Goal: Task Accomplishment & Management: Complete application form

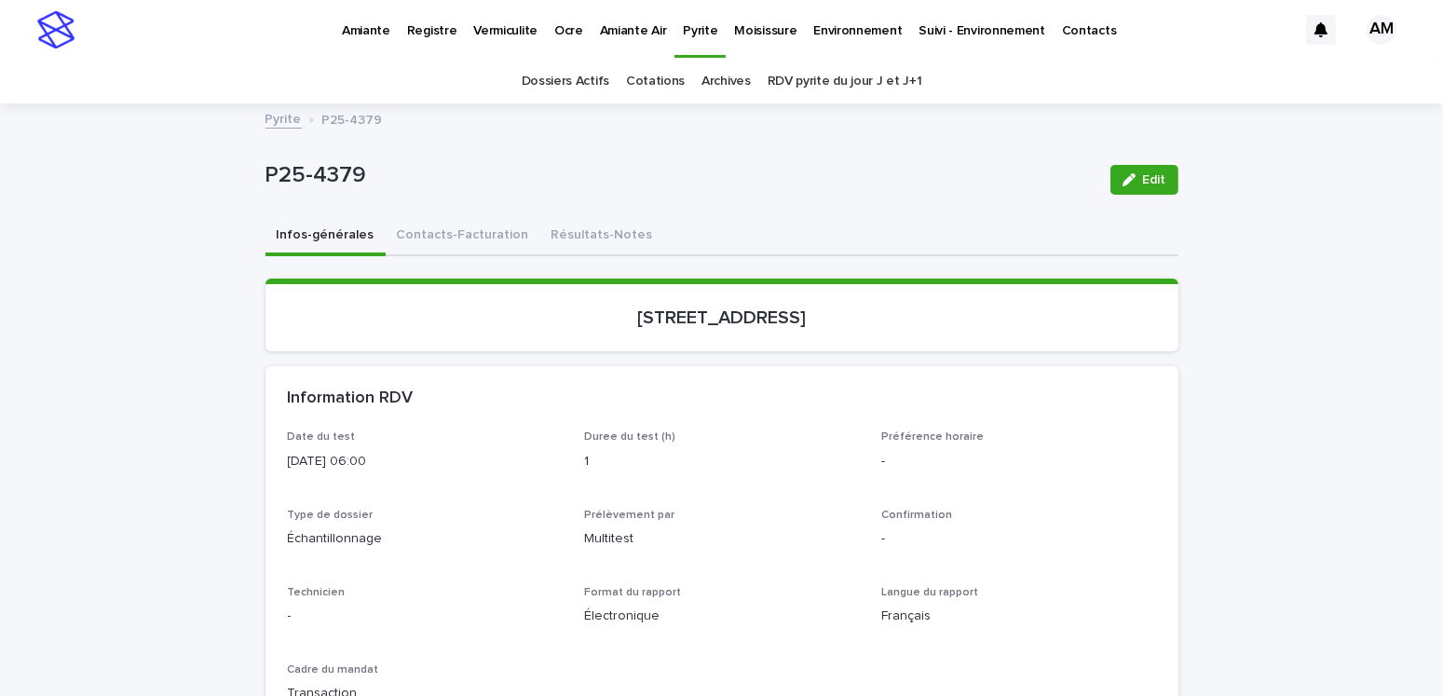
click at [271, 117] on link "Pyrite" at bounding box center [284, 117] width 36 height 21
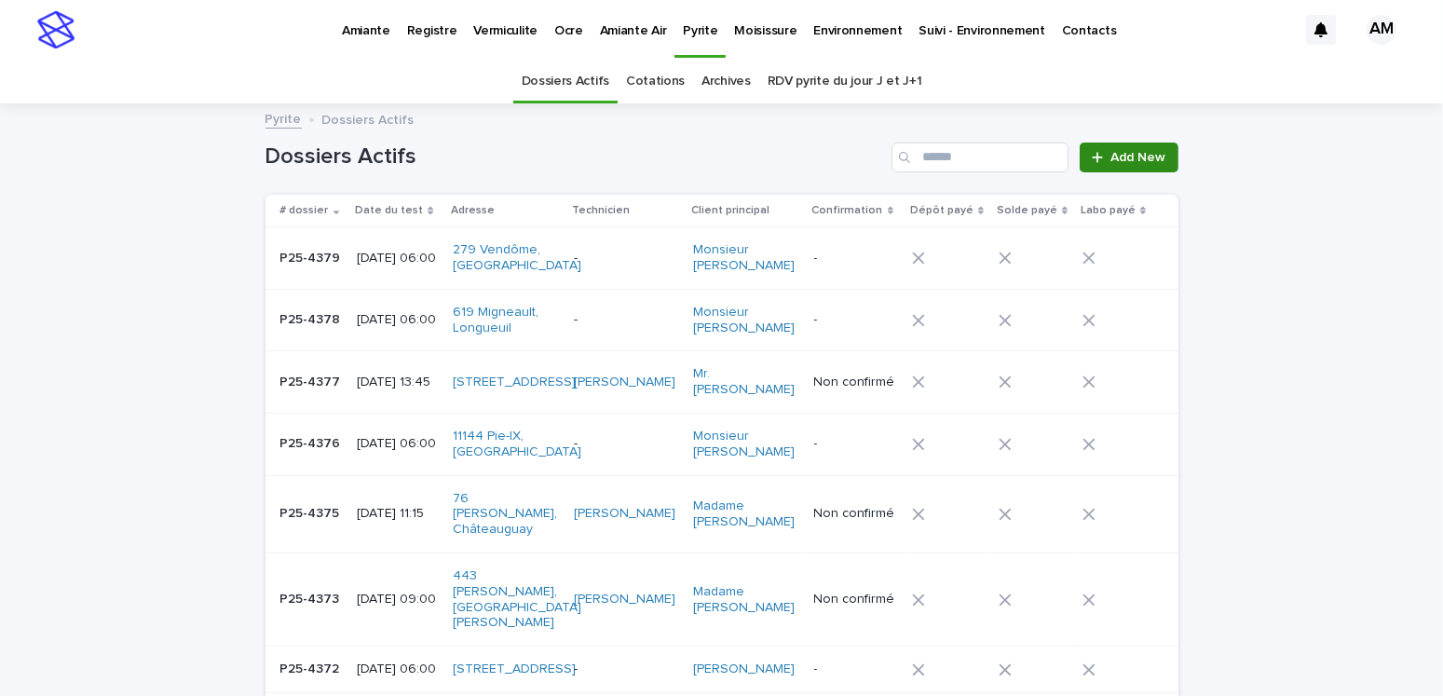
click at [1129, 152] on span "Add New" at bounding box center [1139, 157] width 55 height 13
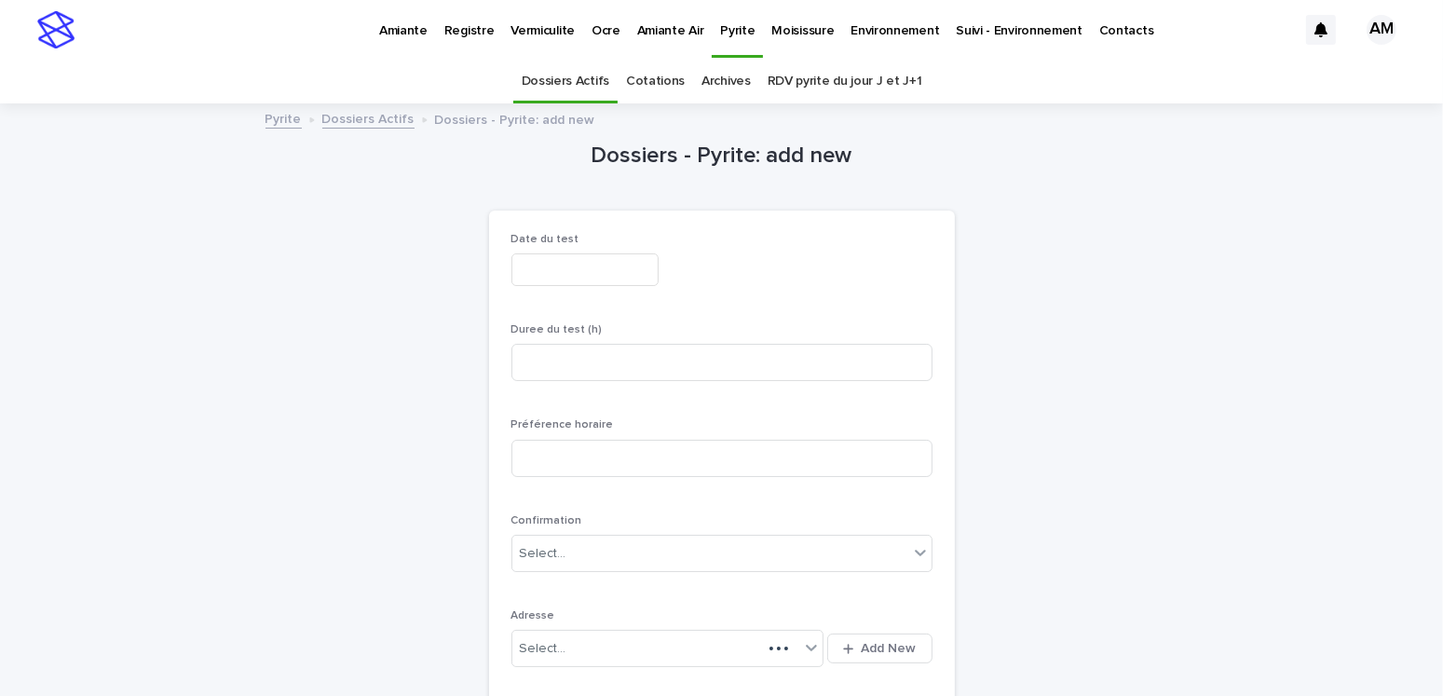
scroll to position [59, 0]
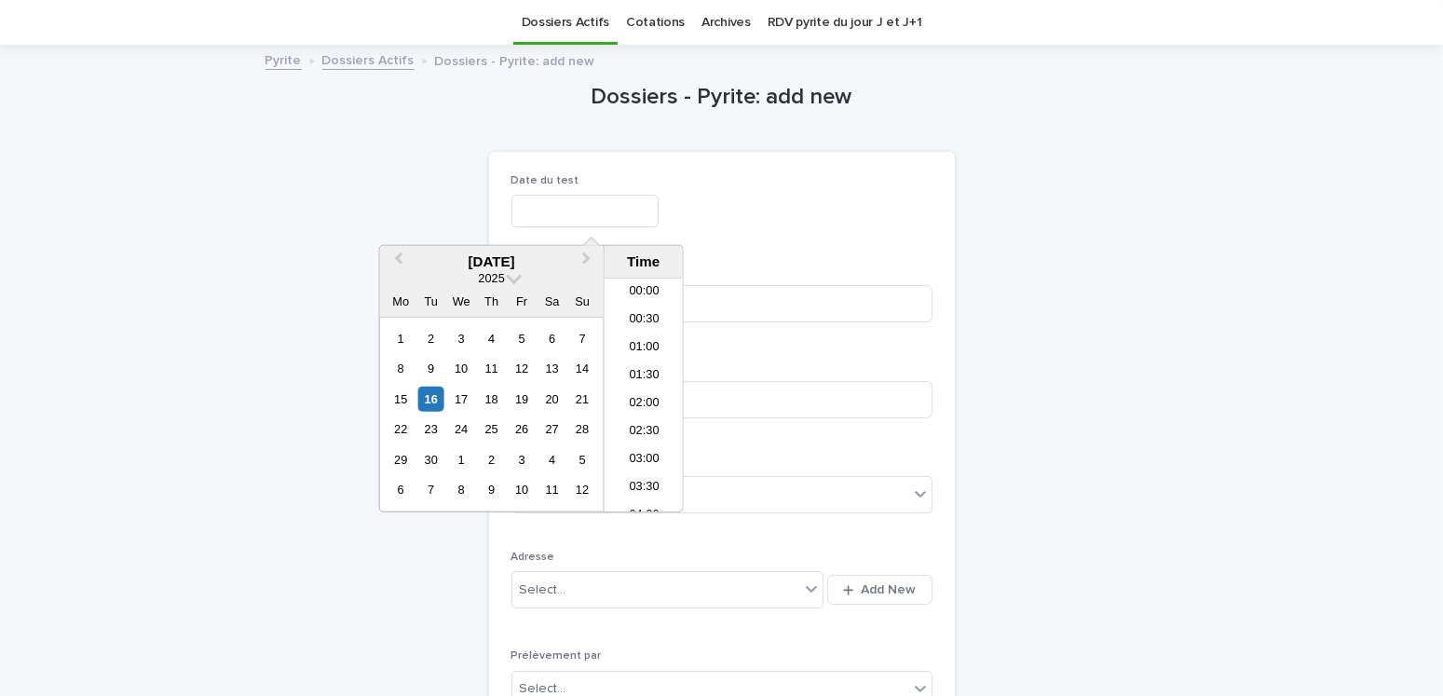
click at [540, 212] on input "text" at bounding box center [585, 211] width 147 height 33
click at [498, 399] on div "18" at bounding box center [491, 399] width 25 height 25
type input "**********"
click at [827, 226] on div "**********" at bounding box center [722, 211] width 421 height 33
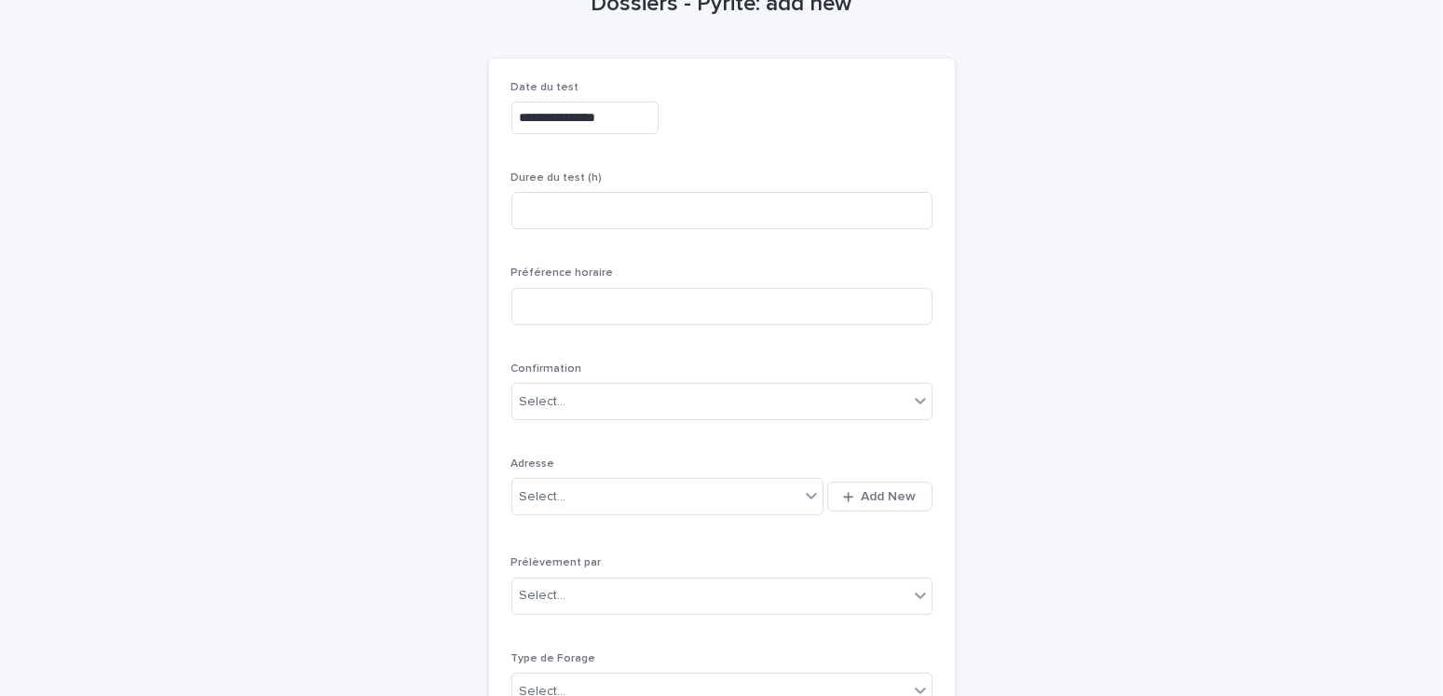
scroll to position [245, 0]
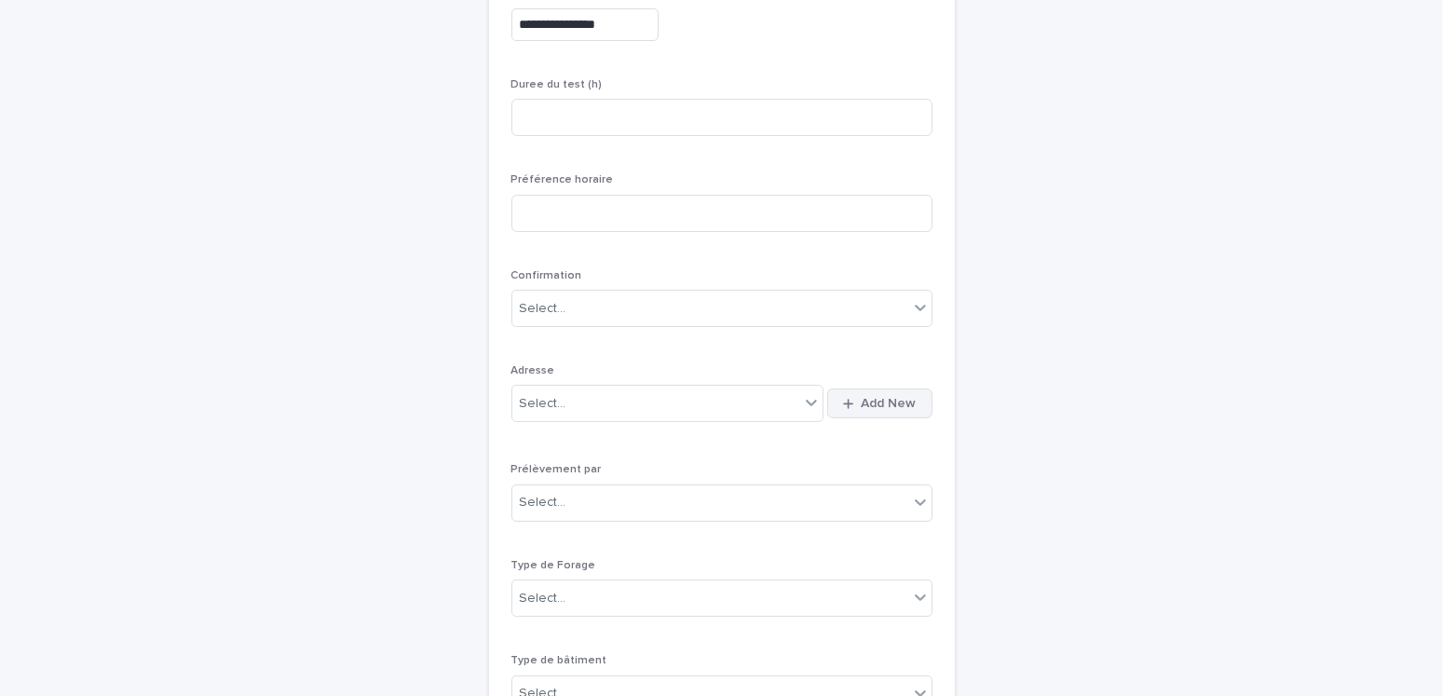
click at [868, 403] on span "Add New" at bounding box center [889, 403] width 55 height 13
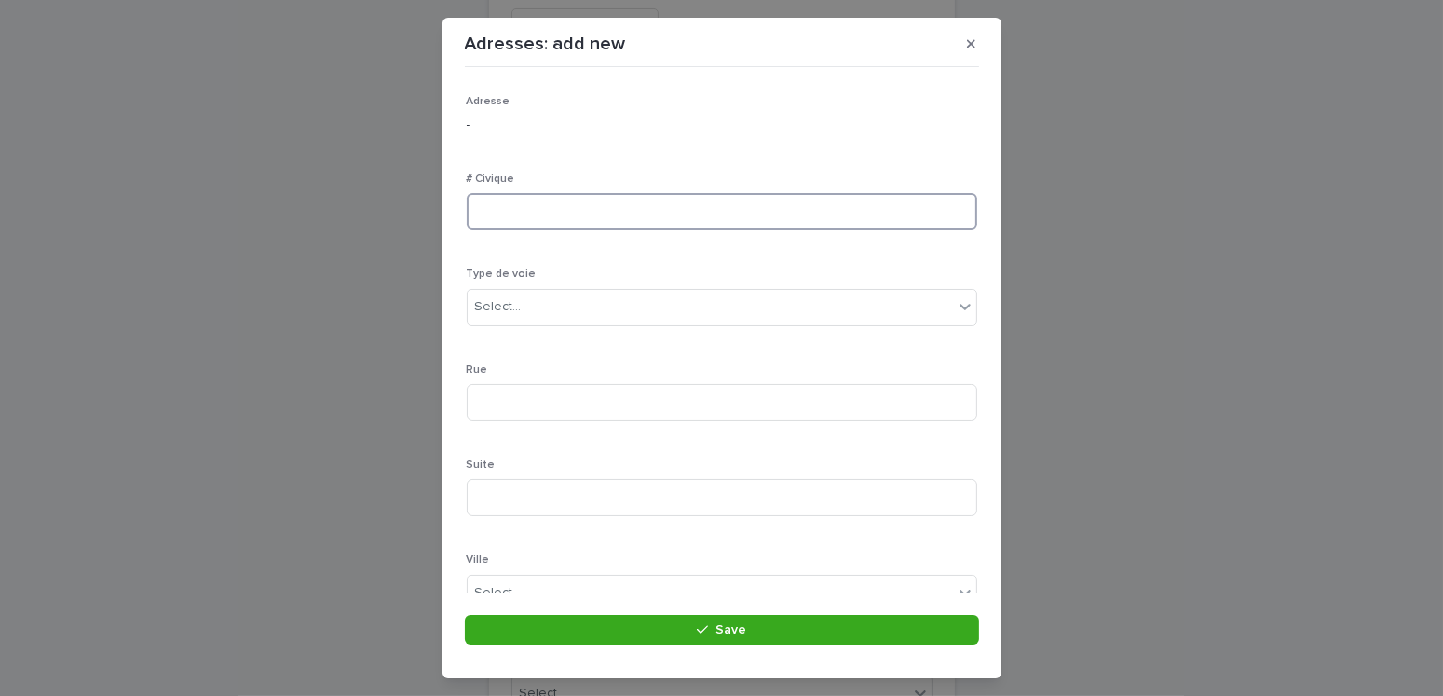
click at [548, 217] on input at bounding box center [722, 211] width 511 height 37
type input "*****"
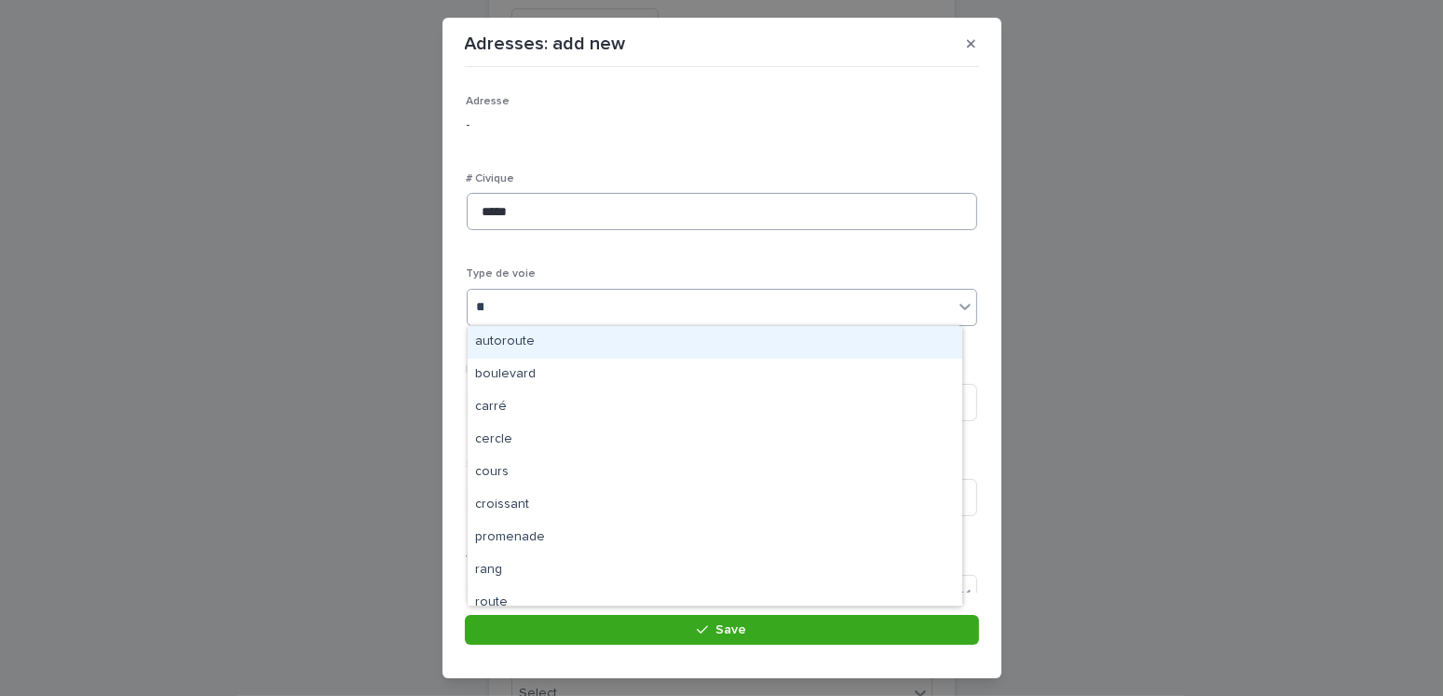
type input "***"
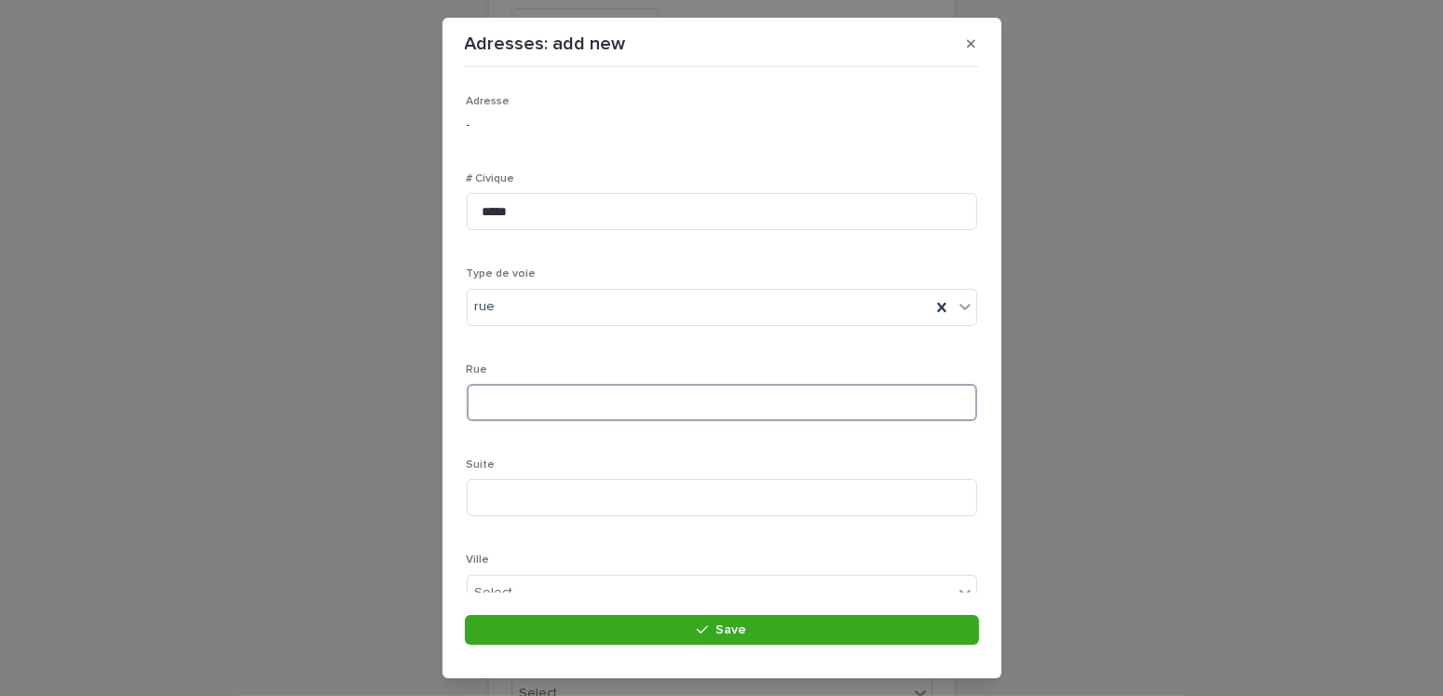
click at [542, 400] on input at bounding box center [722, 402] width 511 height 37
type input "********"
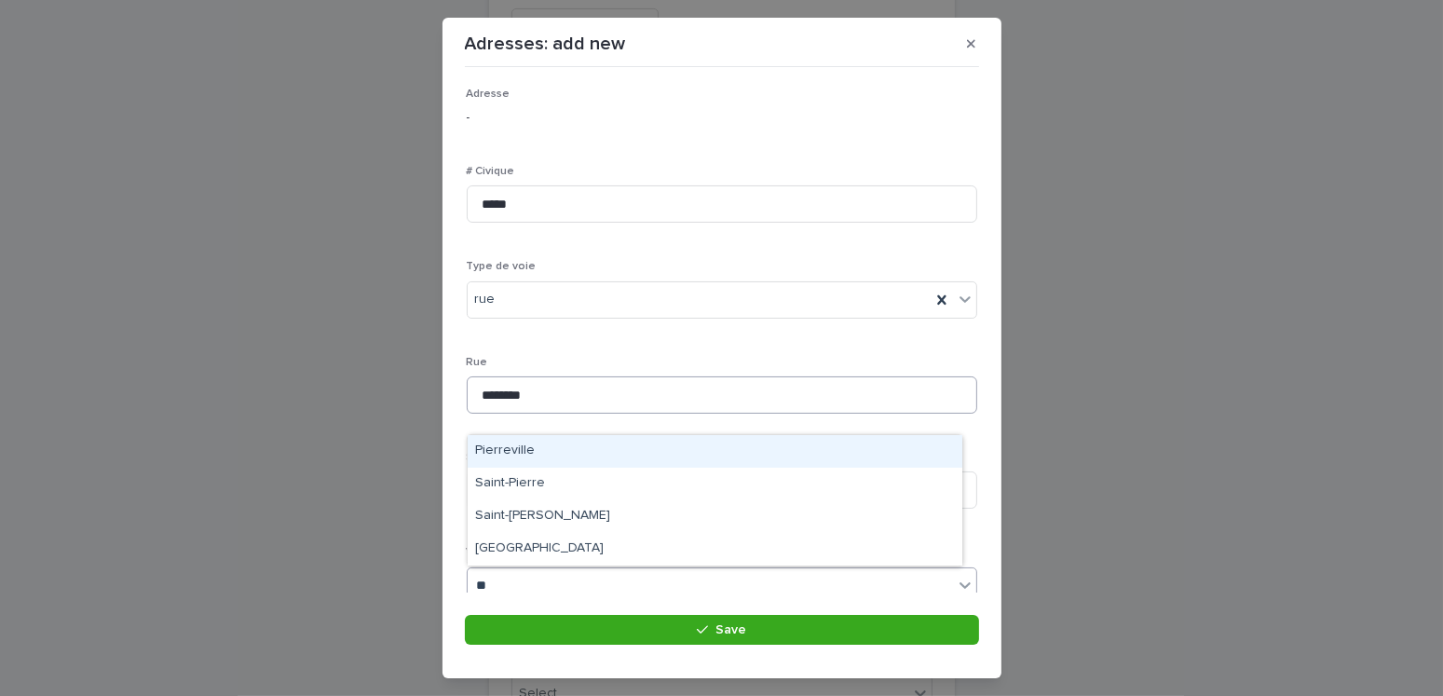
type input "*"
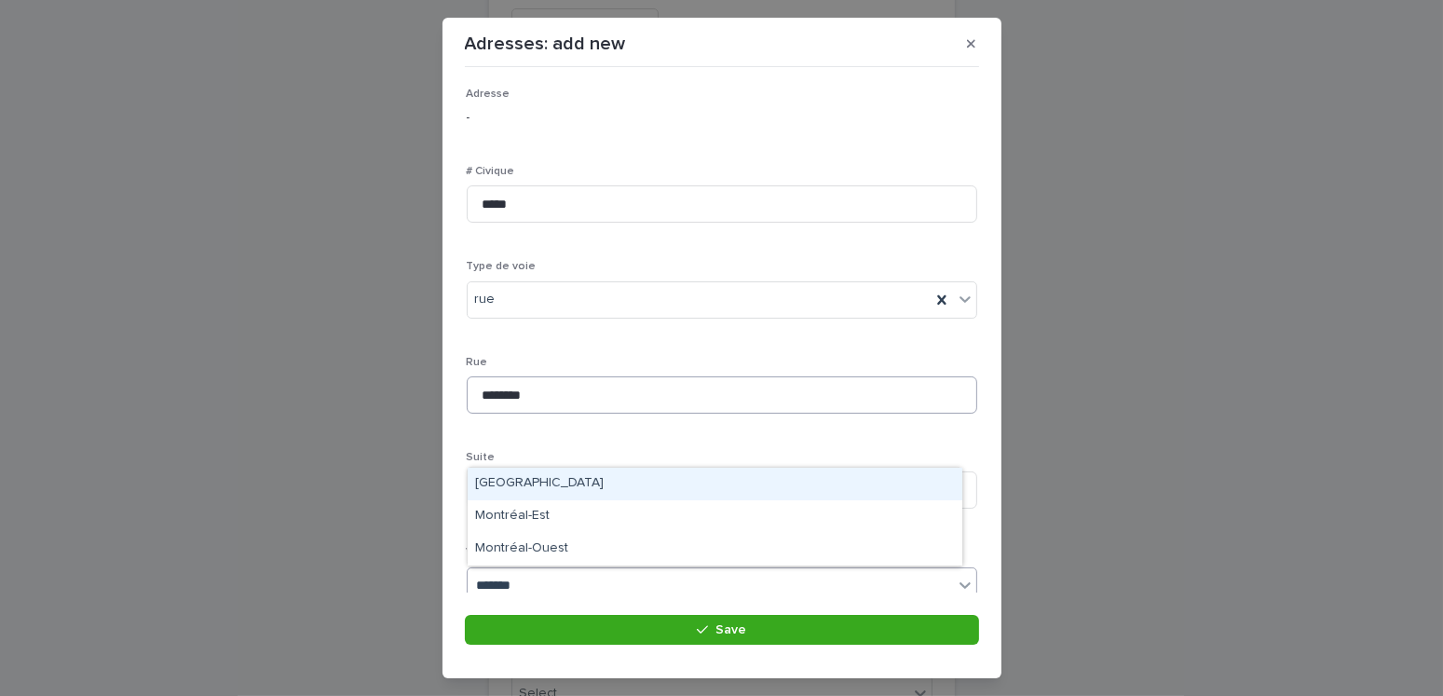
type input "********"
click at [526, 473] on div "[GEOGRAPHIC_DATA]" at bounding box center [715, 484] width 495 height 33
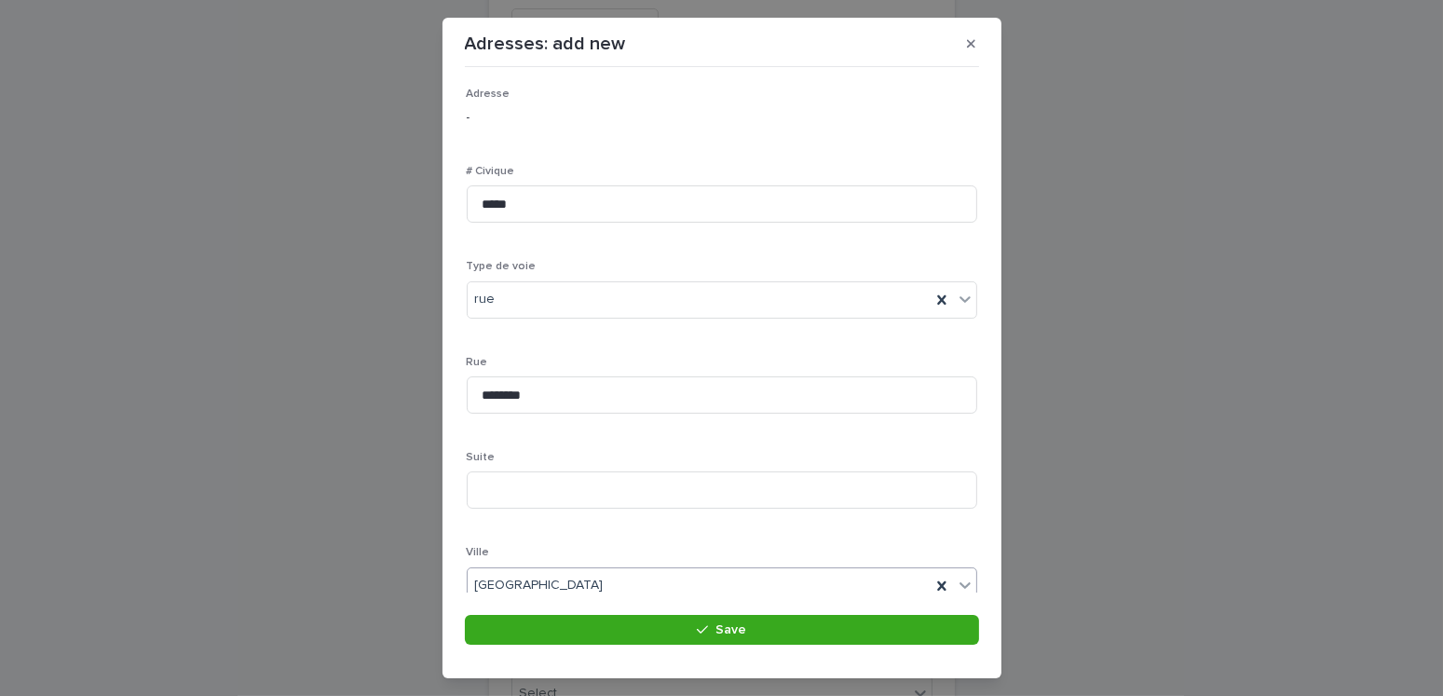
scroll to position [361, 0]
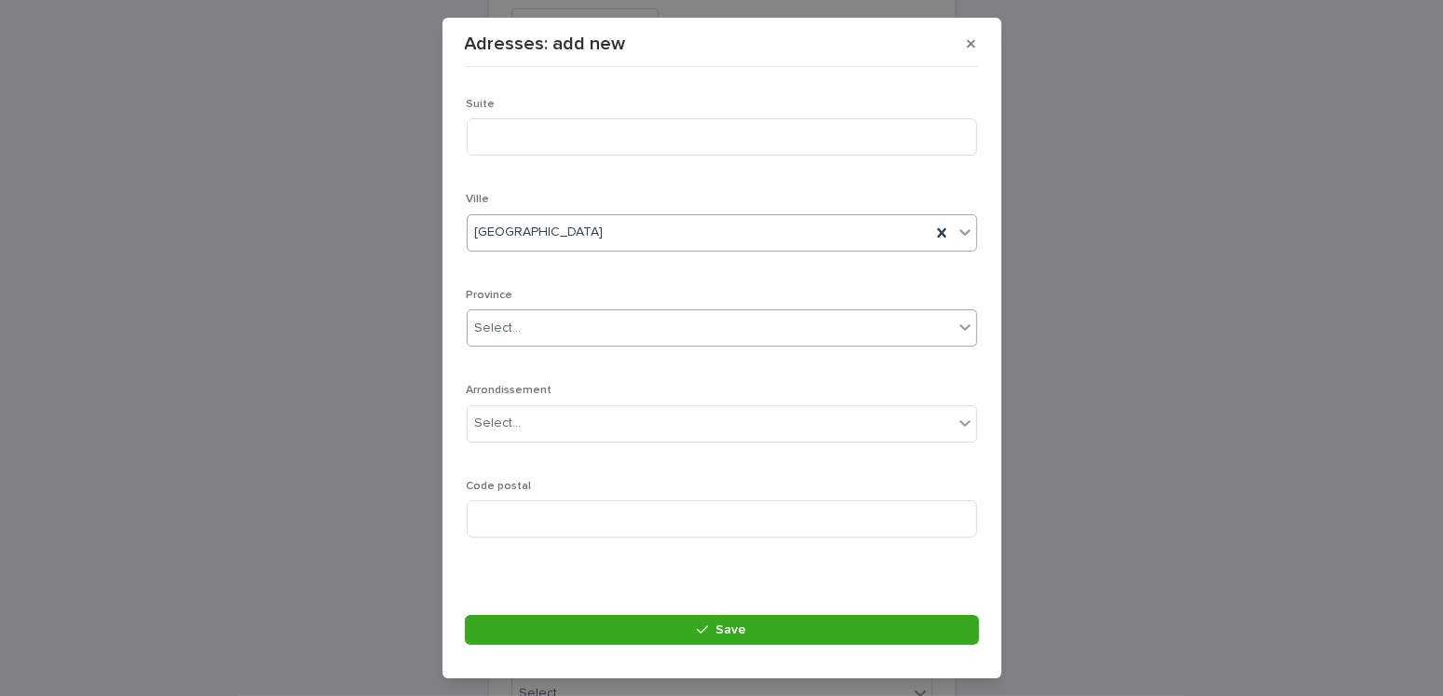
click at [497, 334] on div "Select..." at bounding box center [498, 329] width 47 height 20
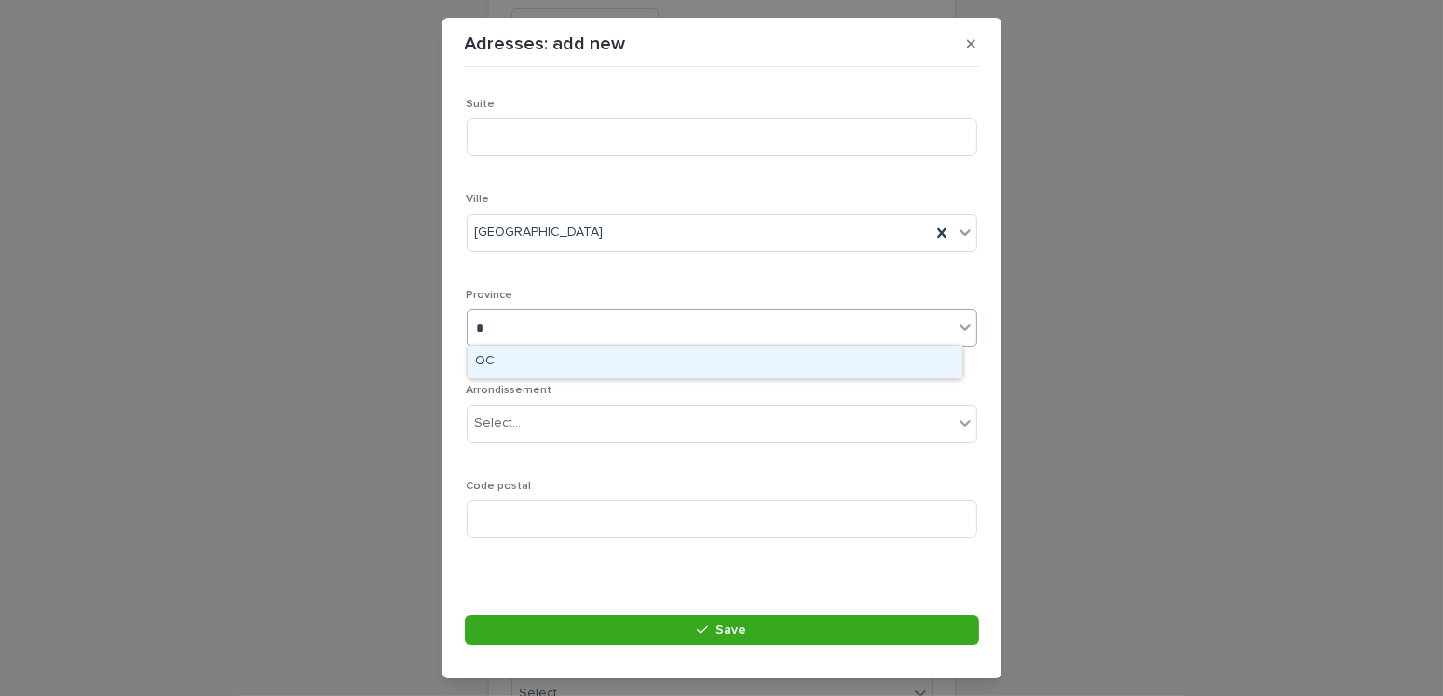
type input "**"
click at [519, 358] on div "QC" at bounding box center [715, 362] width 495 height 33
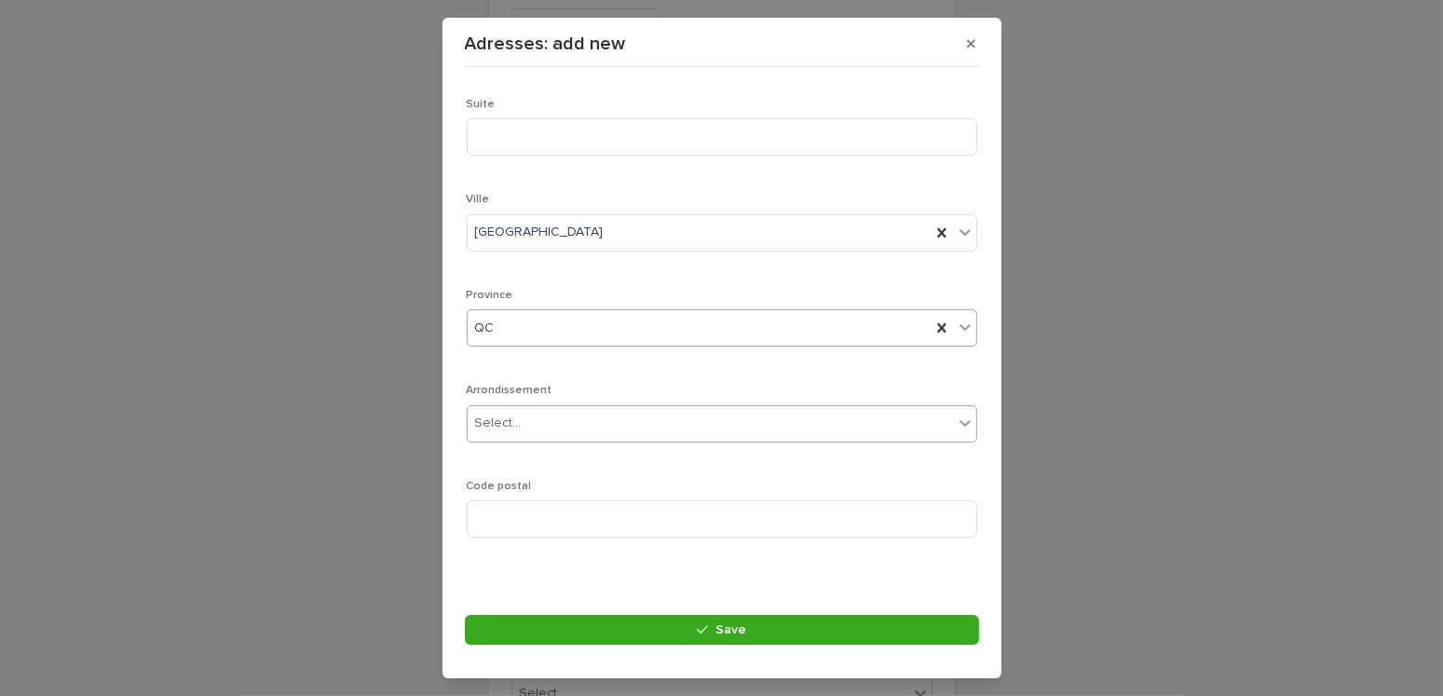
click at [500, 417] on div "Select..." at bounding box center [498, 424] width 47 height 20
type input "*"
type input "*******"
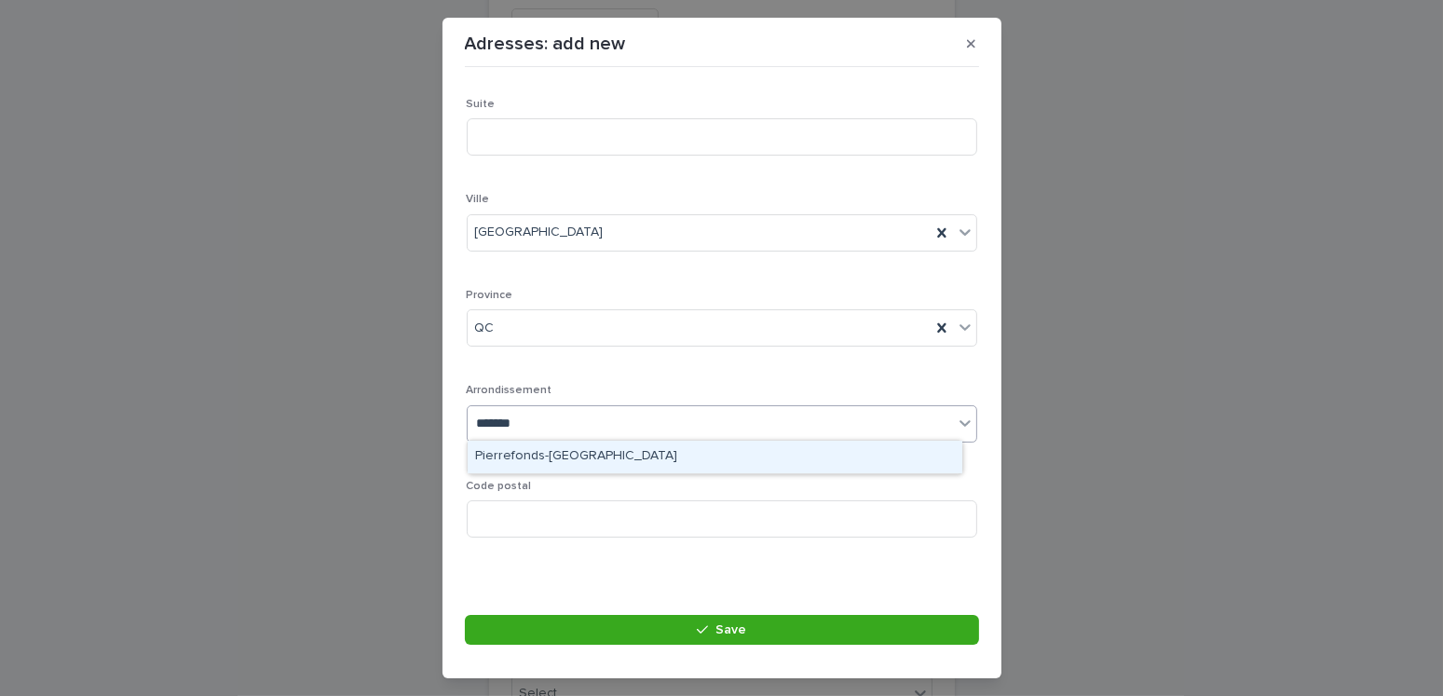
click at [594, 457] on div "Pierrefonds-[GEOGRAPHIC_DATA]" at bounding box center [715, 457] width 495 height 33
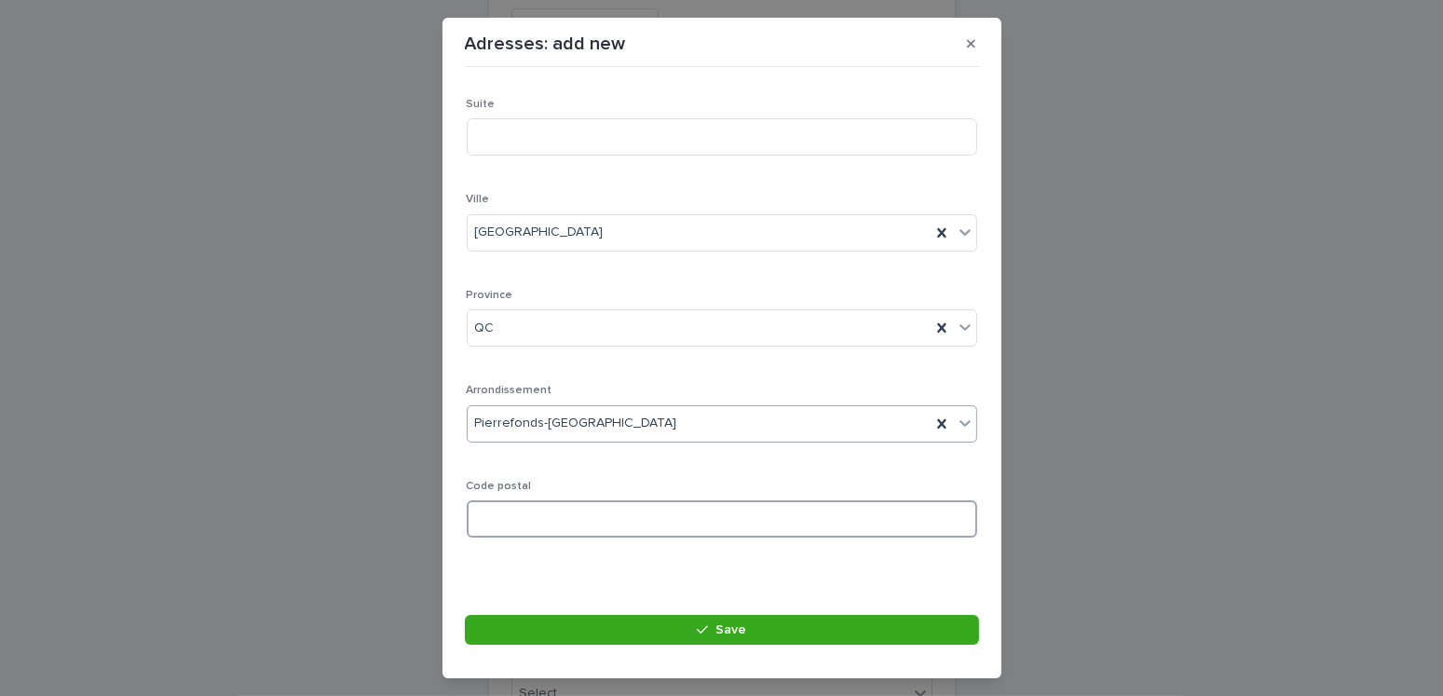
click at [547, 520] on input at bounding box center [722, 518] width 511 height 37
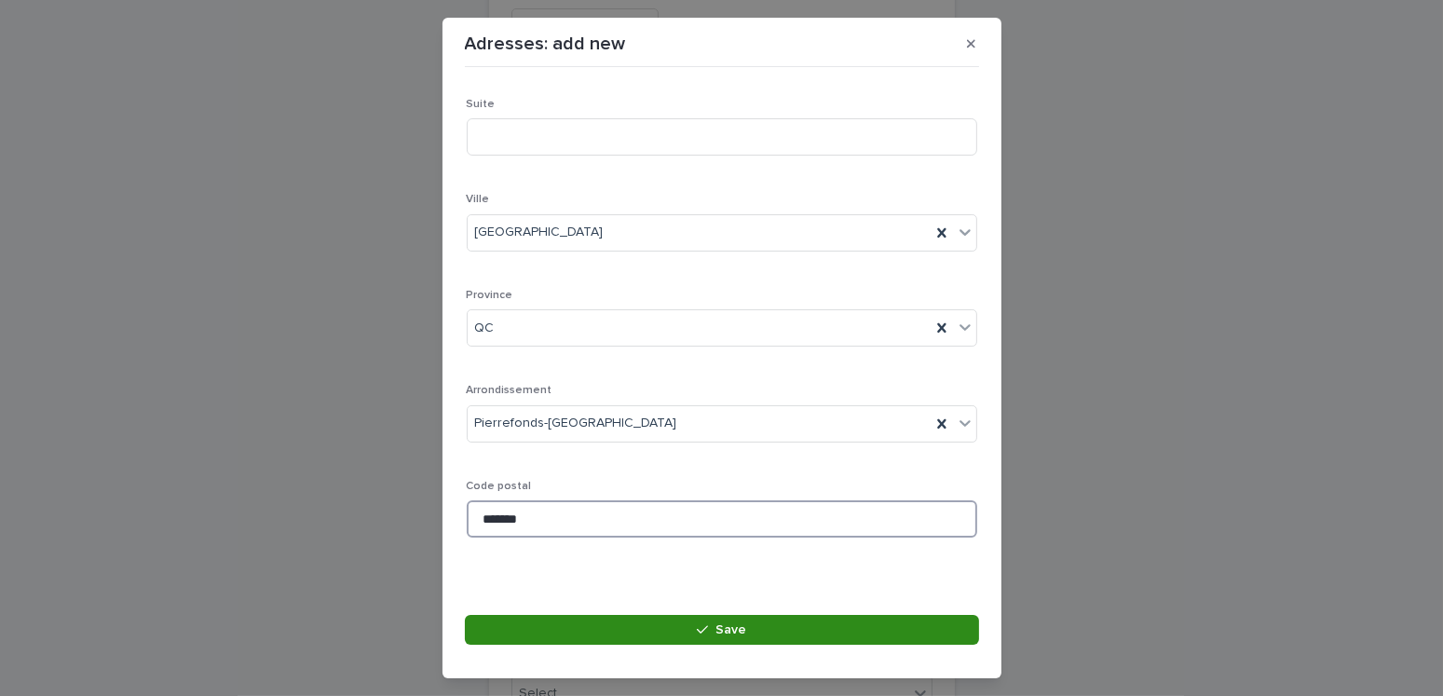
type input "*******"
click at [736, 623] on span "Save" at bounding box center [731, 629] width 31 height 13
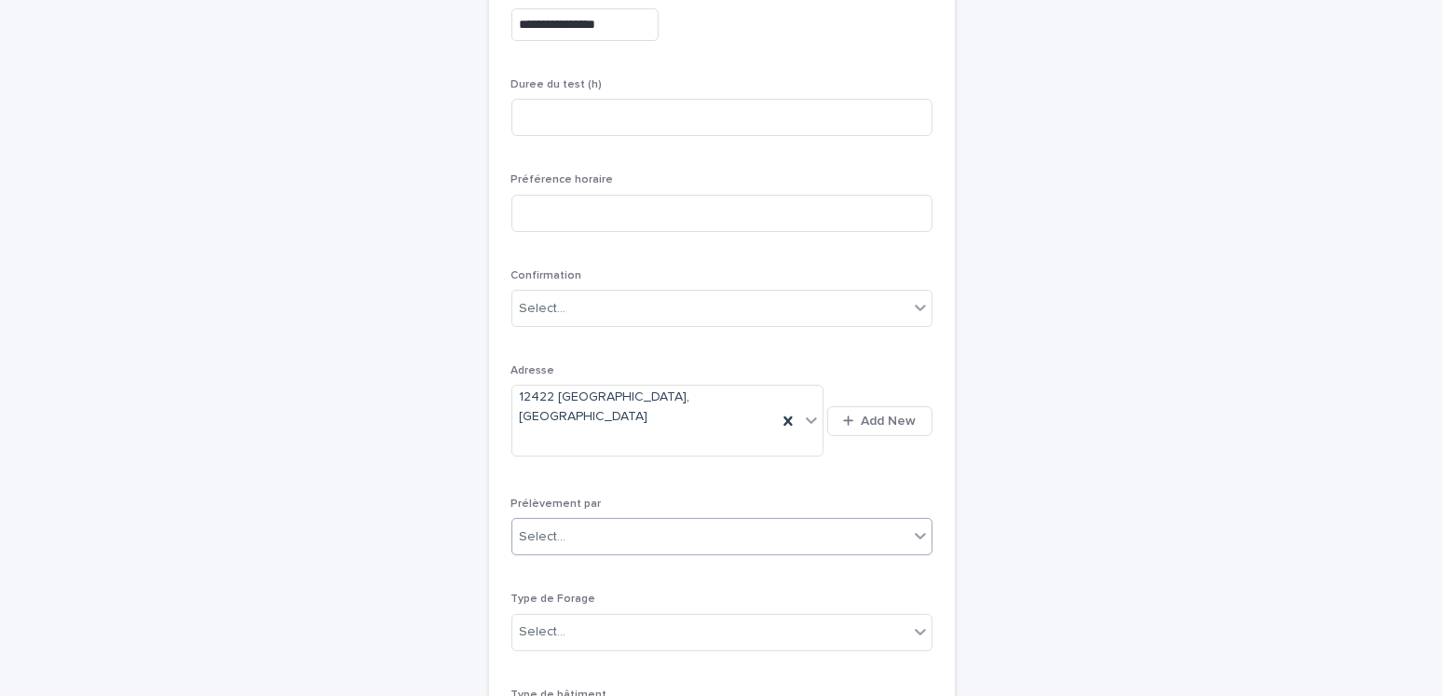
click at [541, 522] on div "Select..." at bounding box center [711, 537] width 396 height 31
click at [537, 533] on div "Multitest" at bounding box center [714, 536] width 419 height 33
click at [568, 522] on div "Multitest" at bounding box center [700, 537] width 374 height 31
click at [584, 530] on div "Multitest" at bounding box center [714, 536] width 419 height 33
click at [579, 617] on div "Select..." at bounding box center [711, 632] width 396 height 31
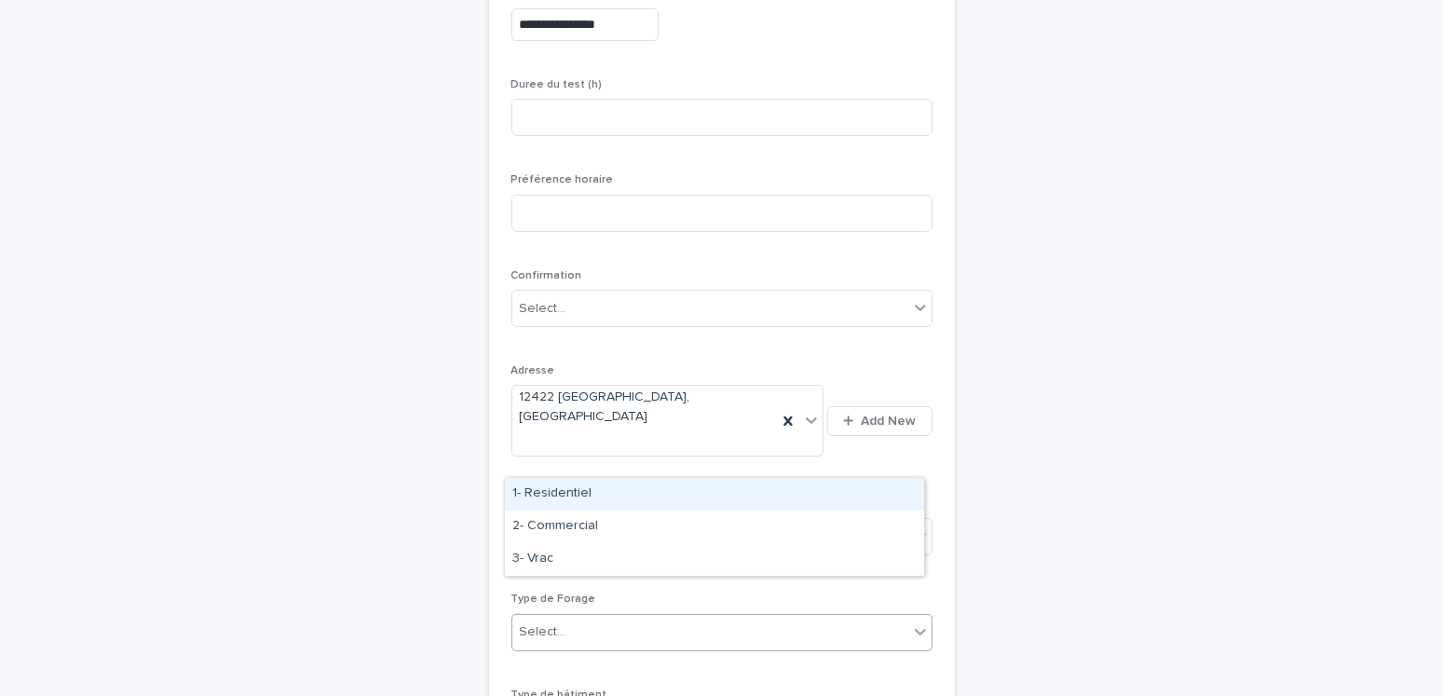
click at [553, 489] on div "1- Residentiel" at bounding box center [714, 494] width 419 height 33
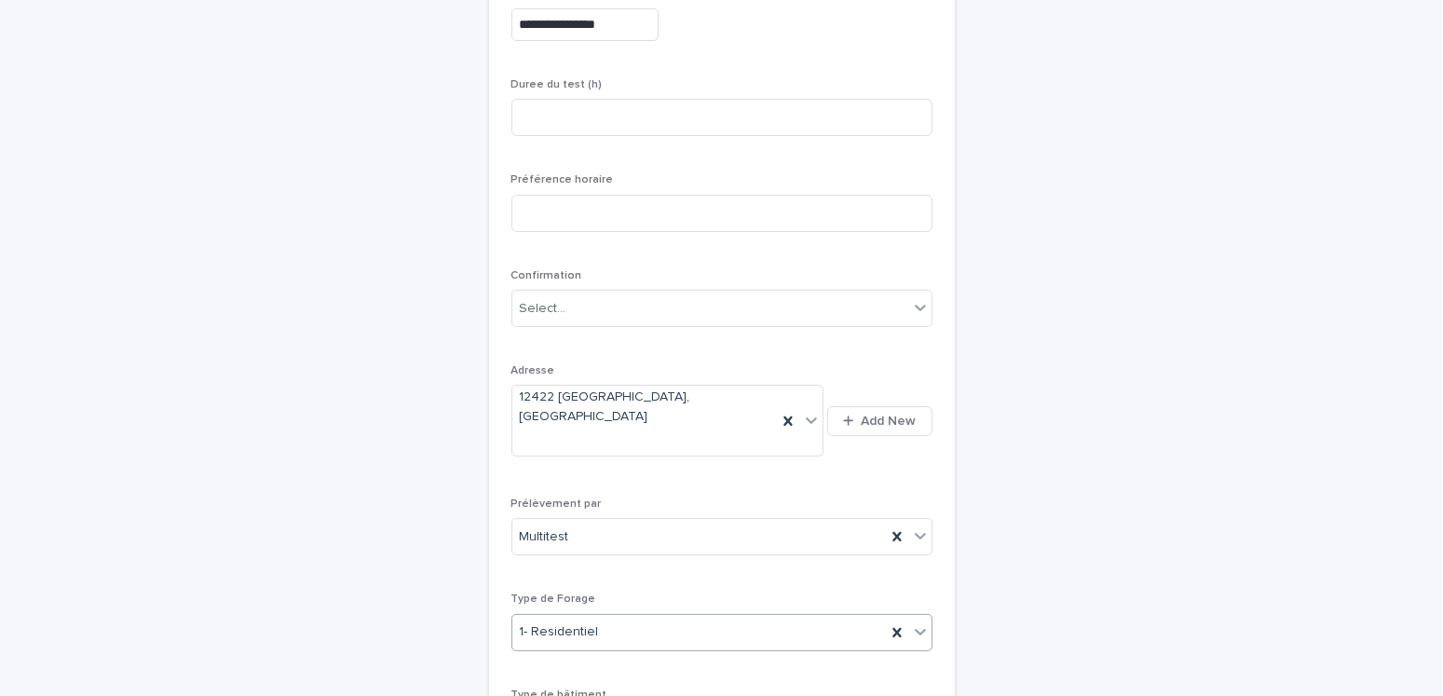
scroll to position [618, 0]
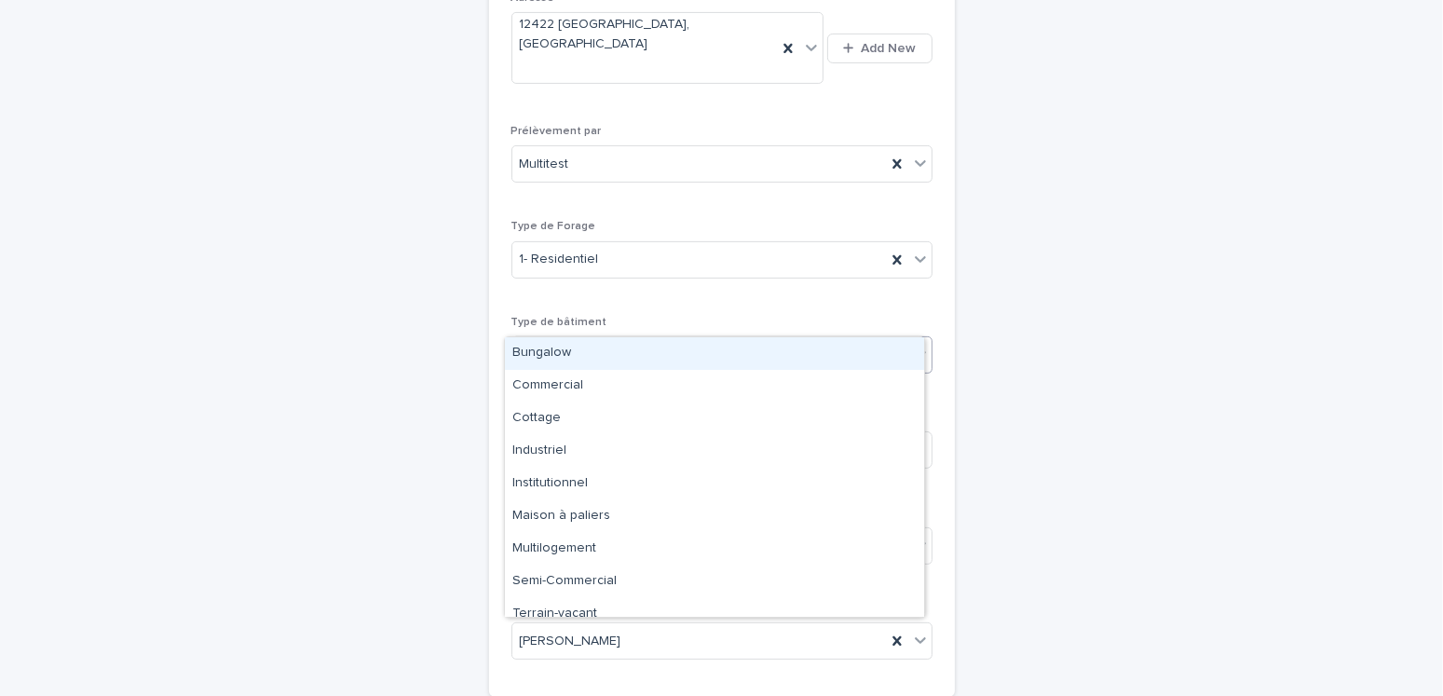
click at [542, 346] on div "Select..." at bounding box center [543, 356] width 47 height 20
click at [543, 347] on div "Bungalow" at bounding box center [714, 353] width 419 height 33
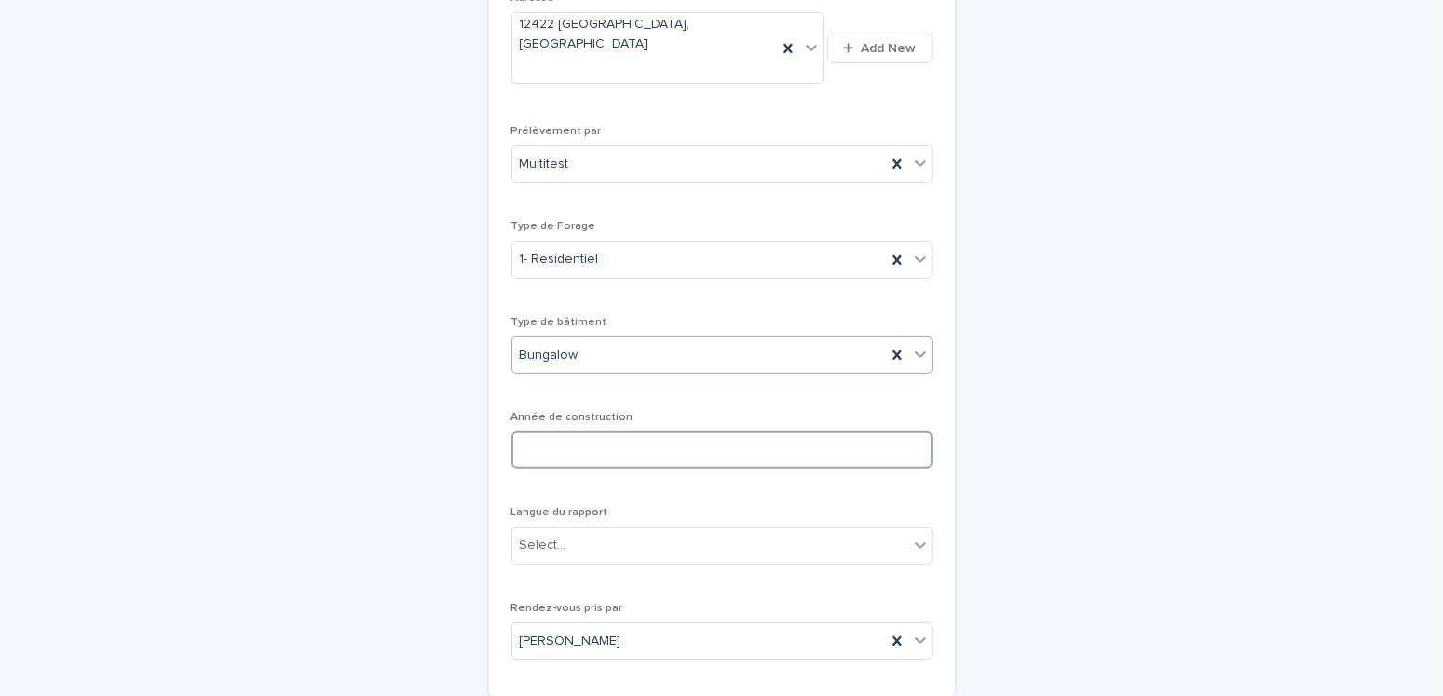
click at [575, 431] on input at bounding box center [722, 449] width 421 height 37
type input "****"
click at [581, 530] on div "Select..." at bounding box center [711, 545] width 396 height 31
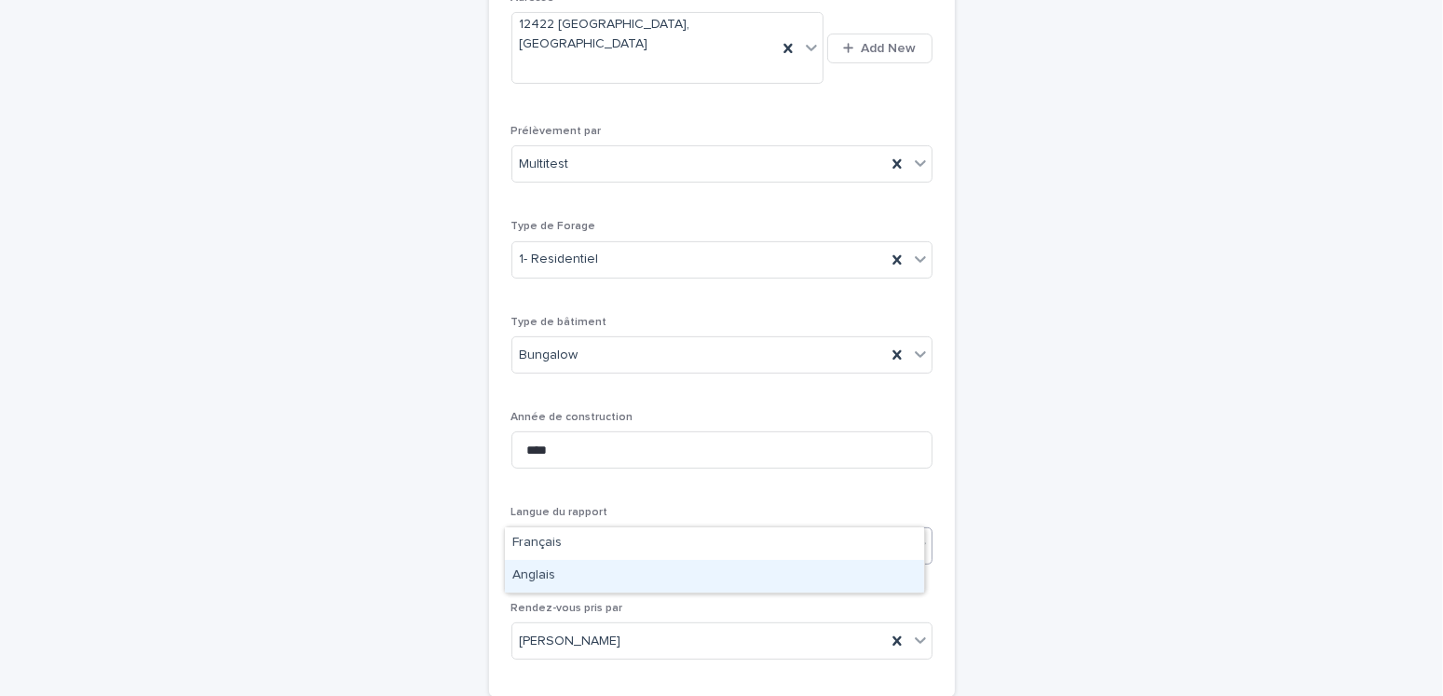
click at [529, 568] on div "Anglais" at bounding box center [714, 576] width 419 height 33
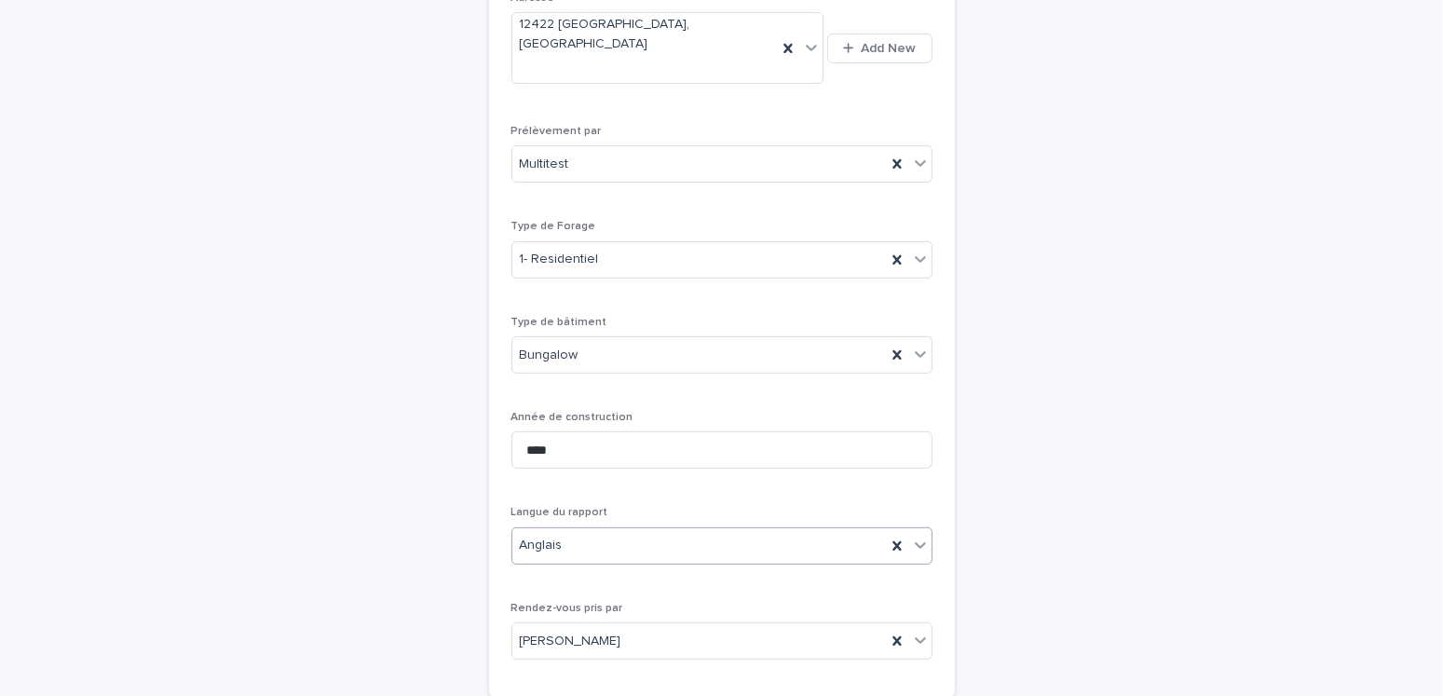
scroll to position [897, 0]
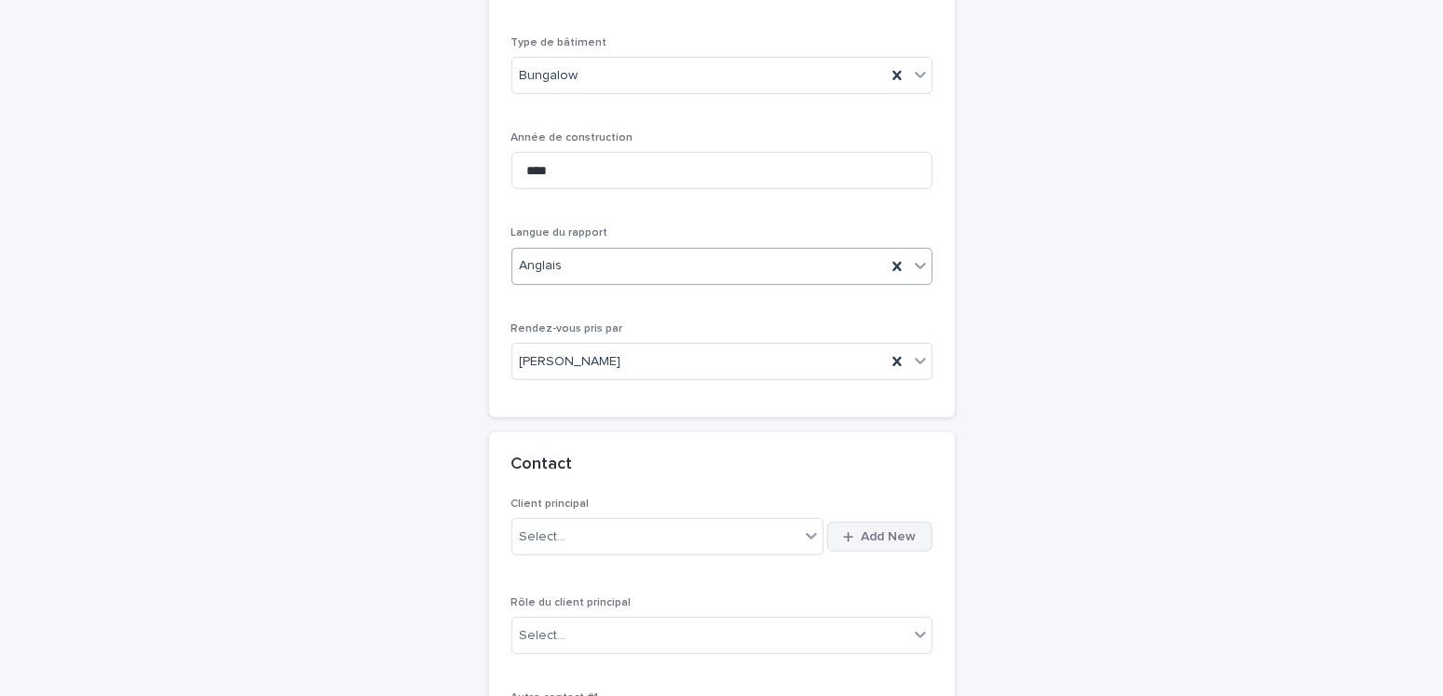
click at [872, 530] on span "Add New" at bounding box center [889, 536] width 55 height 13
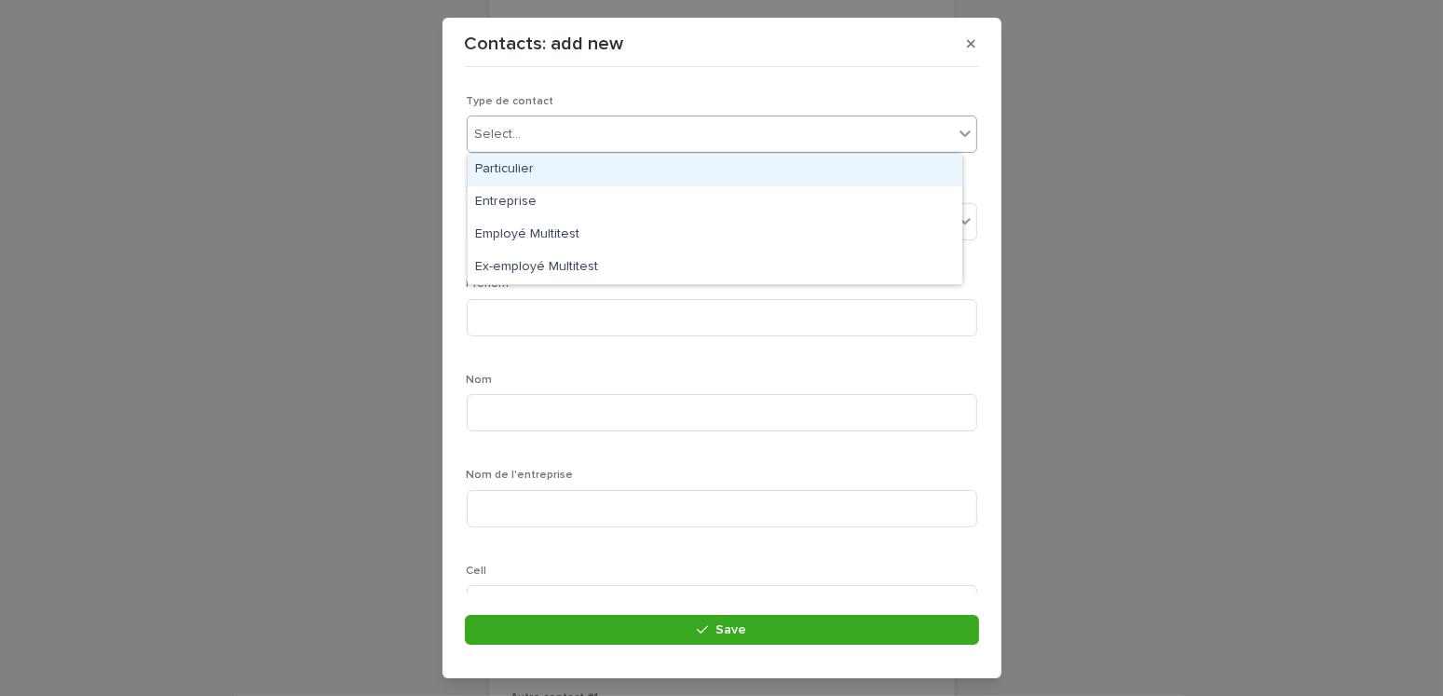
click at [542, 130] on div "Select..." at bounding box center [710, 134] width 485 height 31
click at [499, 167] on div "Particulier" at bounding box center [715, 170] width 495 height 33
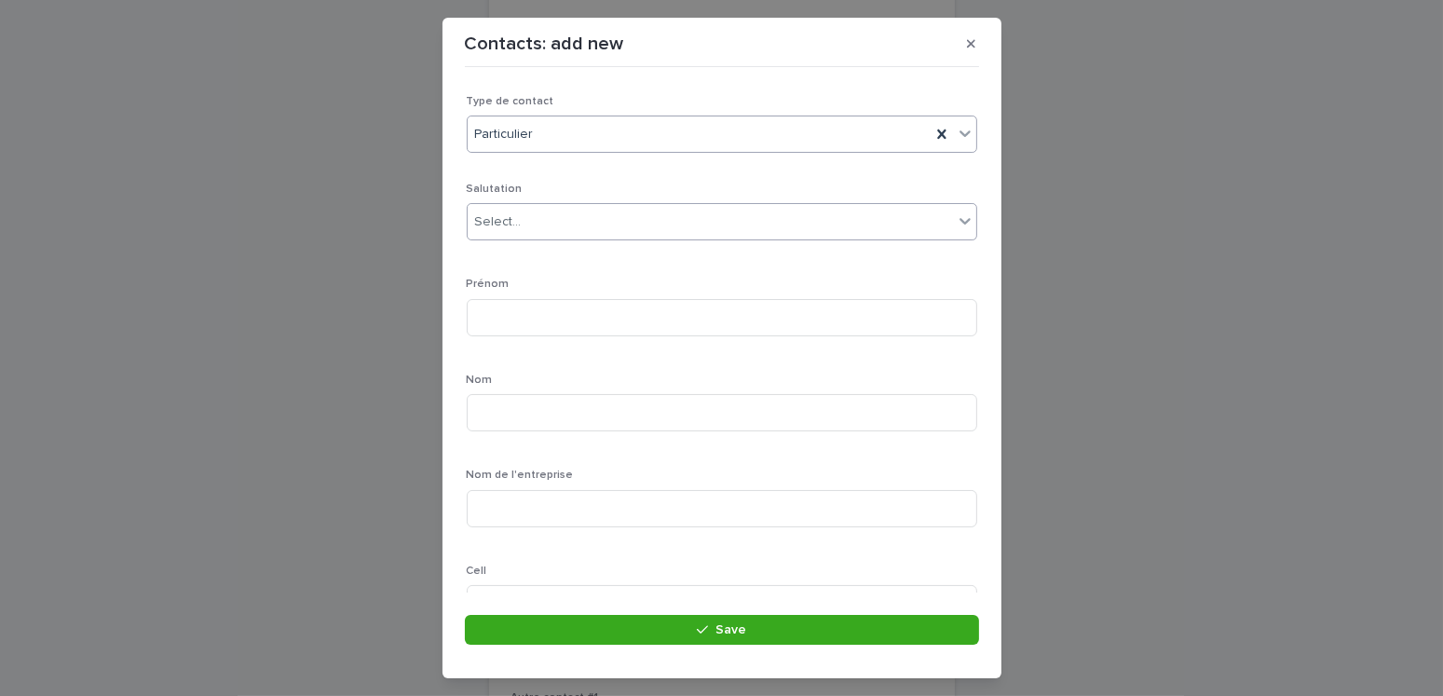
click at [508, 213] on div "Select..." at bounding box center [498, 222] width 47 height 20
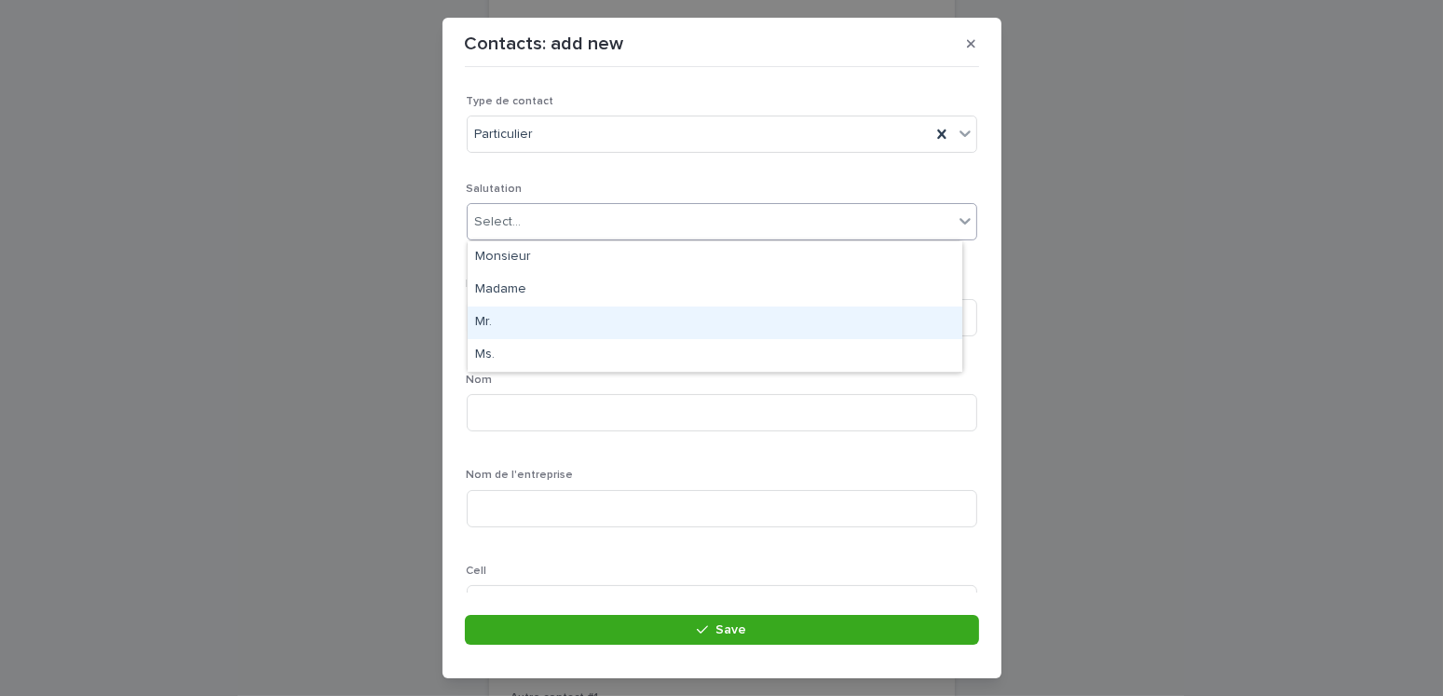
click at [481, 317] on div "Mr." at bounding box center [715, 323] width 495 height 33
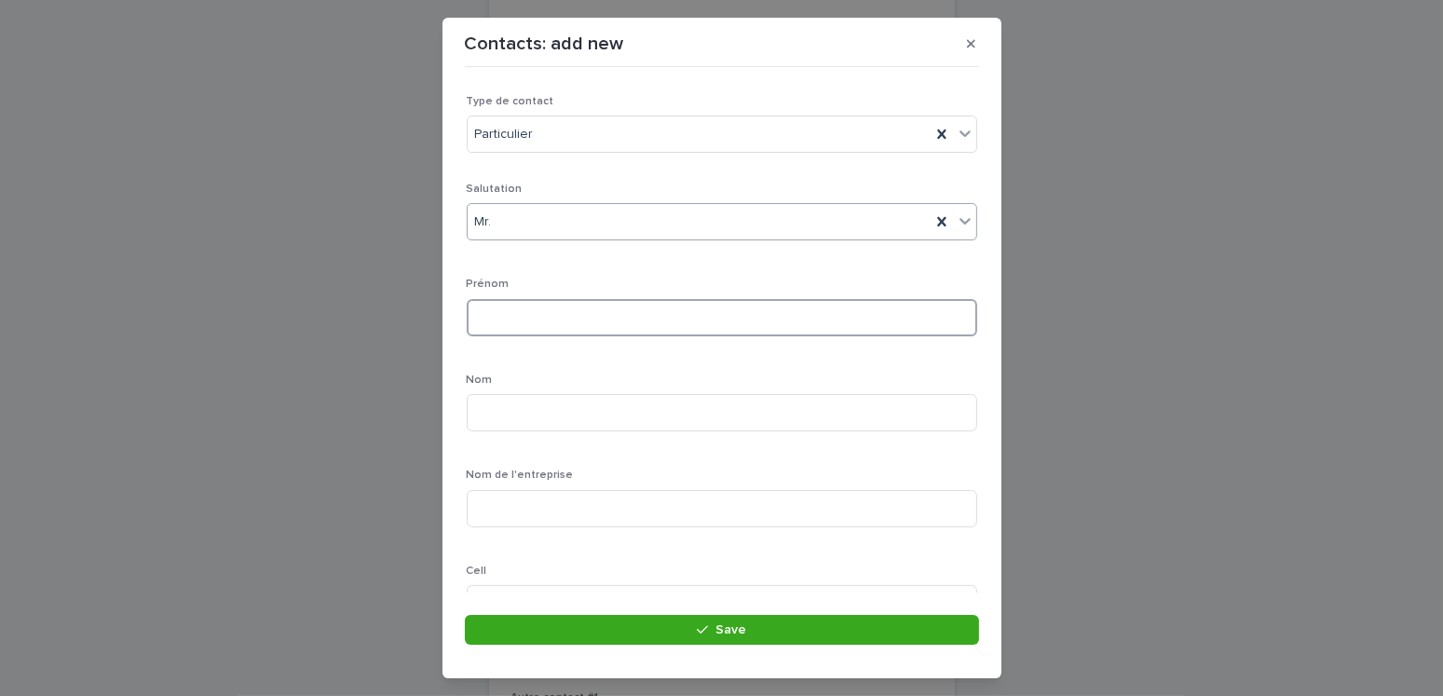
click at [485, 319] on input at bounding box center [722, 317] width 511 height 37
type input "**********"
type input "*****"
click at [528, 326] on input at bounding box center [722, 324] width 511 height 37
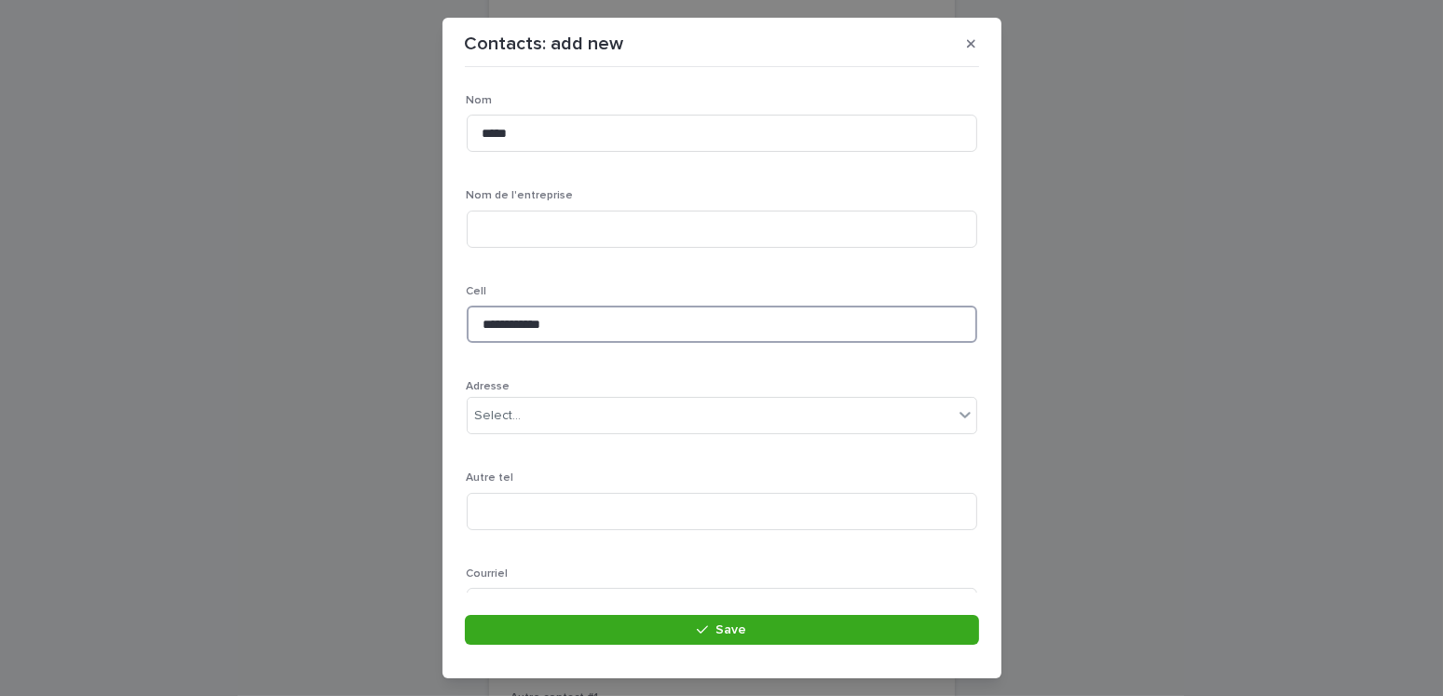
scroll to position [463, 0]
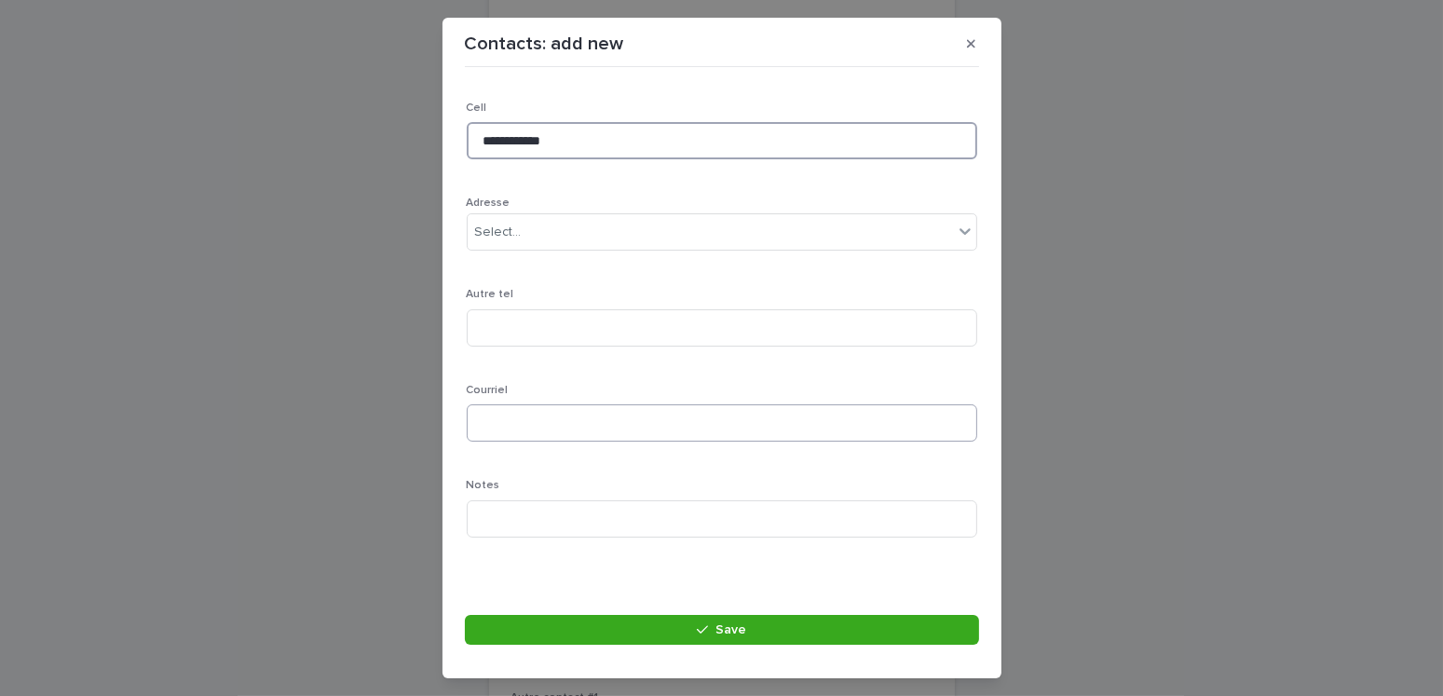
type input "**********"
click at [499, 420] on input at bounding box center [722, 422] width 511 height 37
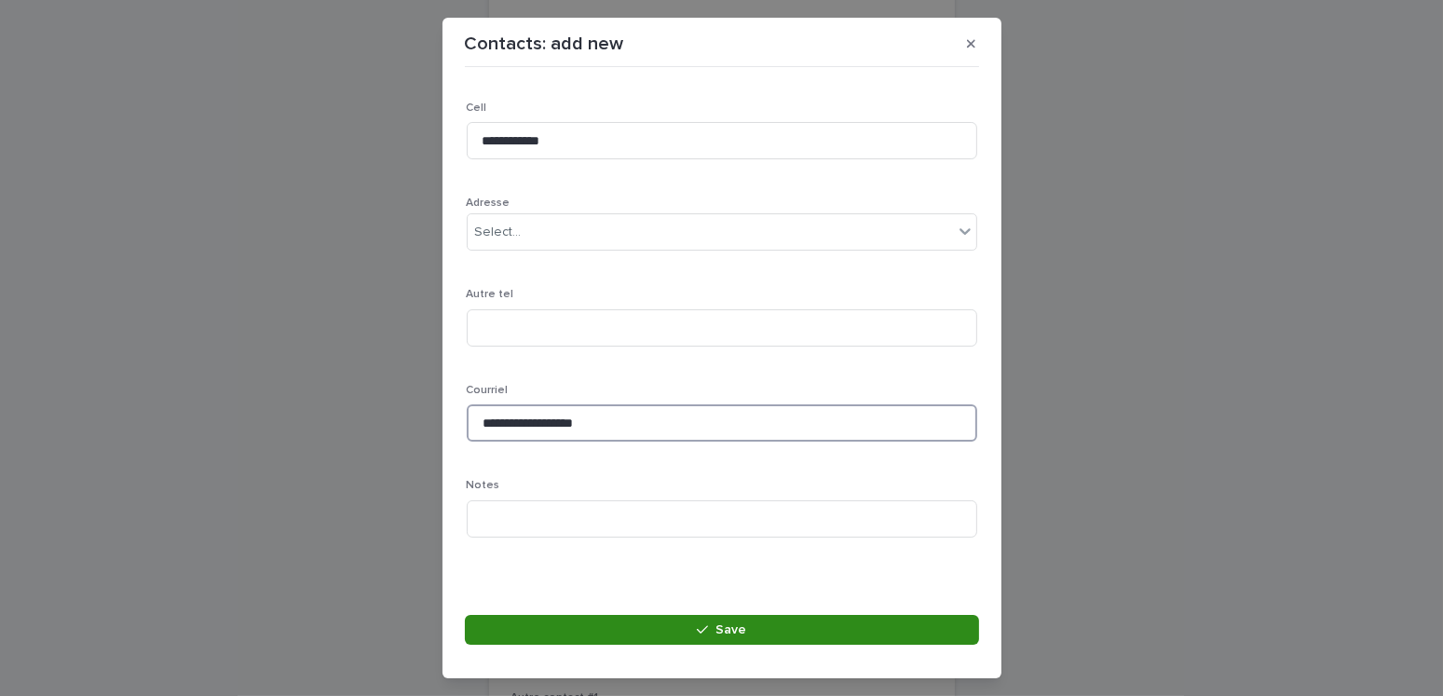
type input "**********"
click at [724, 630] on span "Save" at bounding box center [731, 629] width 31 height 13
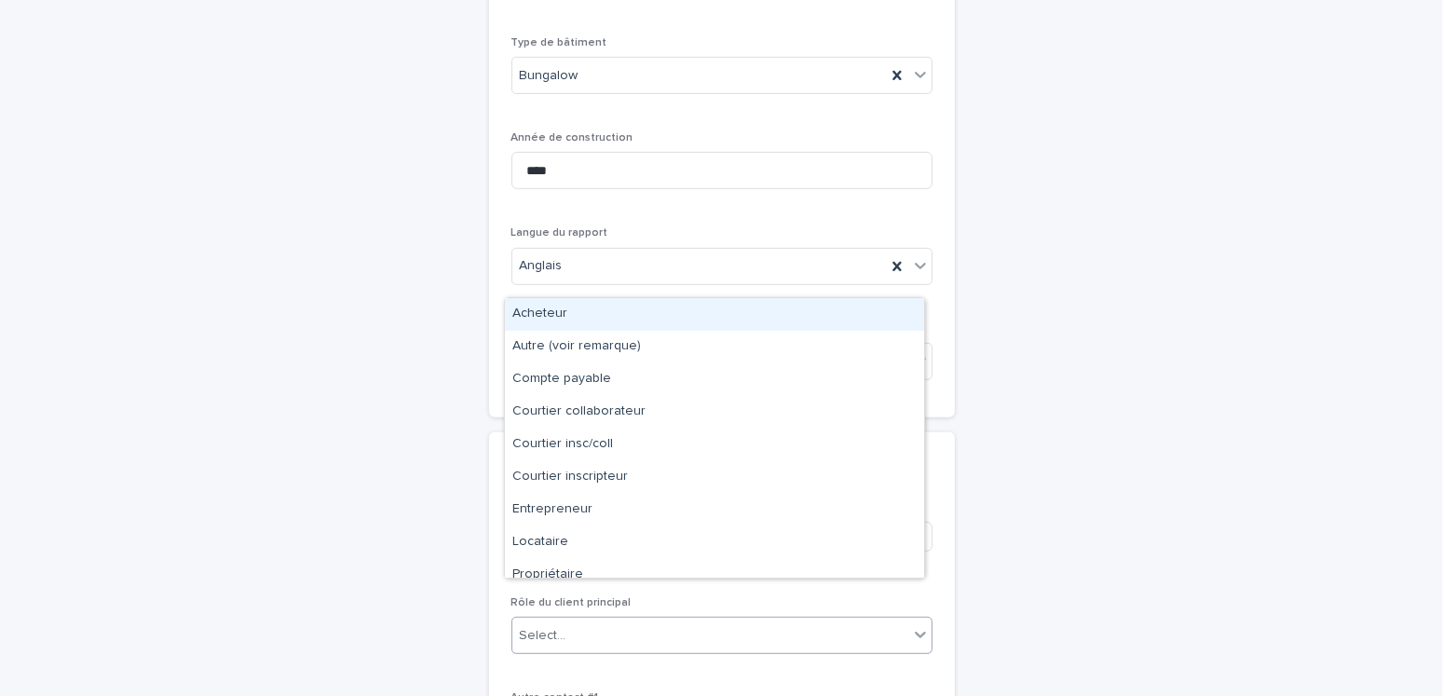
click at [580, 621] on div "Select..." at bounding box center [711, 636] width 396 height 31
click at [570, 311] on div "Acheteur" at bounding box center [714, 314] width 419 height 33
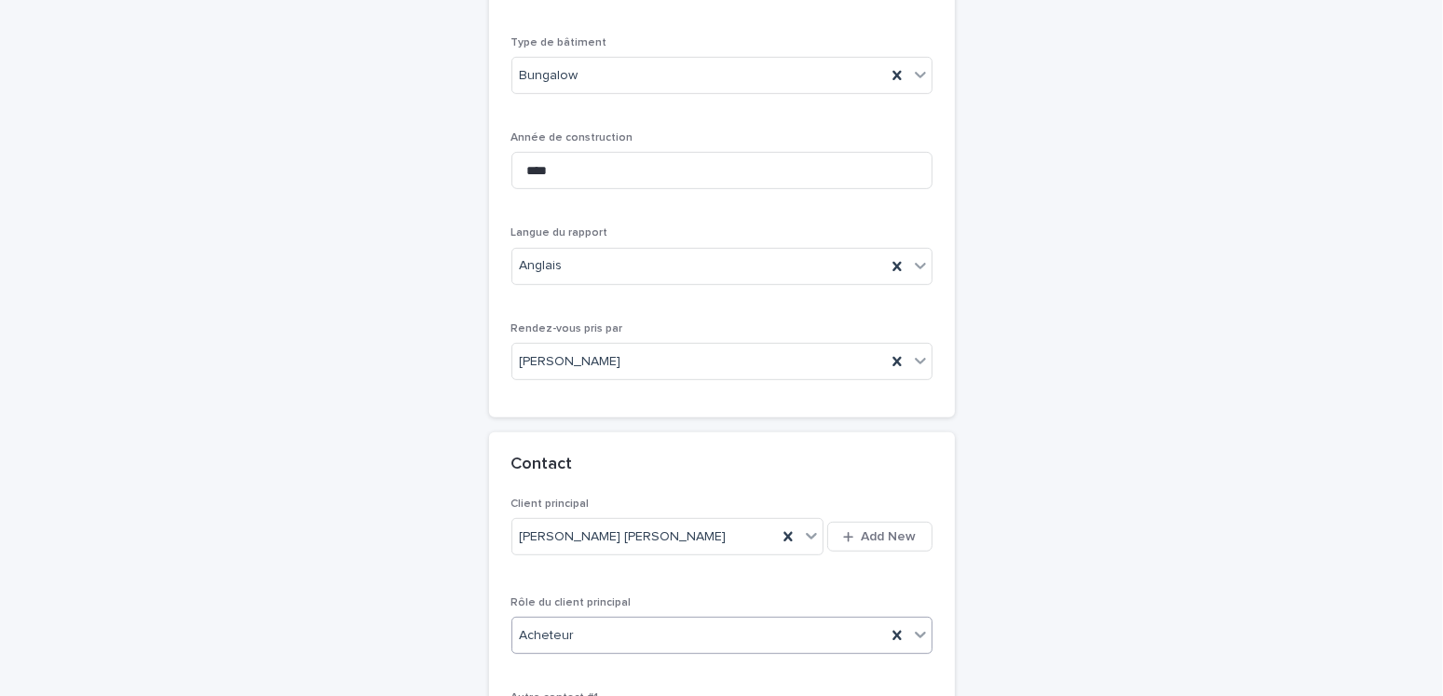
scroll to position [1270, 0]
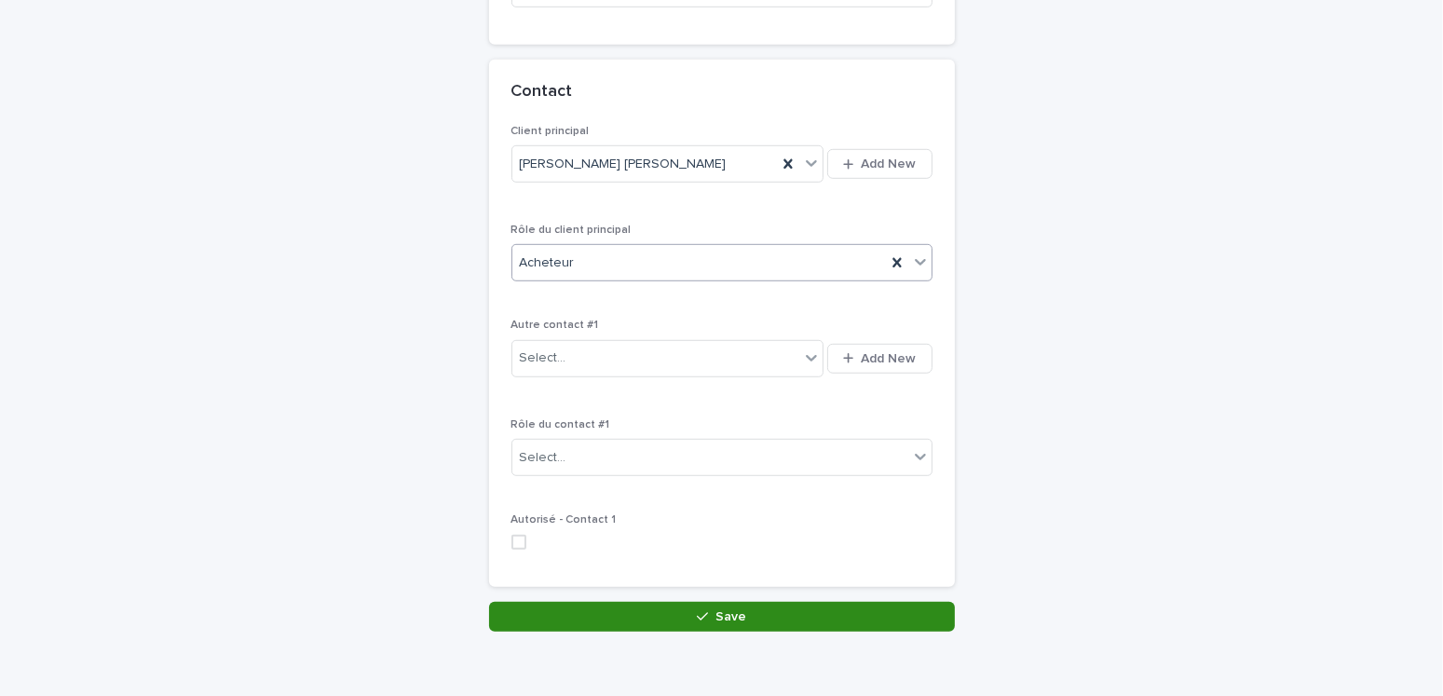
click at [663, 602] on button "Save" at bounding box center [722, 617] width 466 height 30
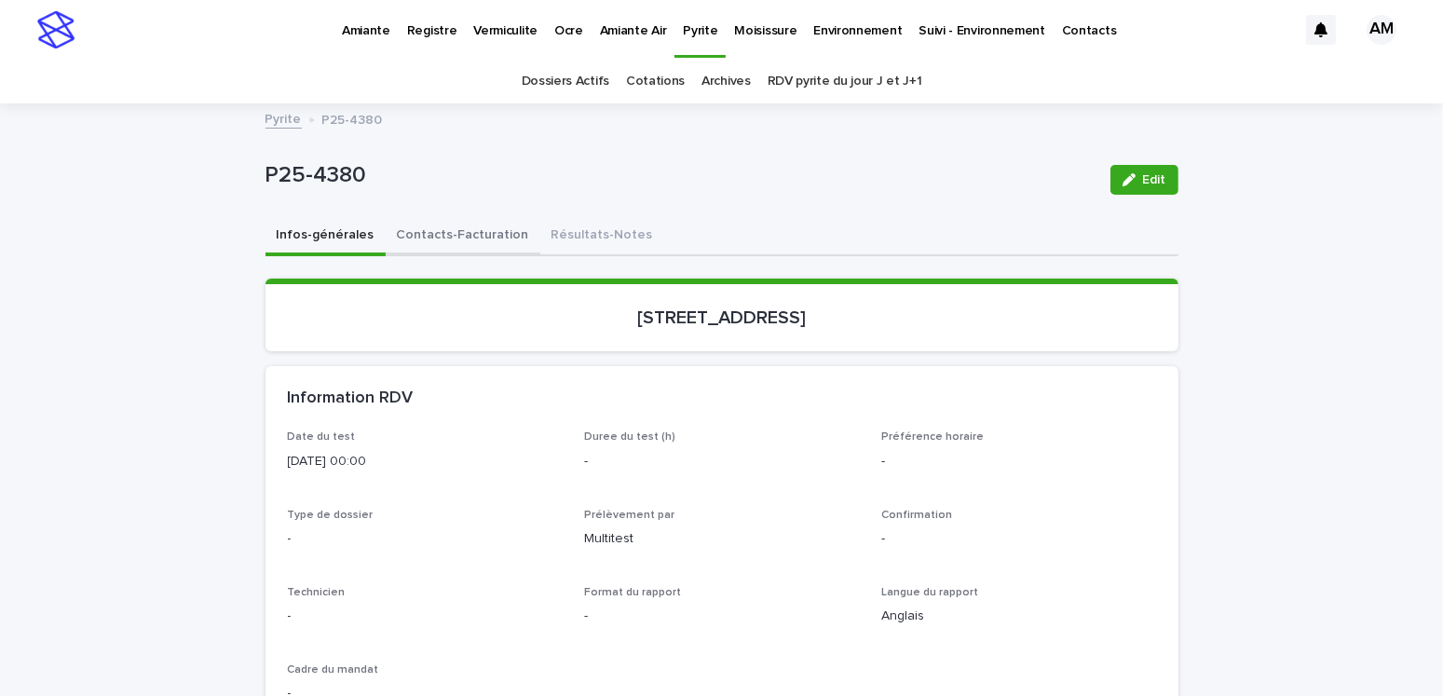
click at [454, 230] on button "Contacts-Facturation" at bounding box center [463, 236] width 155 height 39
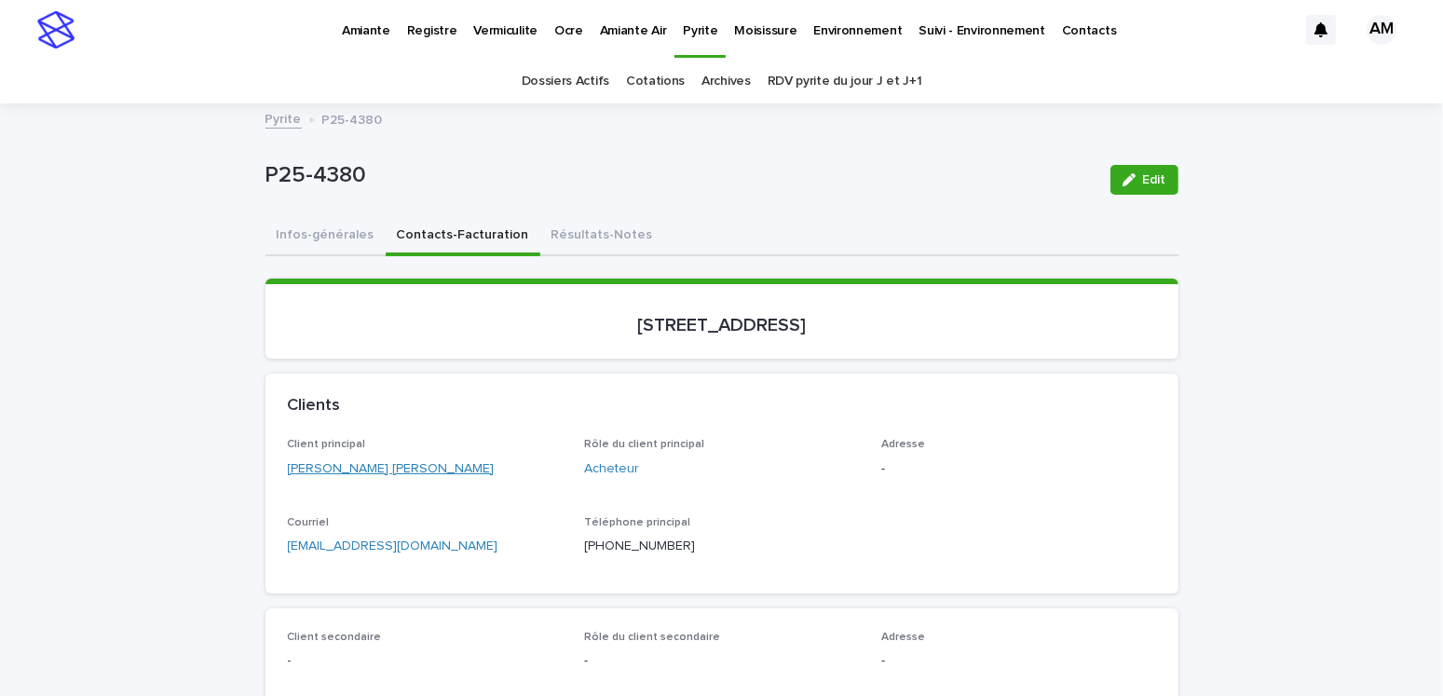
click at [371, 476] on link "[PERSON_NAME] [PERSON_NAME]" at bounding box center [391, 469] width 207 height 20
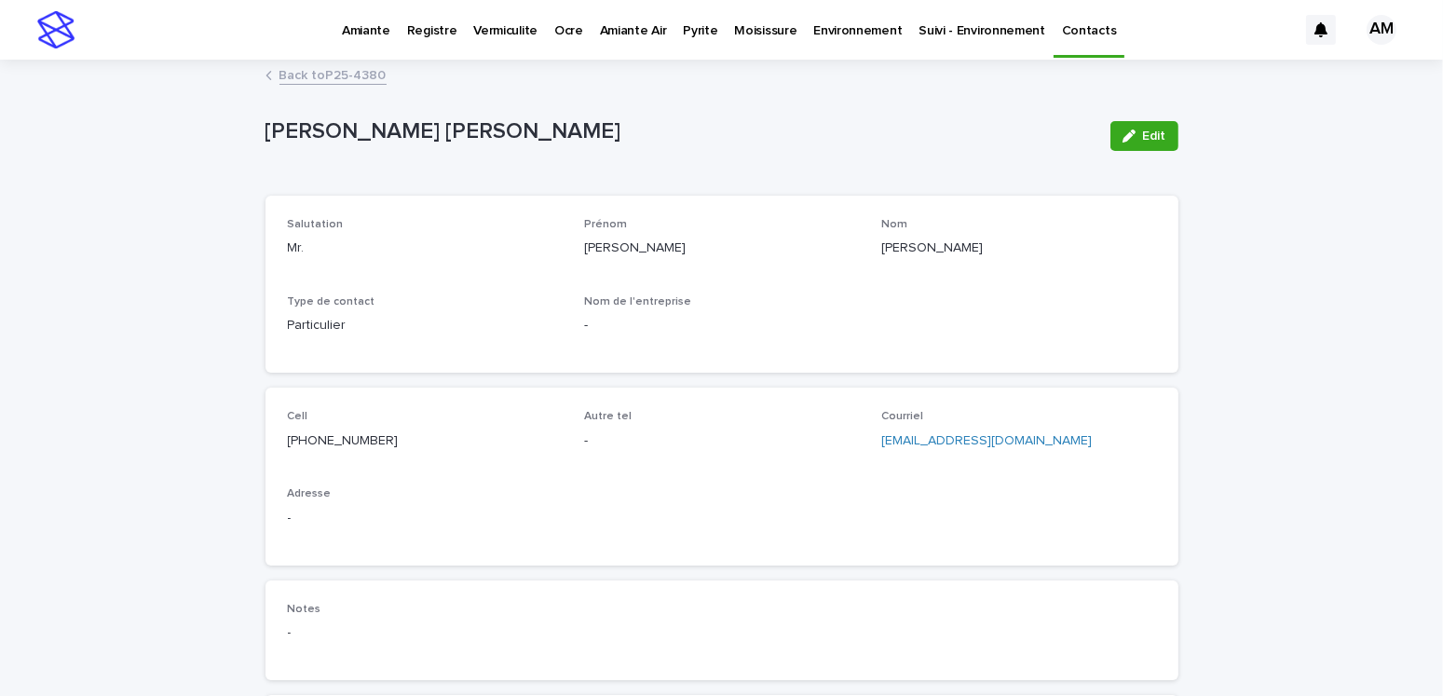
click at [1145, 136] on span "Edit" at bounding box center [1154, 136] width 23 height 13
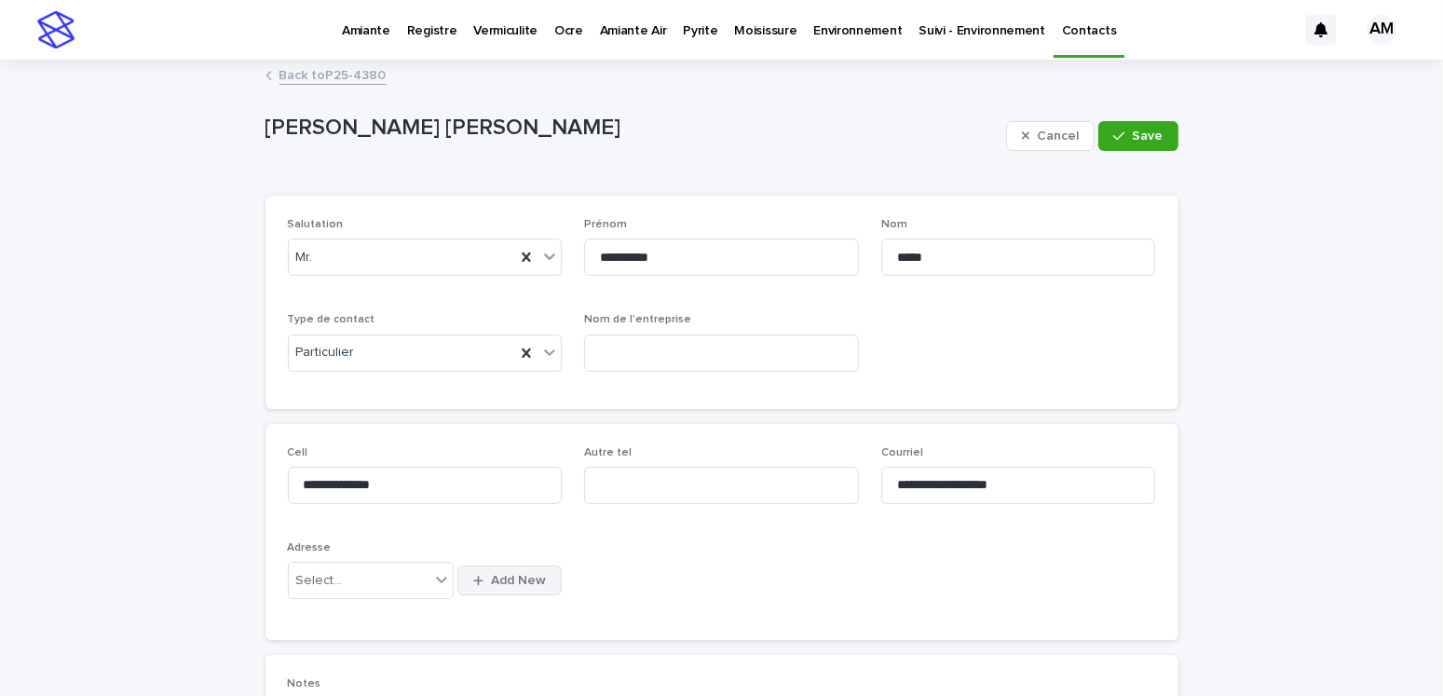
click at [497, 571] on button "Add New" at bounding box center [510, 581] width 104 height 30
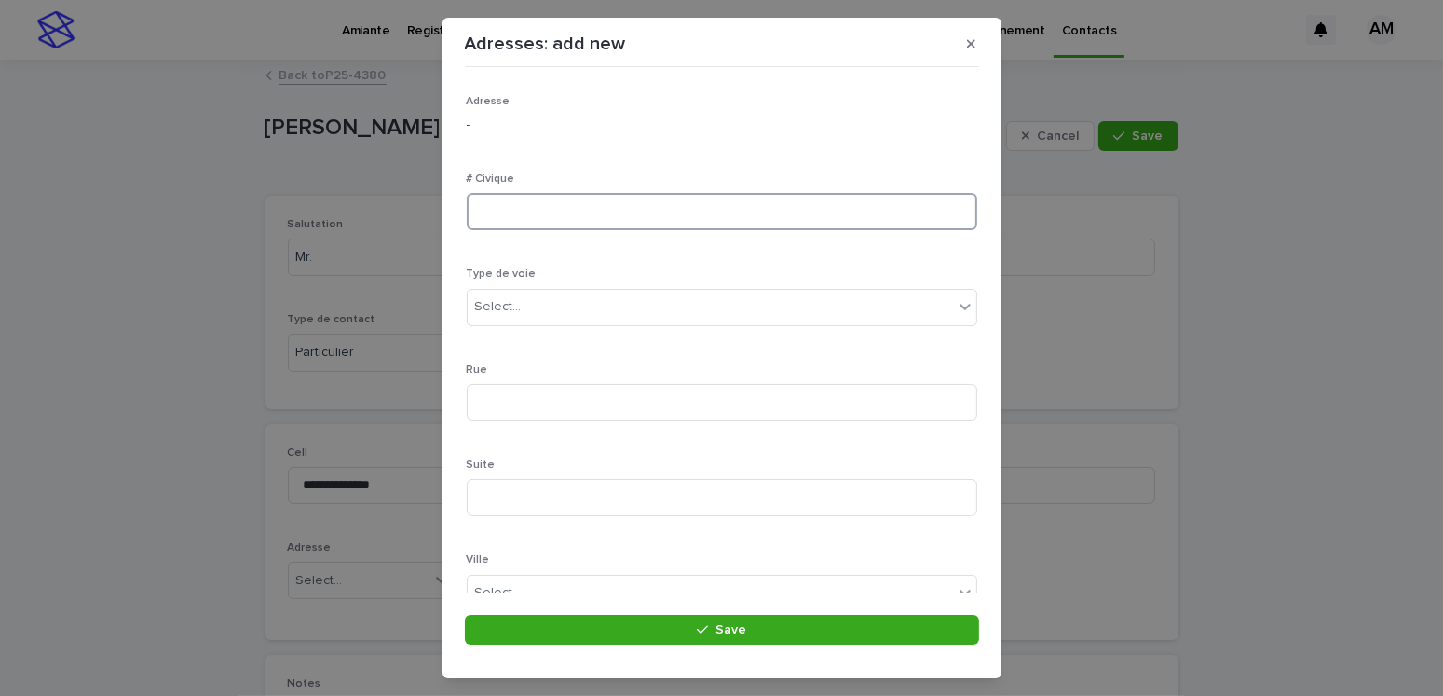
click at [537, 208] on input at bounding box center [722, 211] width 511 height 37
click at [496, 212] on input "***" at bounding box center [722, 211] width 511 height 37
type input "****"
click at [486, 403] on input at bounding box center [722, 402] width 511 height 37
type input "********"
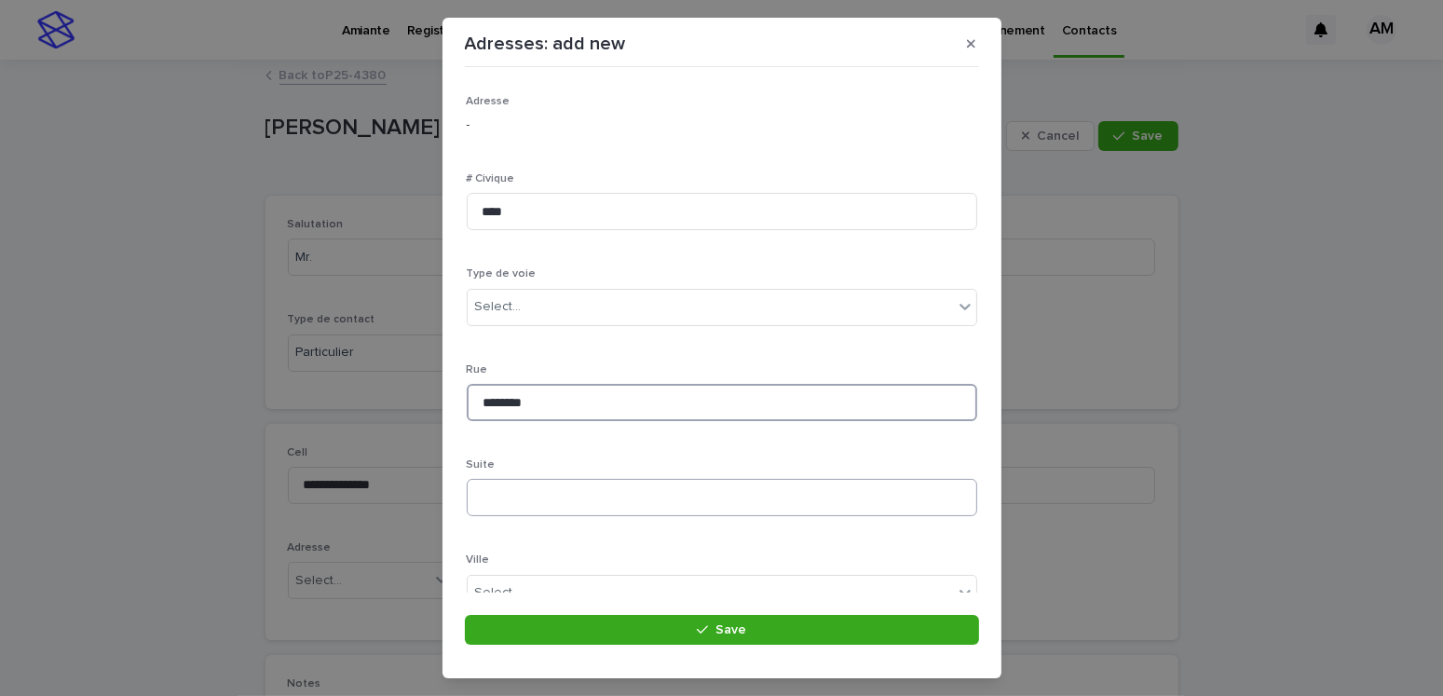
scroll to position [186, 0]
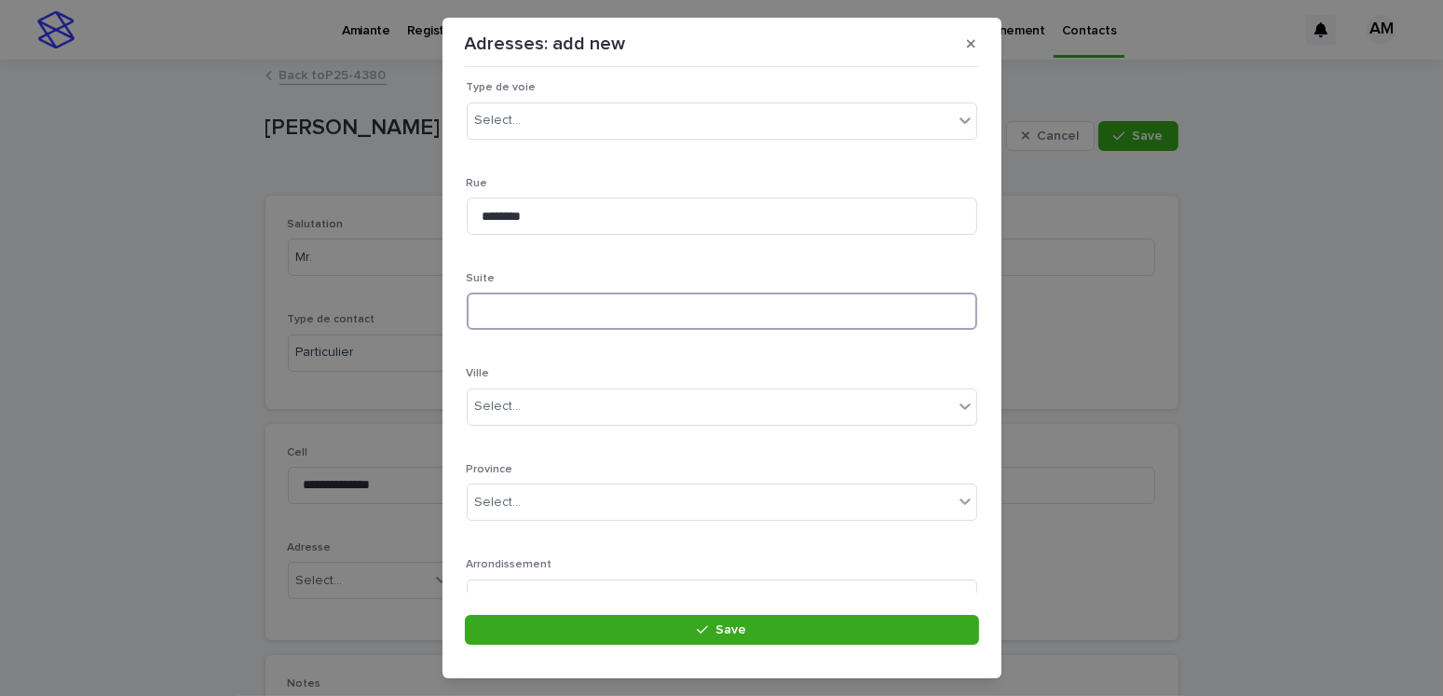
click at [521, 301] on input at bounding box center [722, 311] width 511 height 37
type input "**"
click at [514, 122] on div "Select..." at bounding box center [498, 121] width 47 height 20
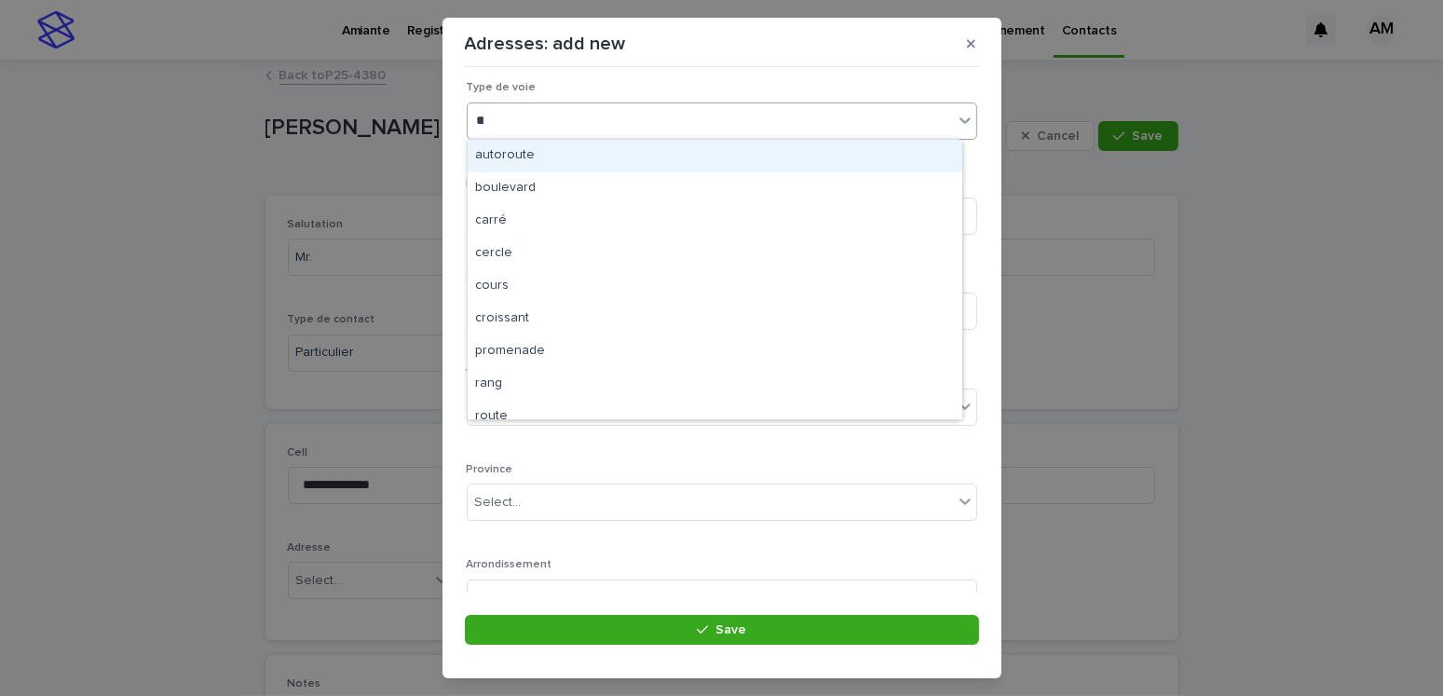
type input "***"
click at [490, 153] on div "rue" at bounding box center [715, 156] width 495 height 33
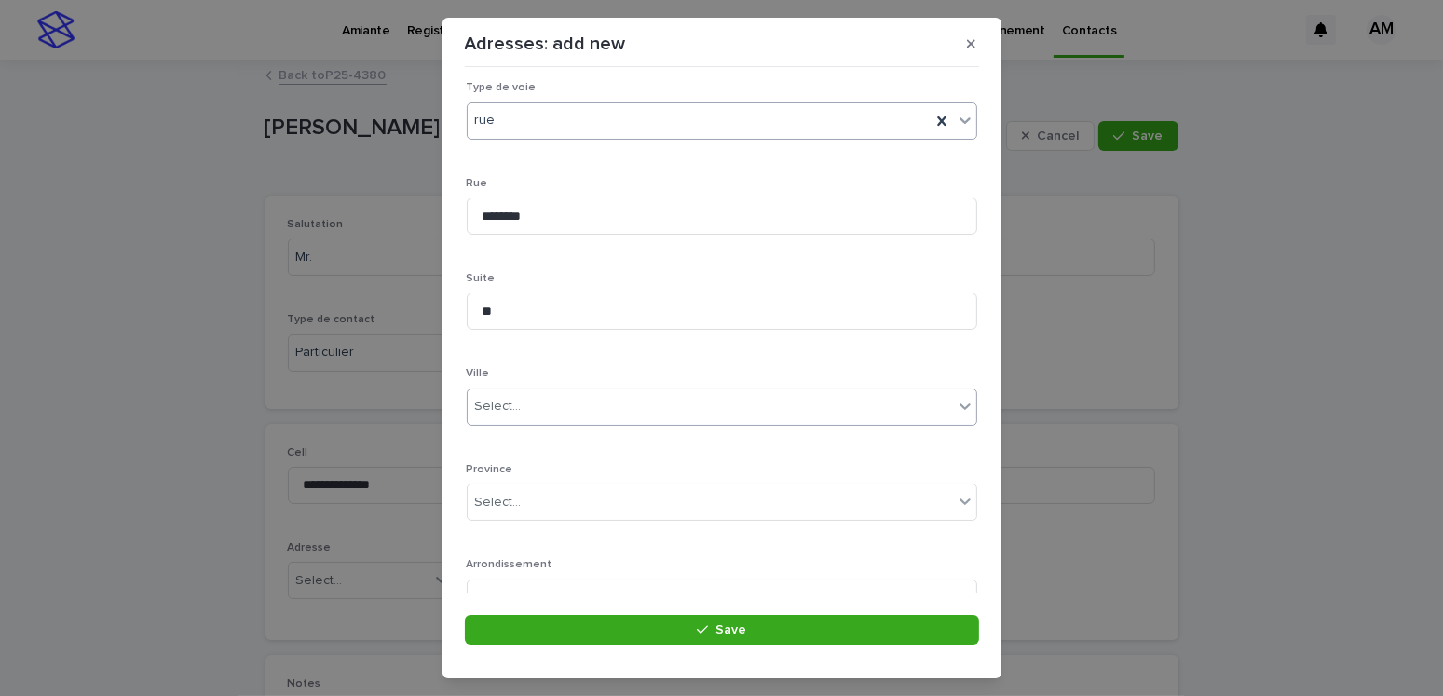
scroll to position [361, 0]
click at [527, 226] on div "Select..." at bounding box center [710, 232] width 485 height 31
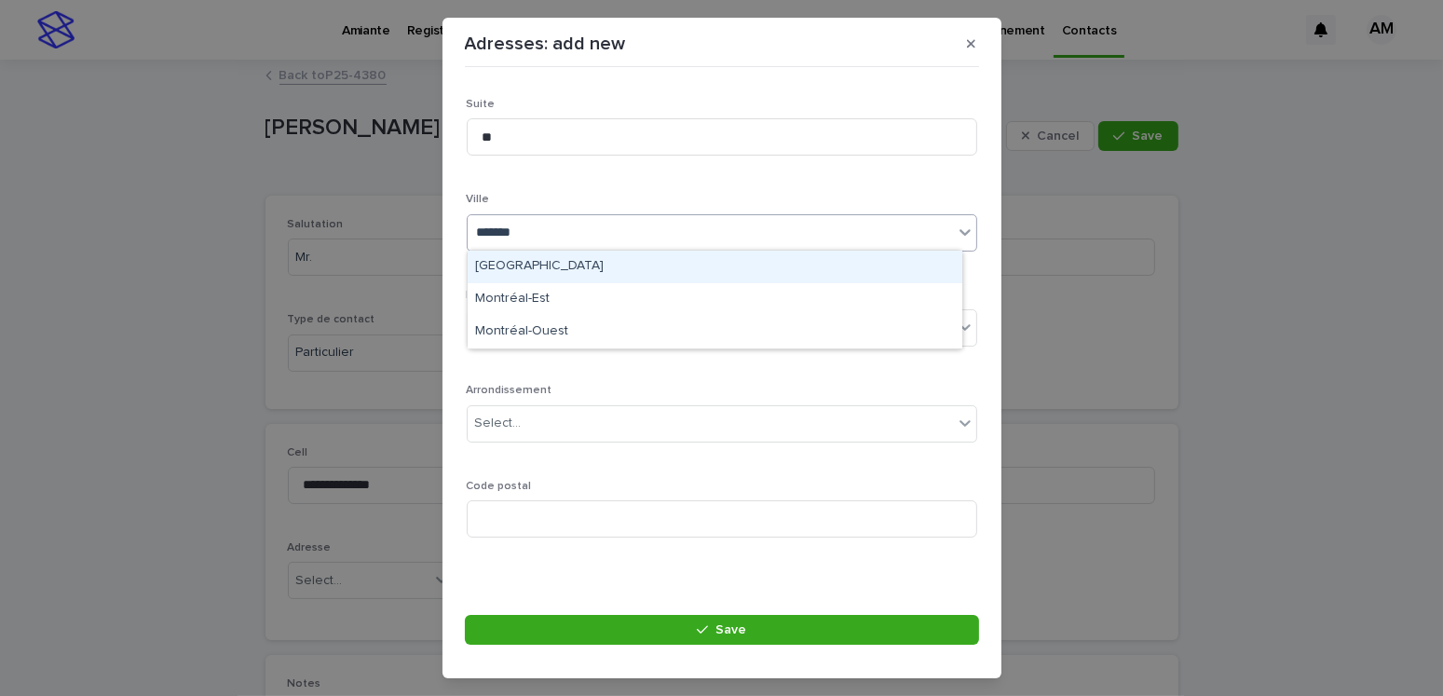
type input "********"
click at [512, 261] on div "[GEOGRAPHIC_DATA]" at bounding box center [715, 267] width 495 height 33
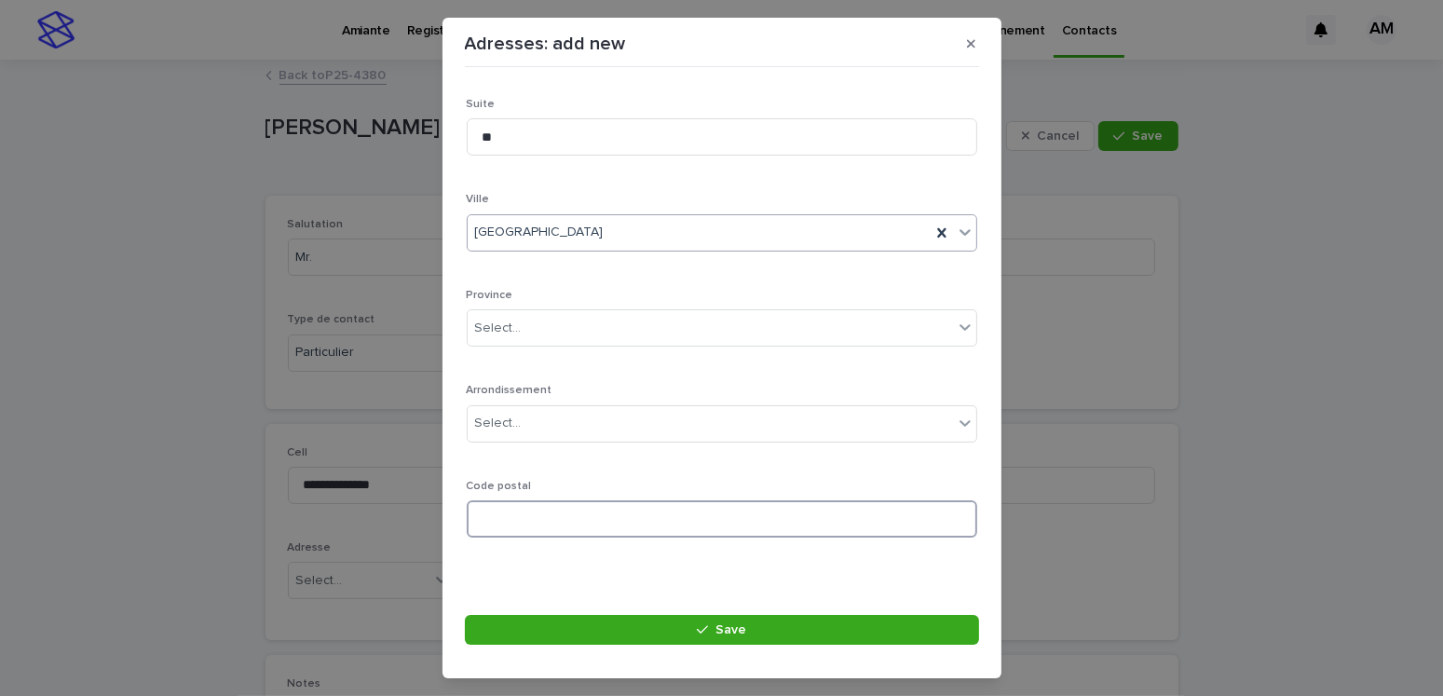
click at [497, 526] on input at bounding box center [722, 518] width 511 height 37
type input "*******"
click at [540, 419] on div "Select..." at bounding box center [710, 423] width 485 height 31
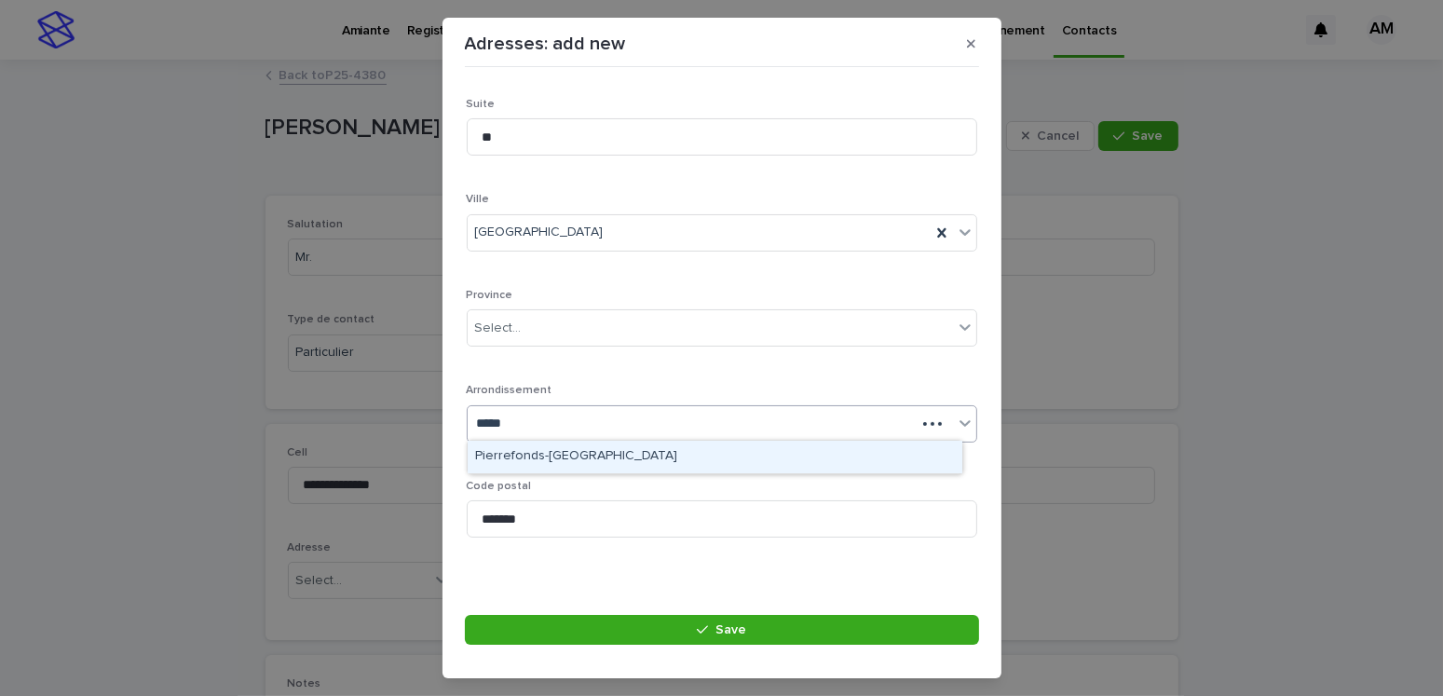
type input "******"
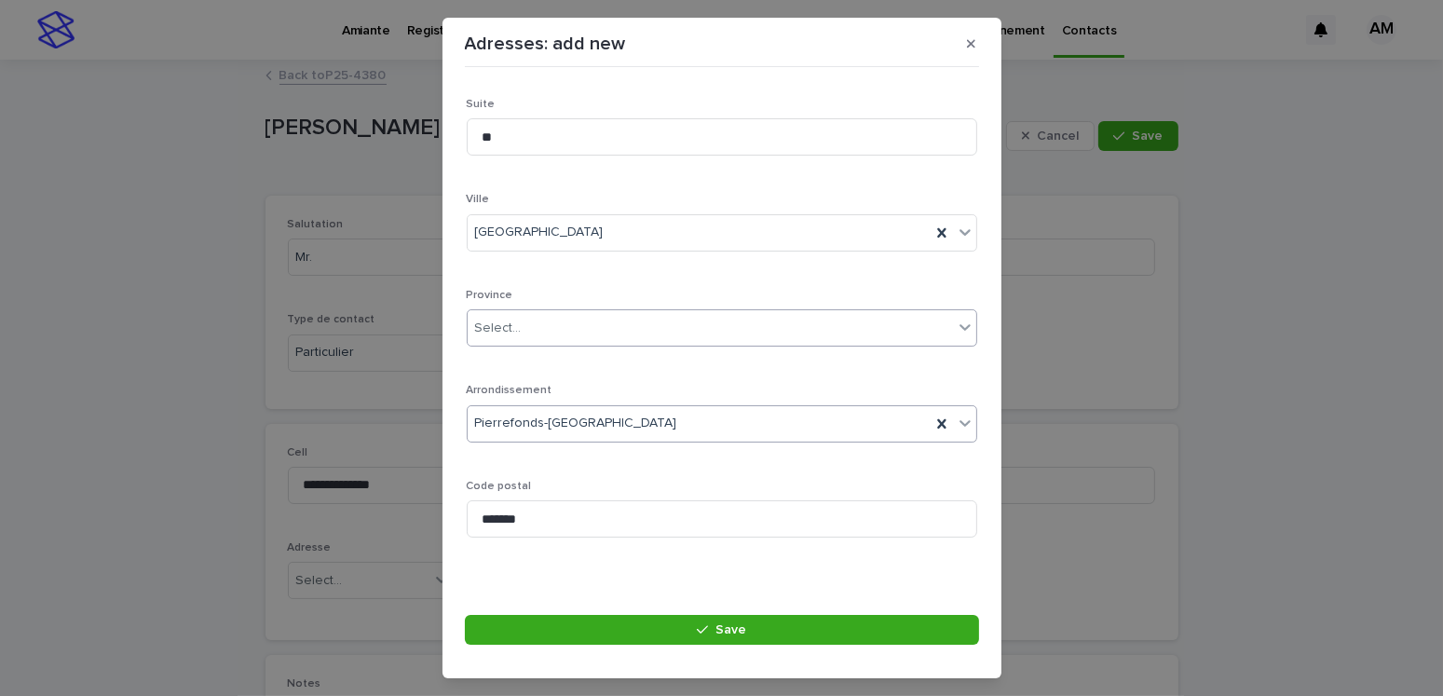
click at [489, 313] on div "Select..." at bounding box center [710, 328] width 485 height 31
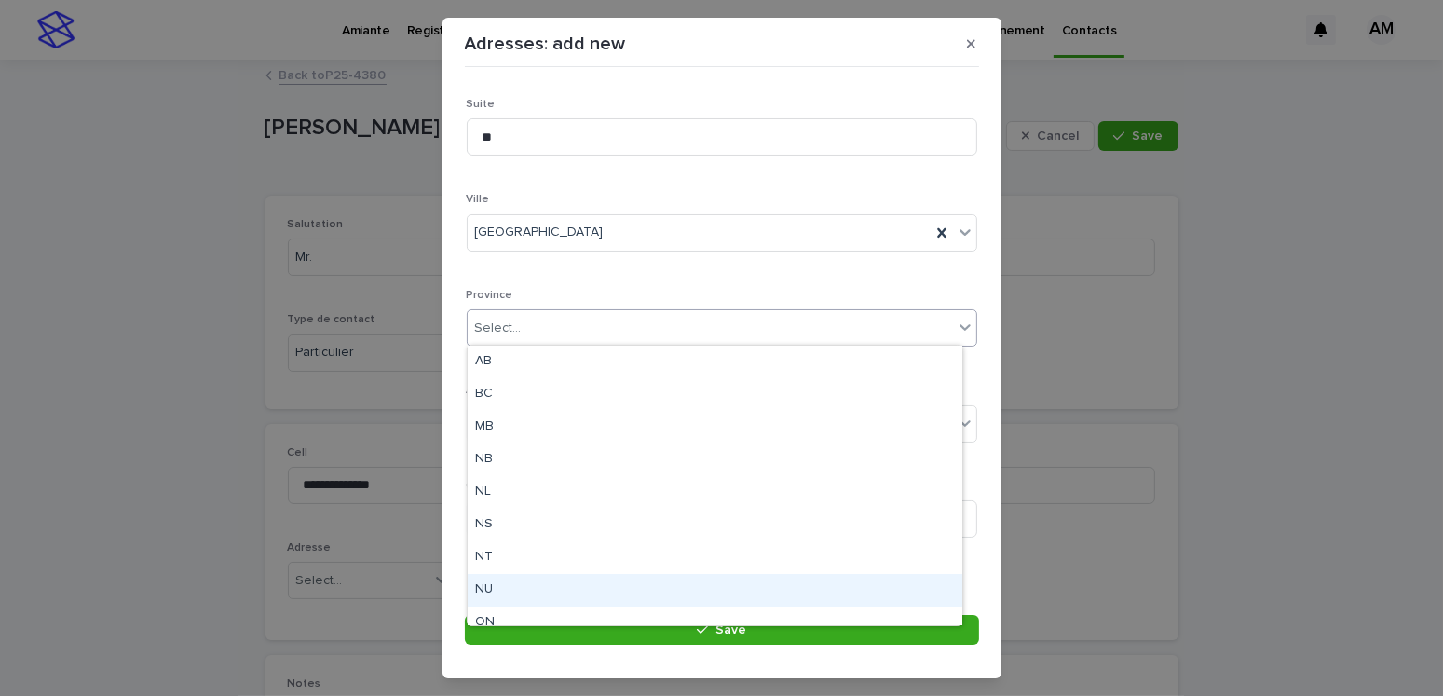
scroll to position [144, 0]
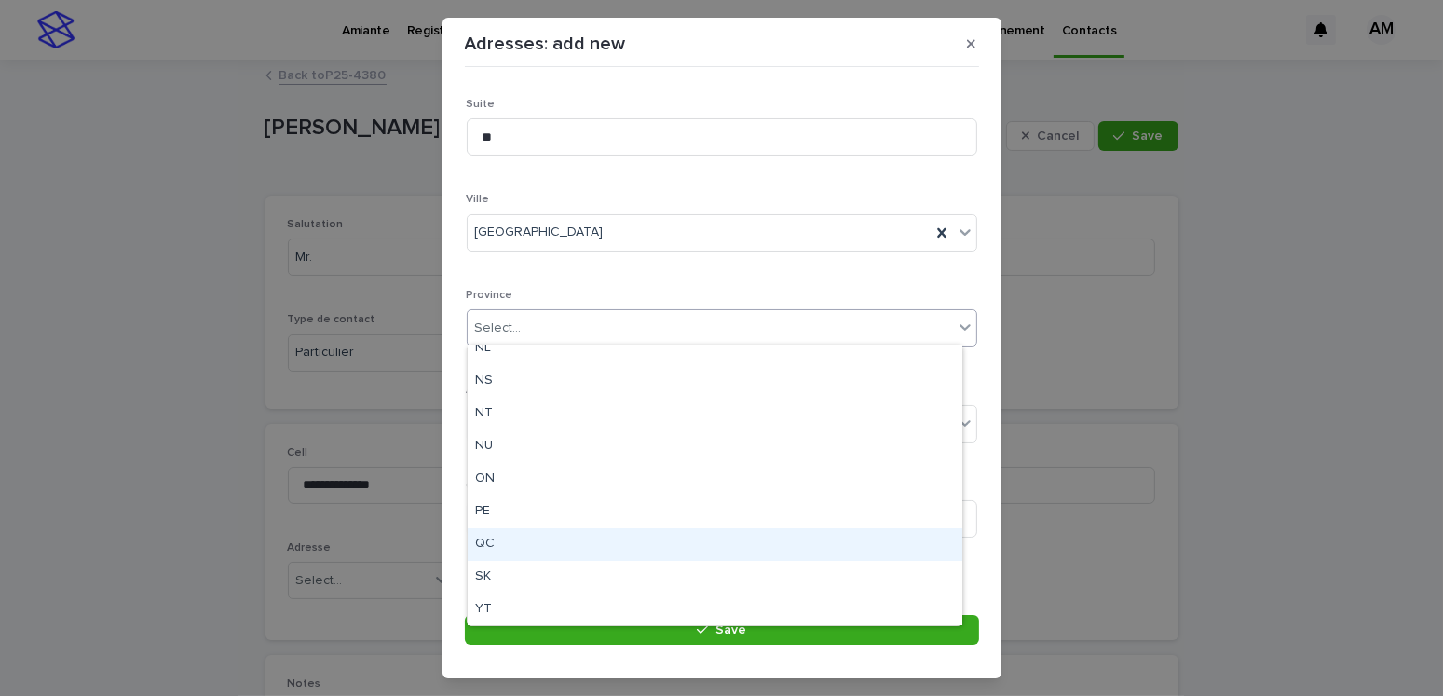
click at [487, 542] on div "QC" at bounding box center [715, 544] width 495 height 33
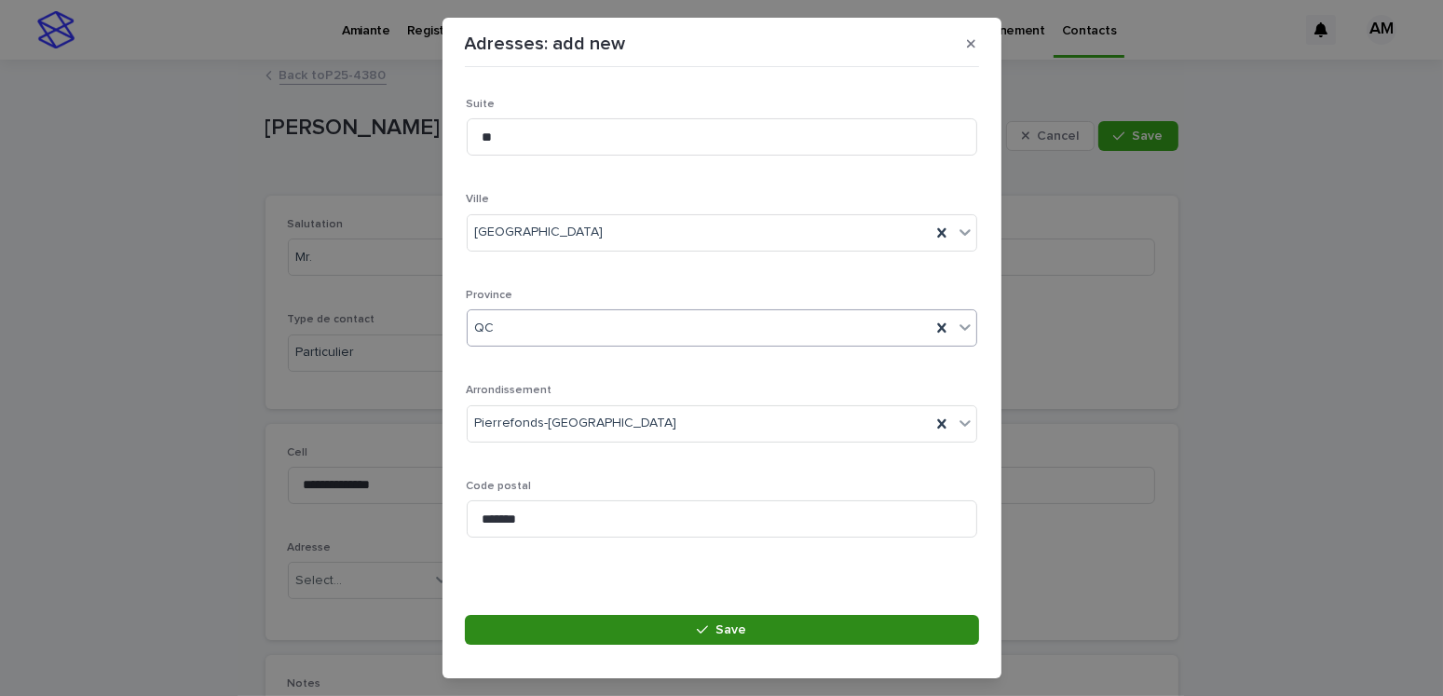
click at [751, 630] on button "Save" at bounding box center [722, 630] width 514 height 30
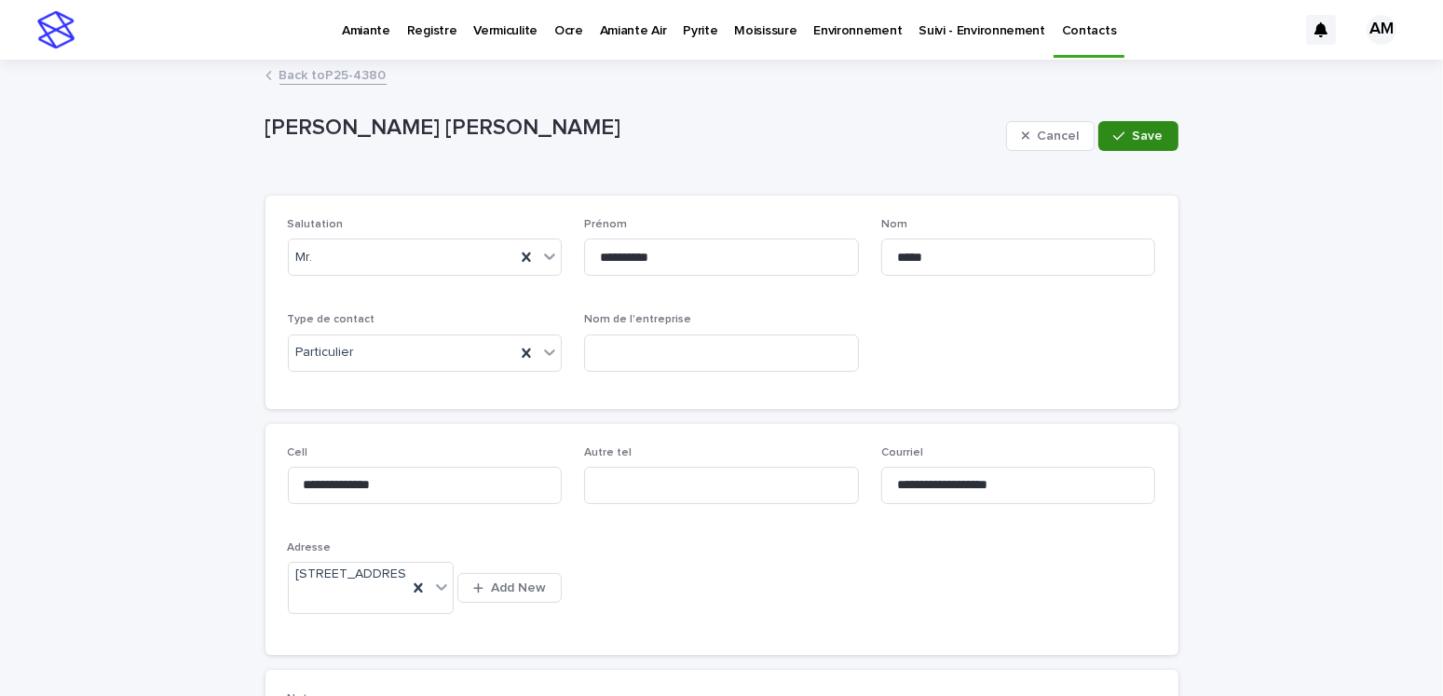
click at [1120, 141] on div "button" at bounding box center [1123, 136] width 19 height 13
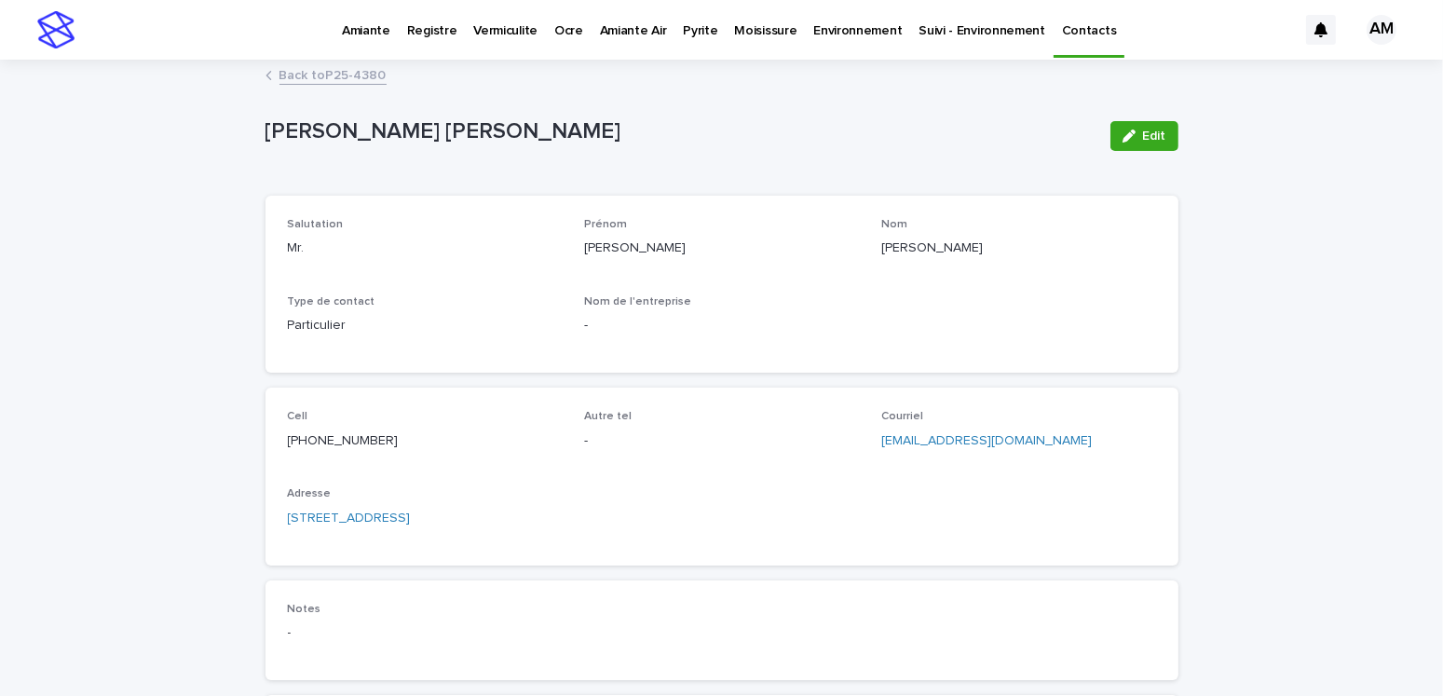
click at [343, 73] on link "Back to P25-4380" at bounding box center [333, 73] width 107 height 21
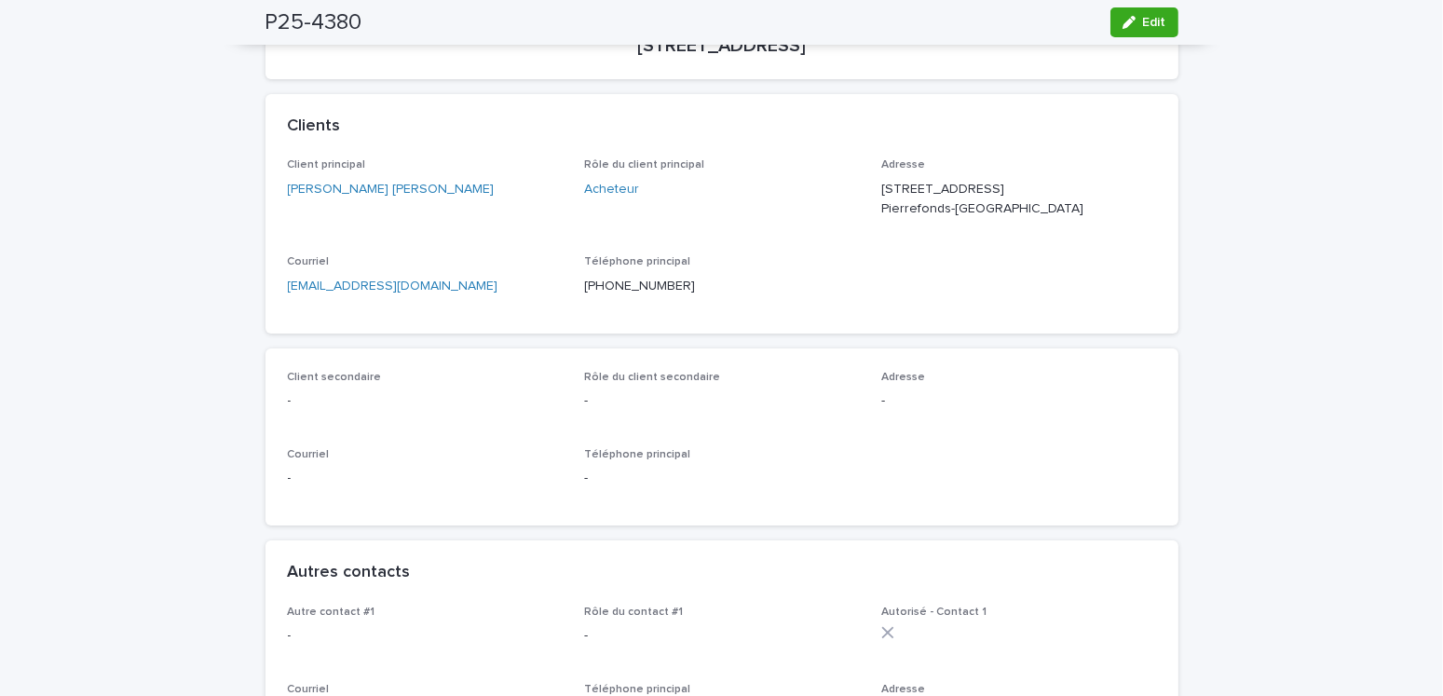
scroll to position [466, 0]
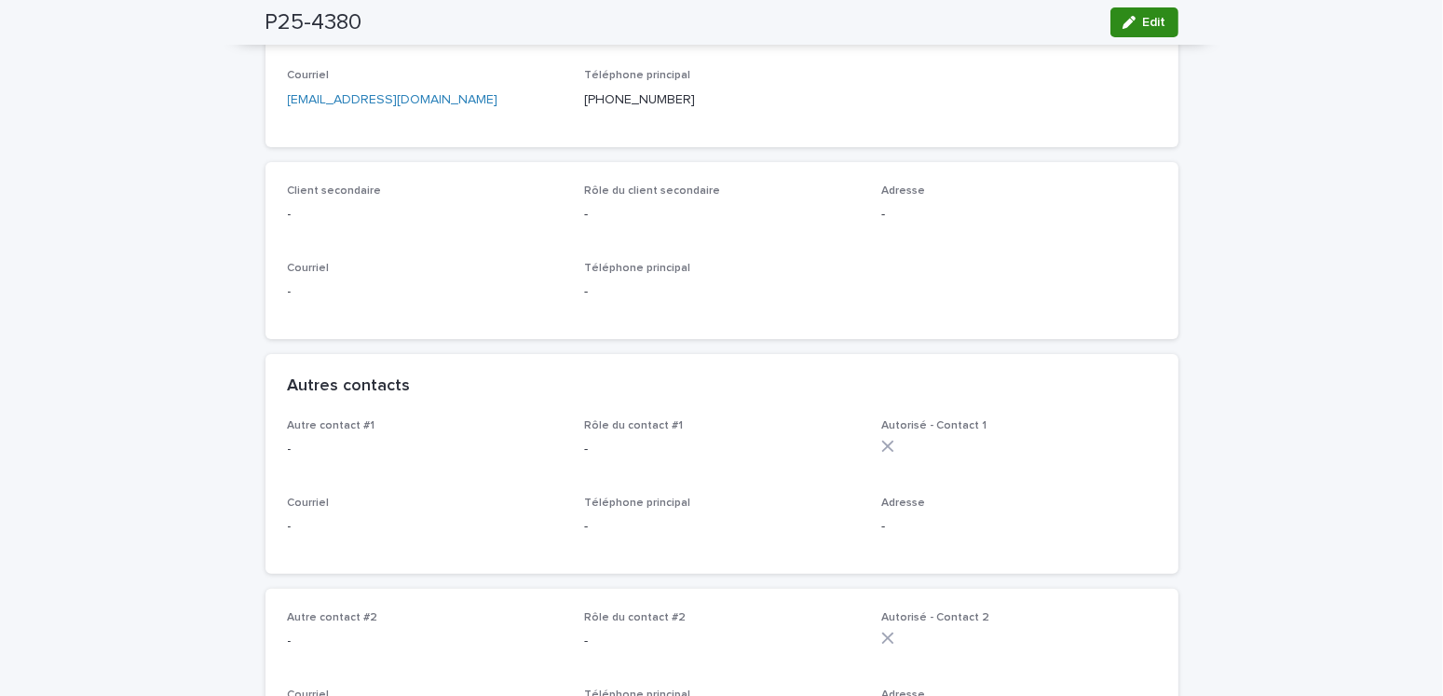
click at [1144, 16] on span "Edit" at bounding box center [1154, 22] width 23 height 13
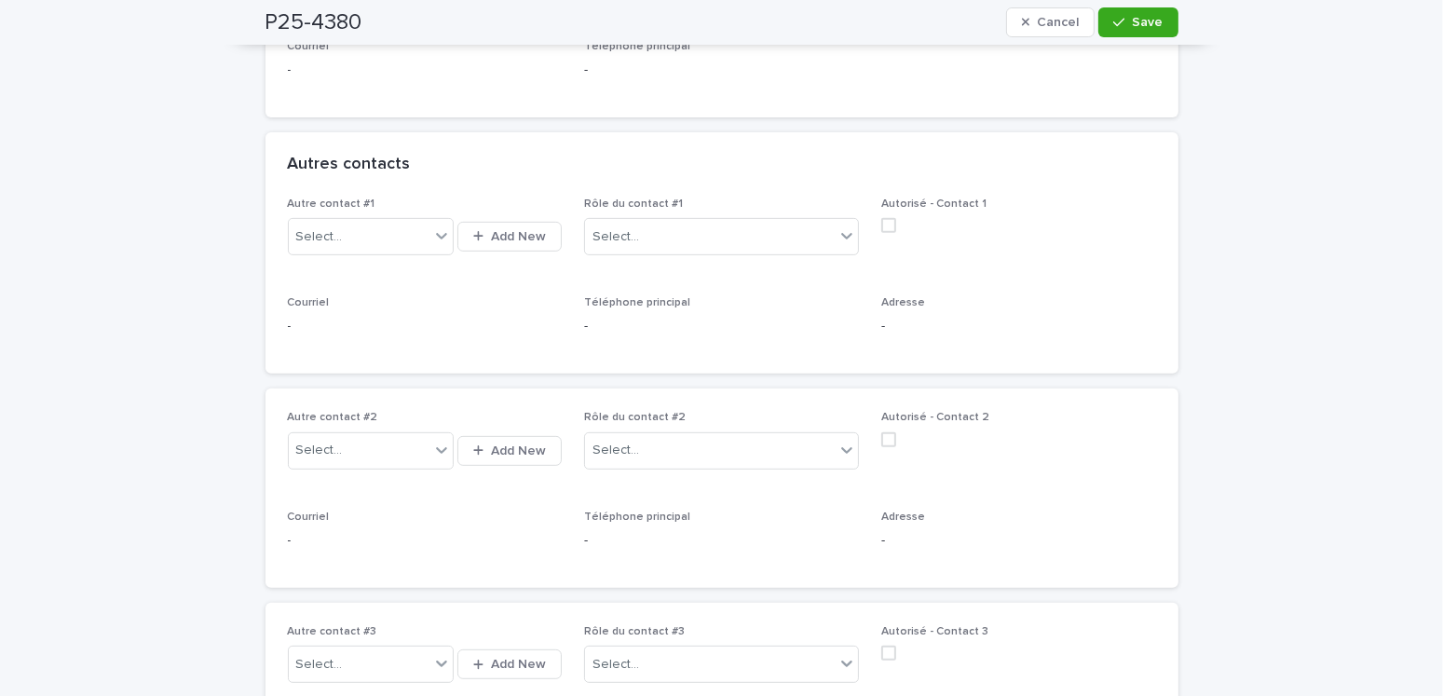
scroll to position [839, 0]
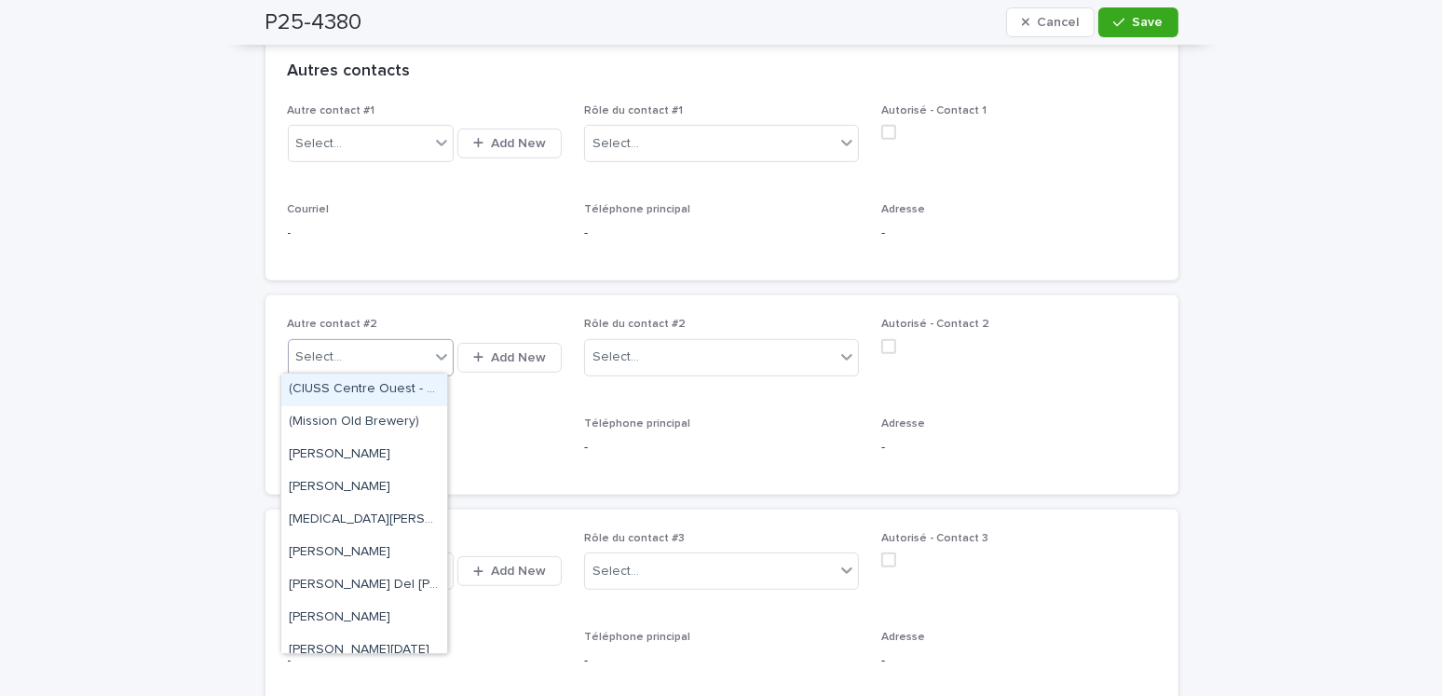
click at [348, 357] on div "Select..." at bounding box center [359, 357] width 141 height 31
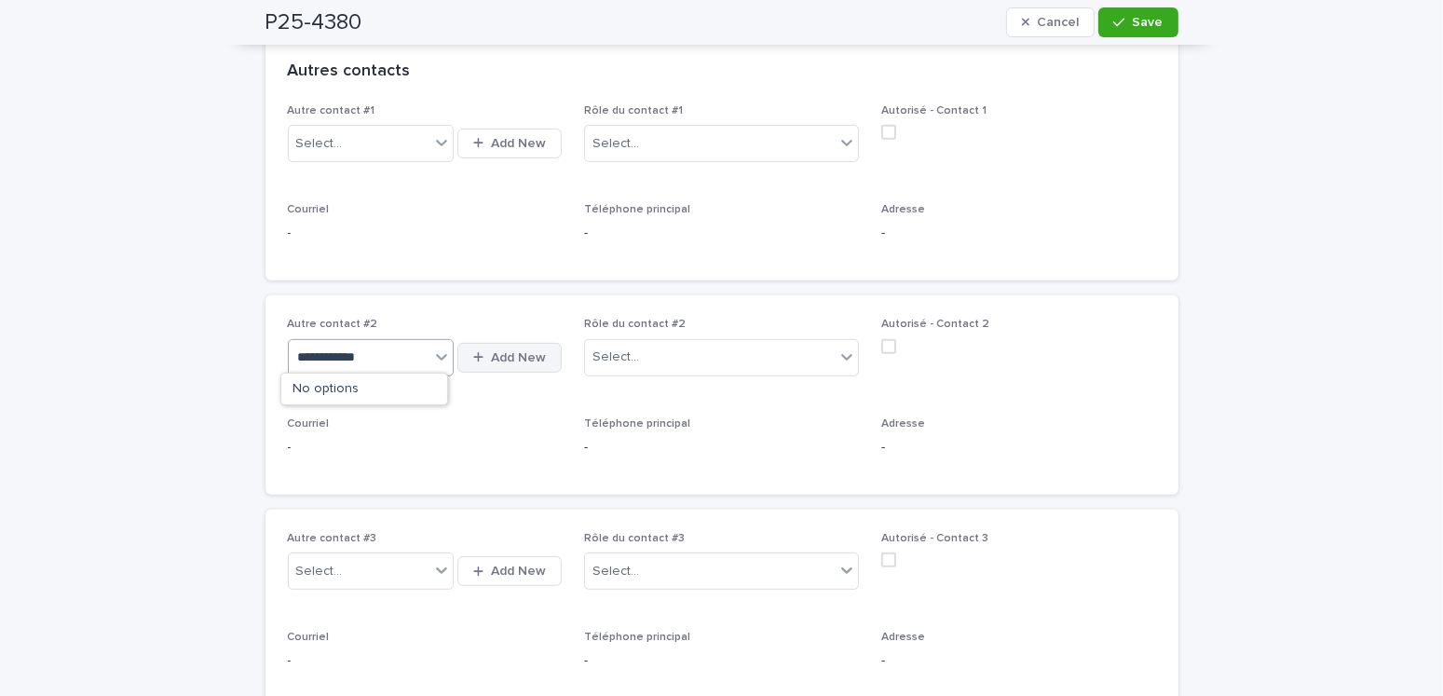
type input "**********"
click at [491, 344] on button "Add New" at bounding box center [510, 358] width 104 height 30
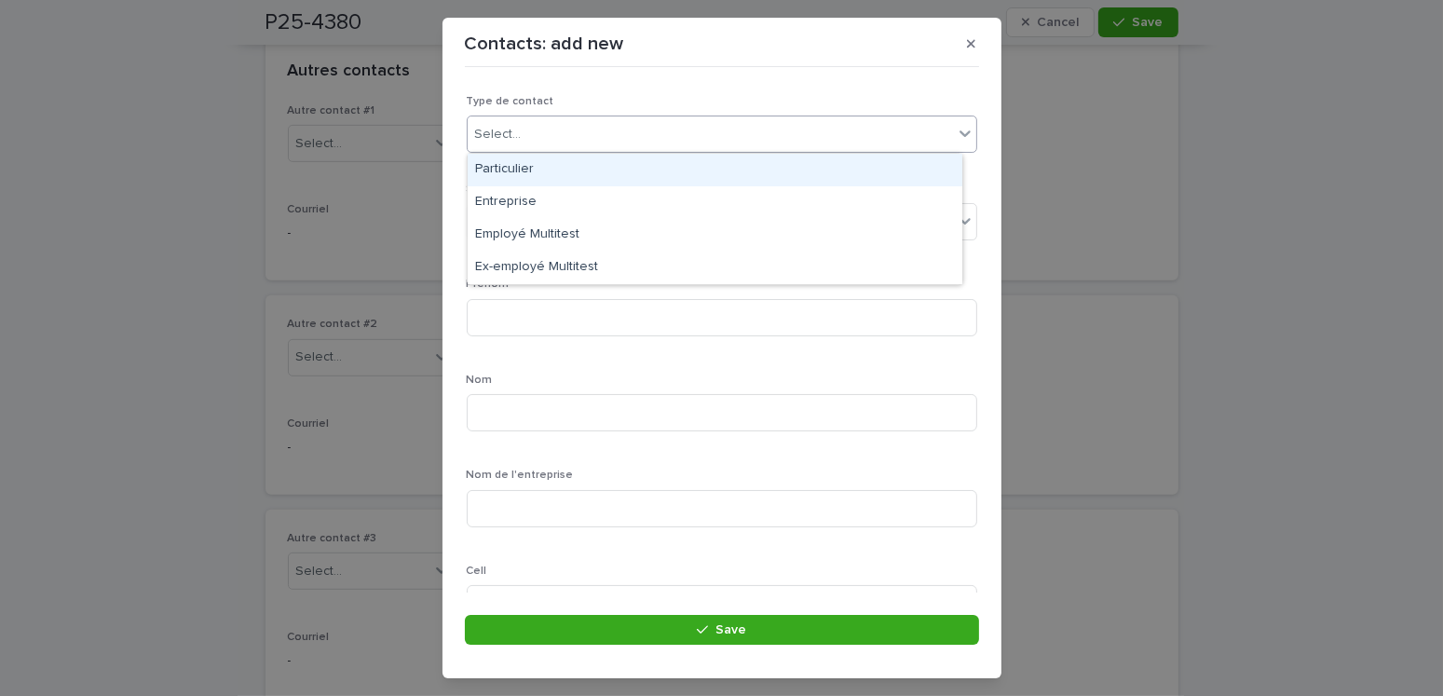
click at [518, 125] on div "Select..." at bounding box center [498, 135] width 47 height 20
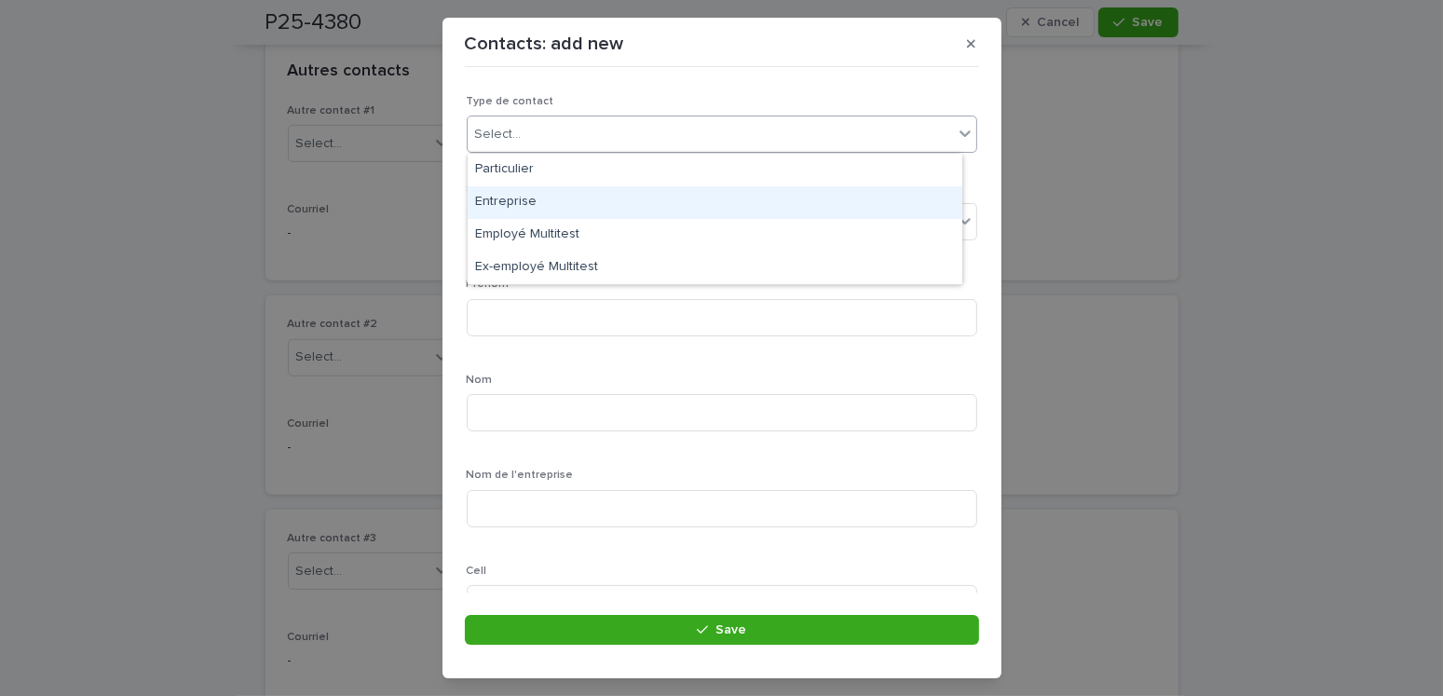
click at [499, 197] on div "Entreprise" at bounding box center [715, 202] width 495 height 33
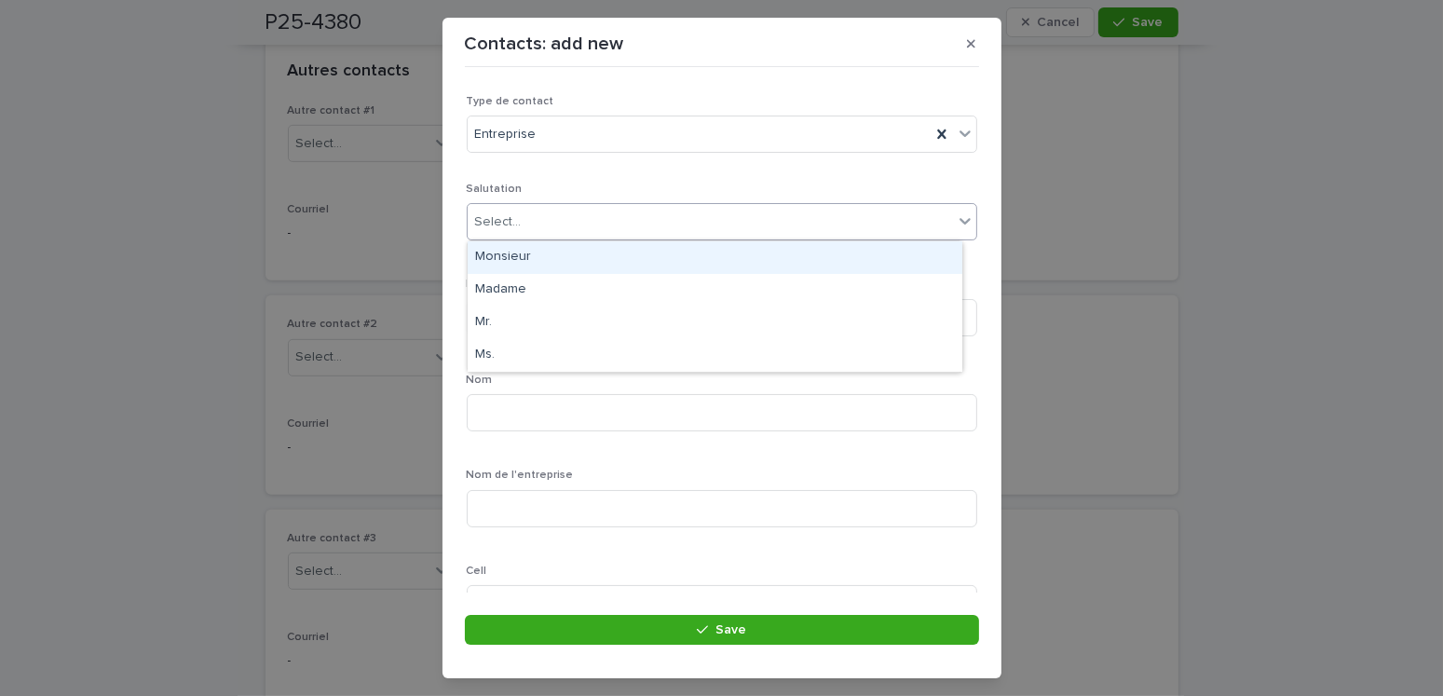
click at [506, 223] on div "Select..." at bounding box center [498, 222] width 47 height 20
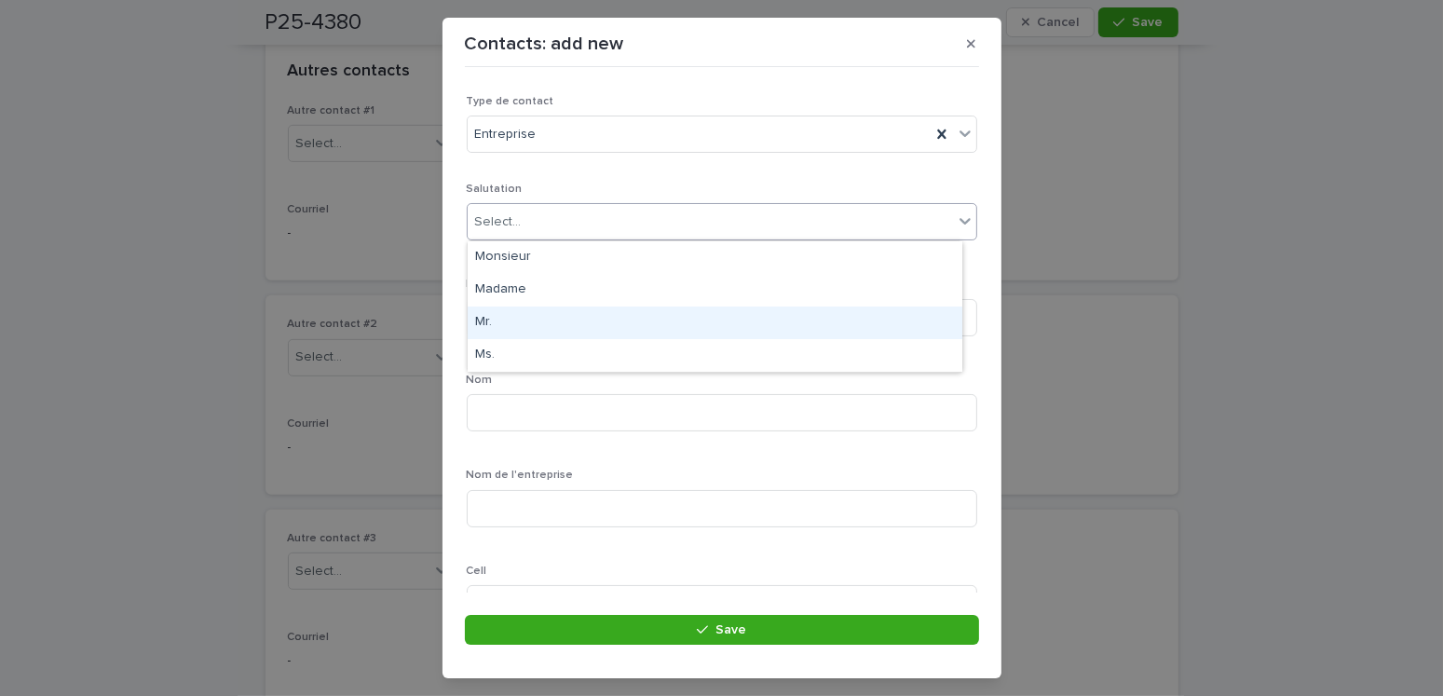
click at [485, 324] on div "Mr." at bounding box center [715, 323] width 495 height 33
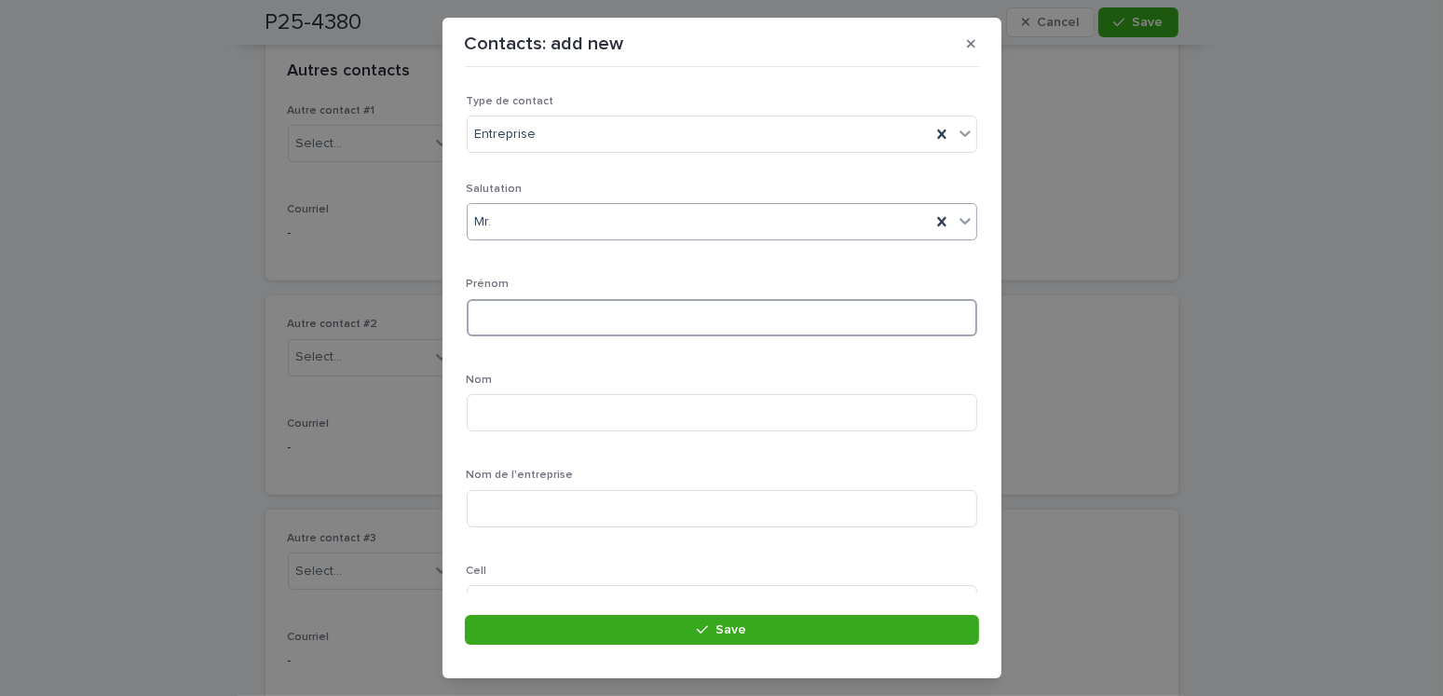
click at [497, 322] on input at bounding box center [722, 317] width 511 height 37
type input "******"
type input "*****"
click at [526, 499] on input at bounding box center [722, 508] width 511 height 37
click at [500, 501] on input at bounding box center [722, 508] width 511 height 37
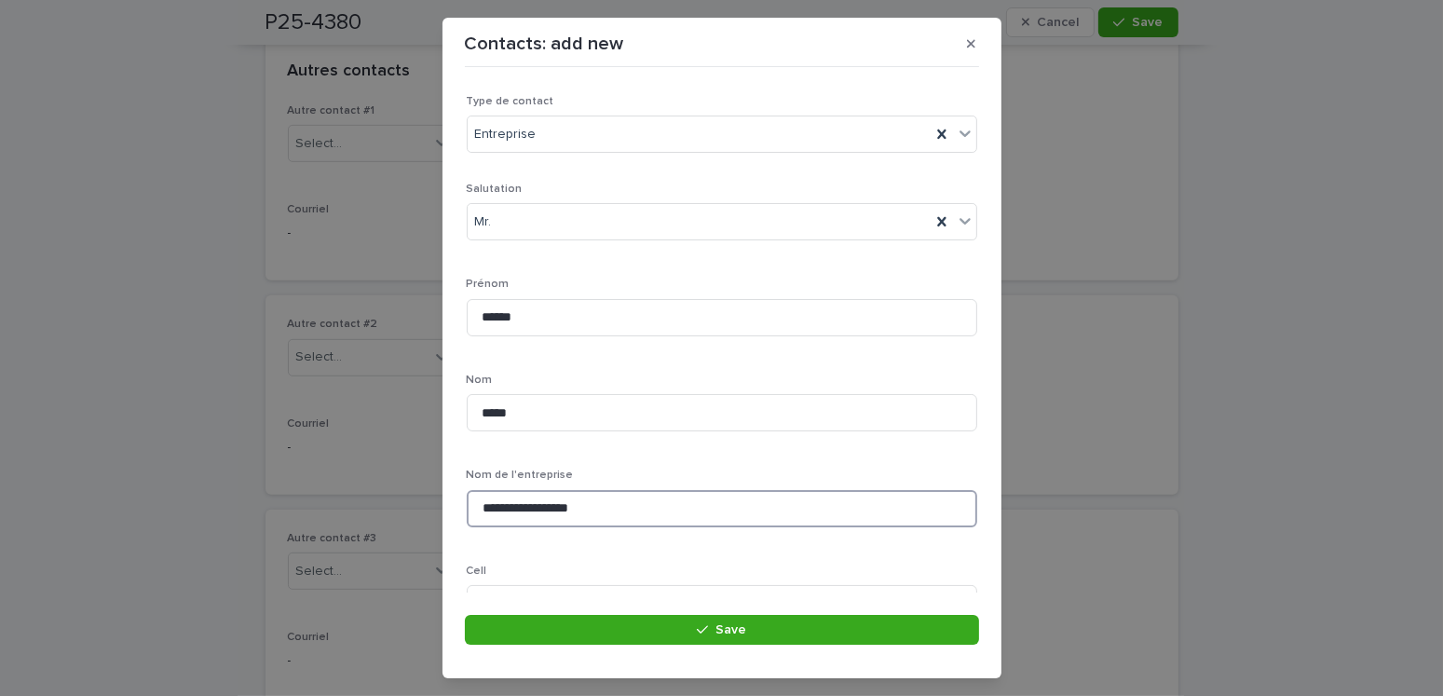
scroll to position [280, 0]
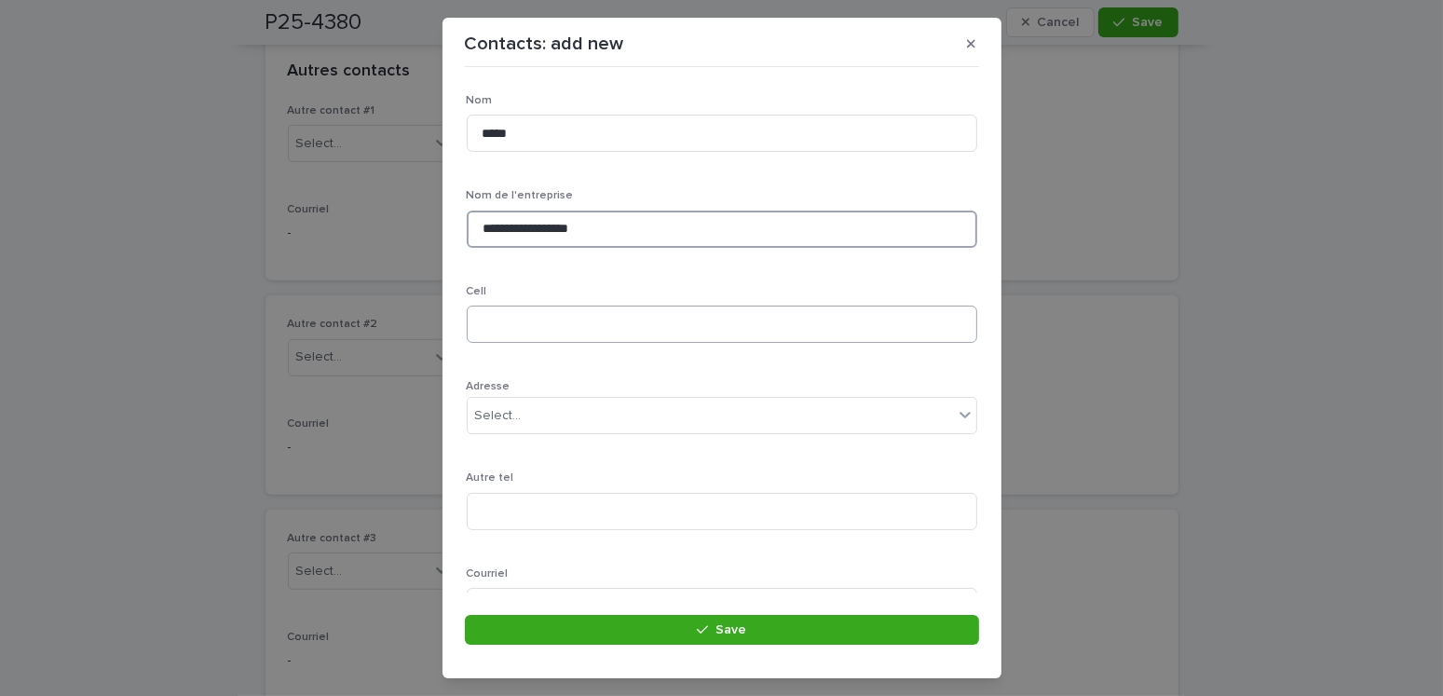
type input "**********"
click at [497, 320] on input at bounding box center [722, 324] width 511 height 37
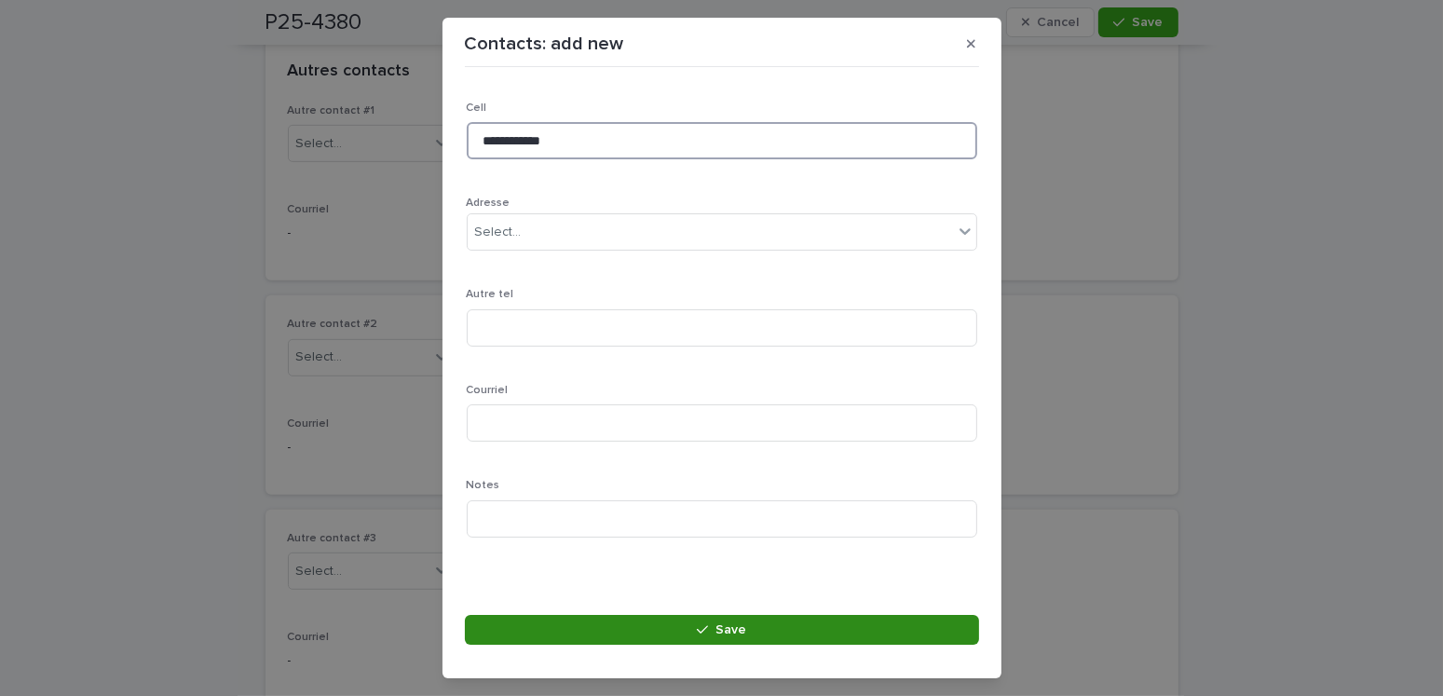
type input "**********"
click at [693, 632] on button "Save" at bounding box center [722, 630] width 514 height 30
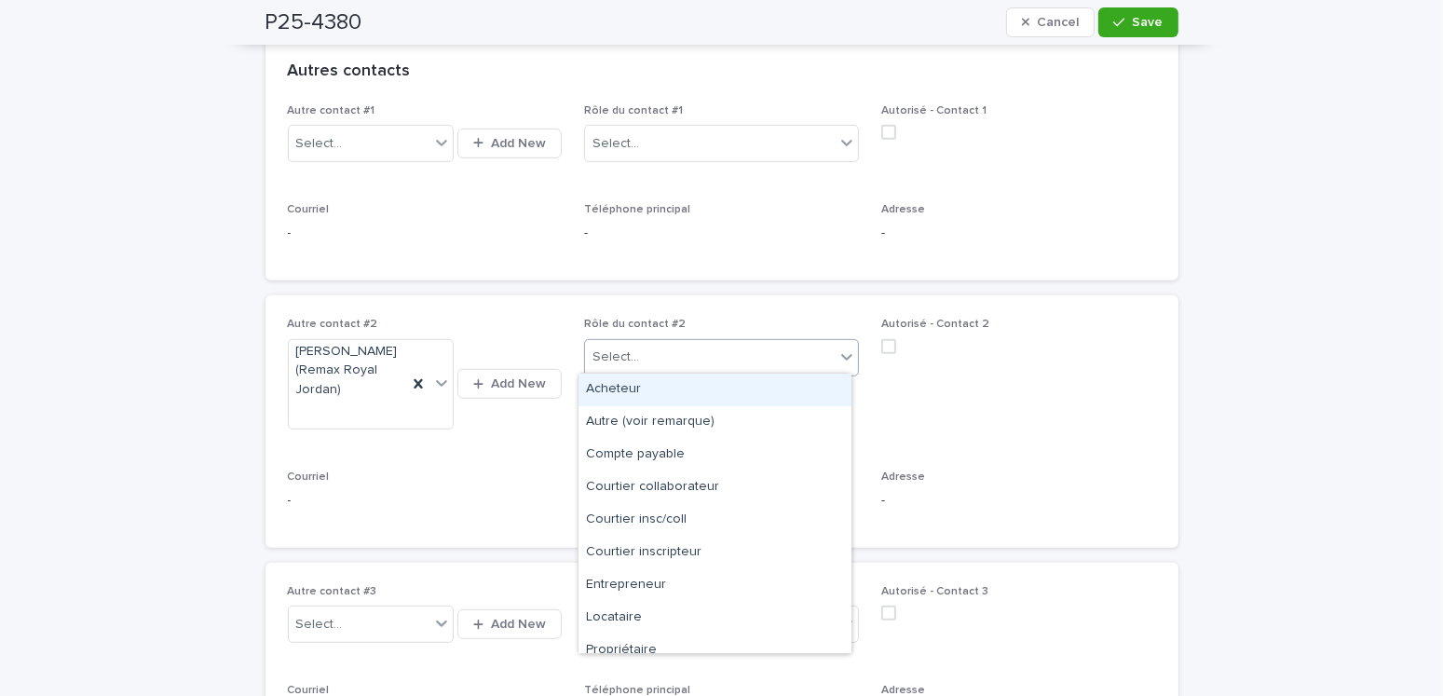
click at [684, 347] on div "Select..." at bounding box center [710, 357] width 250 height 31
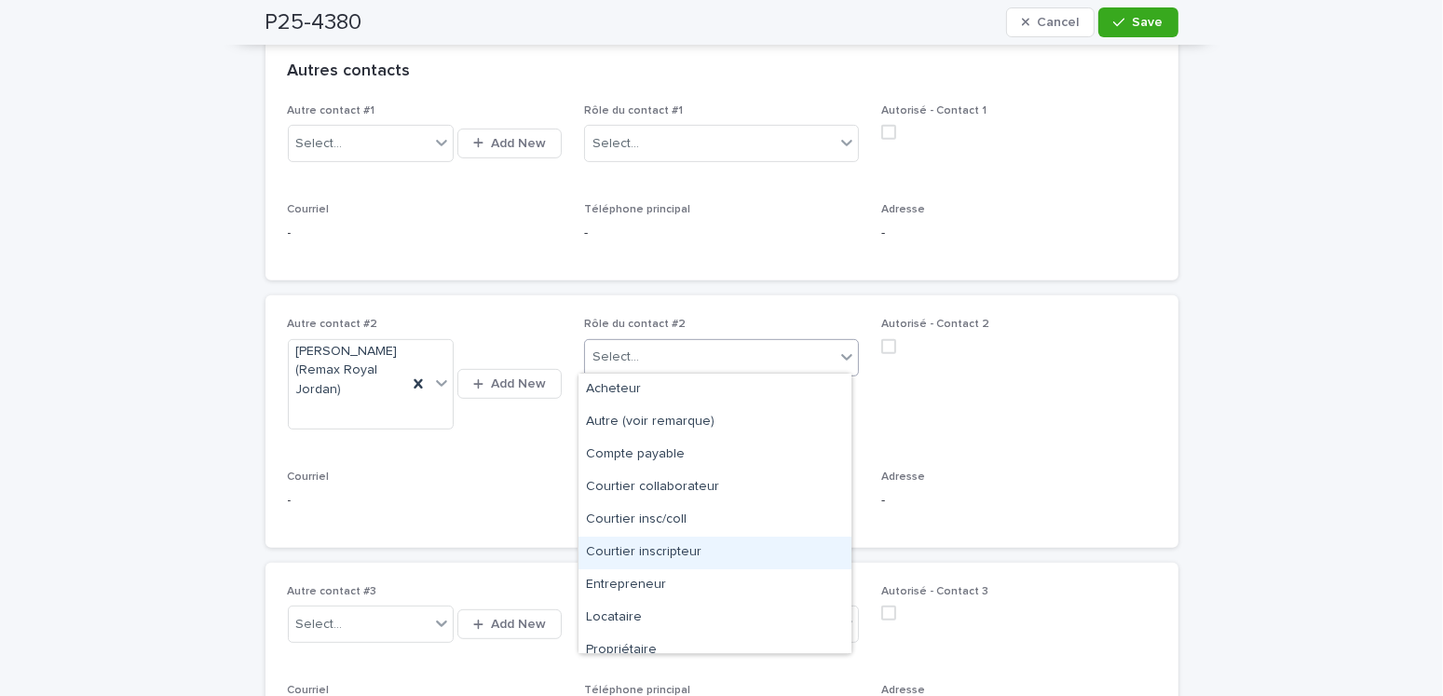
drag, startPoint x: 657, startPoint y: 571, endPoint x: 769, endPoint y: 555, distance: 112.9
click at [661, 551] on div "Courtier inscripteur" at bounding box center [715, 553] width 273 height 33
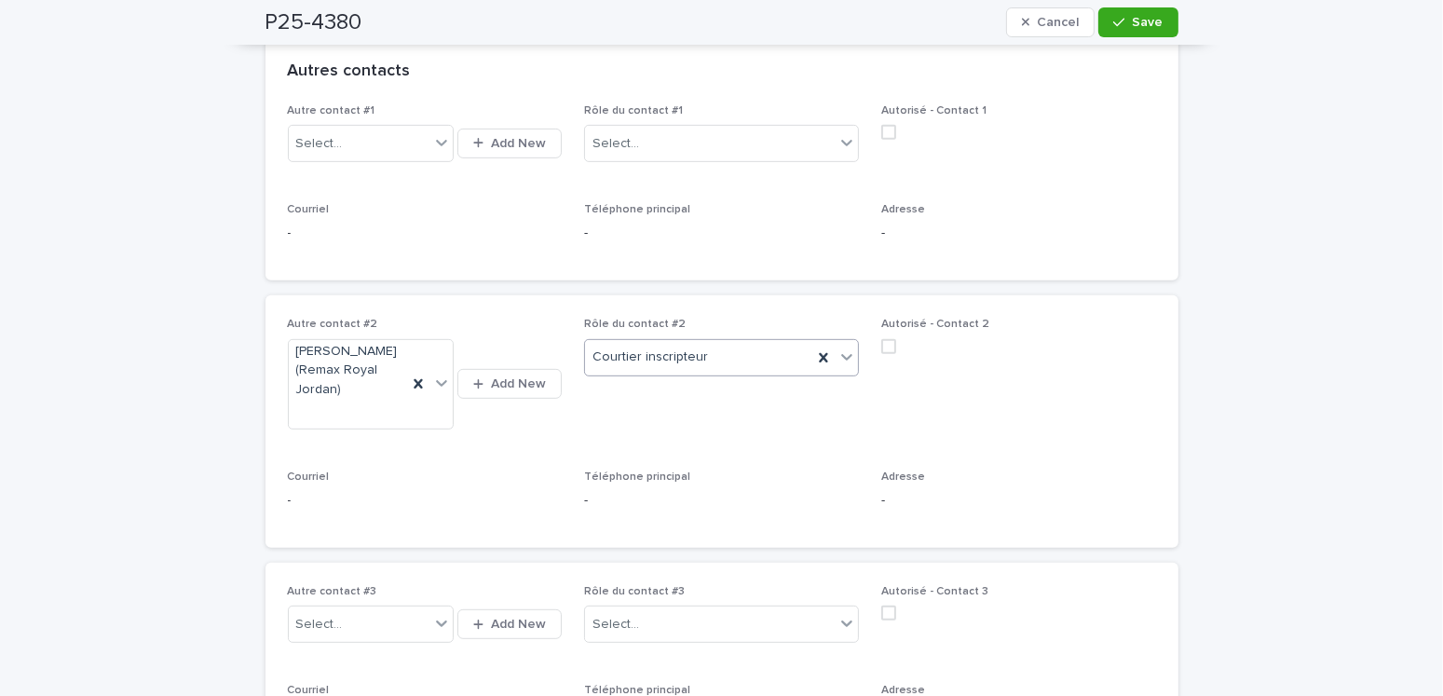
scroll to position [745, 0]
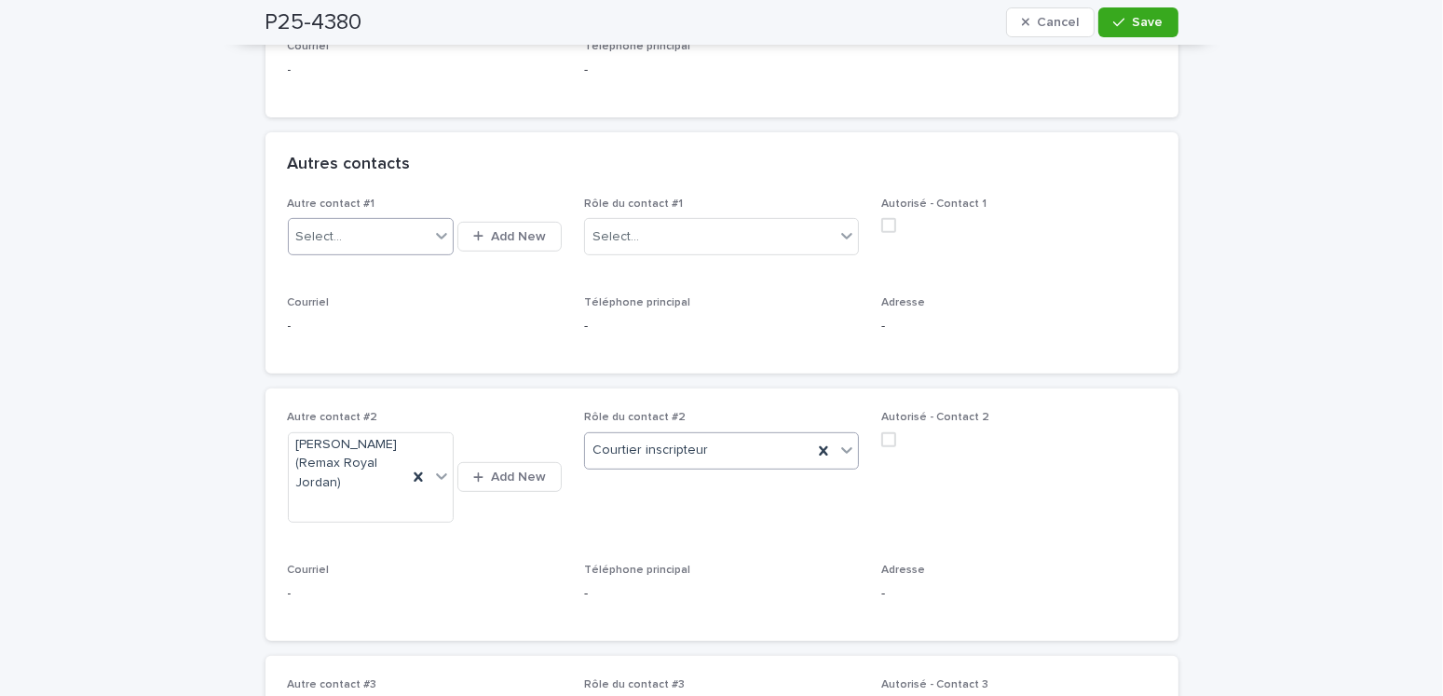
click at [341, 229] on div "Select..." at bounding box center [359, 237] width 141 height 31
type input "******"
click at [358, 225] on div "Select..." at bounding box center [359, 237] width 141 height 31
type input "******"
click at [517, 234] on span "Add New" at bounding box center [518, 236] width 55 height 13
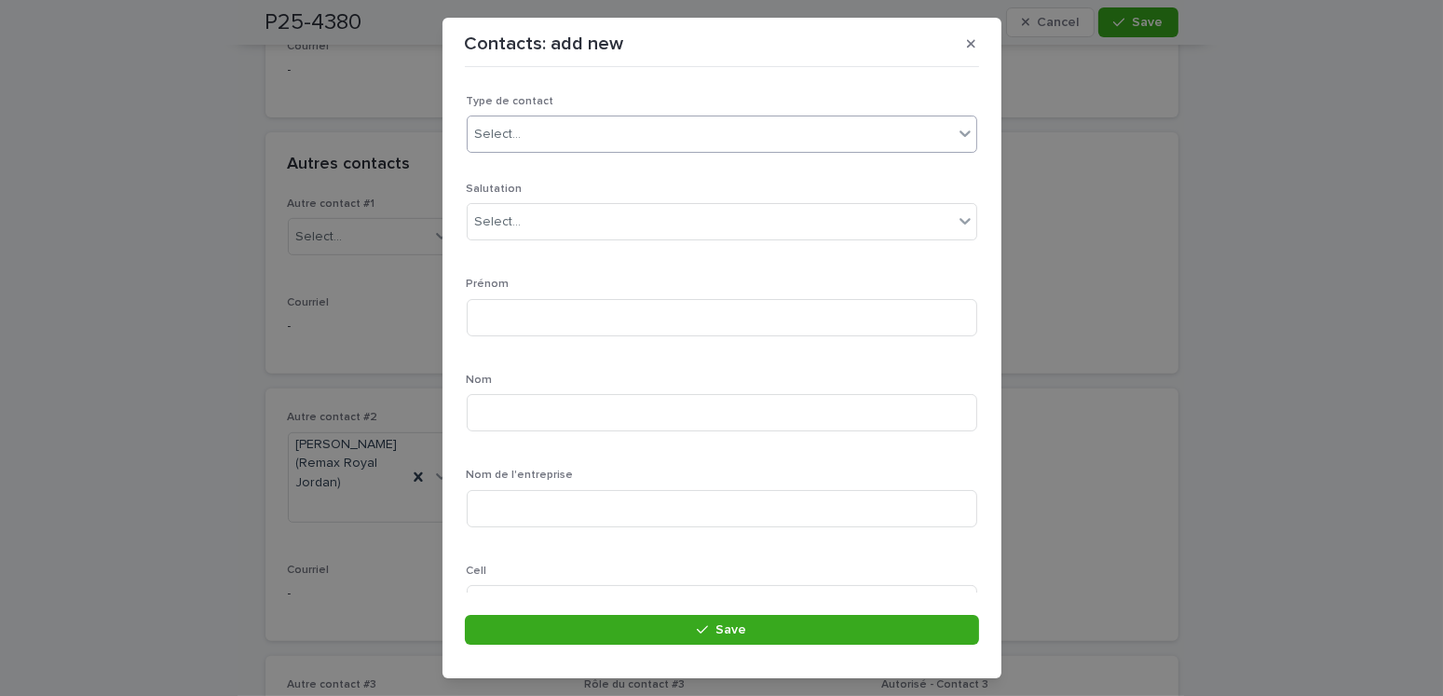
click at [547, 120] on div "Select..." at bounding box center [710, 134] width 485 height 31
click at [519, 136] on div "Select..." at bounding box center [710, 134] width 485 height 31
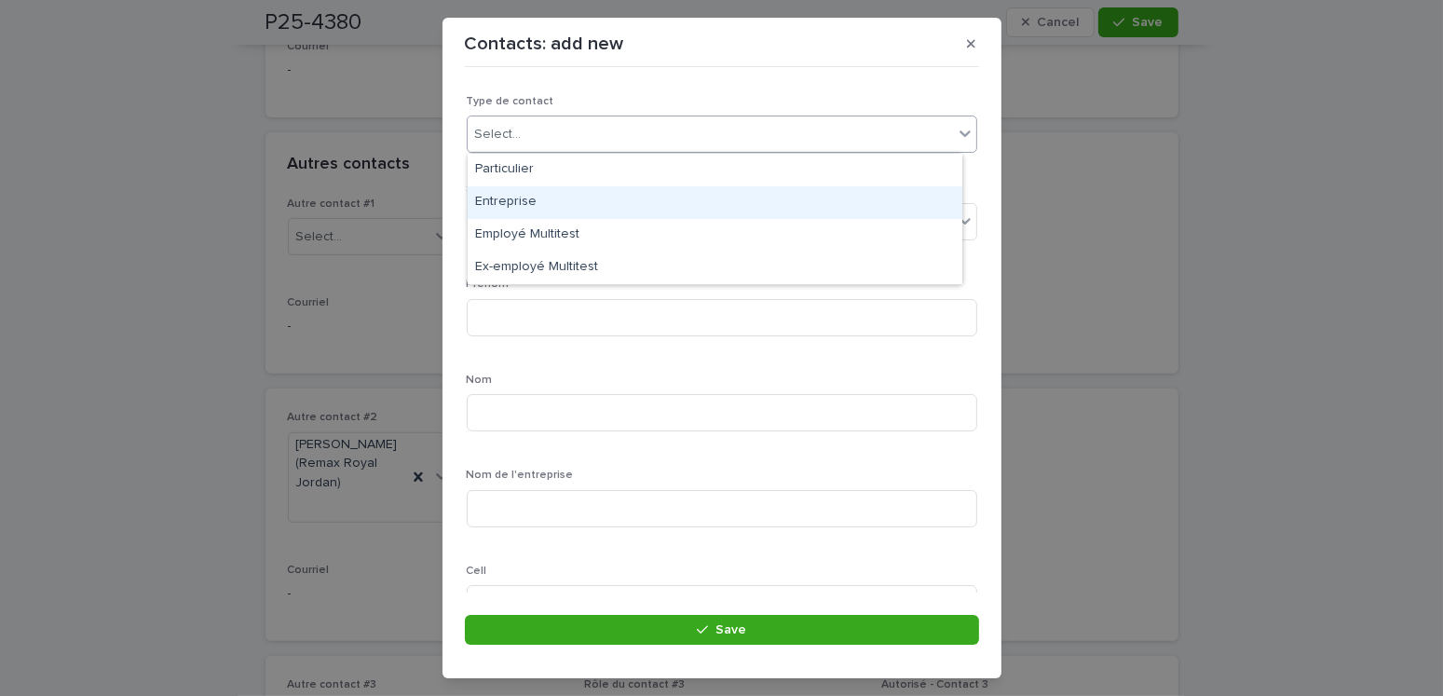
click at [512, 198] on div "Entreprise" at bounding box center [715, 202] width 495 height 33
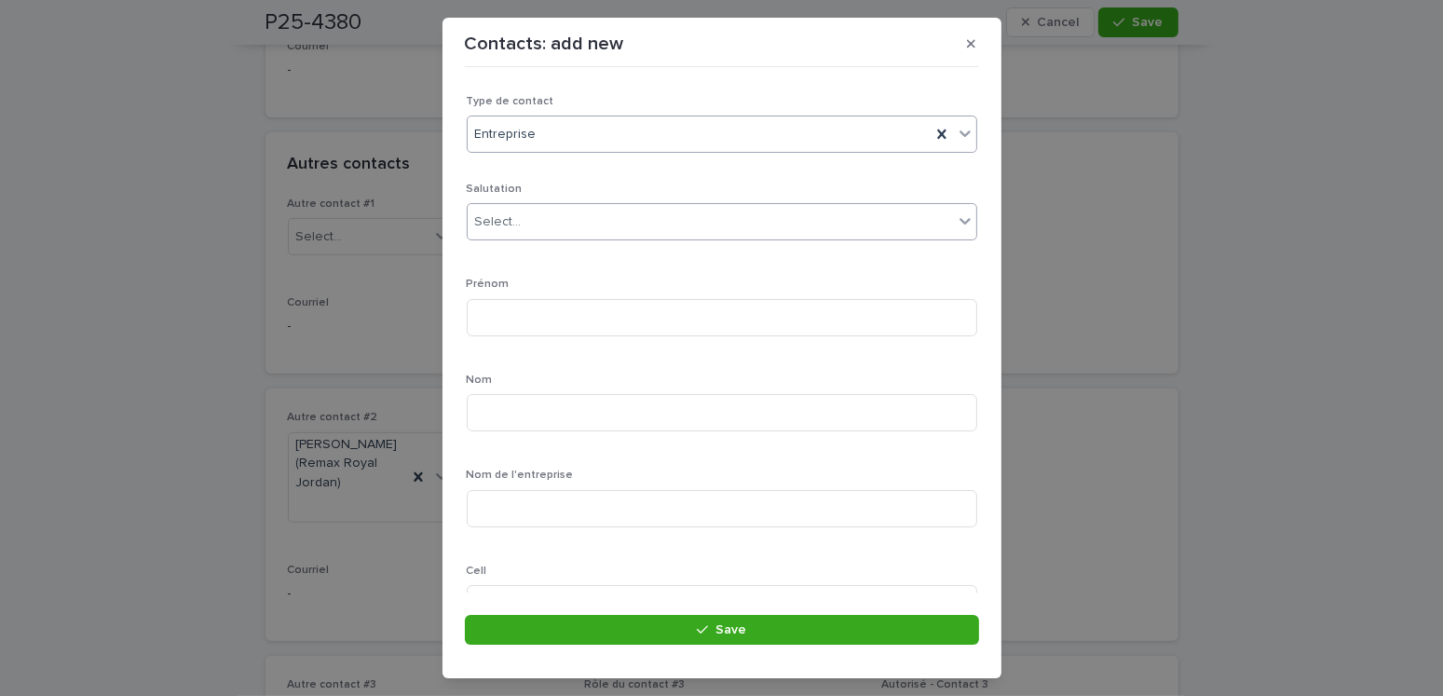
click at [516, 225] on div "Select..." at bounding box center [498, 222] width 47 height 20
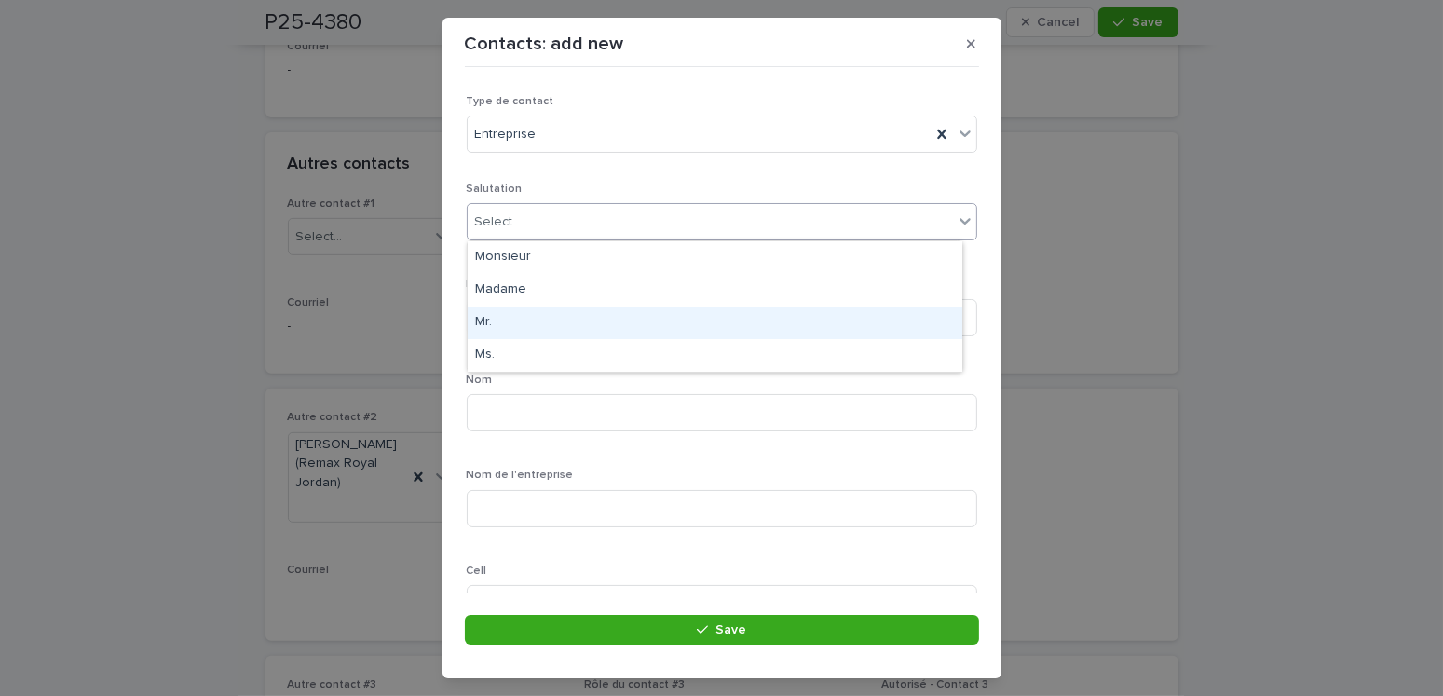
click at [491, 326] on div "Mr." at bounding box center [715, 323] width 495 height 33
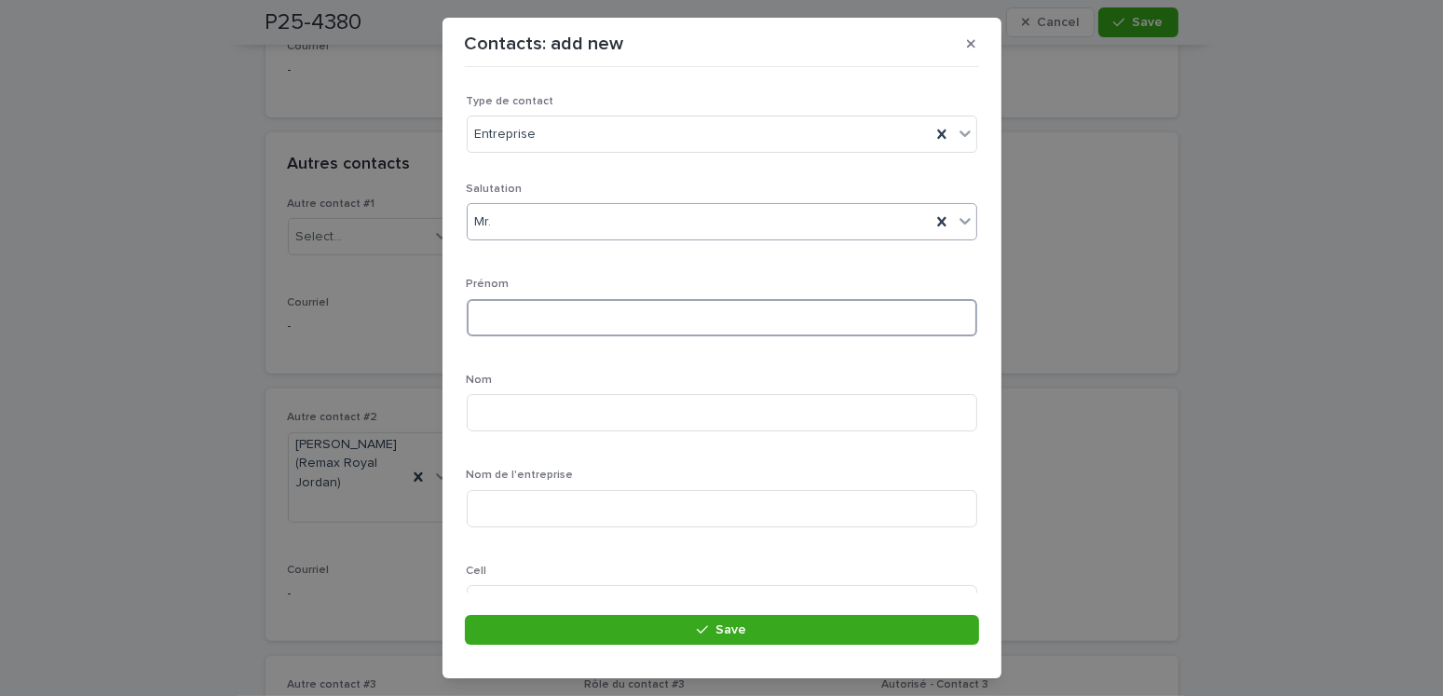
click at [514, 312] on input at bounding box center [722, 317] width 511 height 37
type input "******"
type input "*****"
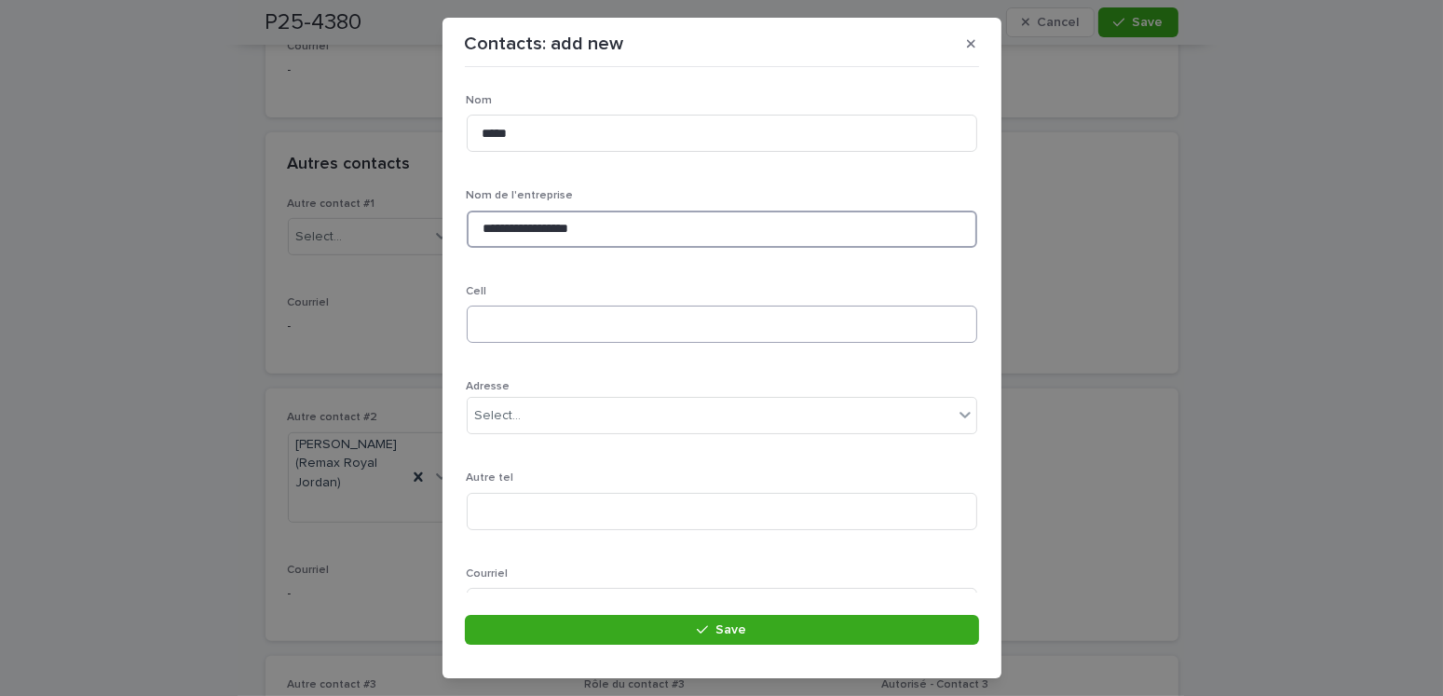
type input "**********"
click at [520, 327] on input at bounding box center [722, 324] width 511 height 37
type input "**********"
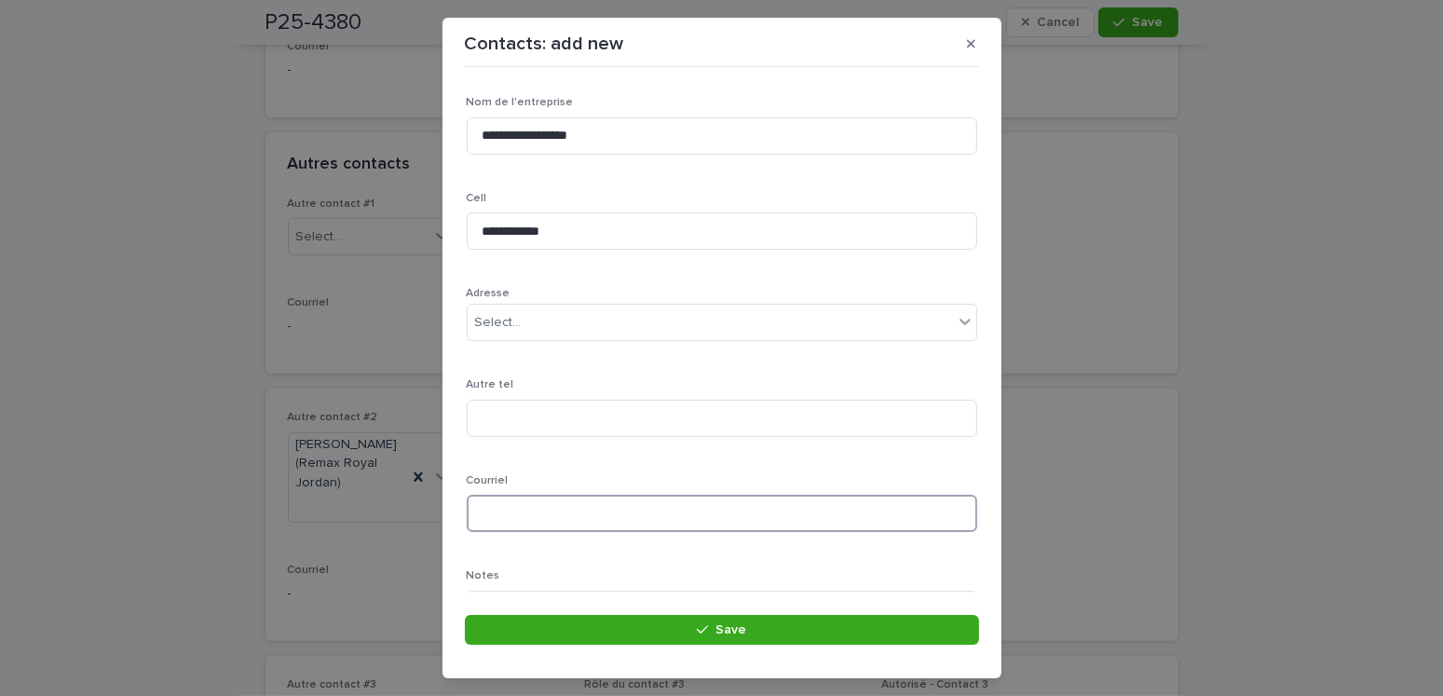
click at [489, 510] on input at bounding box center [722, 513] width 511 height 37
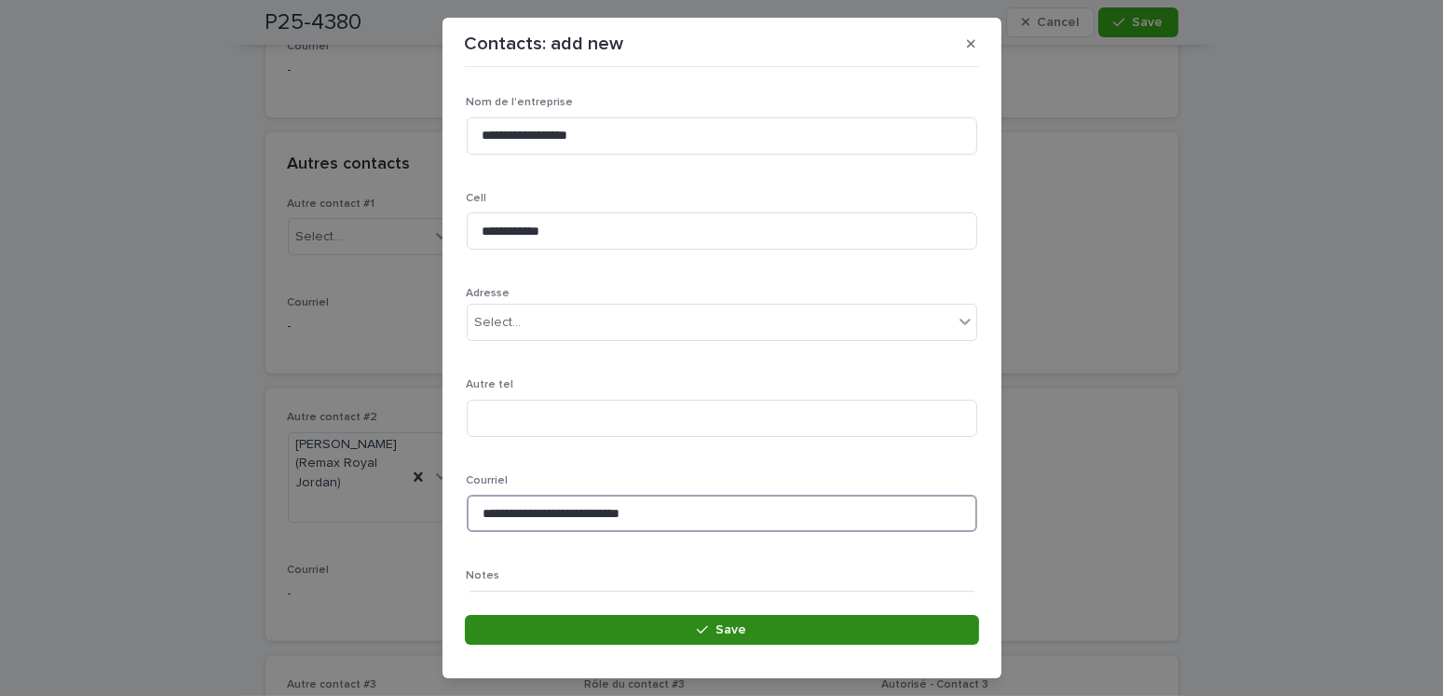
type input "**********"
click at [772, 624] on button "Save" at bounding box center [722, 630] width 514 height 30
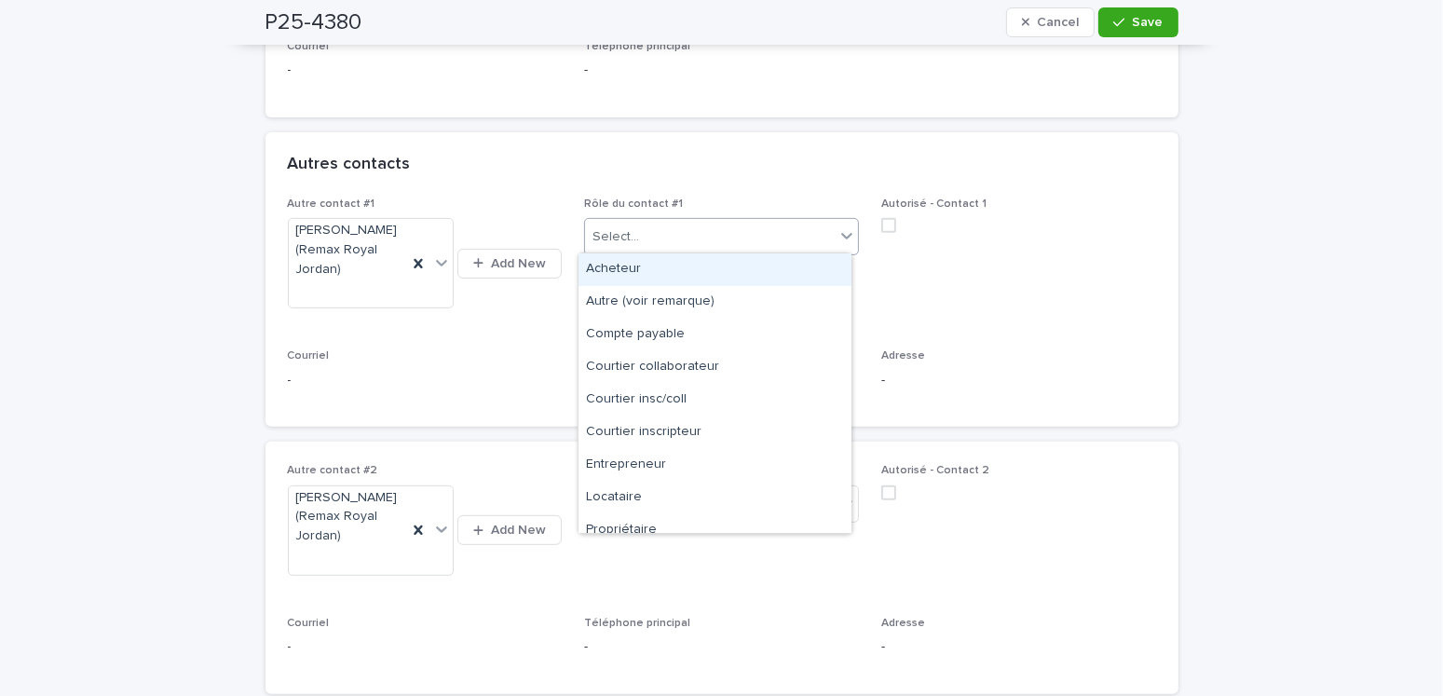
click at [639, 228] on div "Select..." at bounding box center [710, 237] width 250 height 31
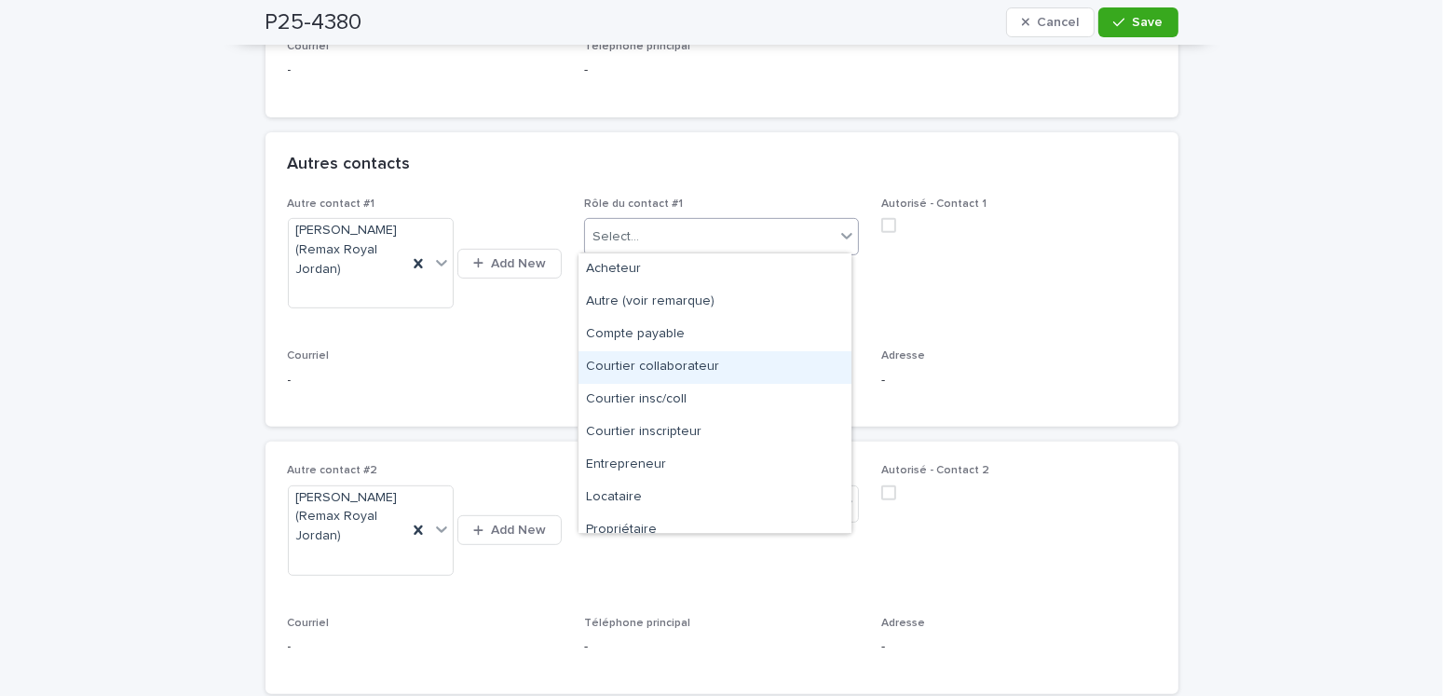
click at [676, 362] on div "Courtier collaborateur" at bounding box center [715, 367] width 273 height 33
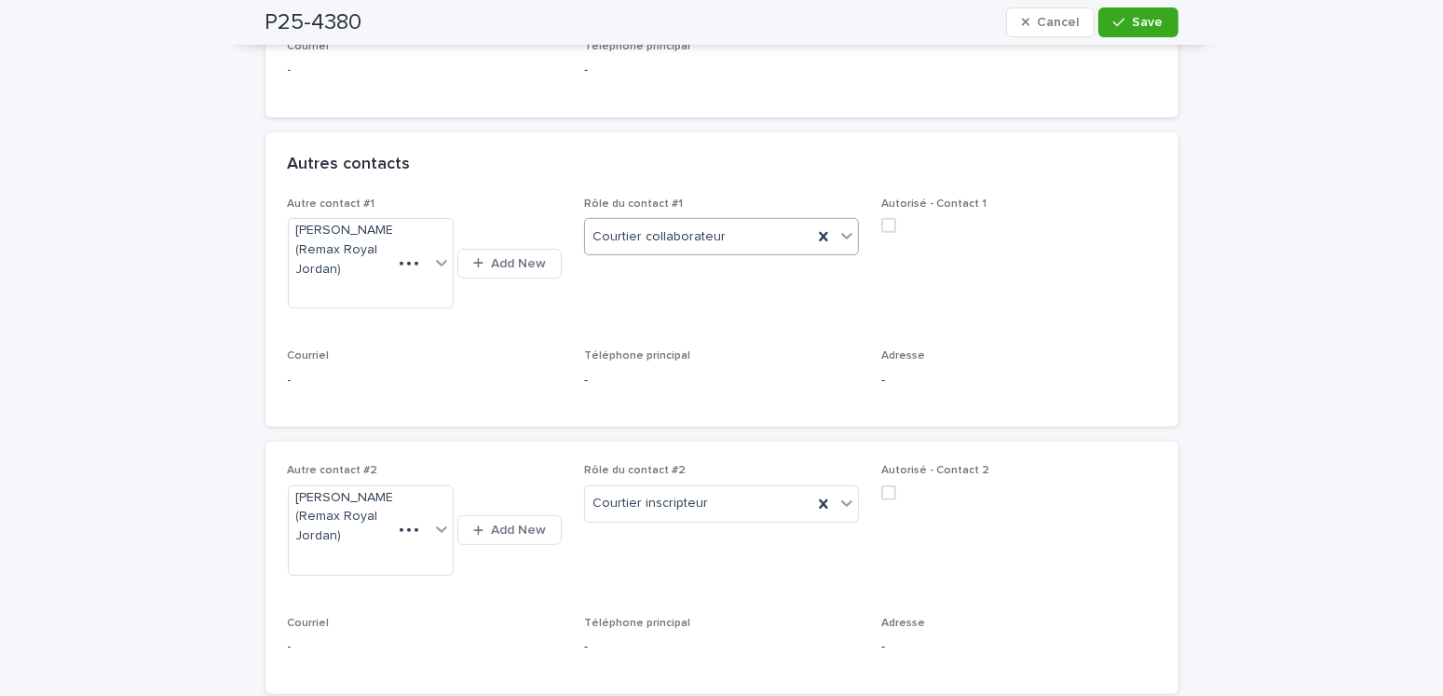
click at [886, 226] on span at bounding box center [889, 225] width 15 height 15
click at [1127, 27] on button "Save" at bounding box center [1138, 22] width 79 height 30
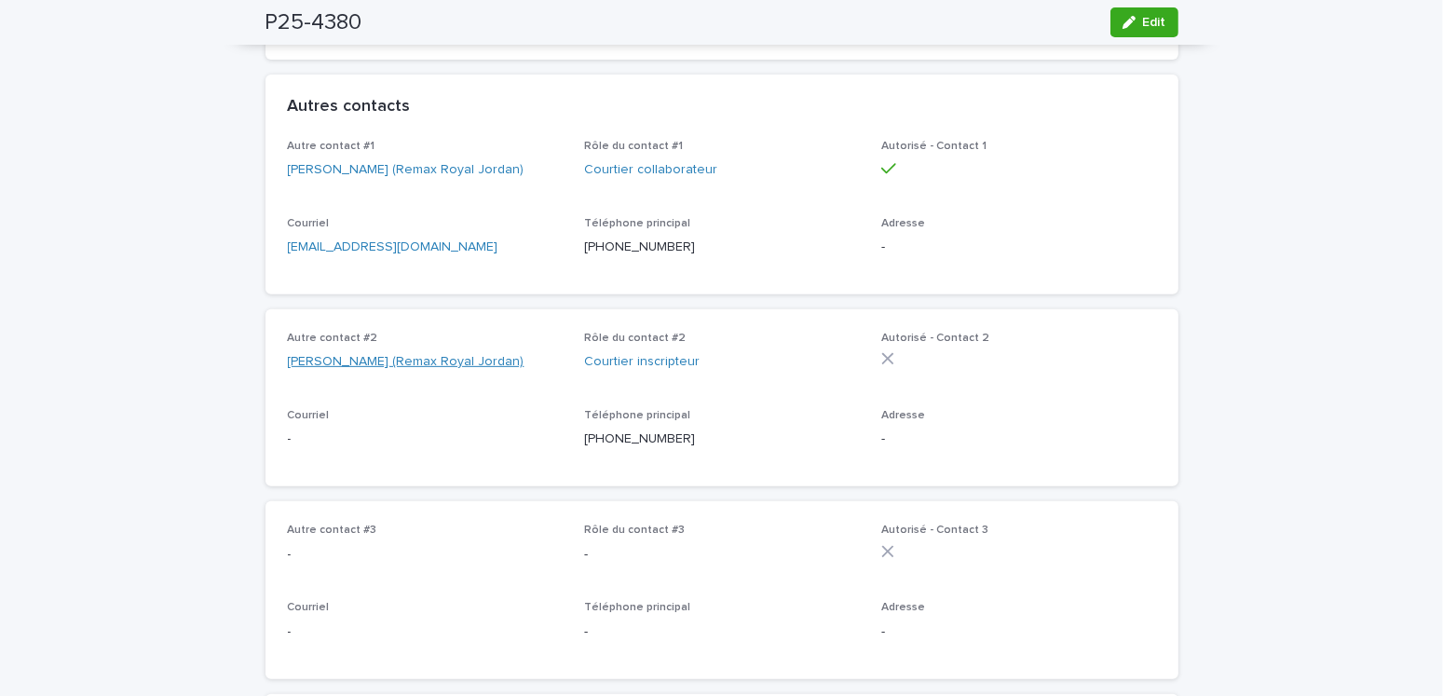
click at [450, 372] on link "[PERSON_NAME] (Remax Royal Jordan)" at bounding box center [406, 362] width 237 height 20
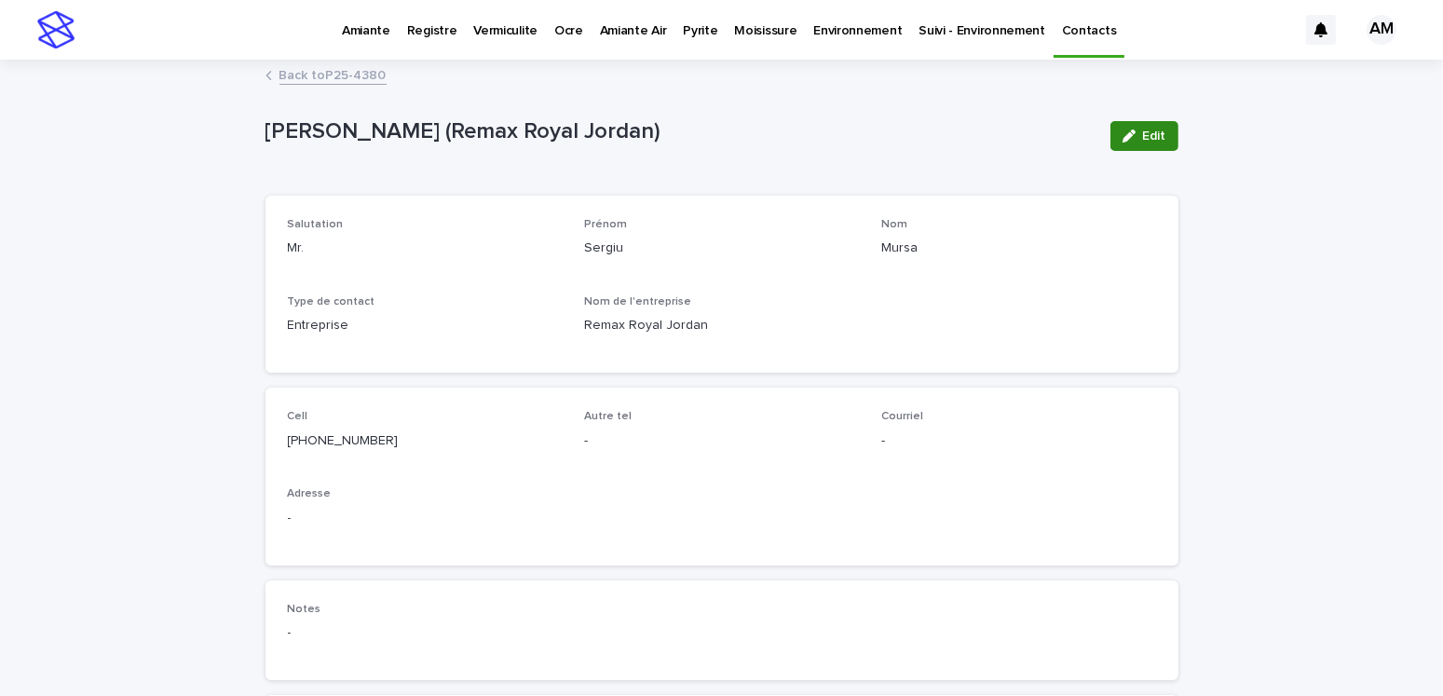
click at [1134, 140] on div "button" at bounding box center [1133, 136] width 21 height 13
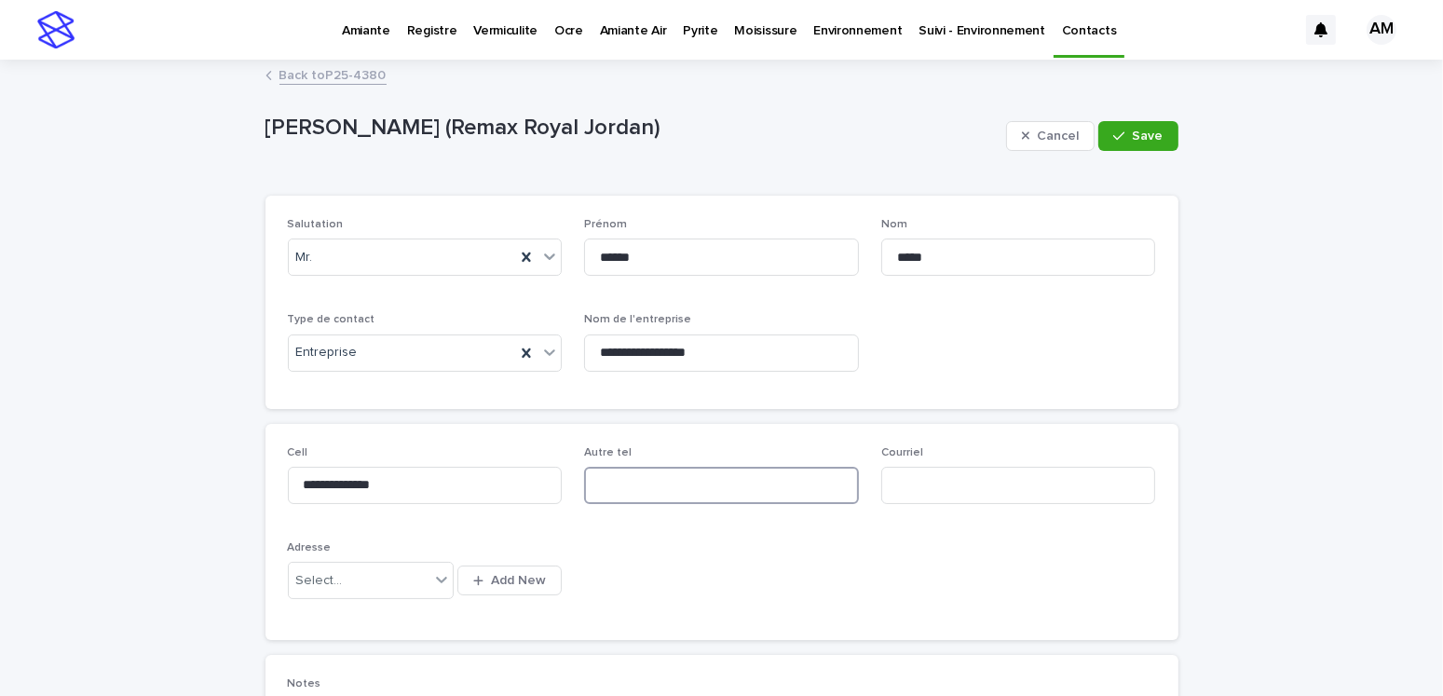
click at [679, 474] on input at bounding box center [721, 485] width 275 height 37
click at [680, 484] on input "**********" at bounding box center [721, 485] width 275 height 37
type input "**********"
click at [1125, 124] on button "Save" at bounding box center [1138, 136] width 79 height 30
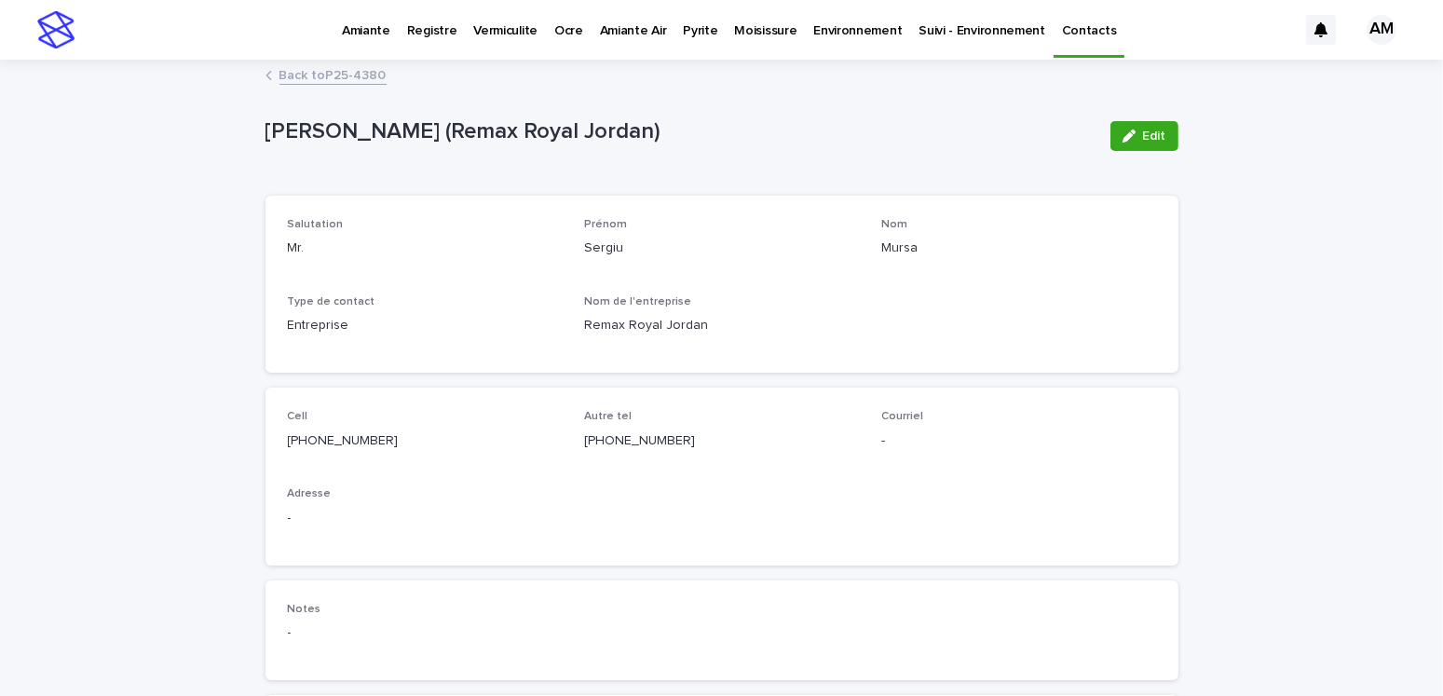
click at [318, 76] on link "Back to P25-4380" at bounding box center [333, 73] width 107 height 21
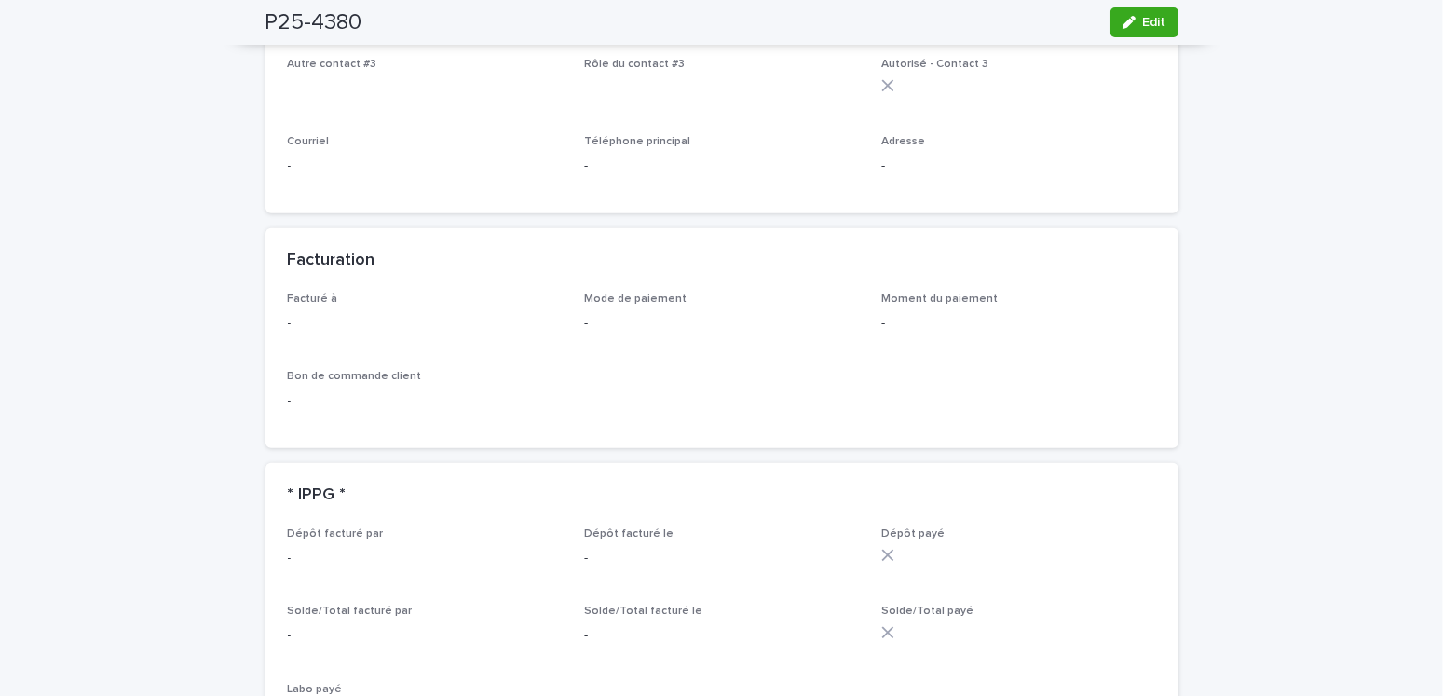
scroll to position [932, 0]
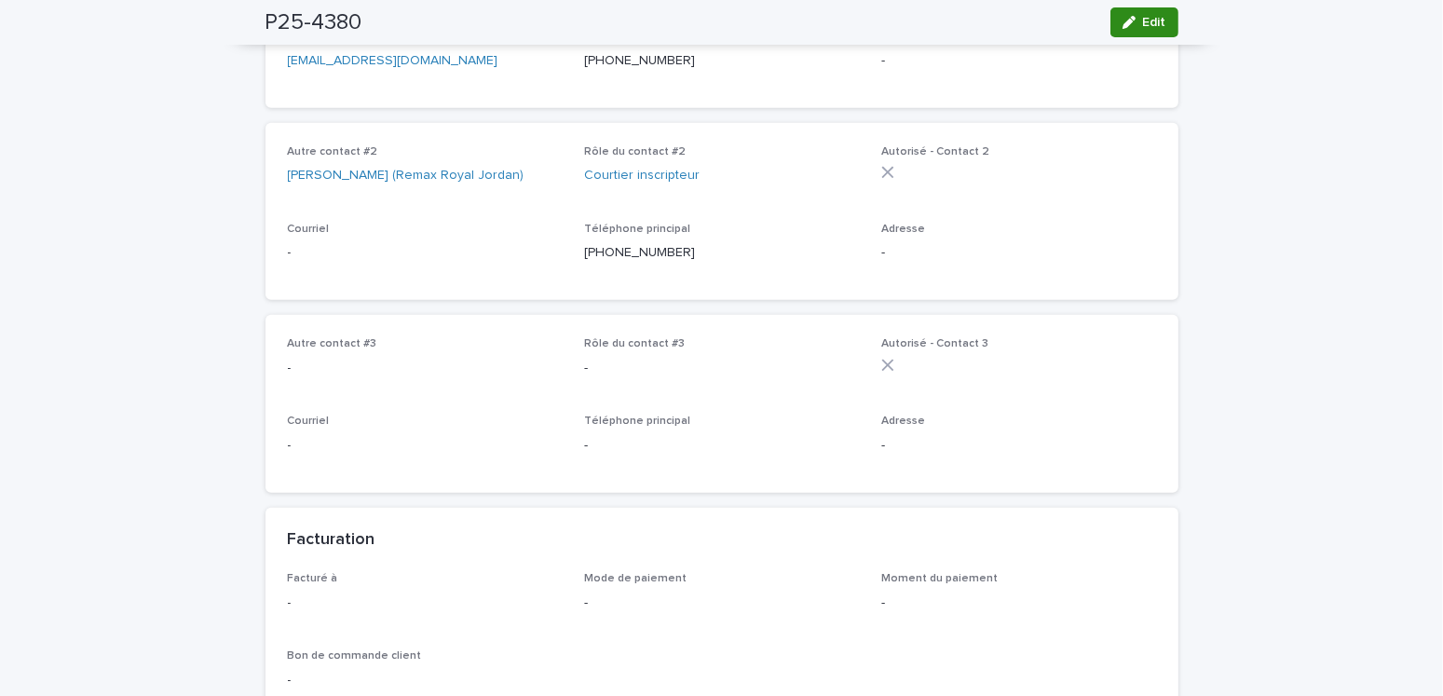
click at [1132, 22] on div "button" at bounding box center [1133, 22] width 21 height 13
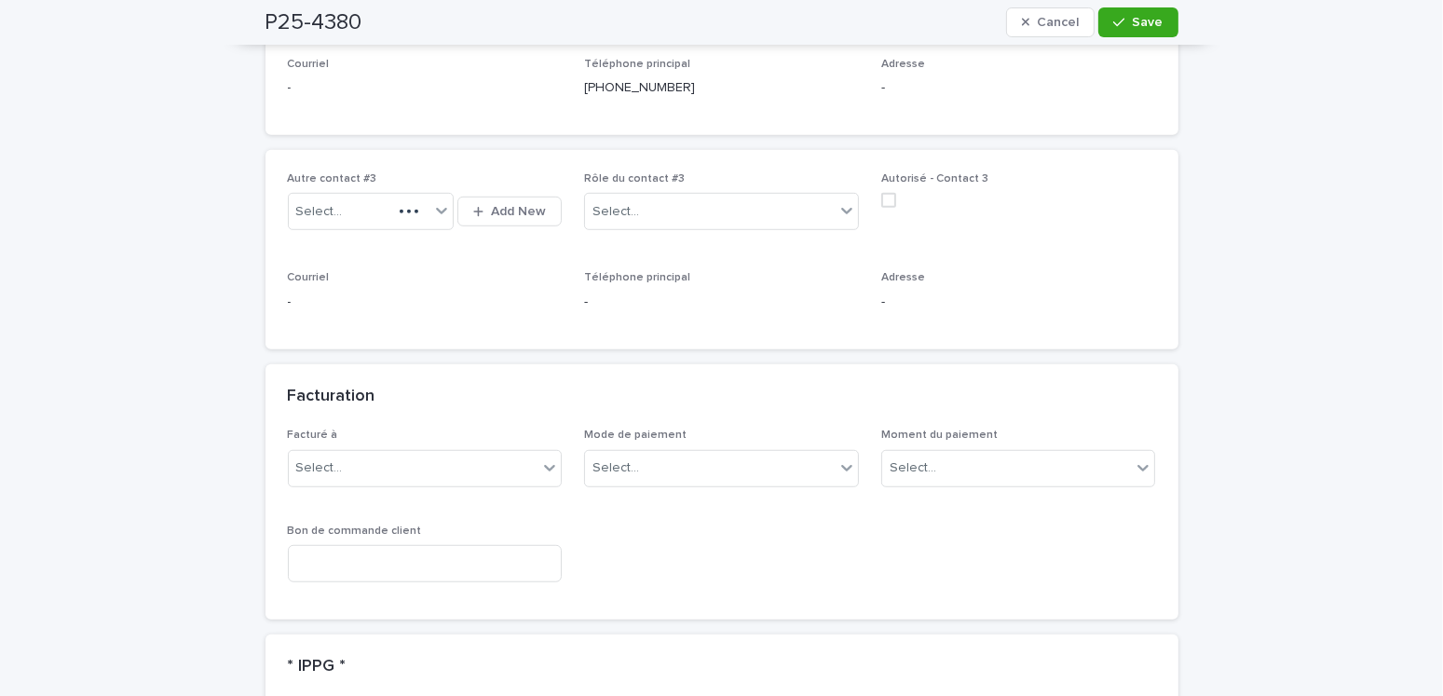
scroll to position [1677, 0]
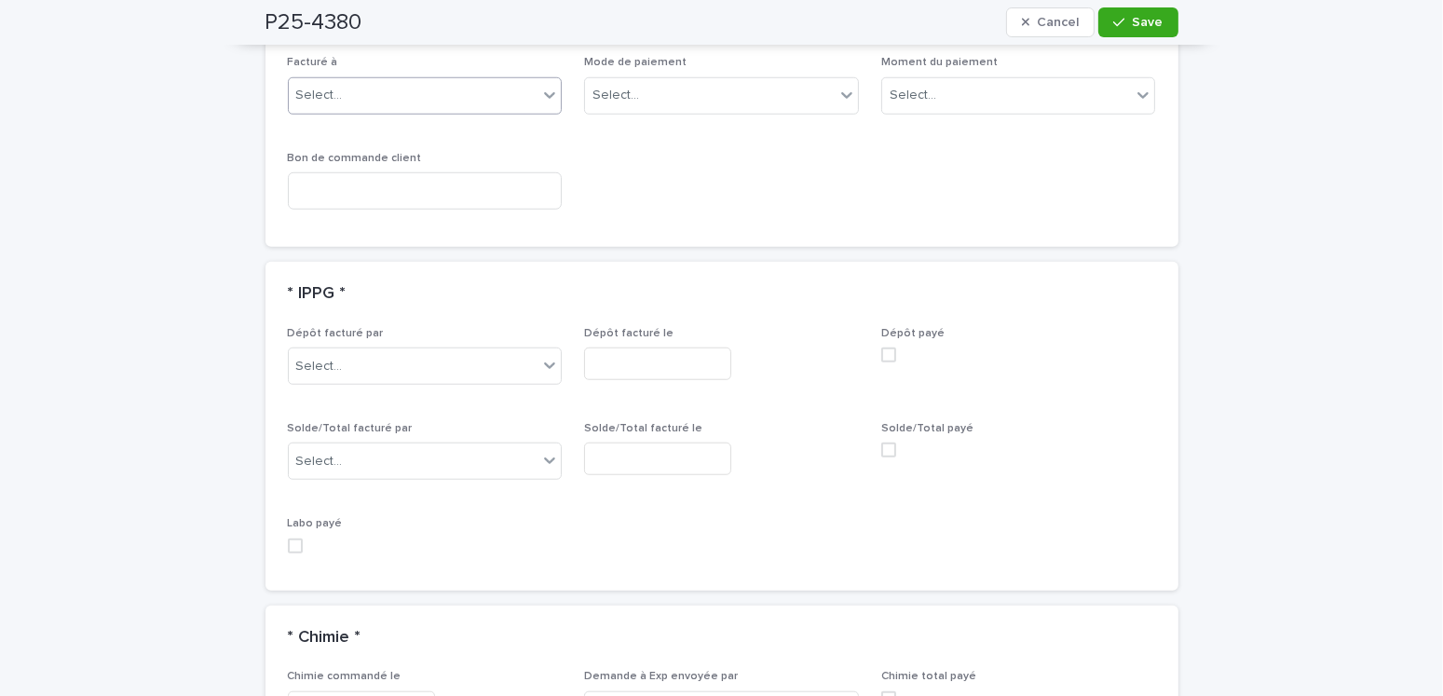
click at [375, 91] on div "Select..." at bounding box center [414, 95] width 250 height 31
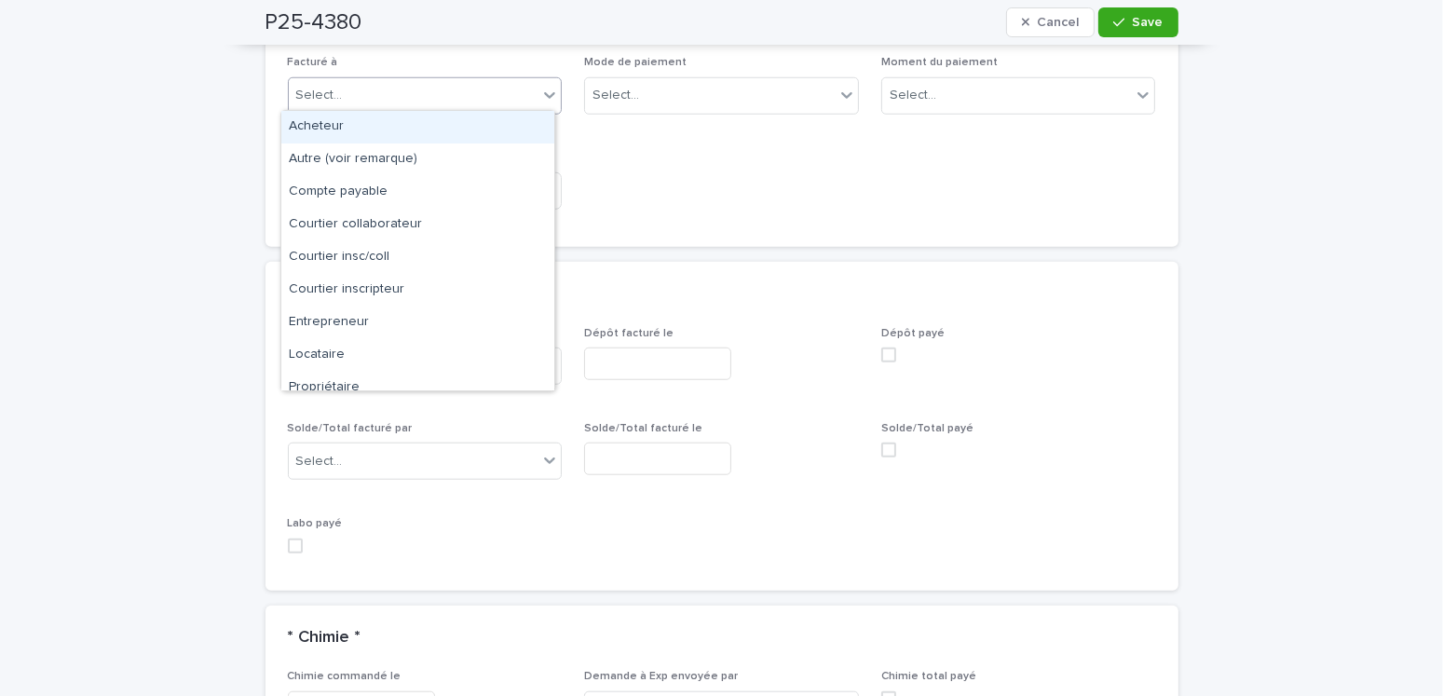
click at [319, 132] on div "Acheteur" at bounding box center [417, 127] width 273 height 33
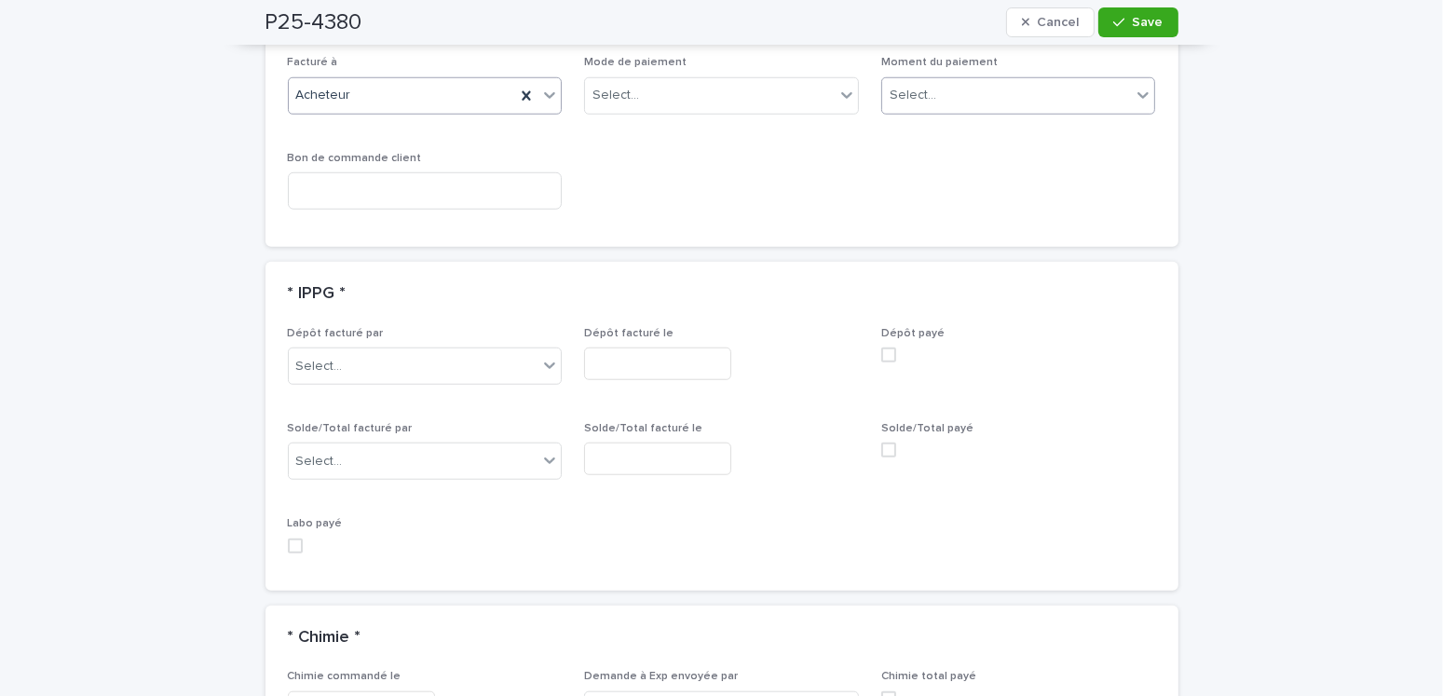
click at [948, 90] on div "Select..." at bounding box center [1007, 95] width 250 height 31
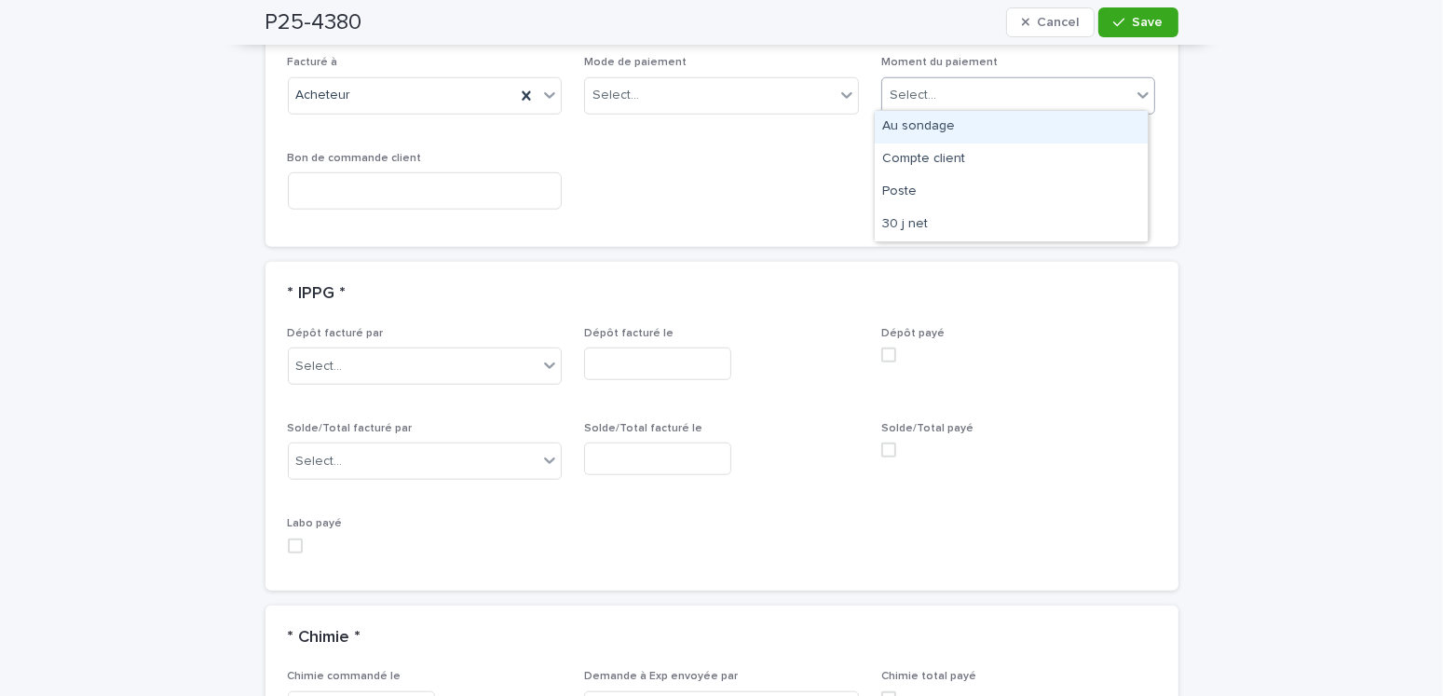
click at [898, 138] on div "Au sondage" at bounding box center [1011, 127] width 273 height 33
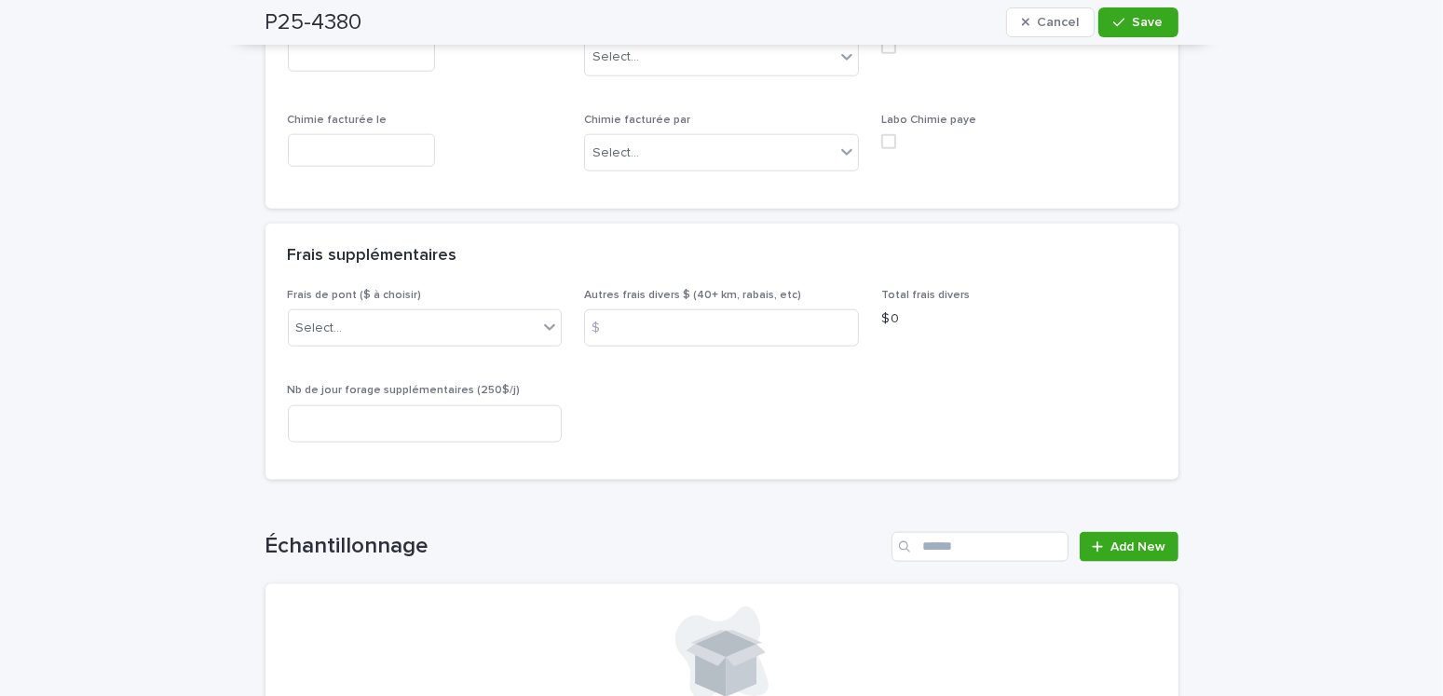
scroll to position [2609, 0]
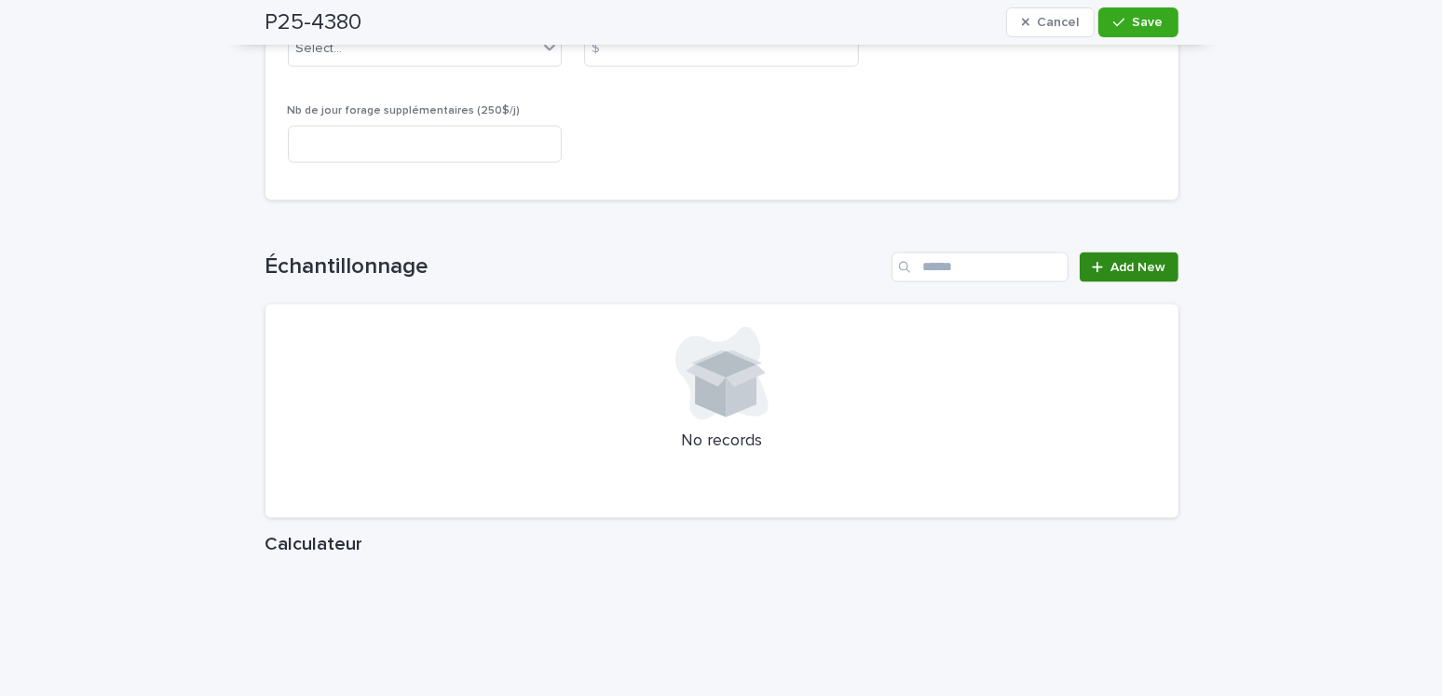
click at [1153, 253] on link "Add New" at bounding box center [1129, 268] width 98 height 30
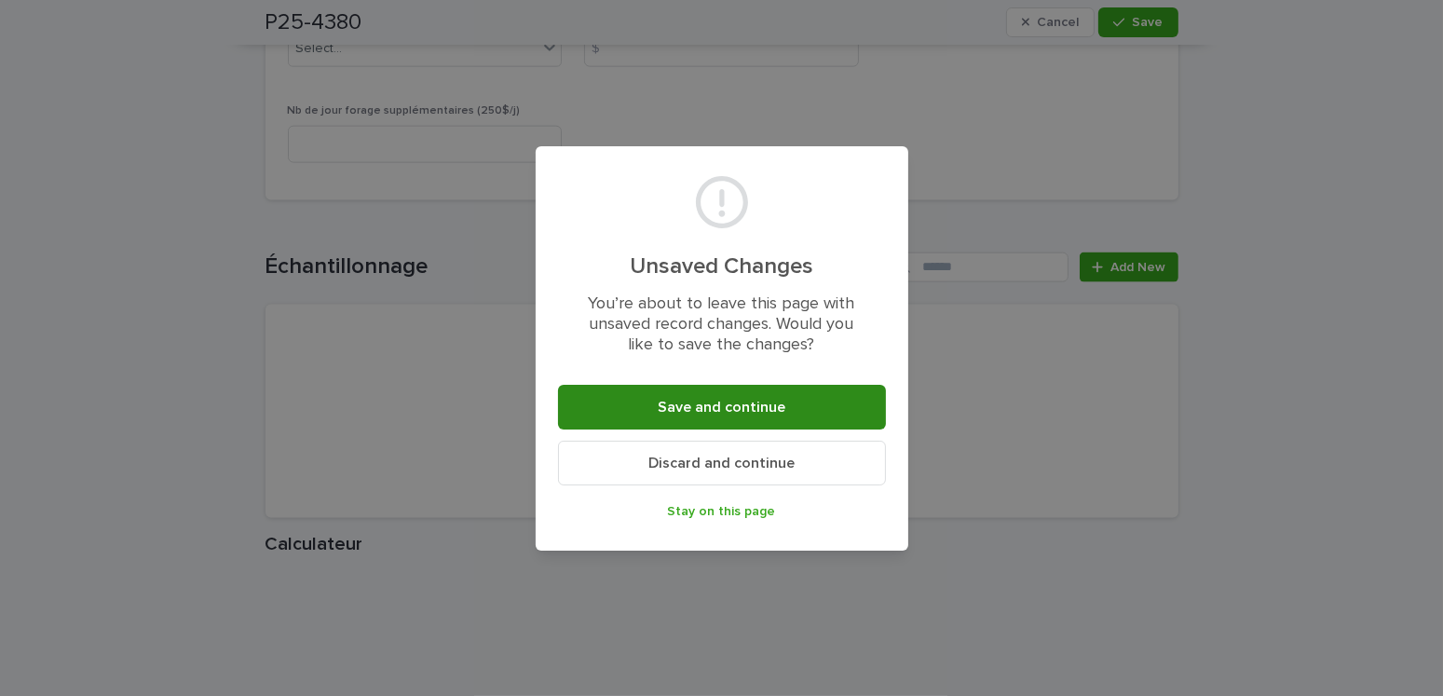
click at [652, 405] on button "Save and continue" at bounding box center [722, 407] width 328 height 45
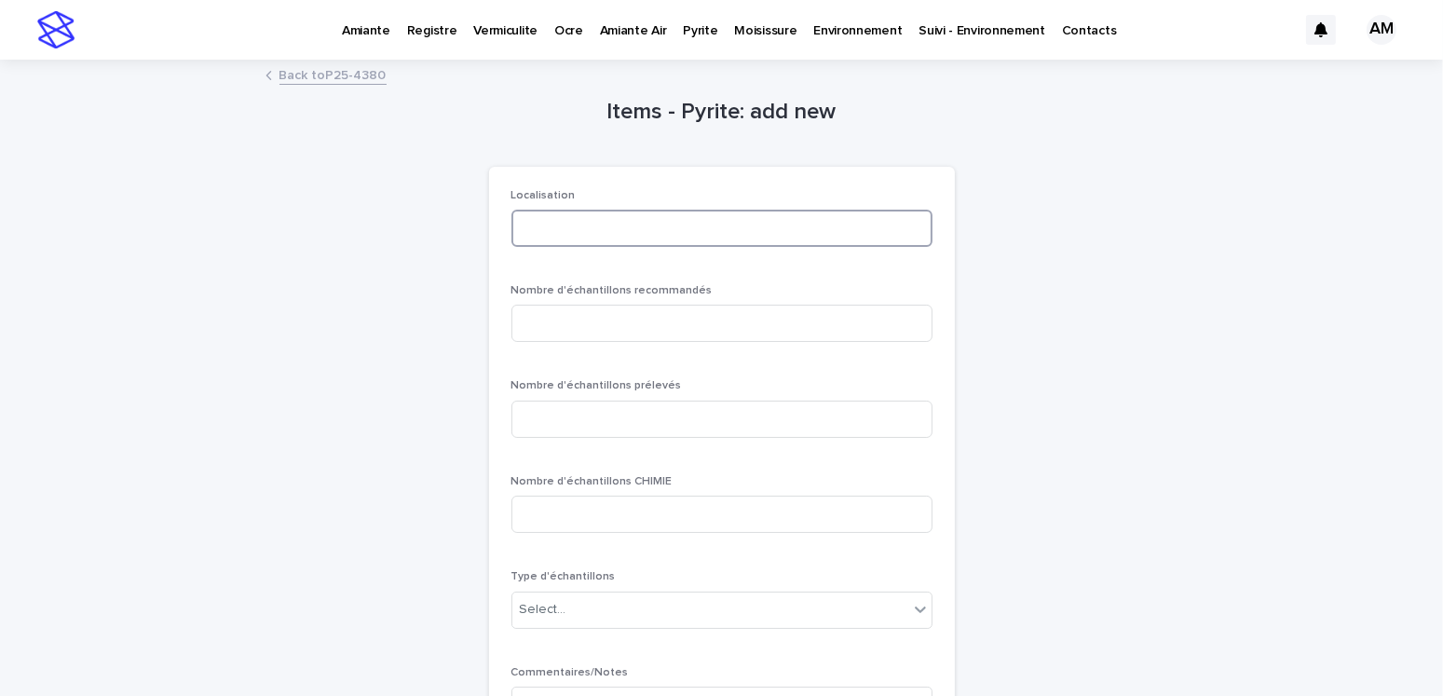
click at [597, 213] on input at bounding box center [722, 228] width 421 height 37
type input "********"
type input "*"
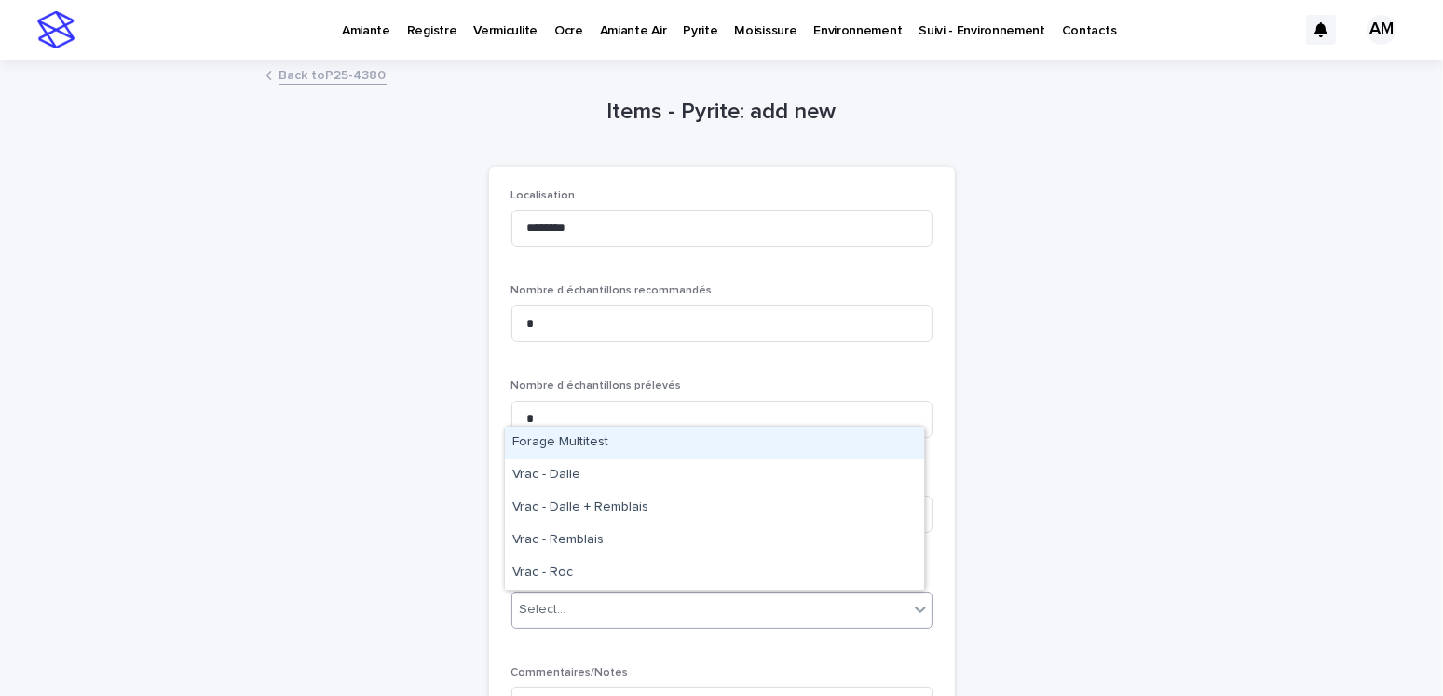
click at [566, 598] on div "Select..." at bounding box center [711, 610] width 396 height 31
click at [622, 433] on div "Forage Multitest" at bounding box center [714, 443] width 419 height 33
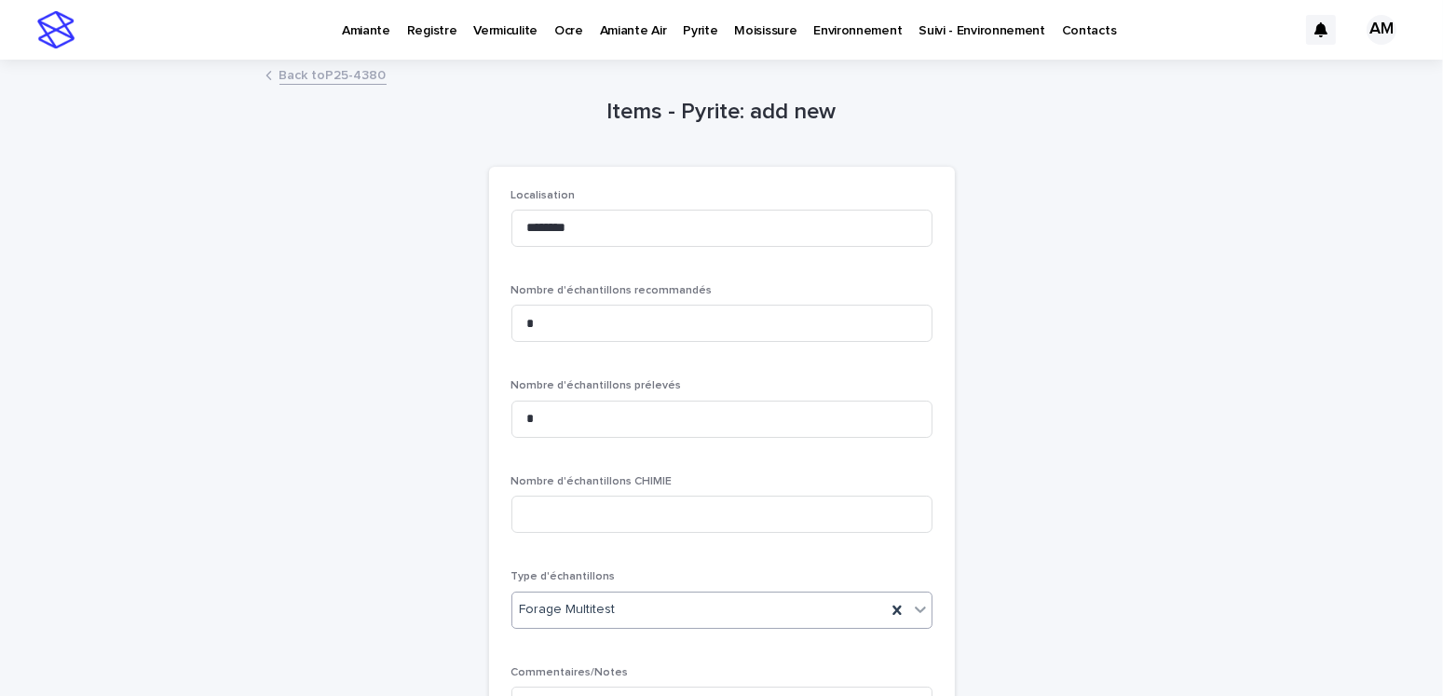
scroll to position [254, 0]
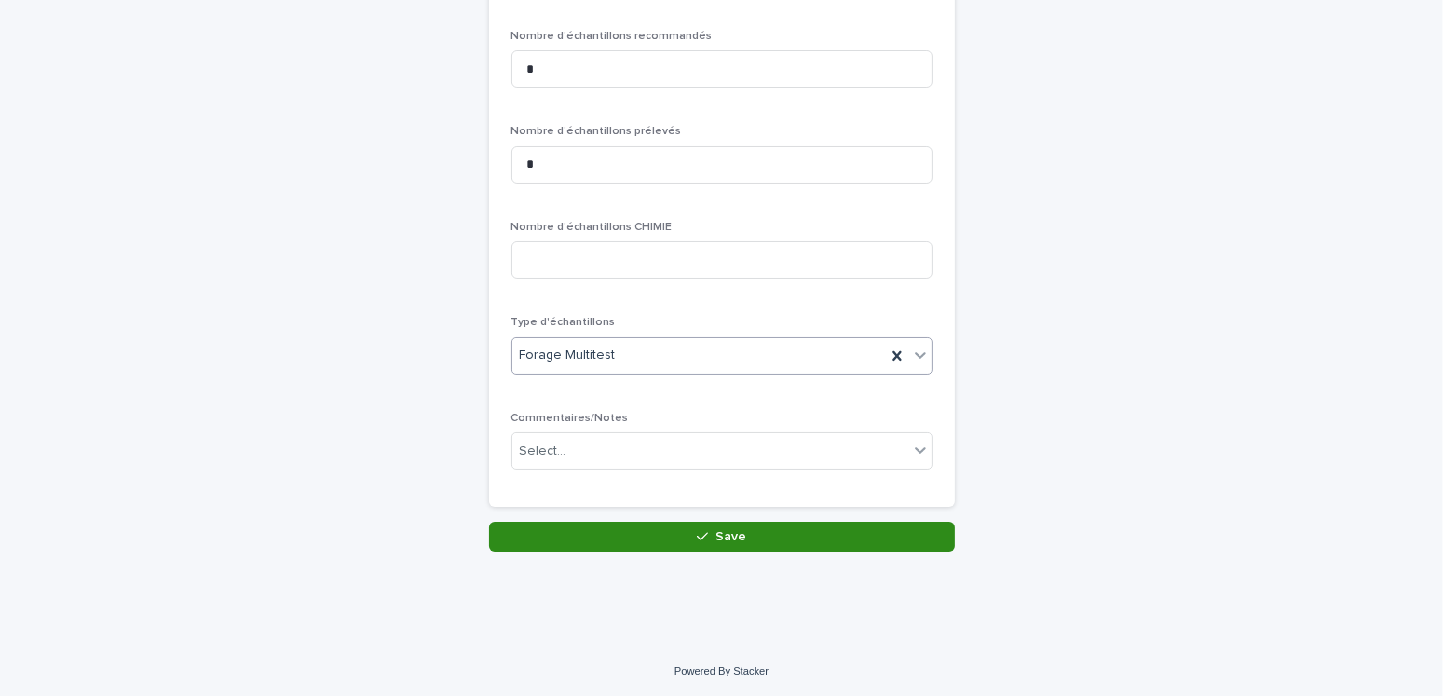
click at [654, 528] on button "Save" at bounding box center [722, 537] width 466 height 30
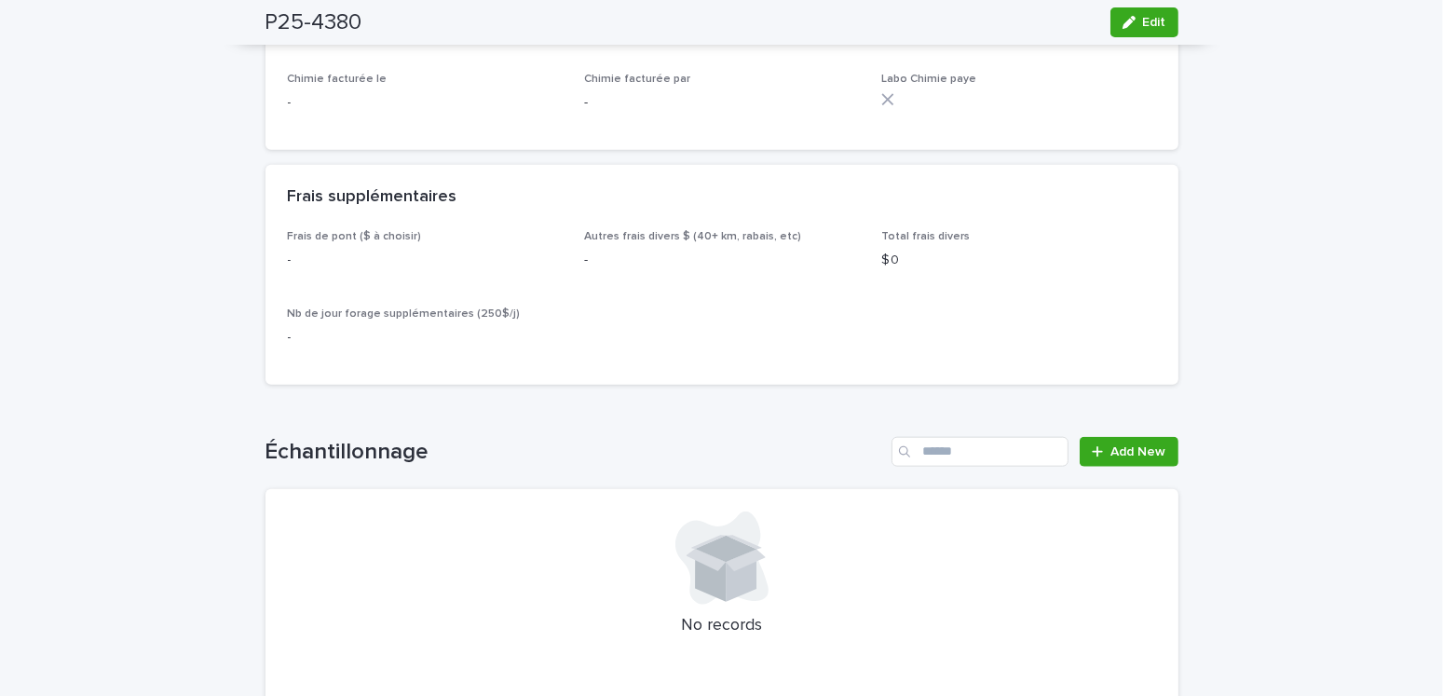
scroll to position [2330, 0]
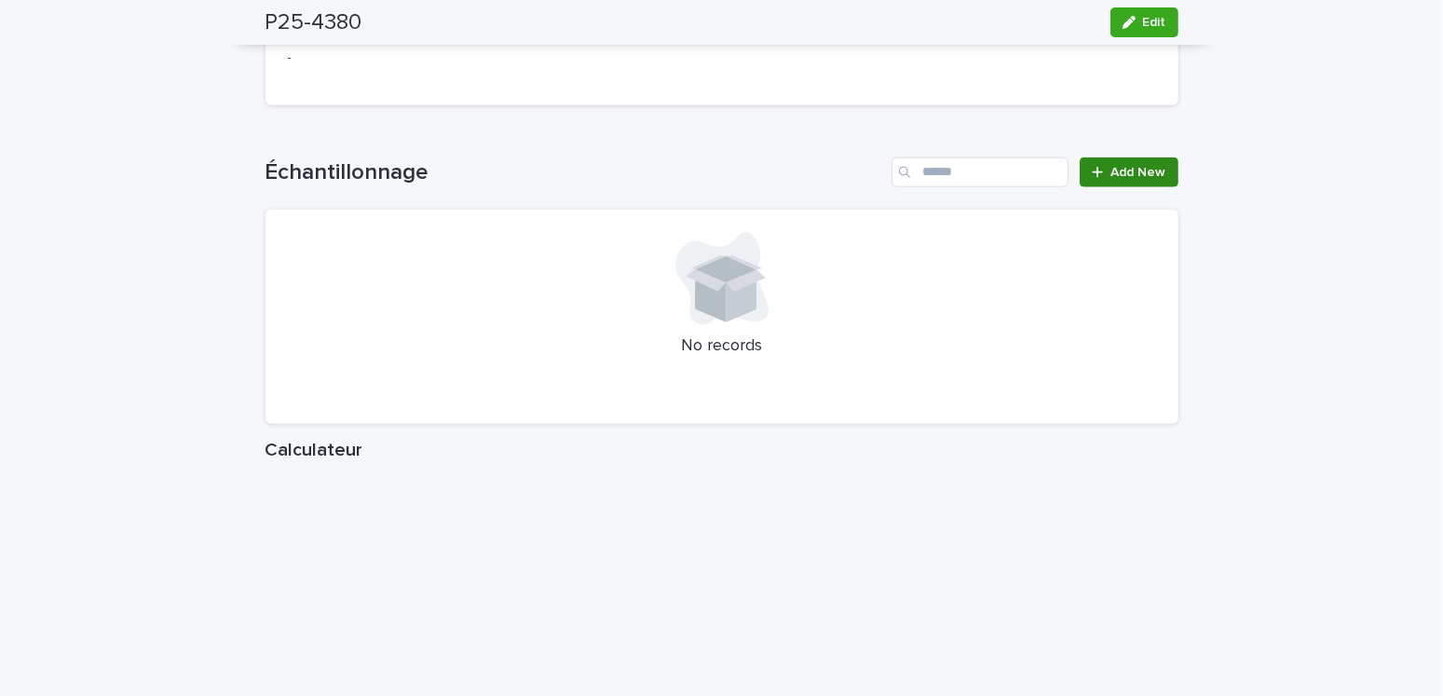
click at [1139, 179] on span "Add New" at bounding box center [1139, 172] width 55 height 13
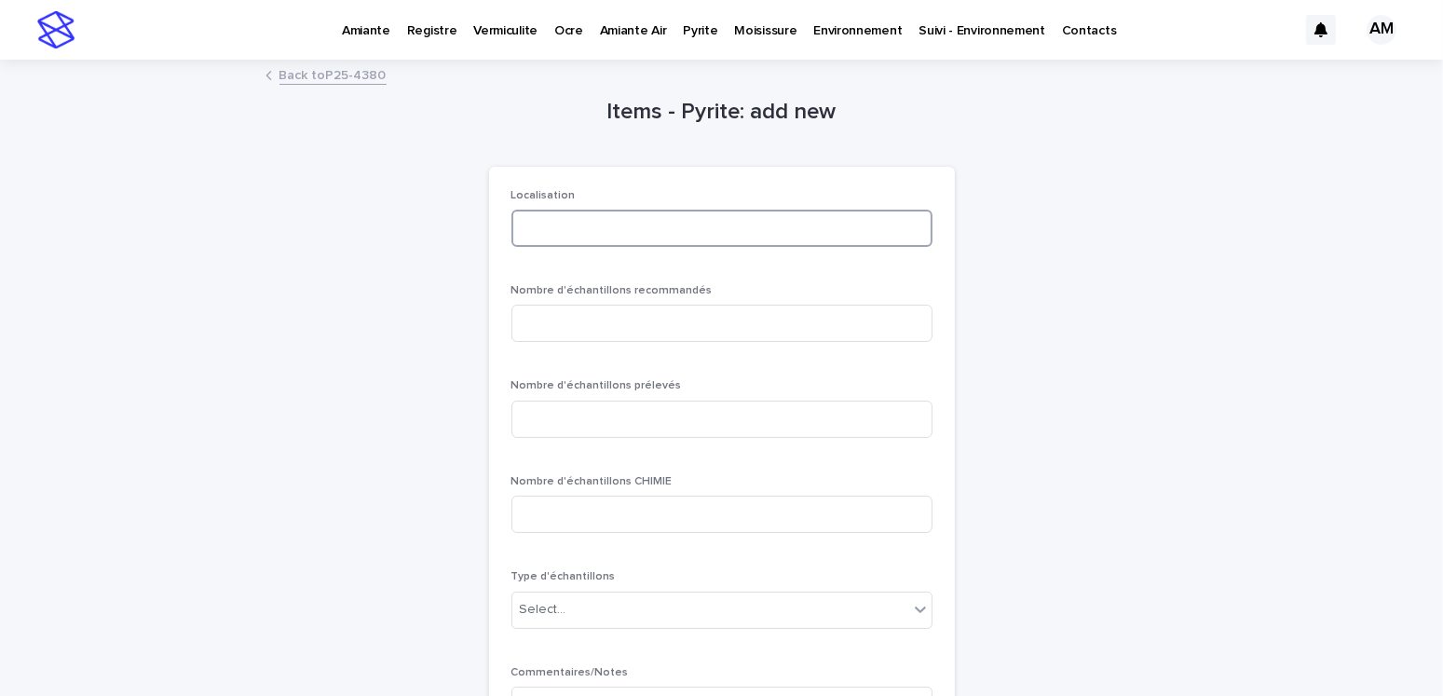
click at [524, 222] on input at bounding box center [722, 228] width 421 height 37
type input "******"
drag, startPoint x: 593, startPoint y: 227, endPoint x: 607, endPoint y: 239, distance: 18.5
click at [458, 226] on div "Items - Pyrite: add new Loading... Saving… Loading... Saving… Loading... Saving…" at bounding box center [722, 434] width 913 height 745
type input "*"
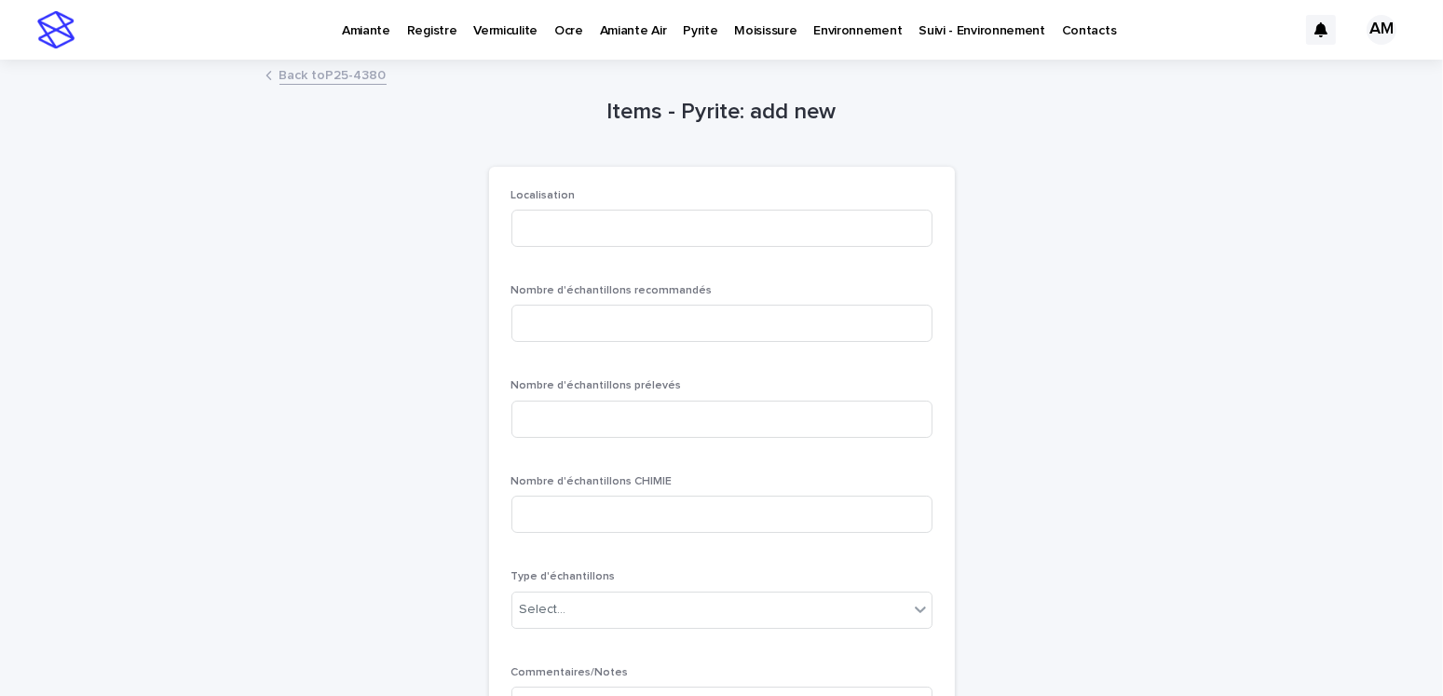
click at [330, 73] on link "Back to P25-4380" at bounding box center [333, 73] width 107 height 21
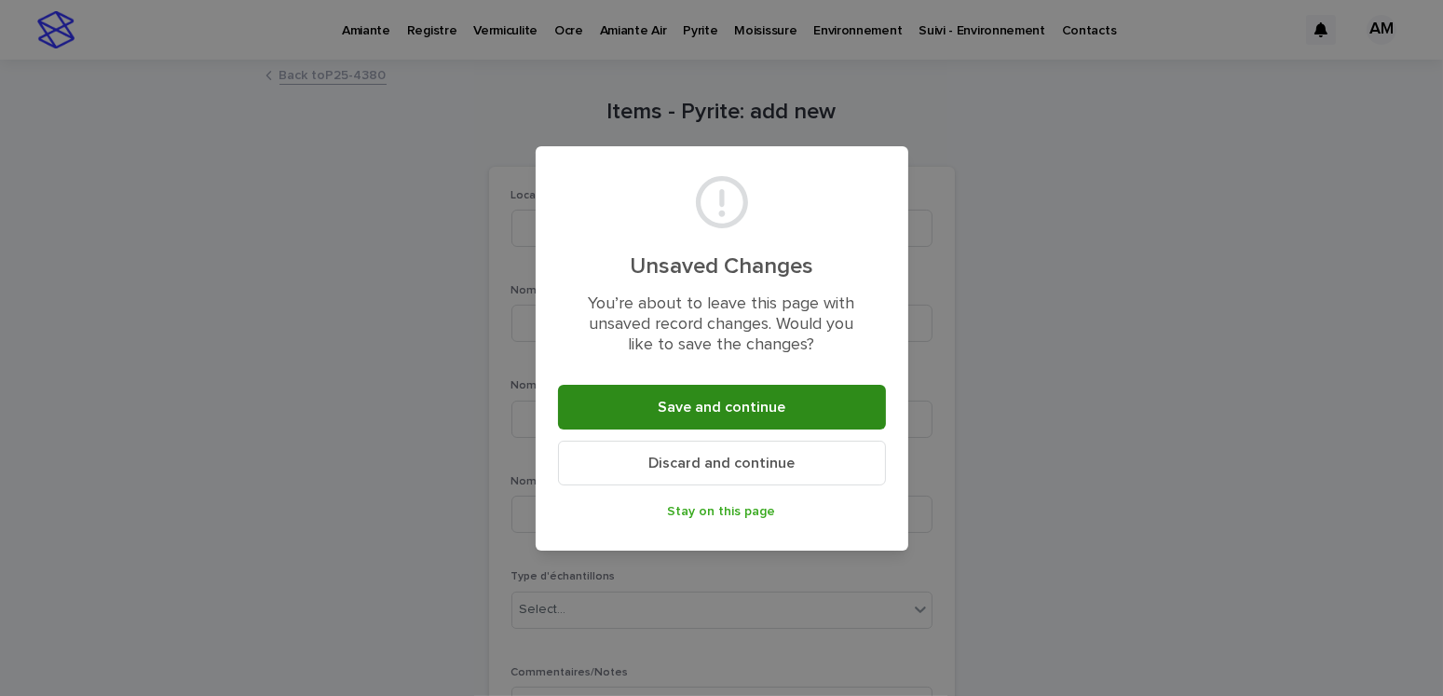
click at [725, 396] on button "Save and continue" at bounding box center [722, 407] width 328 height 45
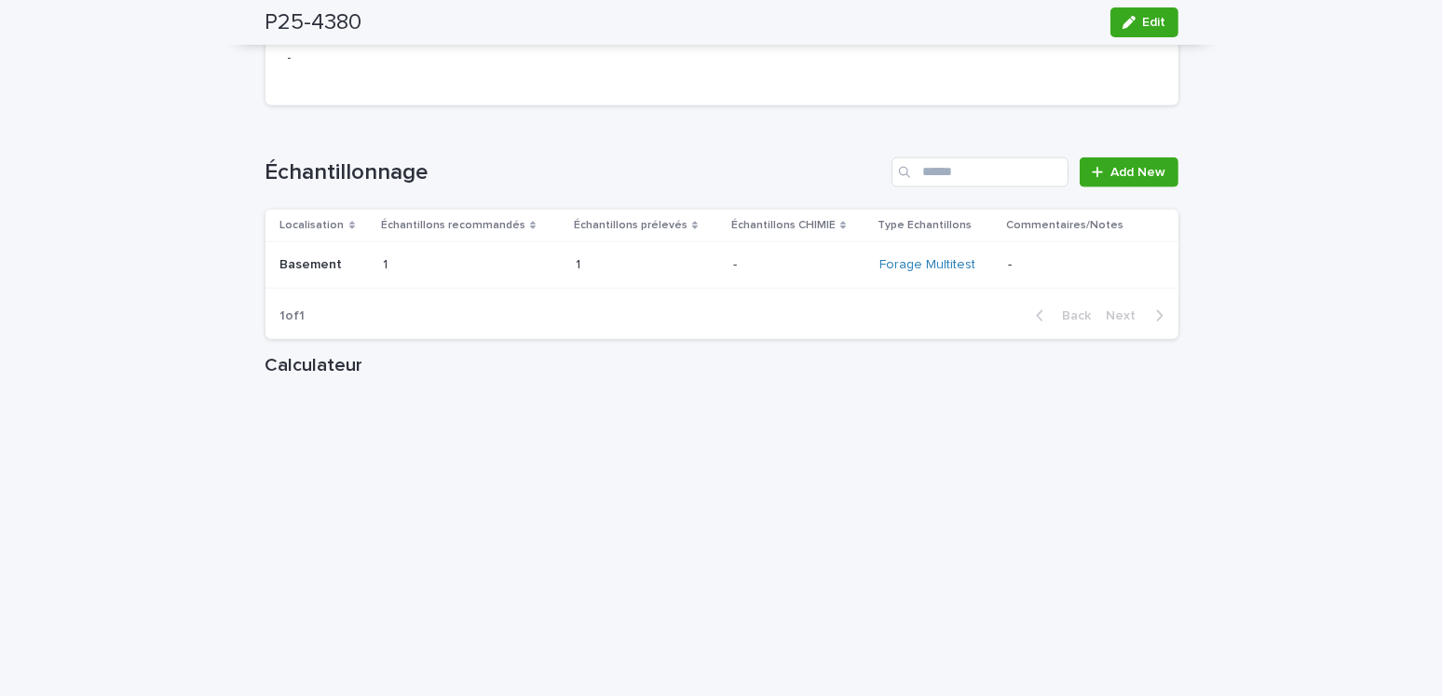
scroll to position [2423, 0]
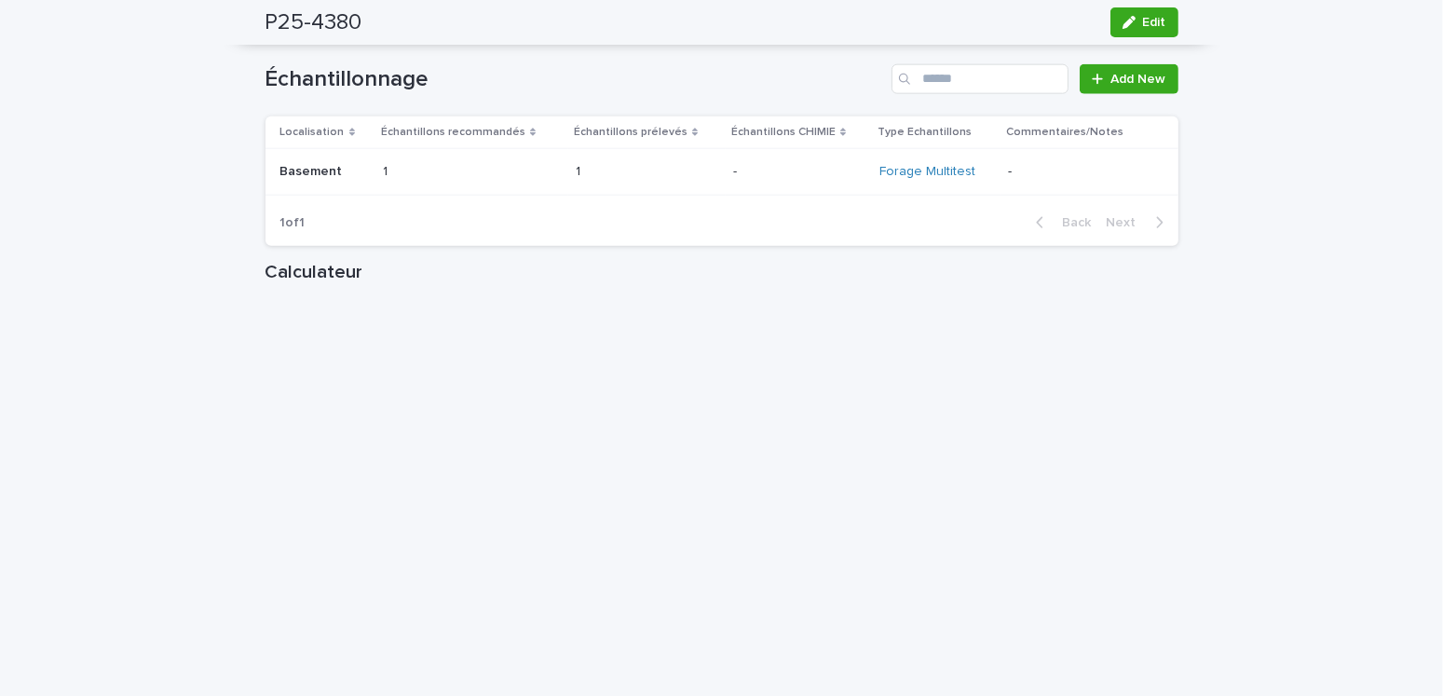
click at [313, 180] on p "Basement" at bounding box center [313, 170] width 66 height 20
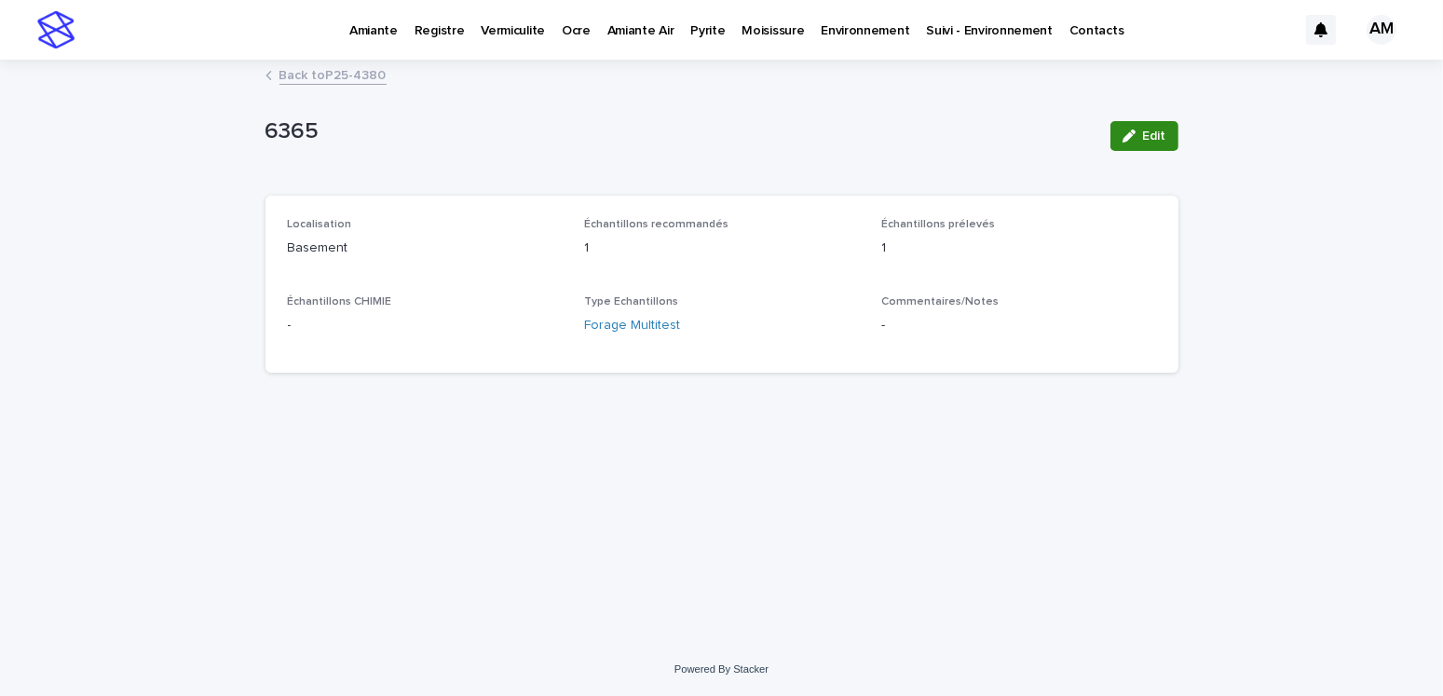
click at [1151, 140] on span "Edit" at bounding box center [1154, 136] width 23 height 13
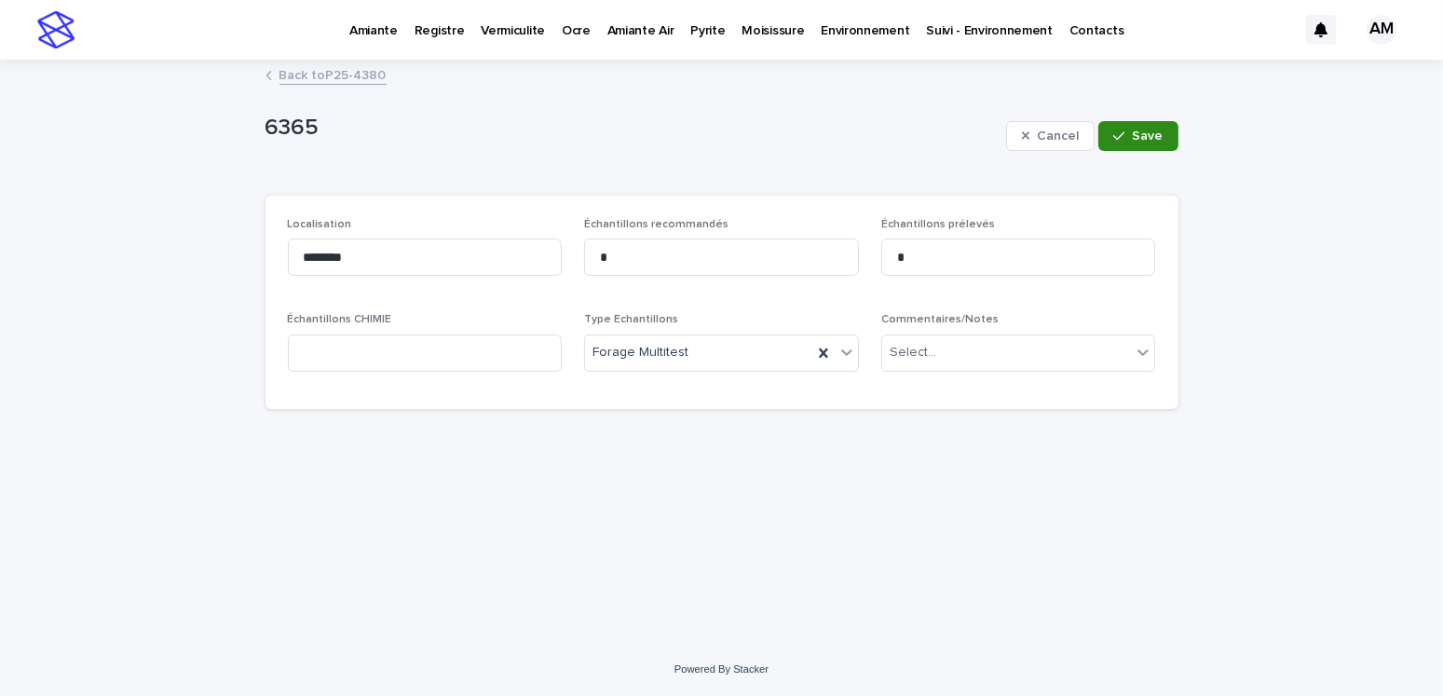
click at [1129, 132] on div "button" at bounding box center [1123, 136] width 19 height 13
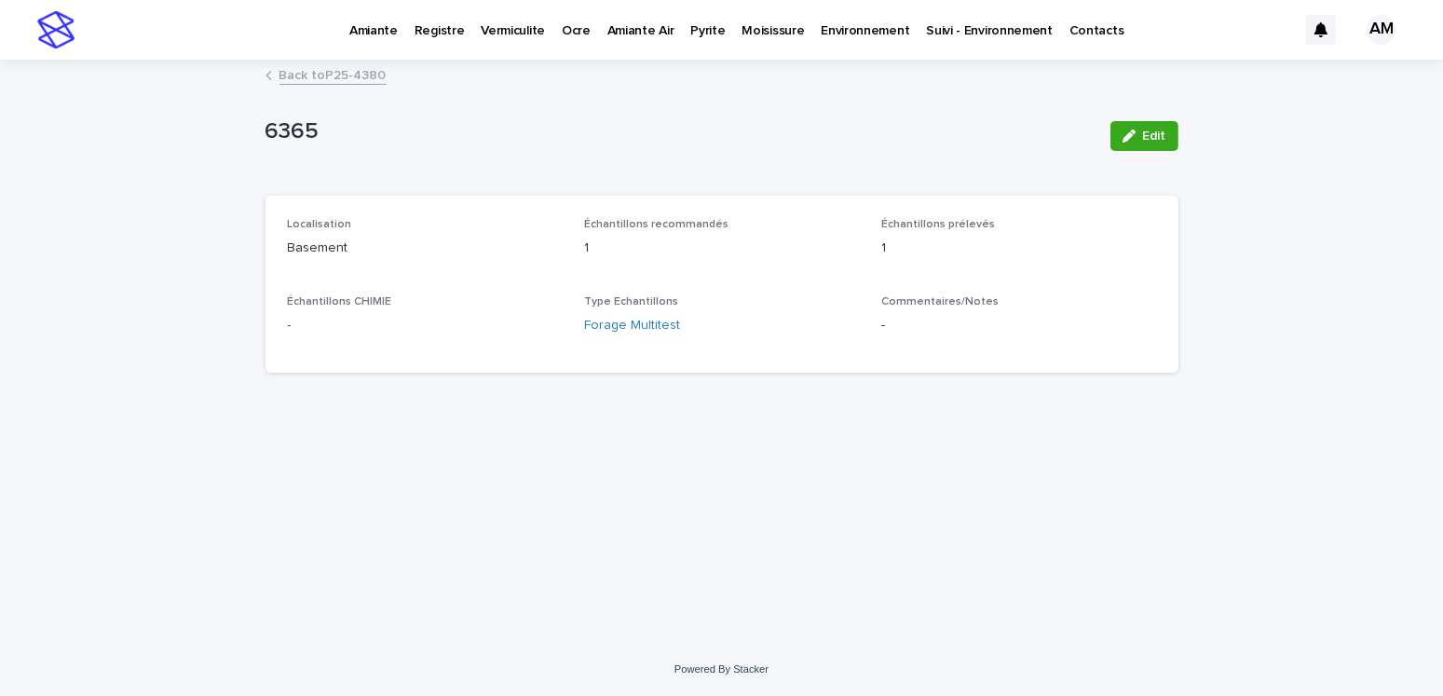
click at [358, 75] on link "Back to P25-4380" at bounding box center [333, 73] width 107 height 21
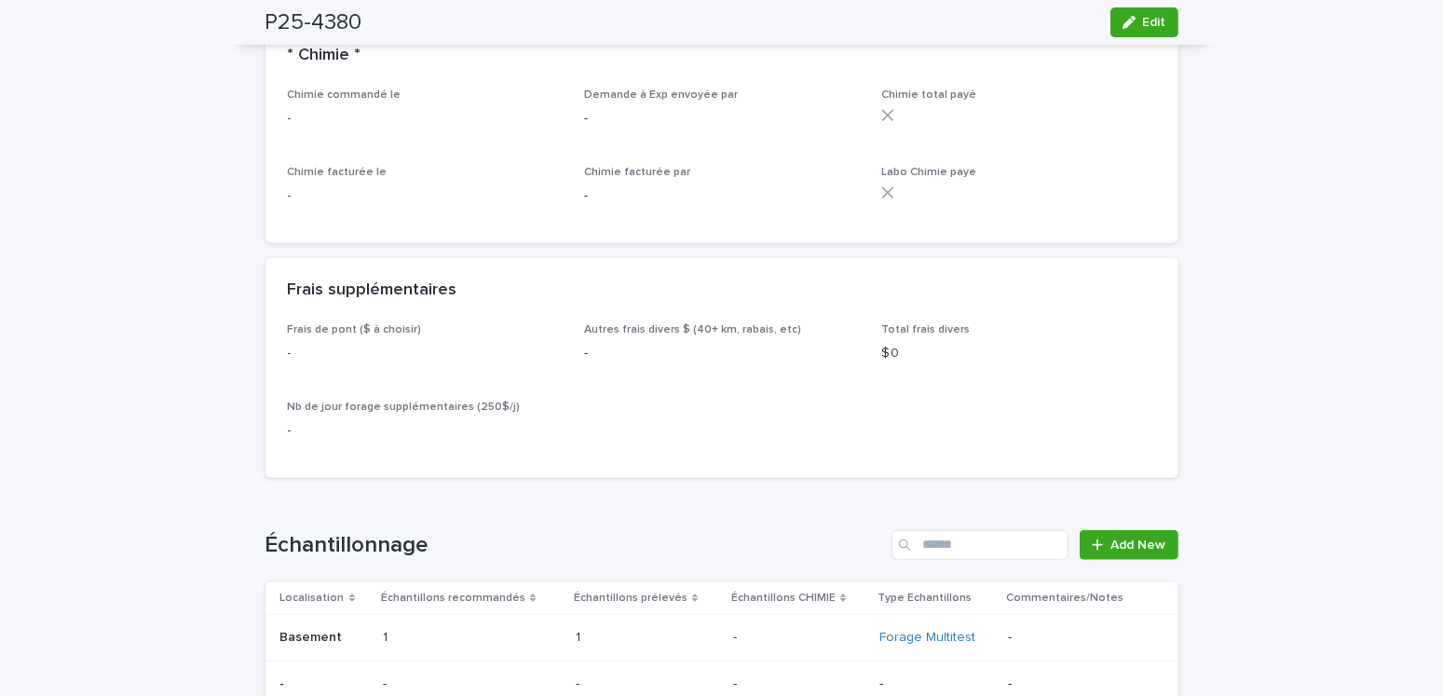
scroll to position [2330, 0]
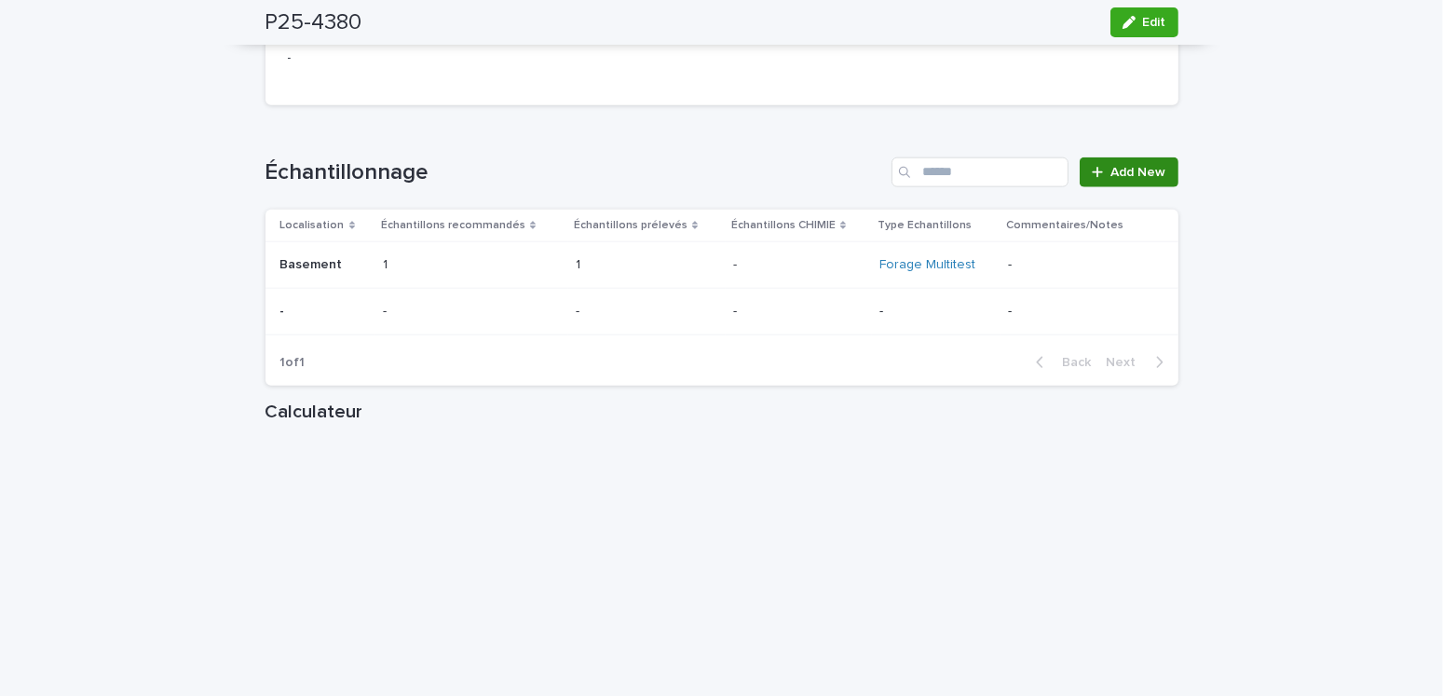
click at [1129, 179] on span "Add New" at bounding box center [1139, 172] width 55 height 13
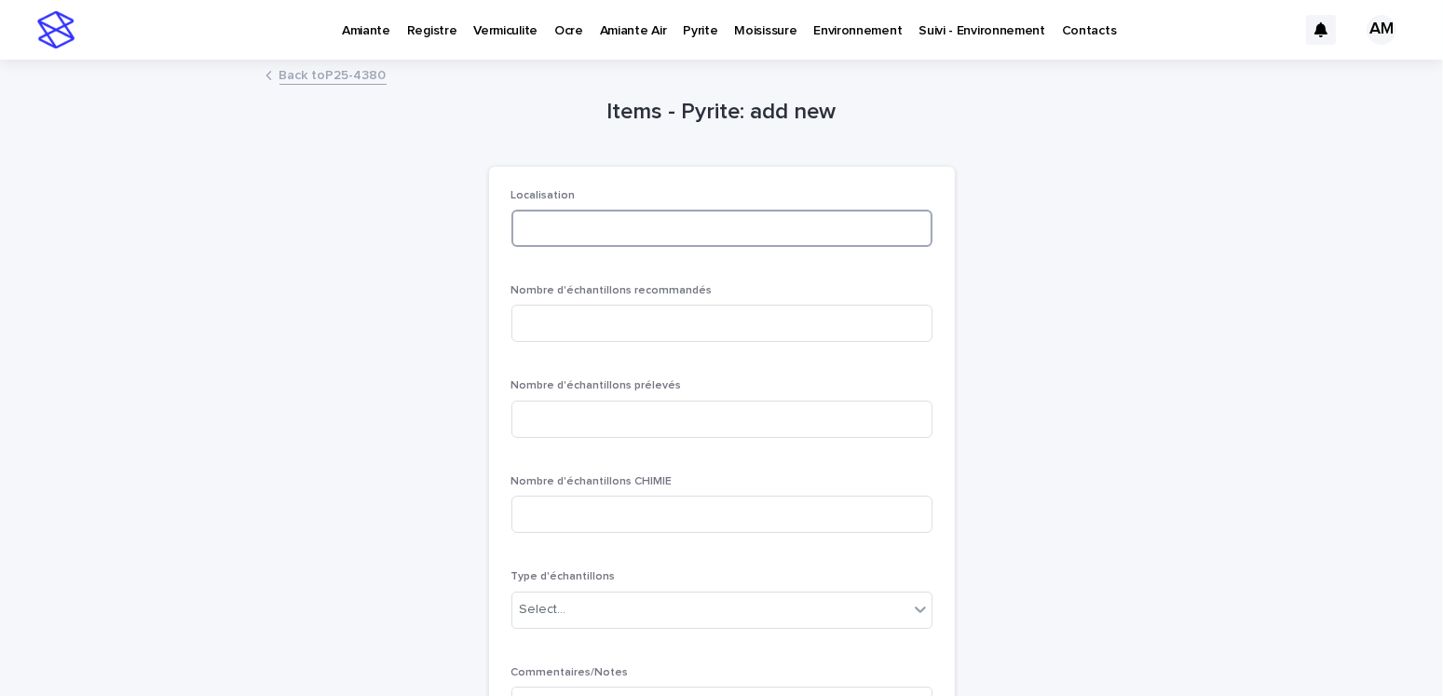
click at [571, 213] on input at bounding box center [722, 228] width 421 height 37
click at [577, 222] on input "**********" at bounding box center [722, 228] width 421 height 37
type input "**********"
click at [680, 322] on input at bounding box center [722, 323] width 421 height 37
type input "*"
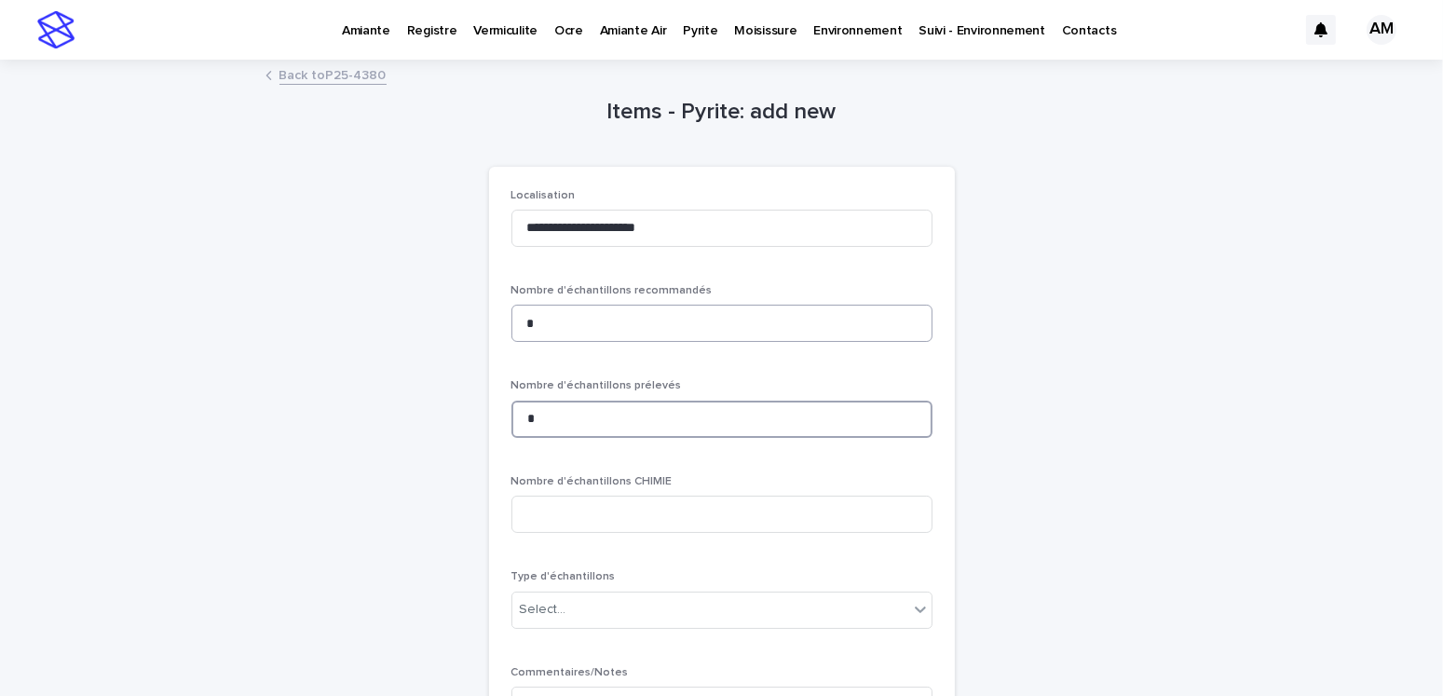
type input "*"
click at [617, 605] on div "Select..." at bounding box center [711, 610] width 396 height 31
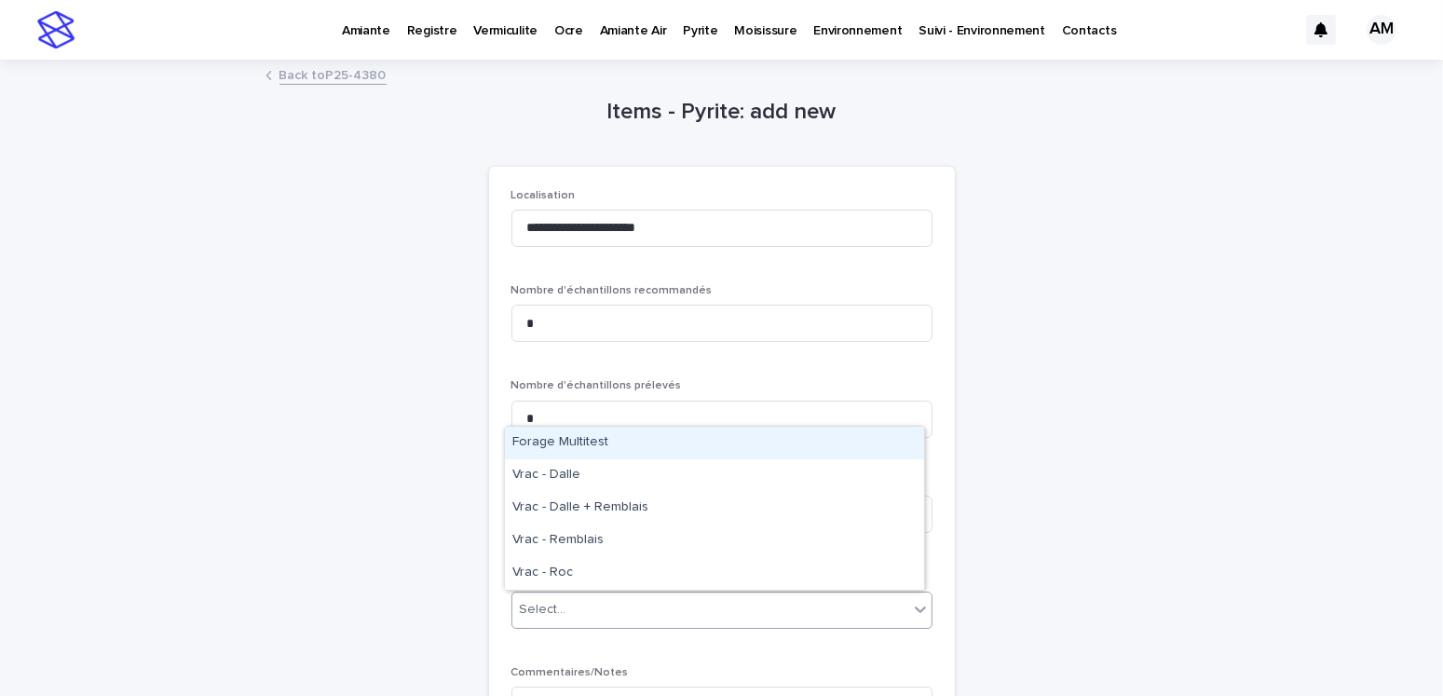
click at [560, 437] on div "Forage Multitest" at bounding box center [714, 443] width 419 height 33
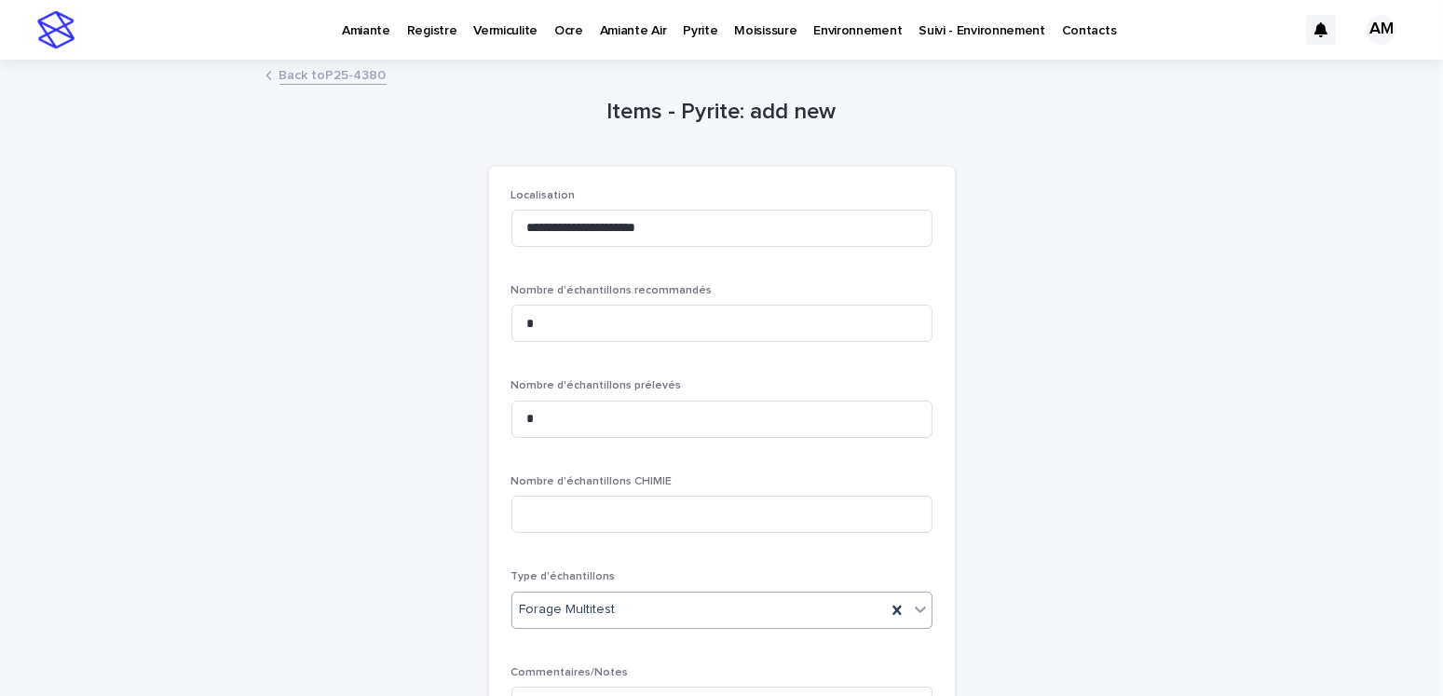
scroll to position [254, 0]
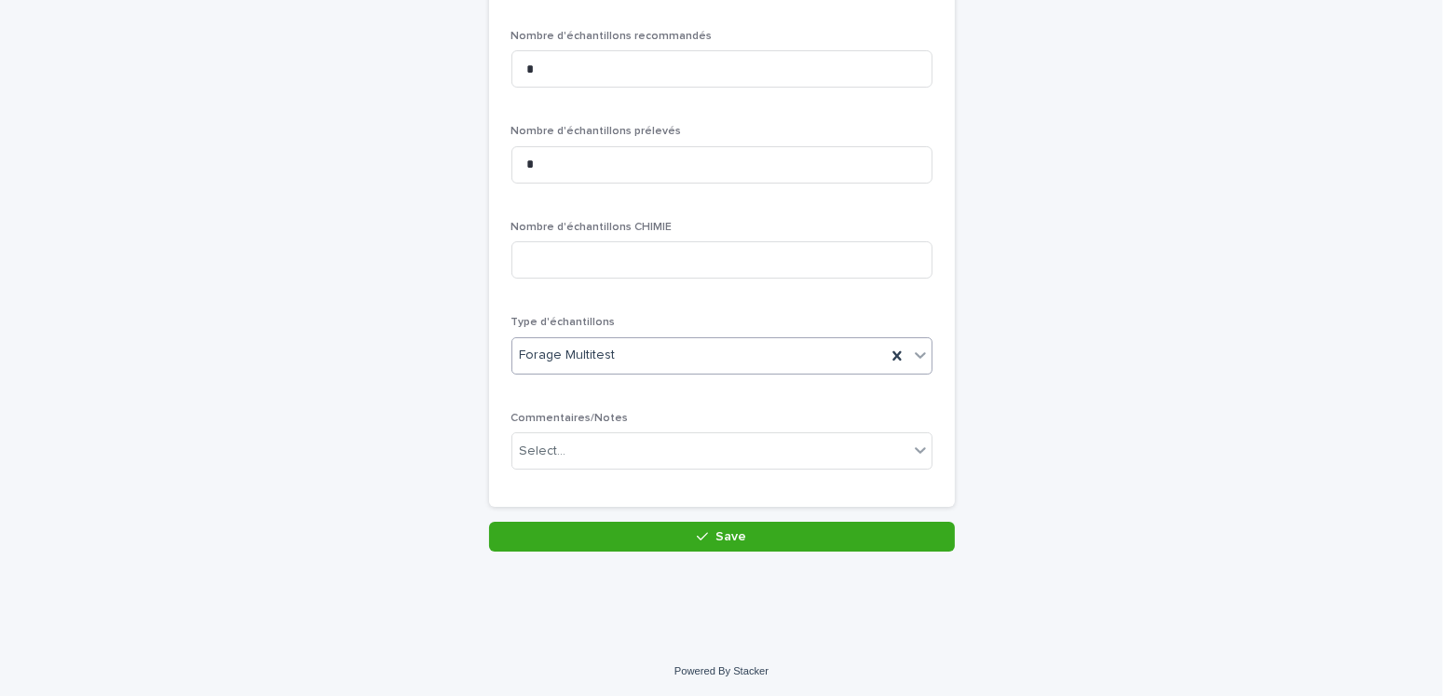
click at [657, 534] on button "Save" at bounding box center [722, 537] width 466 height 30
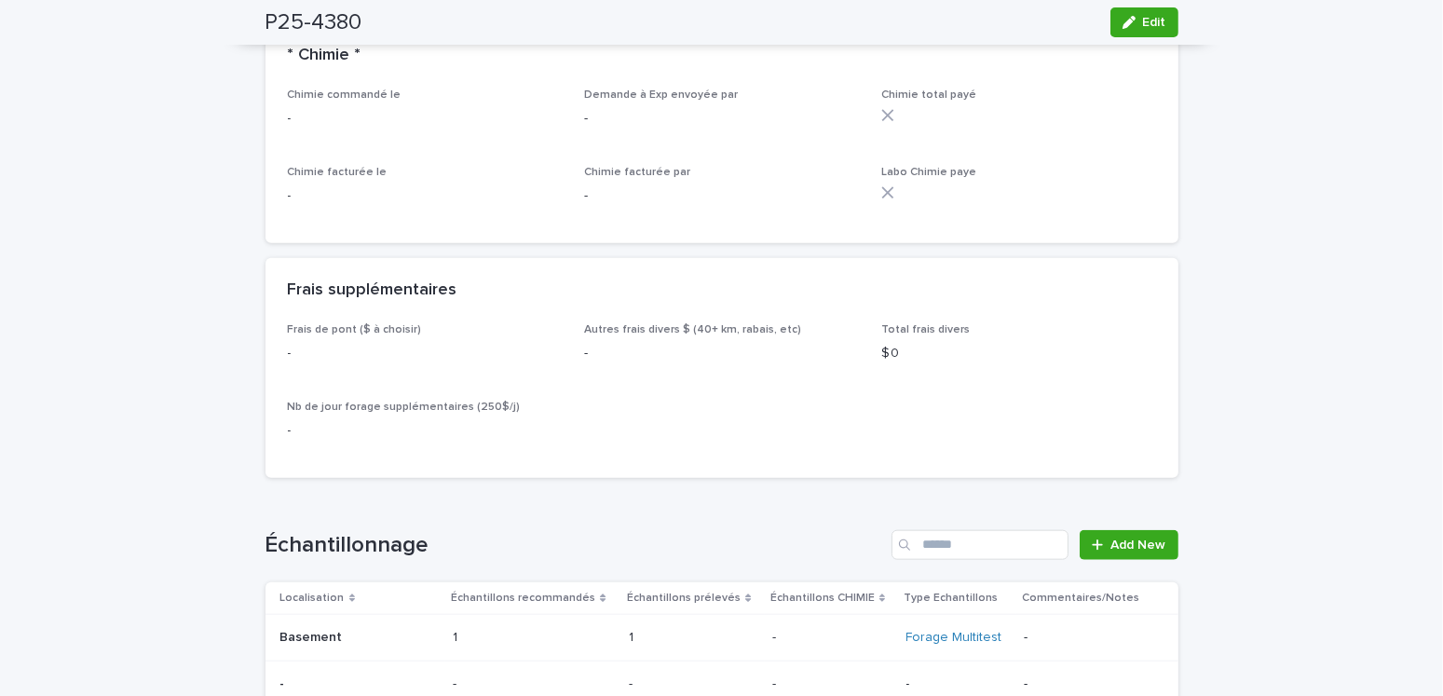
scroll to position [2143, 0]
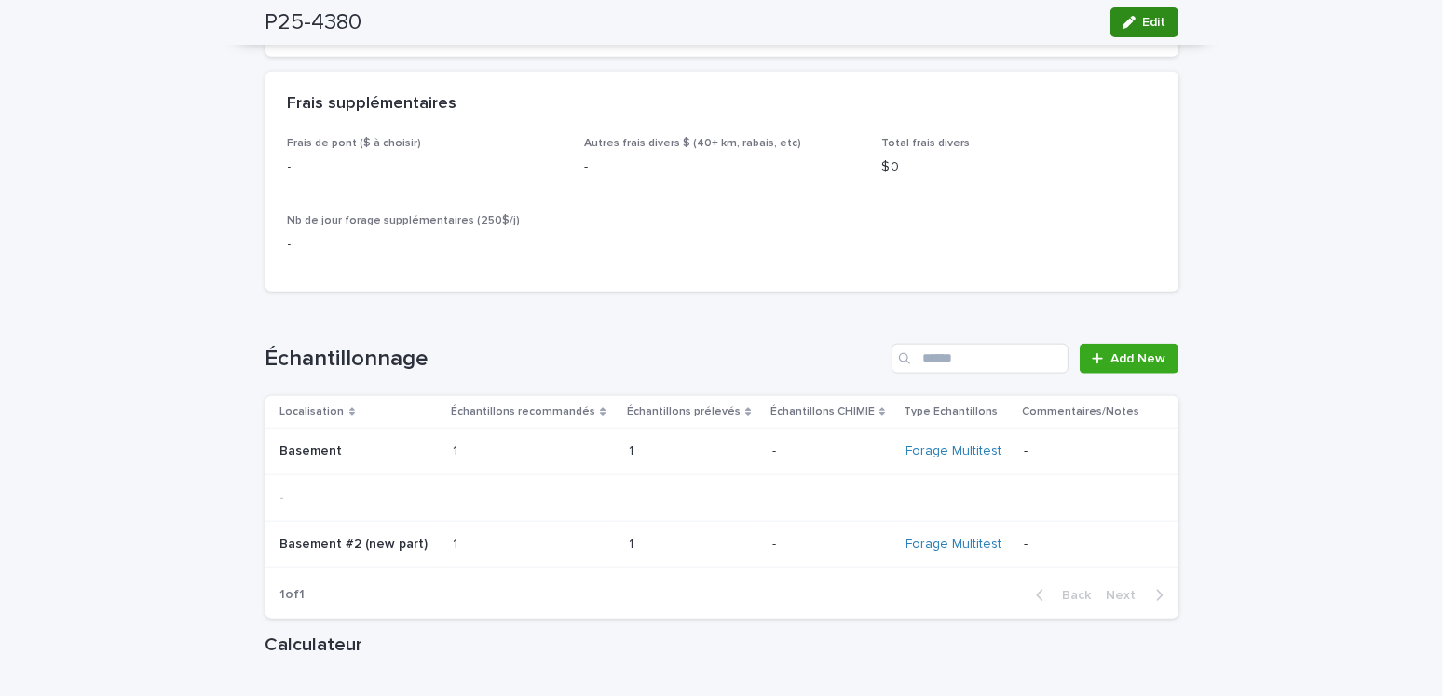
click at [1143, 24] on span "Edit" at bounding box center [1154, 22] width 23 height 13
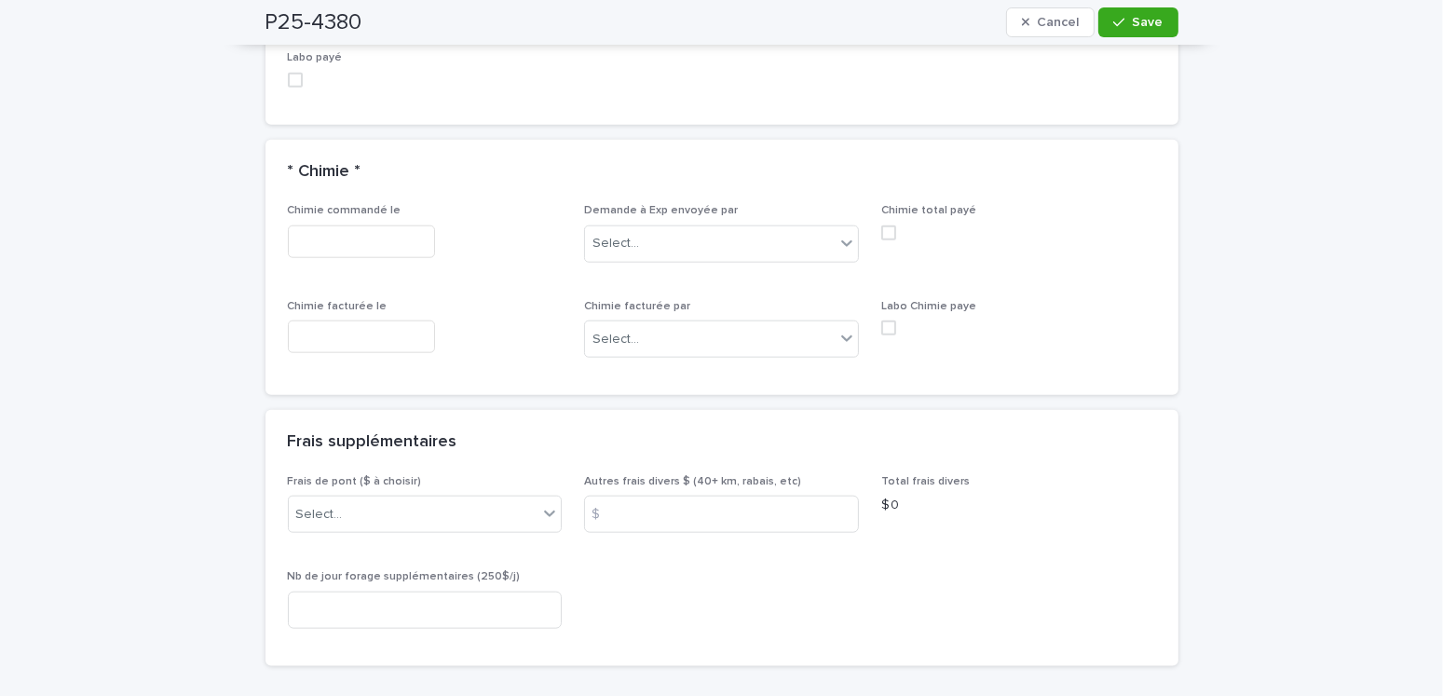
scroll to position [2423, 0]
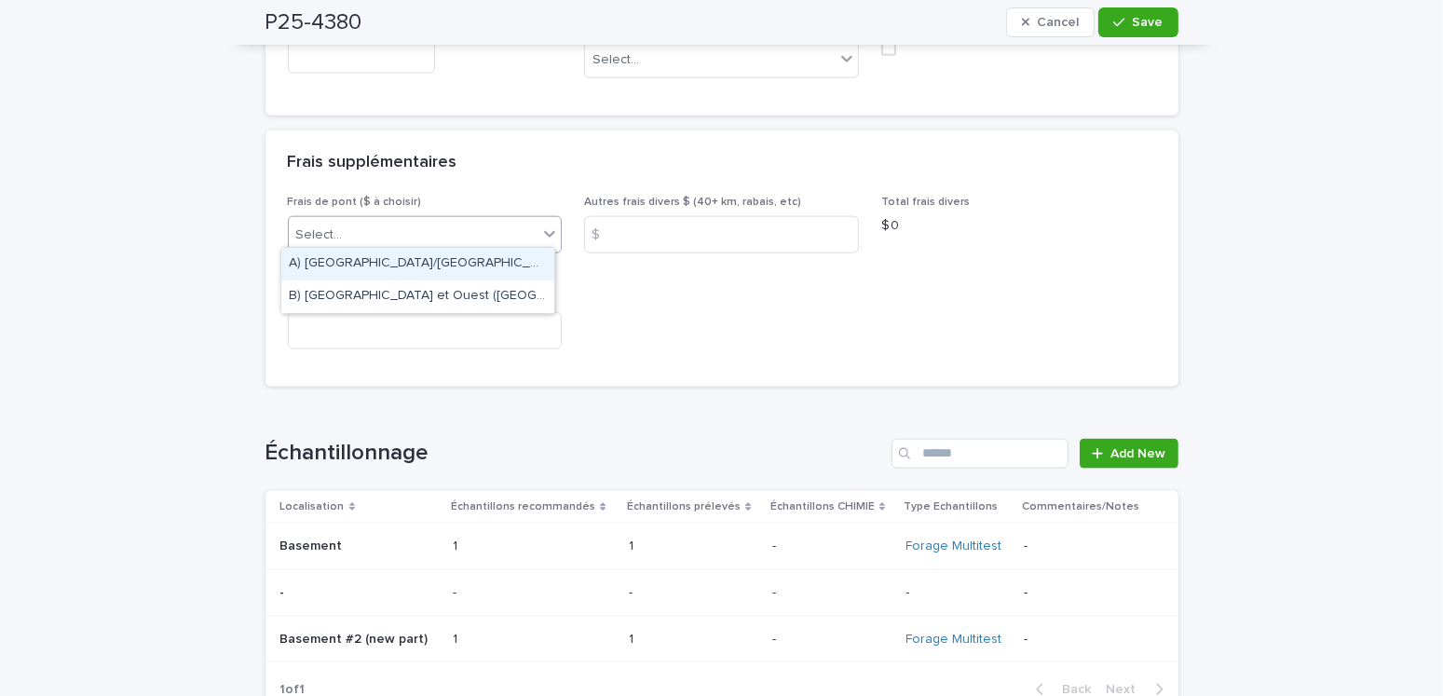
click at [386, 220] on div "Select..." at bounding box center [414, 235] width 250 height 31
click at [329, 263] on div "A) [GEOGRAPHIC_DATA]/[GEOGRAPHIC_DATA] 2024: 15$" at bounding box center [417, 264] width 273 height 33
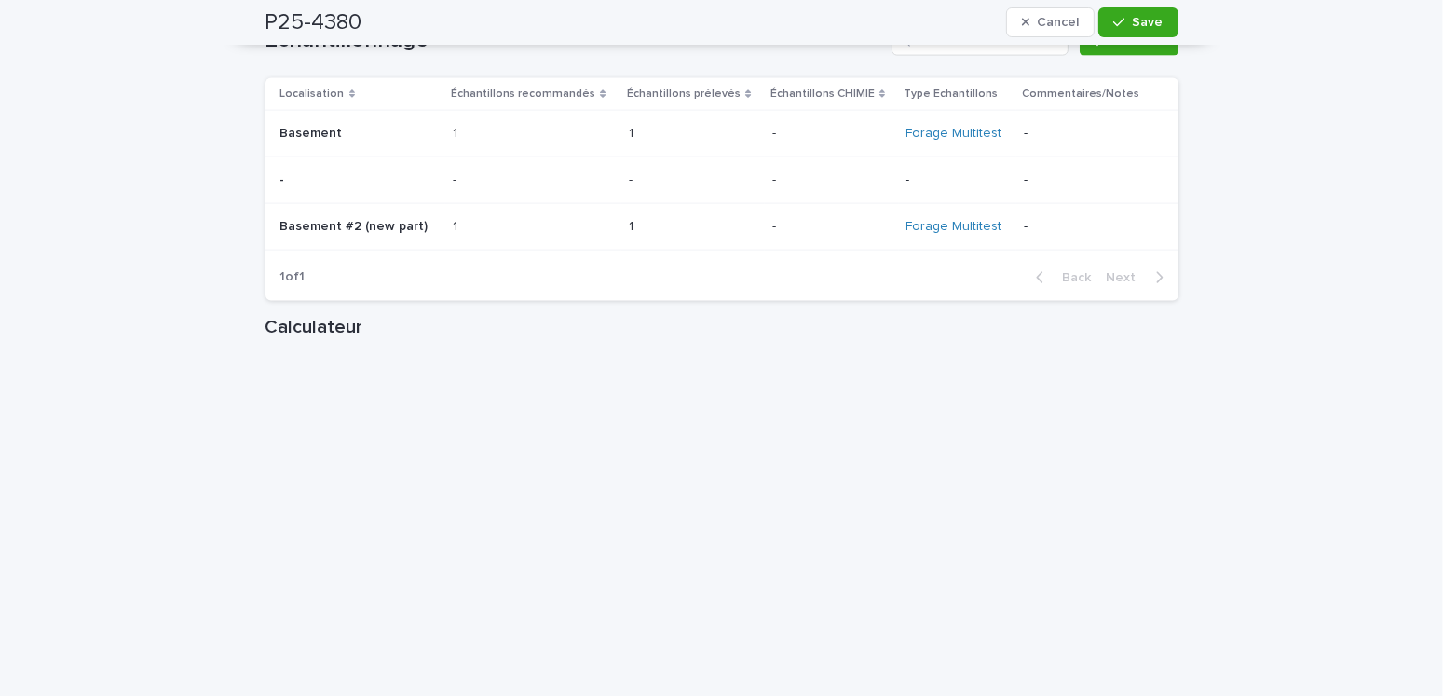
scroll to position [2702, 0]
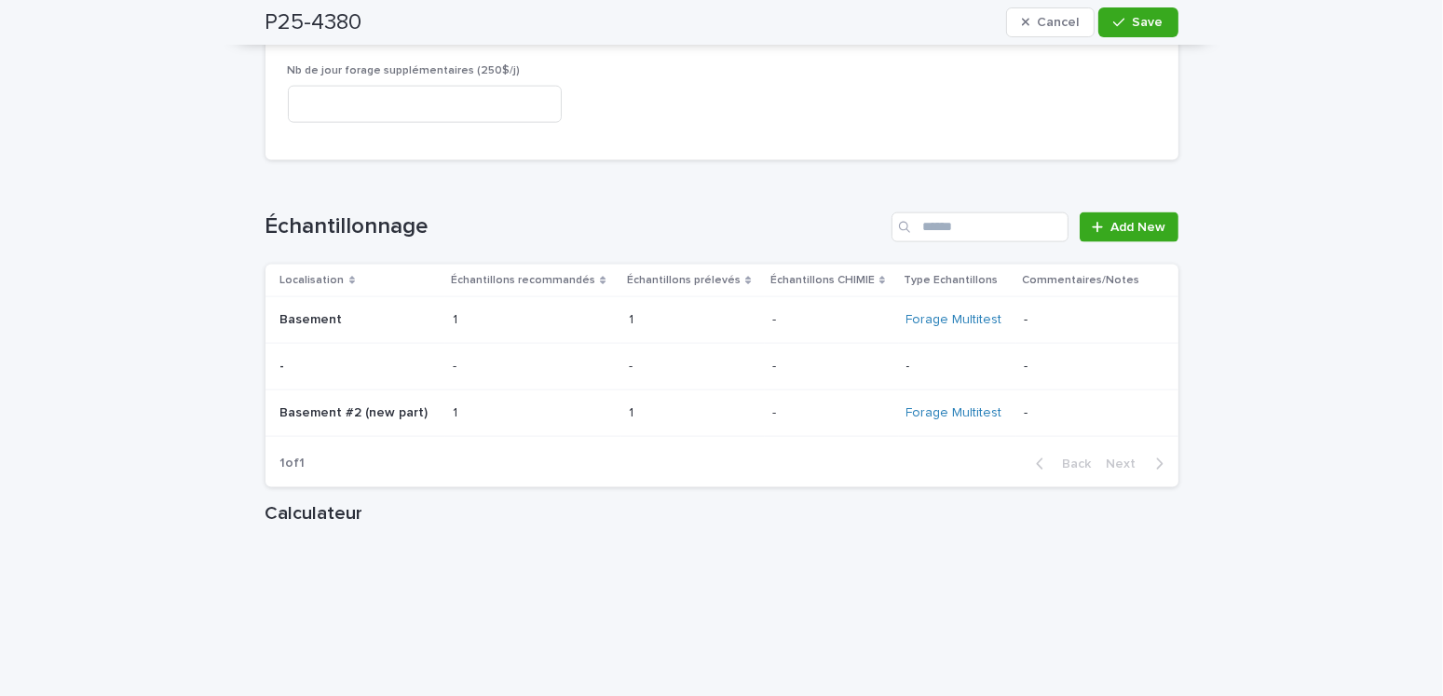
click at [318, 359] on p at bounding box center [358, 367] width 156 height 16
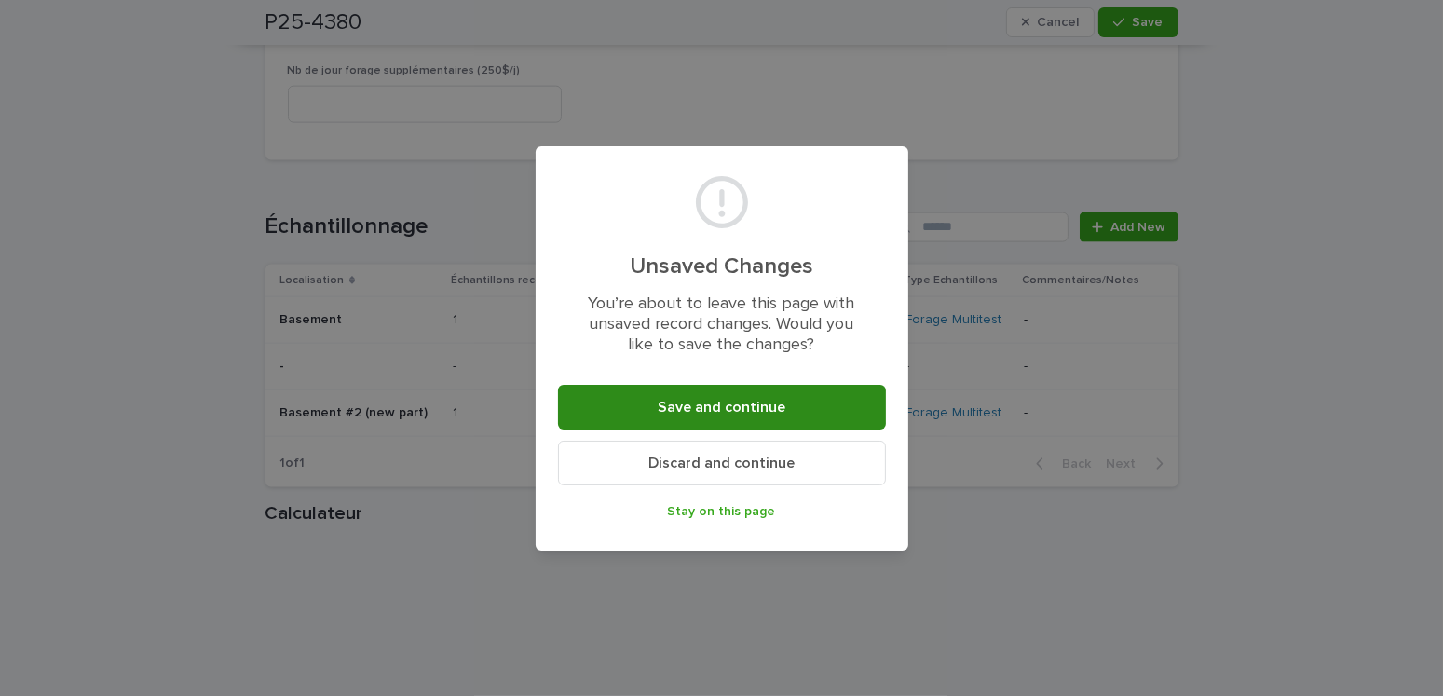
click at [752, 403] on span "Save and continue" at bounding box center [722, 407] width 128 height 15
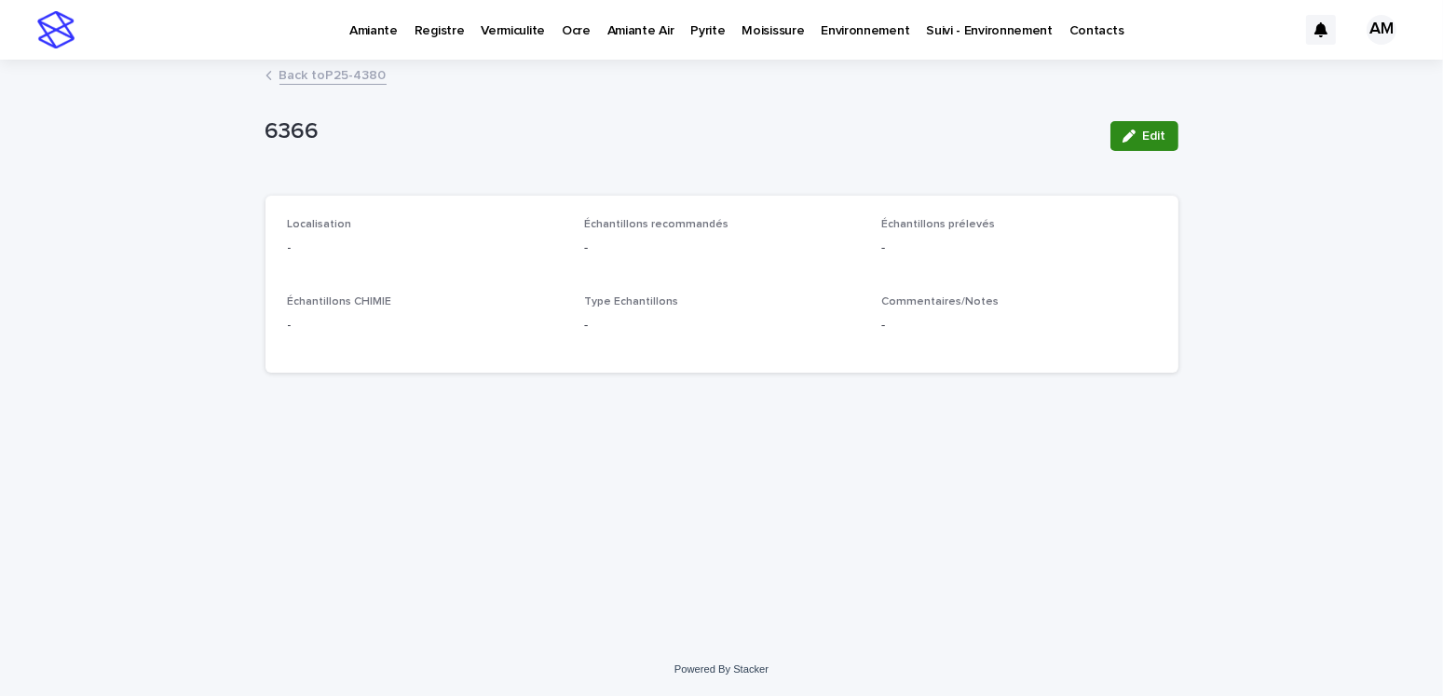
click at [1156, 140] on span "Edit" at bounding box center [1154, 136] width 23 height 13
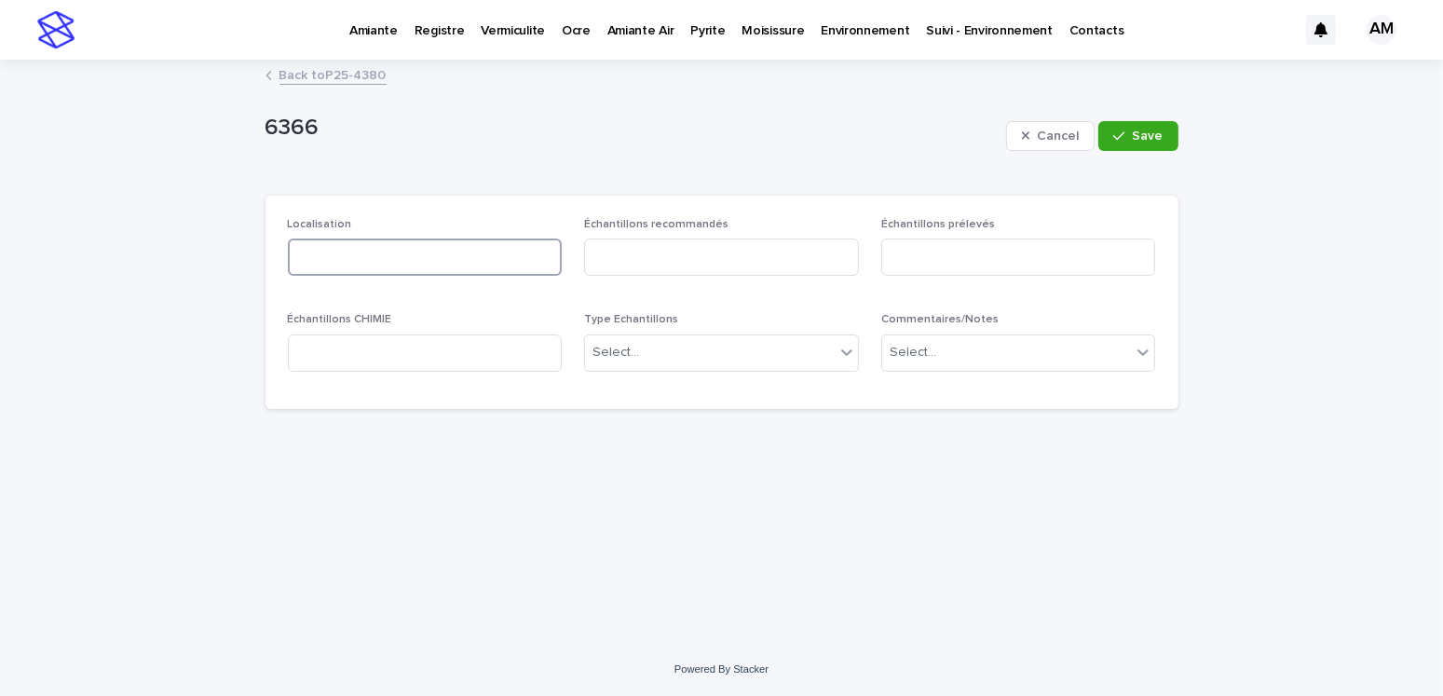
click at [399, 262] on input at bounding box center [425, 257] width 275 height 37
type input "******"
type input "*"
click at [649, 365] on div "Select..." at bounding box center [710, 352] width 250 height 31
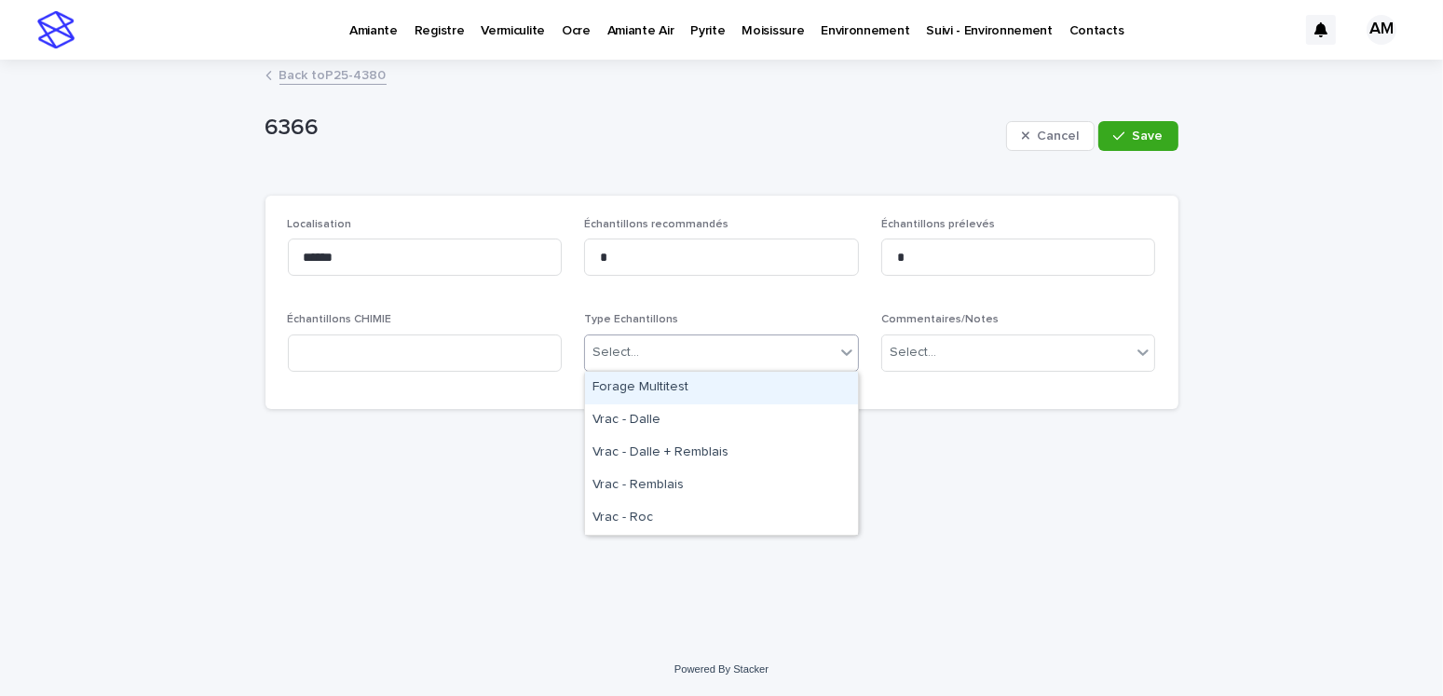
click at [656, 392] on div "Forage Multitest" at bounding box center [721, 388] width 273 height 33
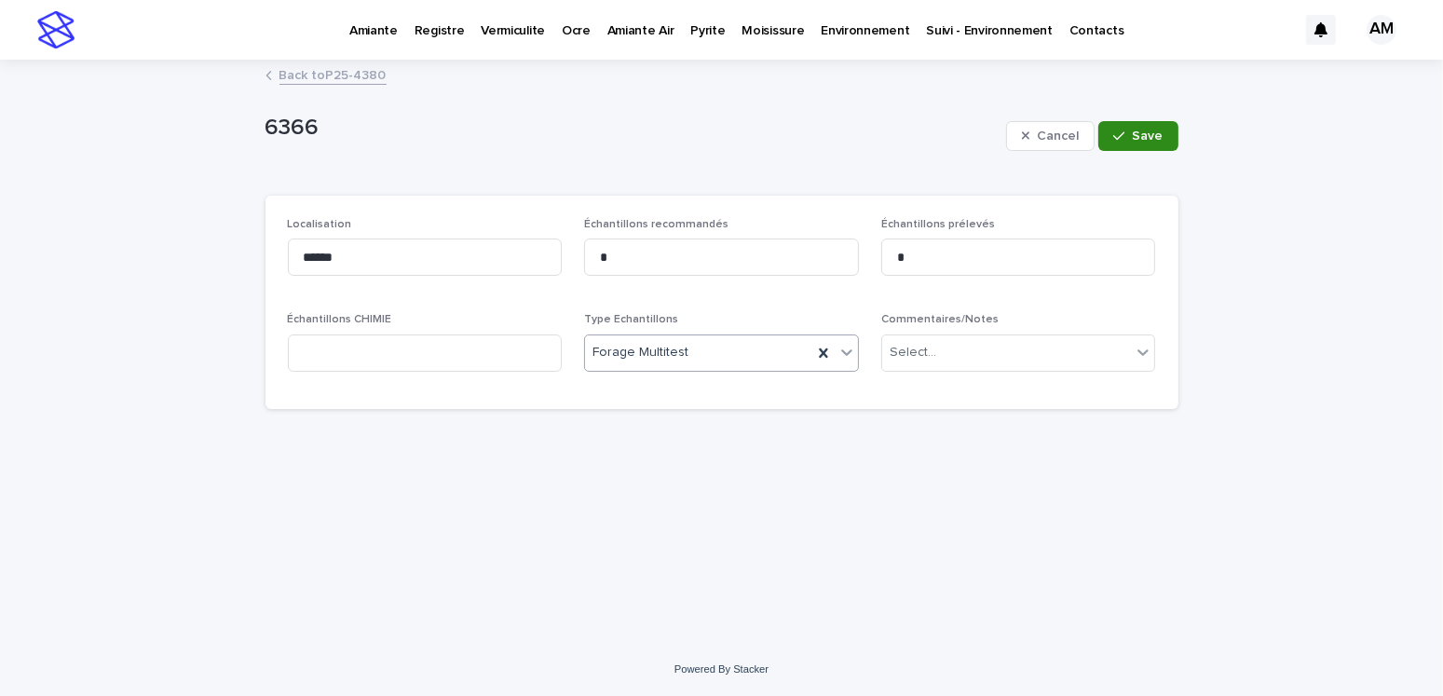
click at [1139, 136] on span "Save" at bounding box center [1148, 136] width 31 height 13
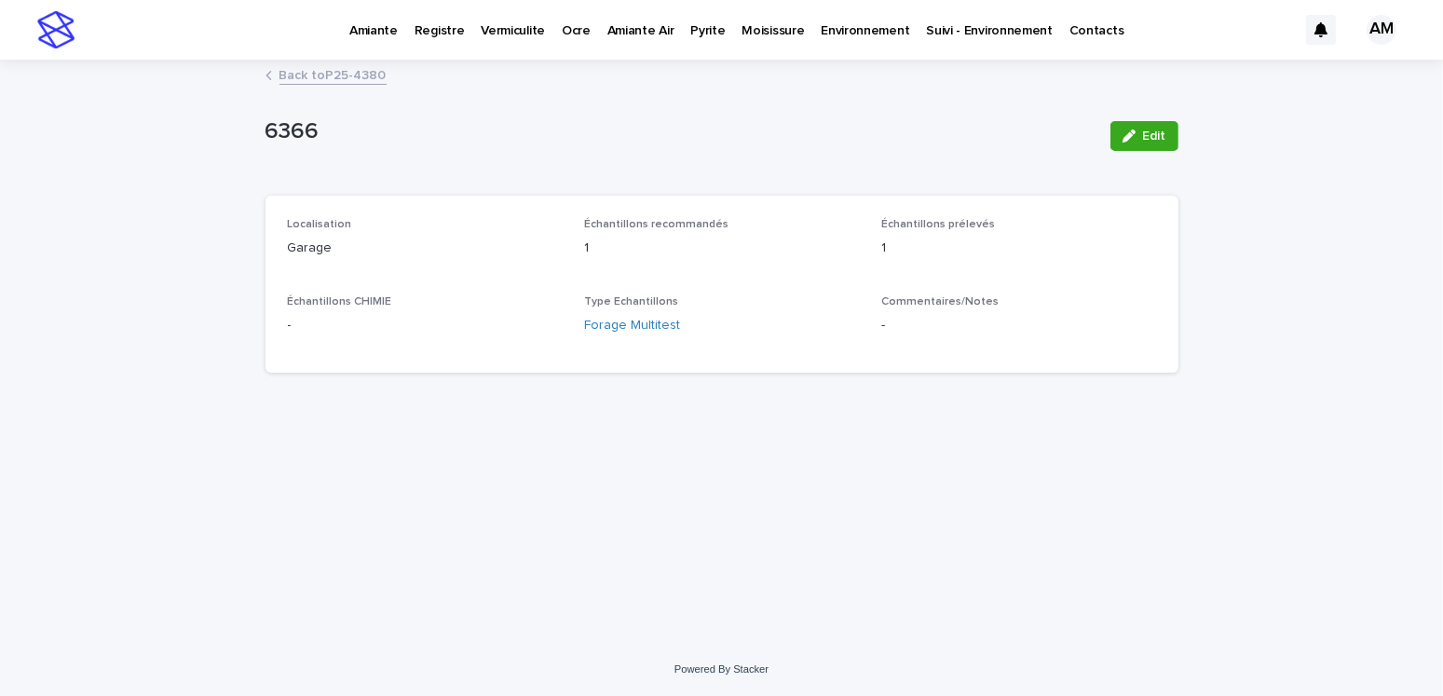
click at [322, 79] on link "Back to P25-4380" at bounding box center [333, 73] width 107 height 21
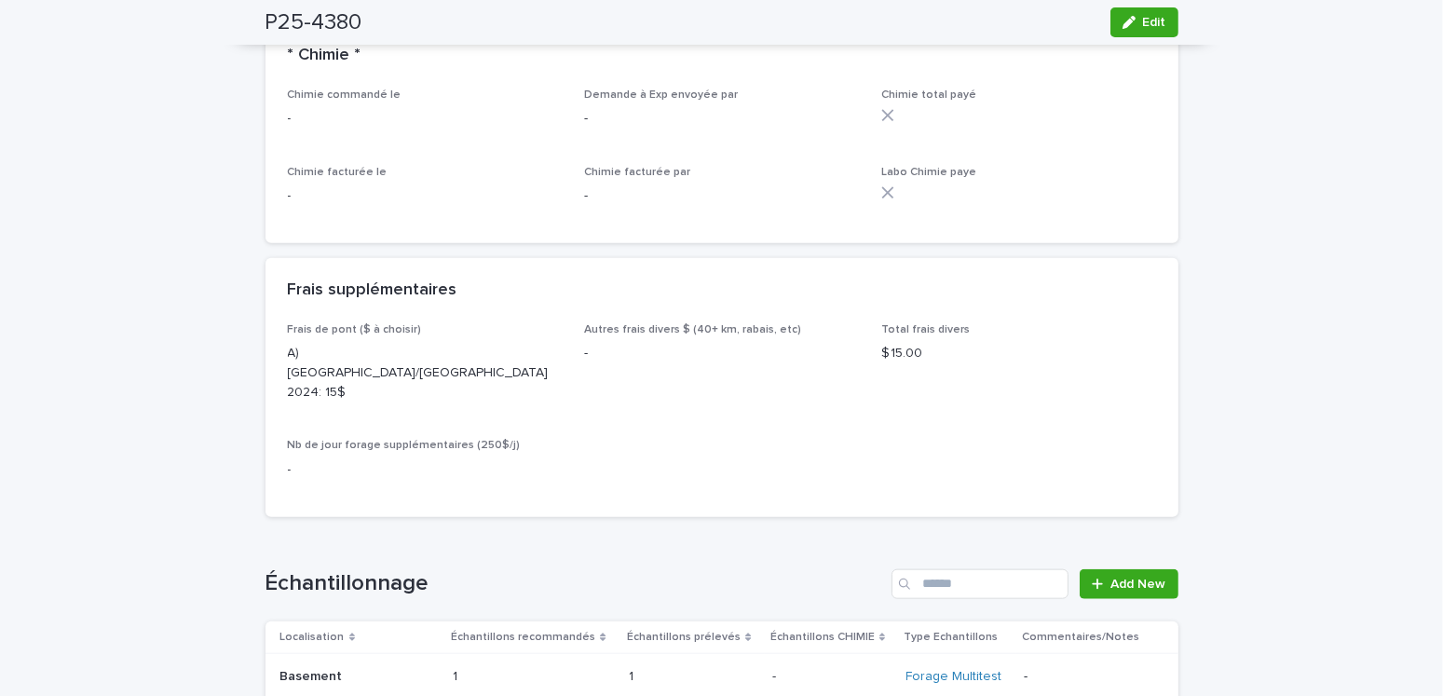
scroll to position [2330, 0]
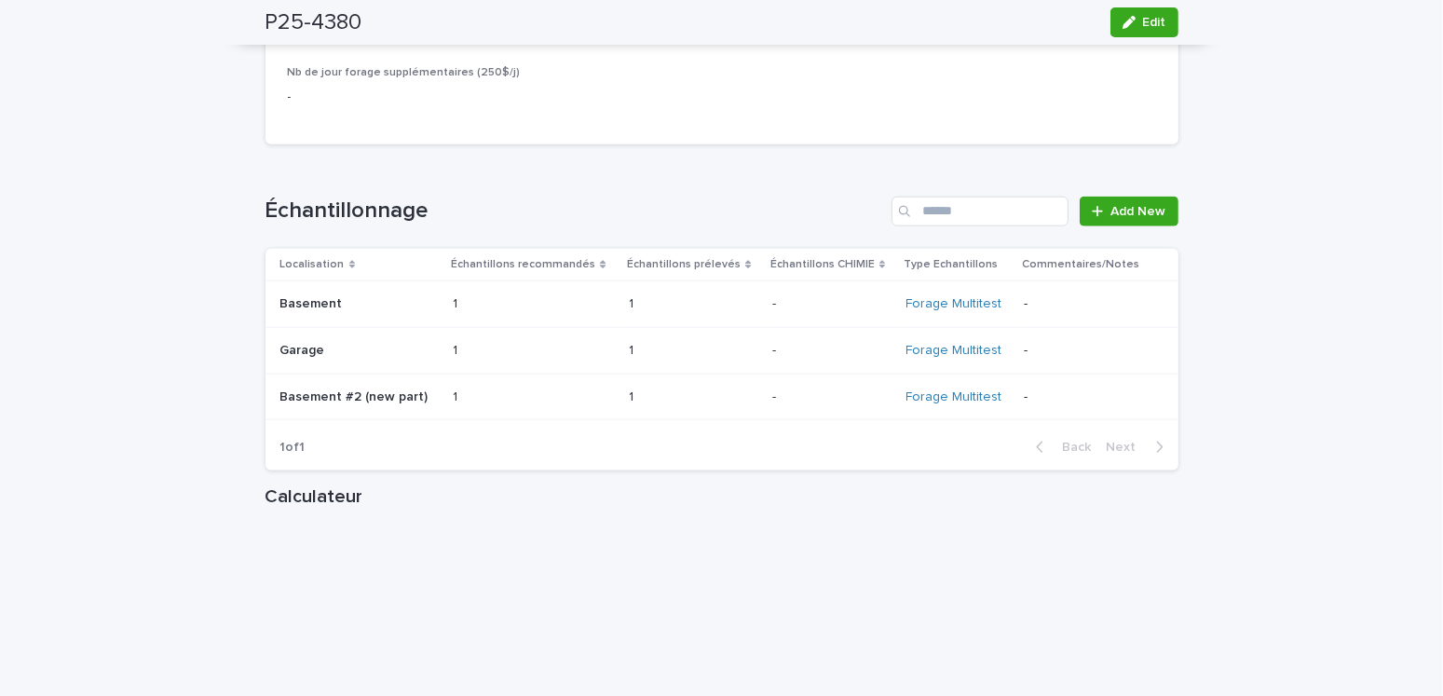
click at [301, 327] on td "Garage Garage" at bounding box center [356, 350] width 181 height 47
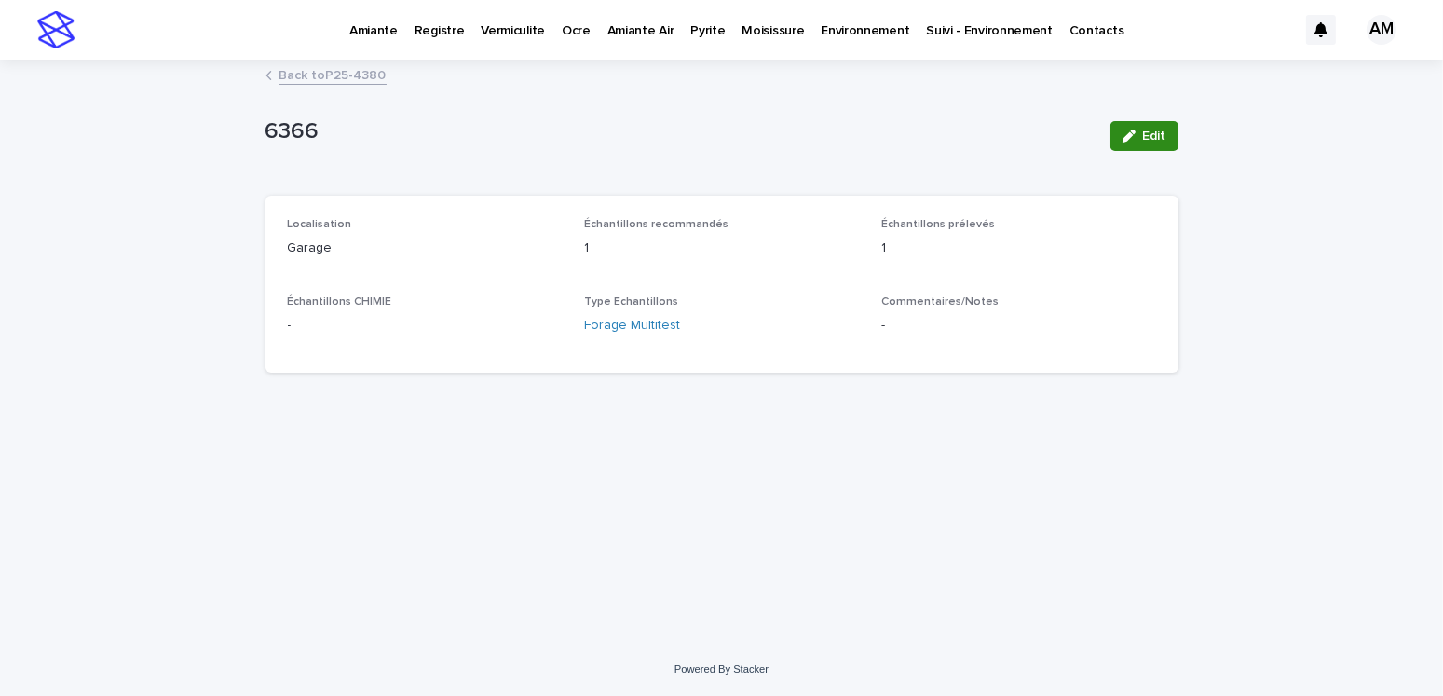
click at [1131, 137] on icon "button" at bounding box center [1129, 136] width 13 height 13
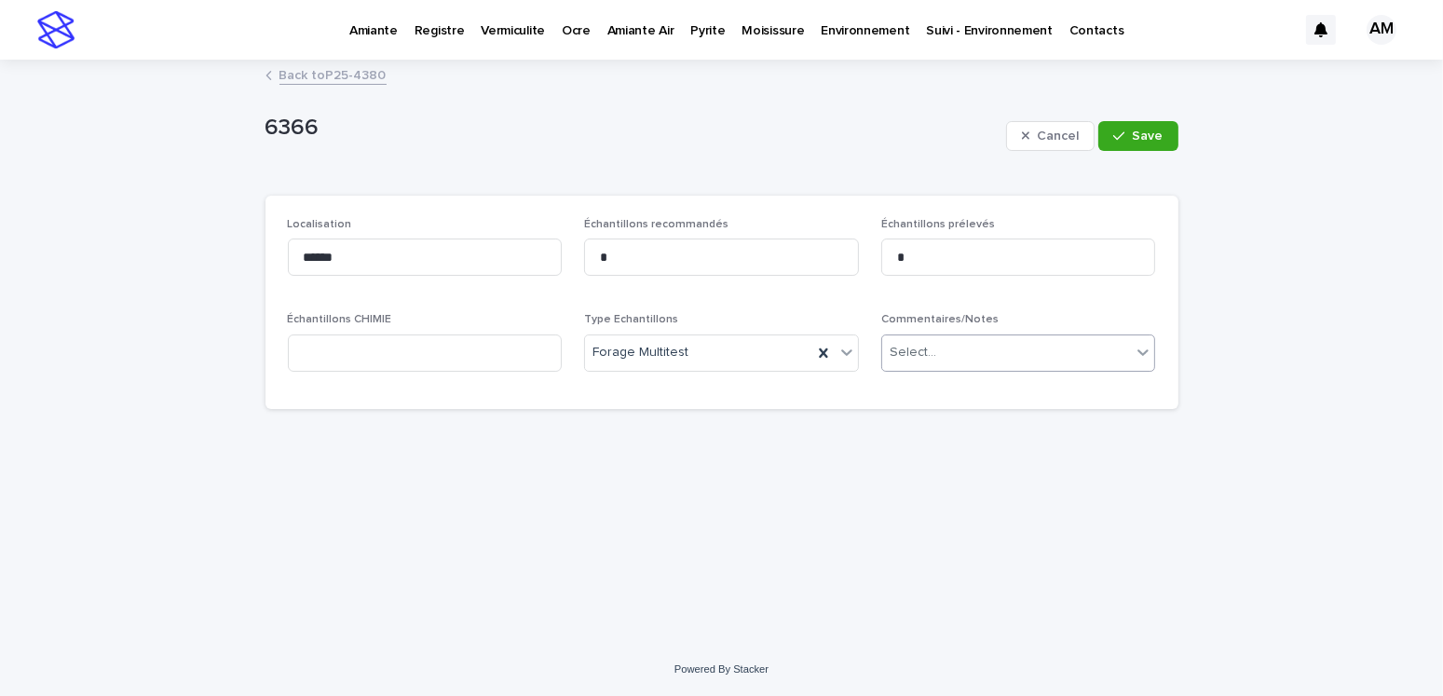
click at [927, 344] on div "Select..." at bounding box center [913, 353] width 47 height 20
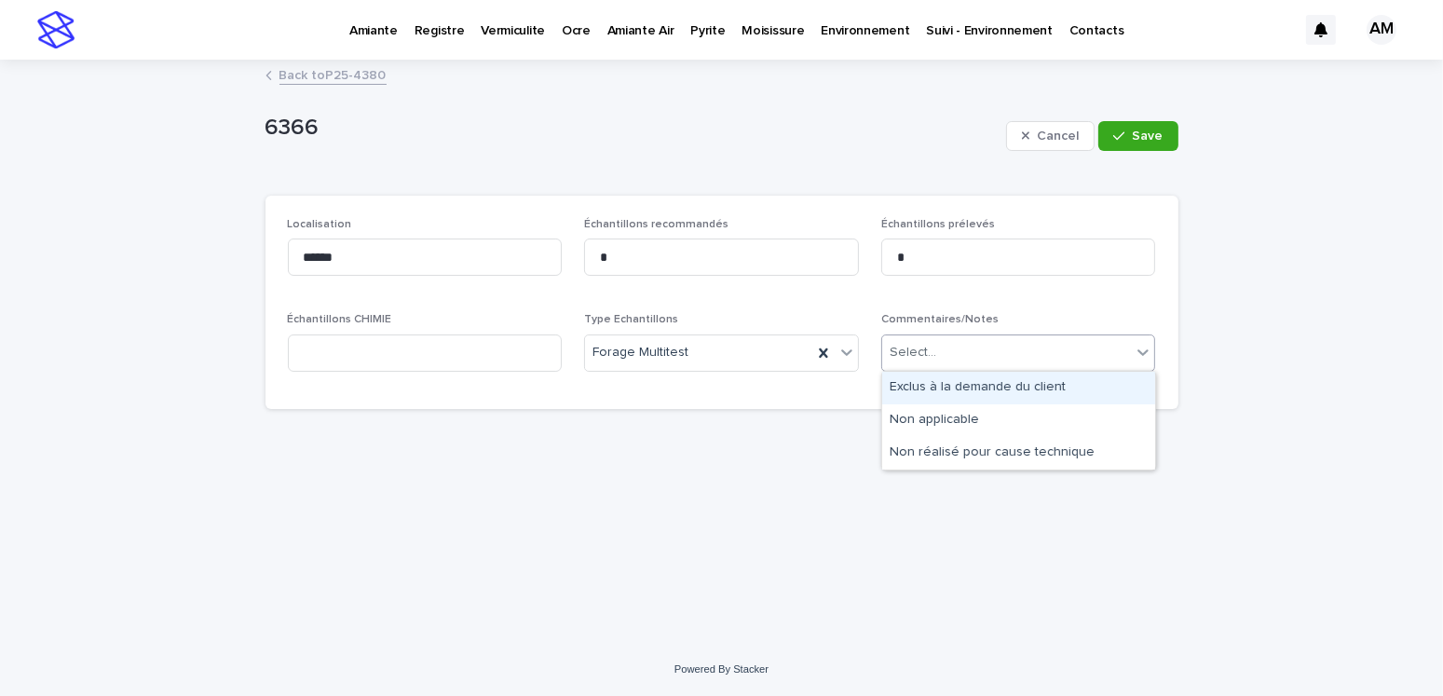
click at [974, 385] on div "Exclus à la demande du client" at bounding box center [1018, 388] width 273 height 33
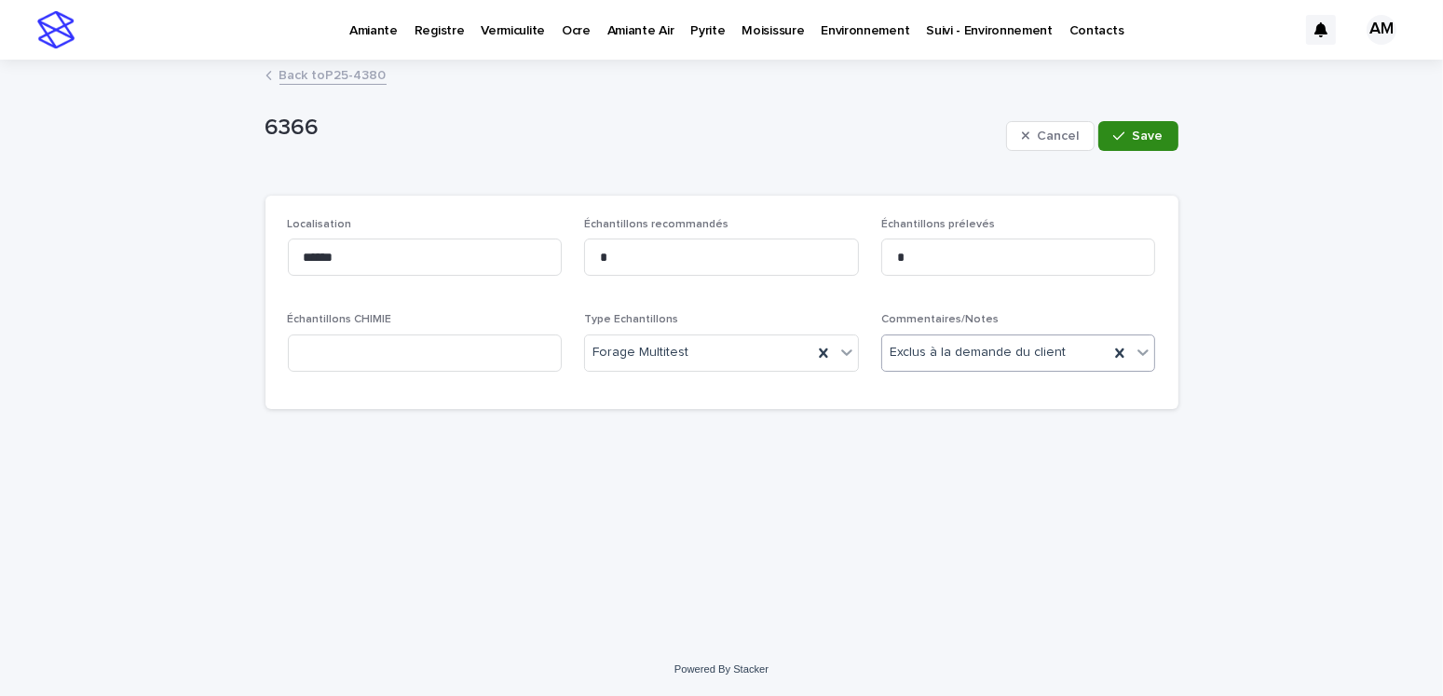
click at [1144, 136] on span "Save" at bounding box center [1148, 136] width 31 height 13
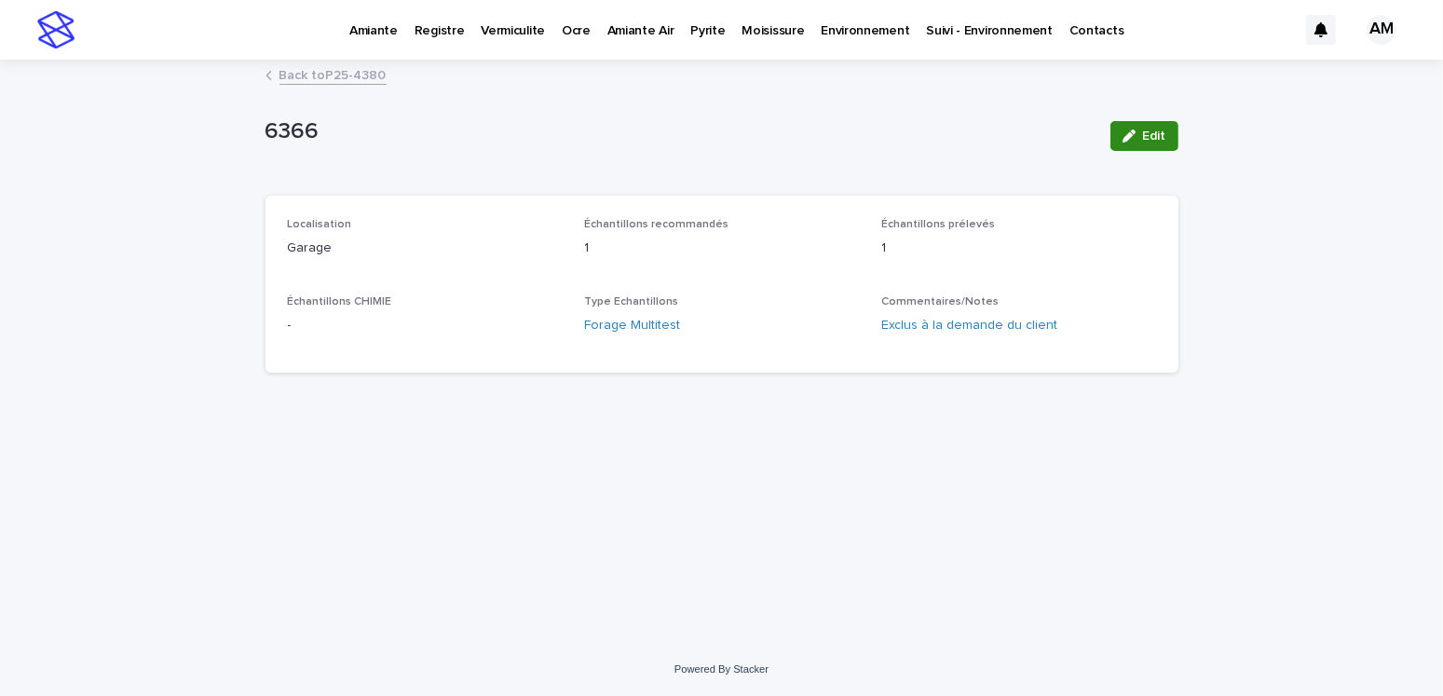
click at [1137, 134] on div "button" at bounding box center [1133, 136] width 21 height 13
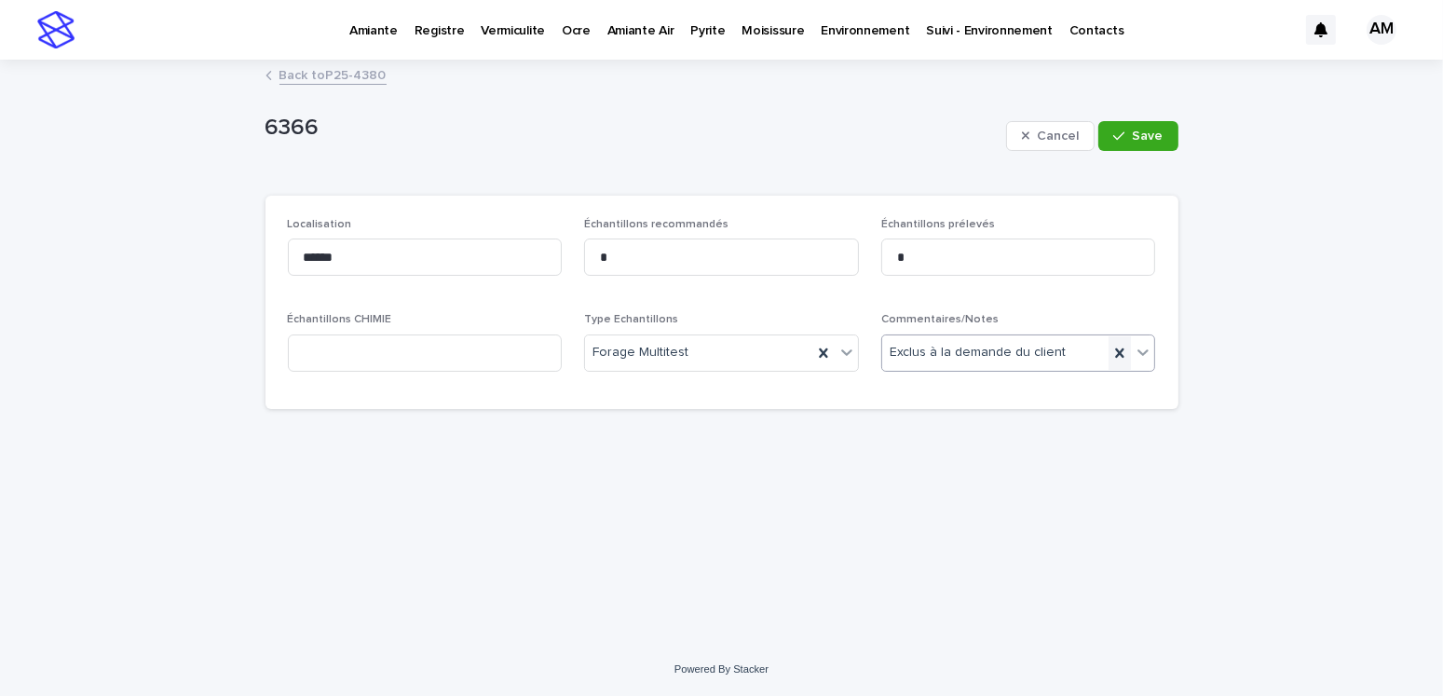
click at [1115, 349] on icon at bounding box center [1120, 353] width 19 height 19
click at [1126, 124] on button "Save" at bounding box center [1138, 136] width 79 height 30
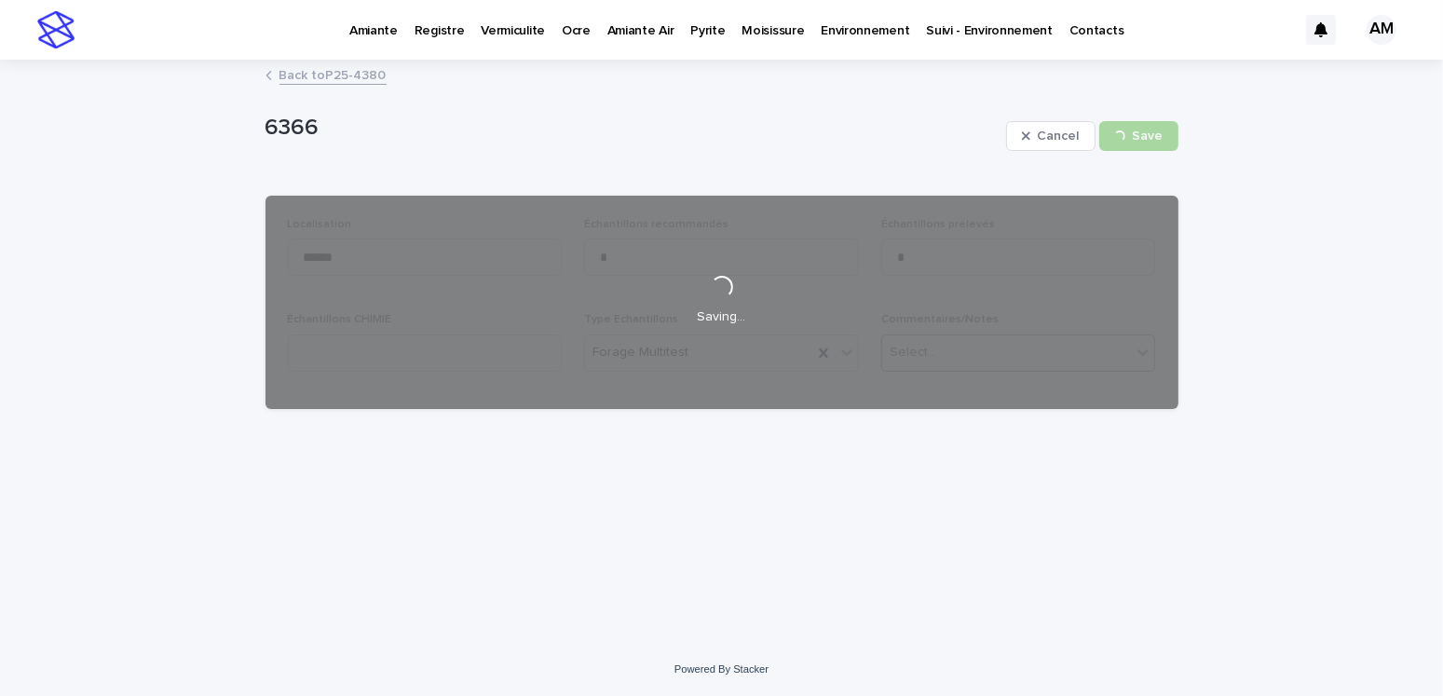
click at [339, 77] on link "Back to P25-4380" at bounding box center [333, 73] width 107 height 21
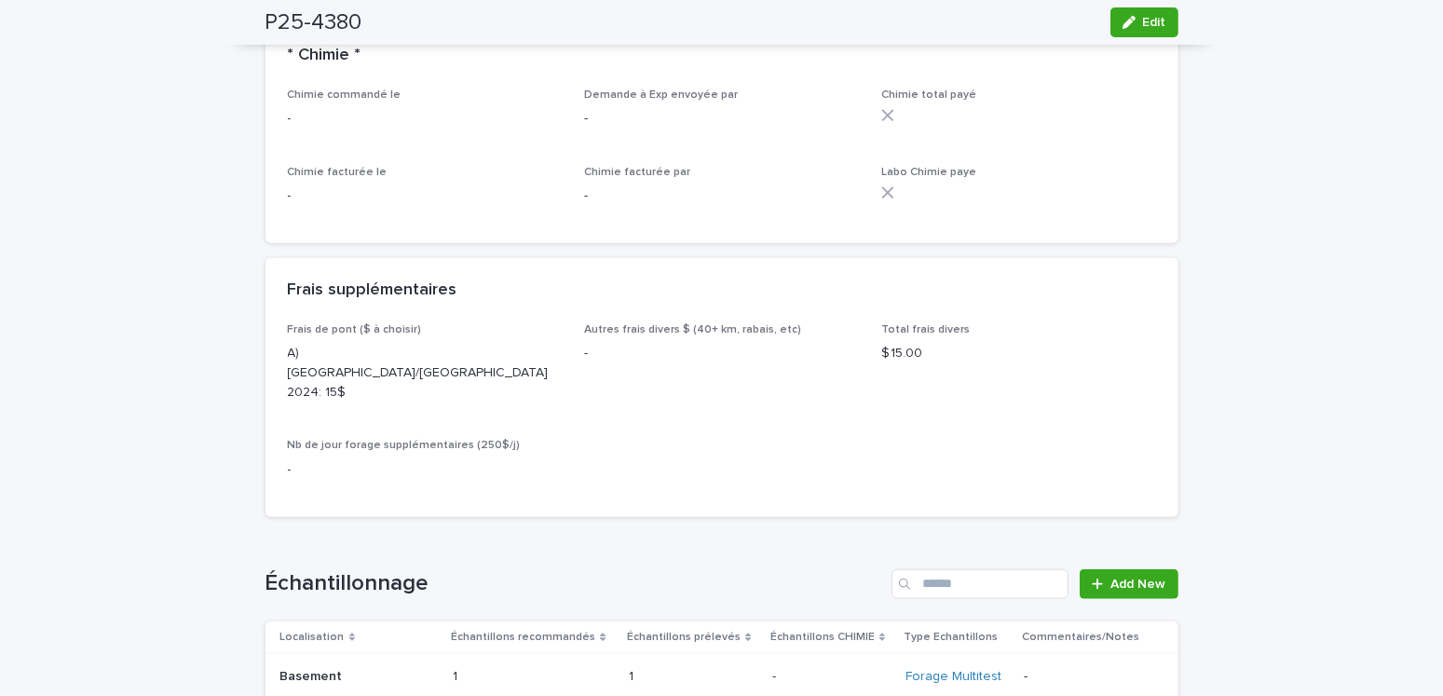
scroll to position [2330, 0]
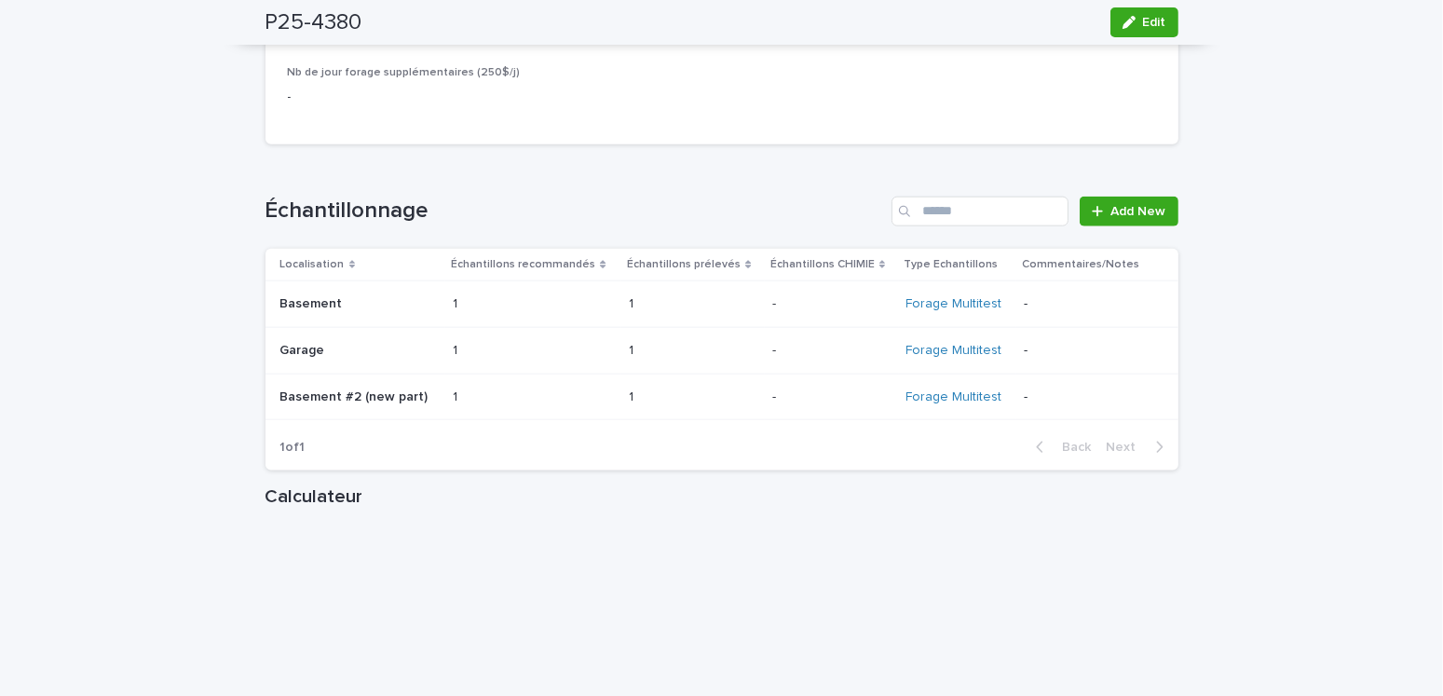
click at [380, 386] on p "Basement #2 (new part)" at bounding box center [356, 396] width 152 height 20
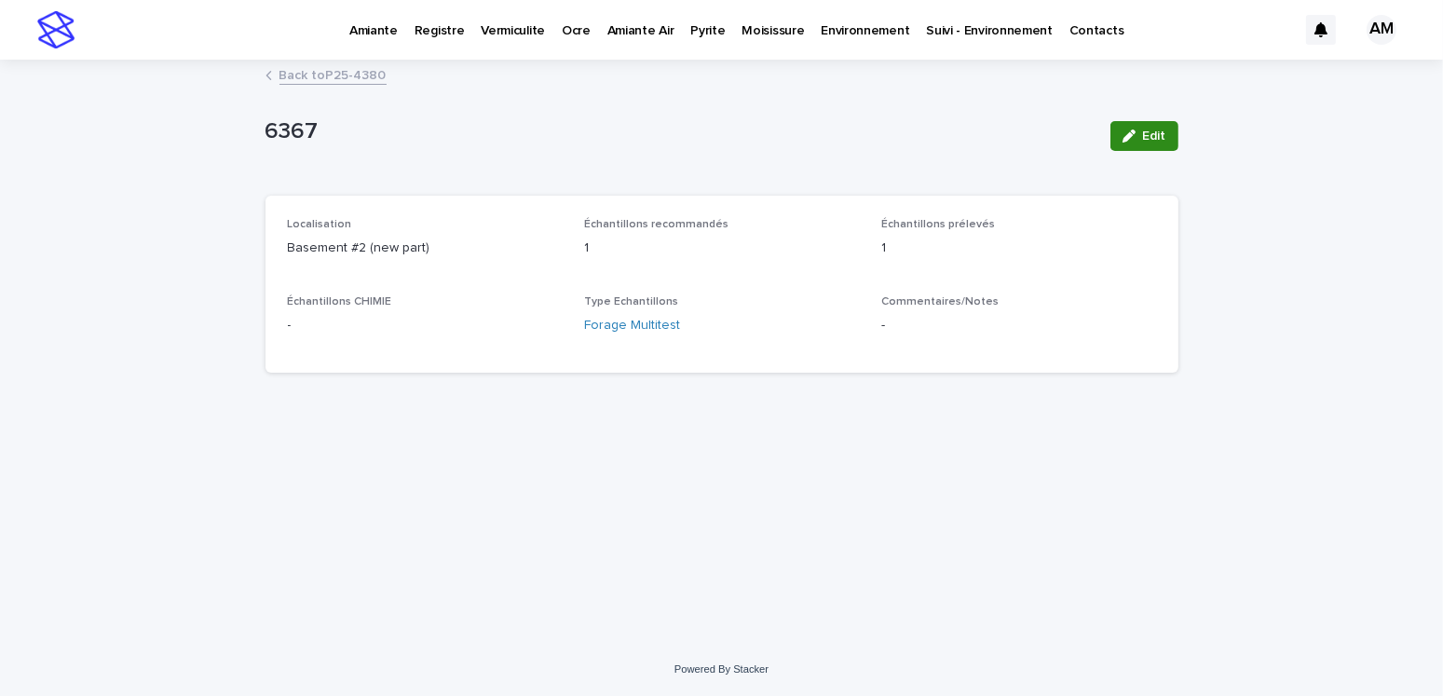
click at [1161, 144] on button "Edit" at bounding box center [1145, 136] width 68 height 30
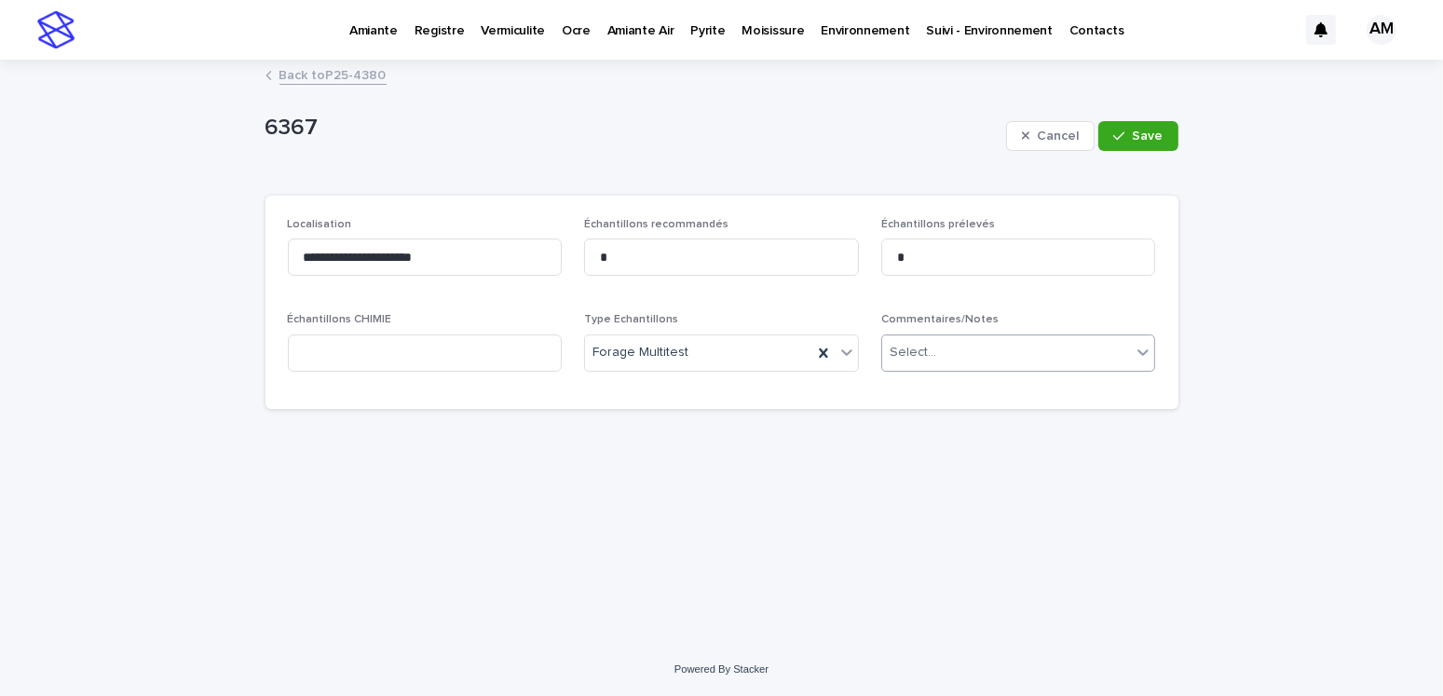
click at [993, 335] on div "Select..." at bounding box center [1019, 353] width 275 height 37
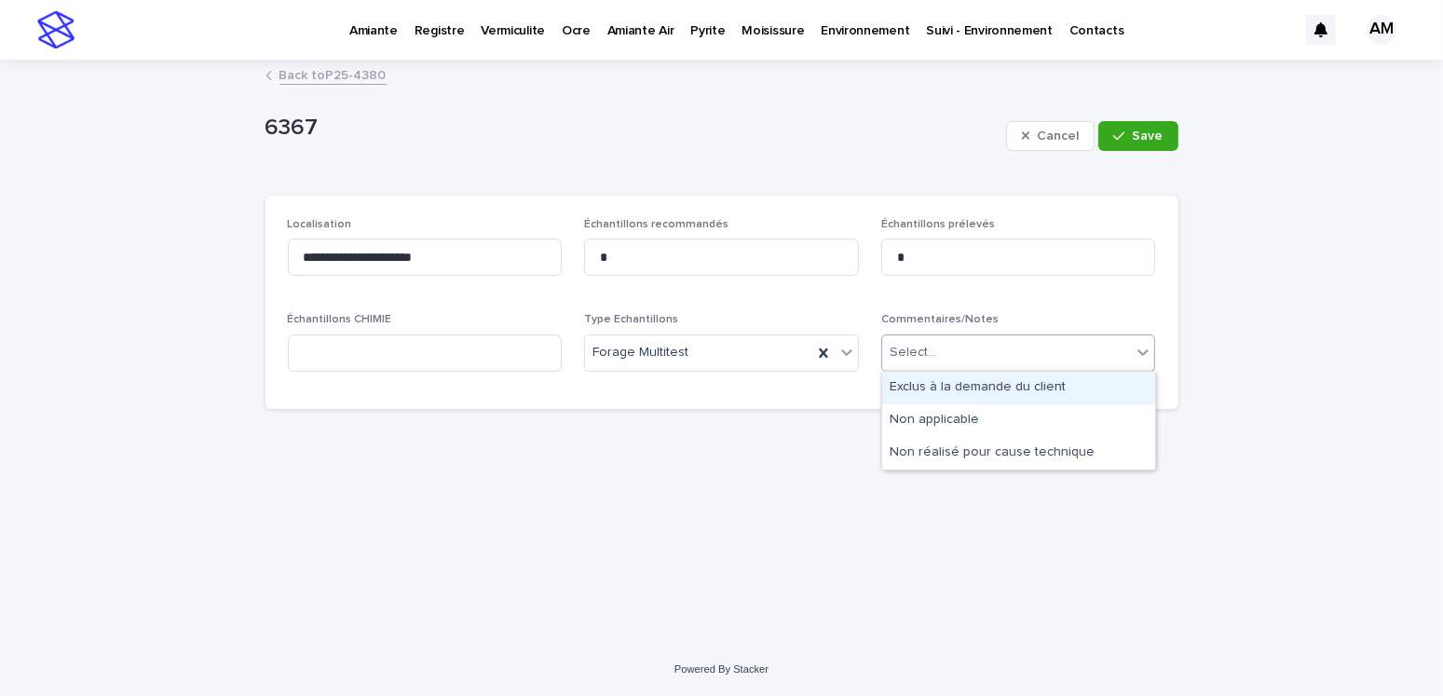
click at [960, 390] on div "Exclus à la demande du client" at bounding box center [1018, 388] width 273 height 33
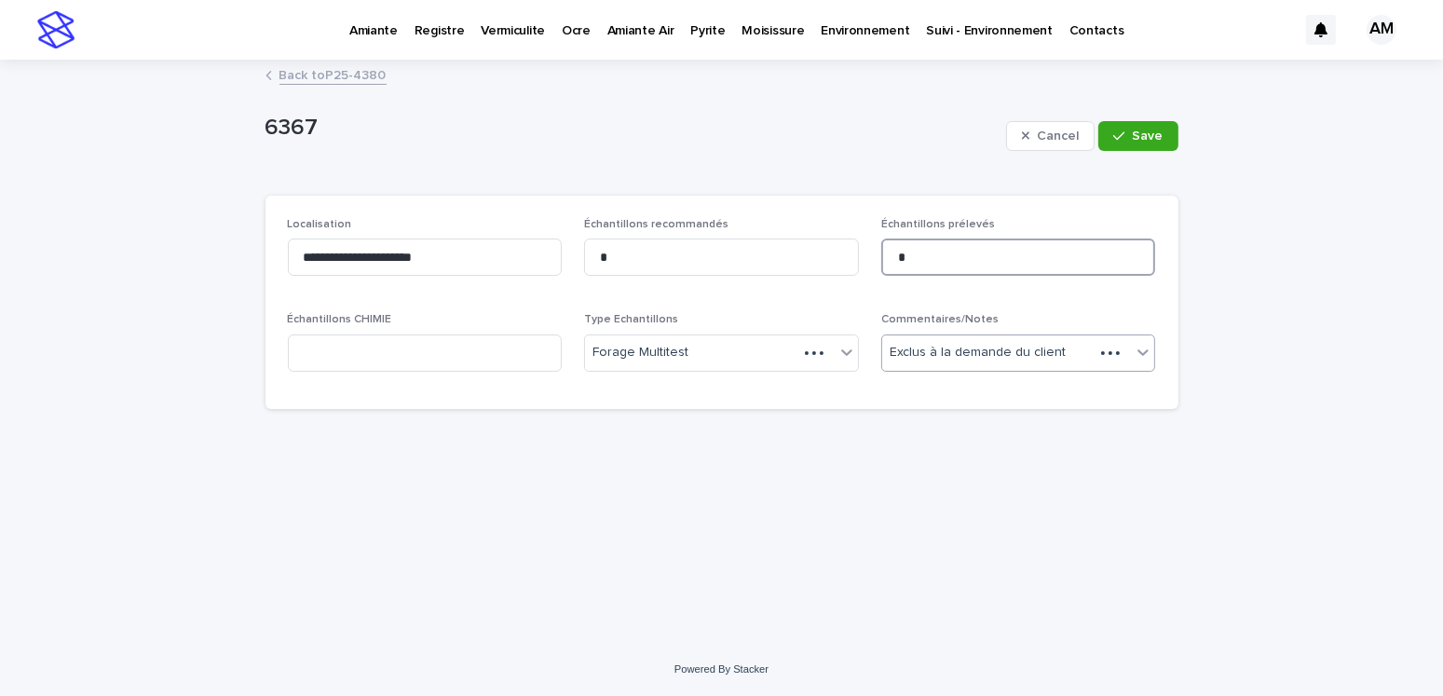
click at [938, 251] on input "*" at bounding box center [1019, 257] width 275 height 37
drag, startPoint x: 938, startPoint y: 251, endPoint x: 860, endPoint y: 256, distance: 78.5
click at [860, 256] on div "**********" at bounding box center [722, 302] width 868 height 169
type input "*"
click at [1170, 127] on button "Save" at bounding box center [1138, 136] width 79 height 30
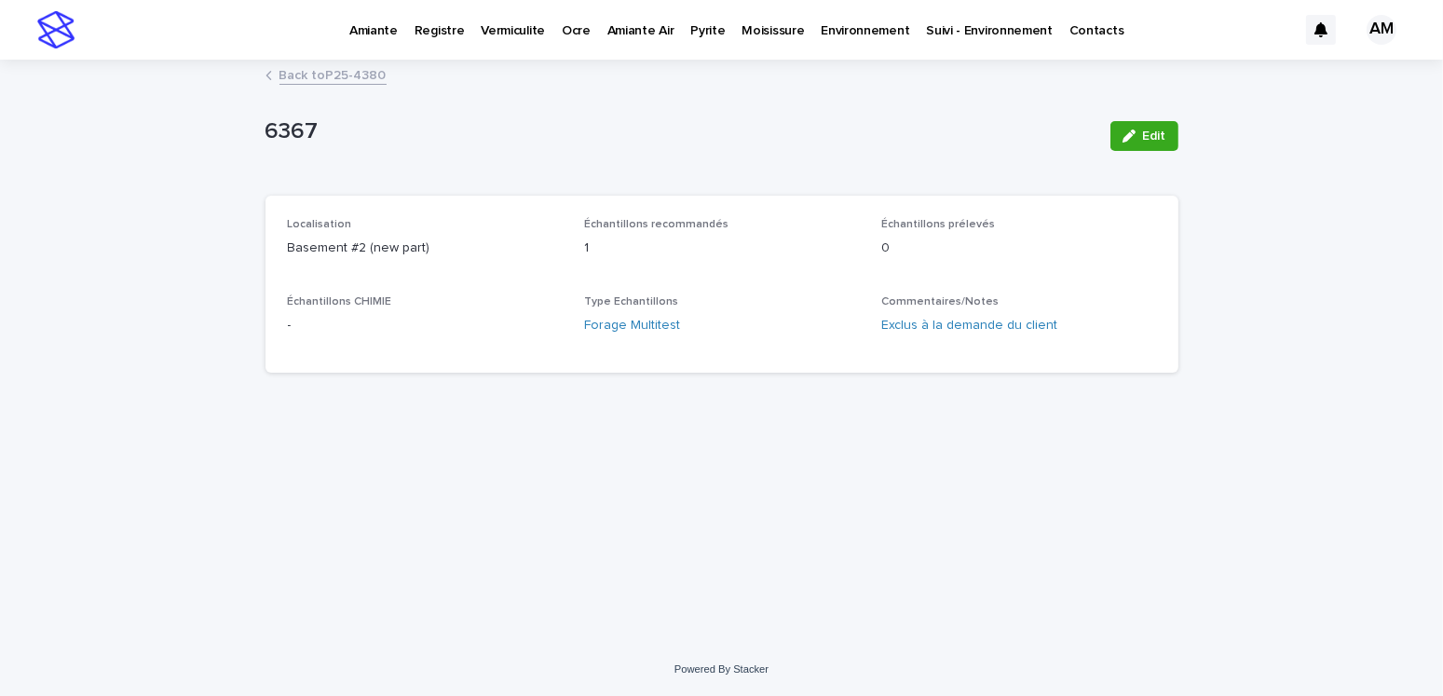
click at [332, 75] on link "Back to P25-4380" at bounding box center [333, 73] width 107 height 21
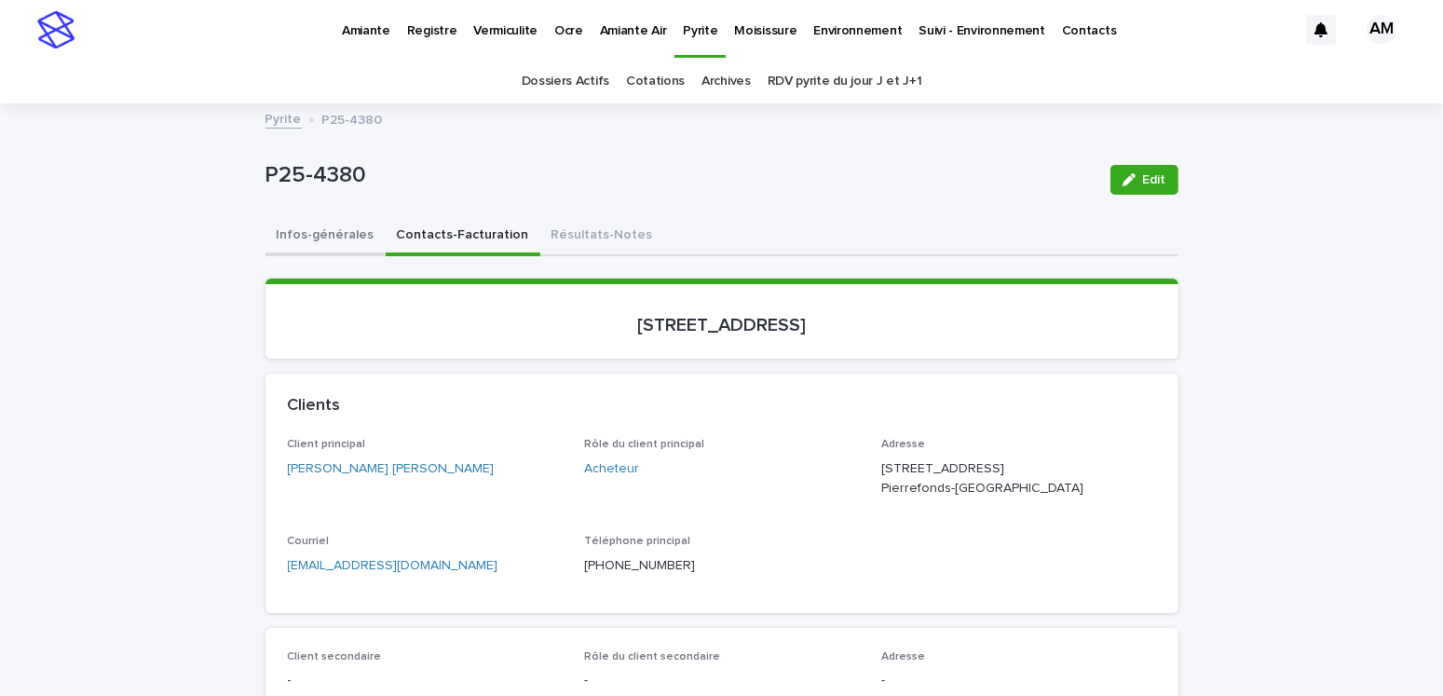
click at [321, 226] on button "Infos-générales" at bounding box center [326, 236] width 120 height 39
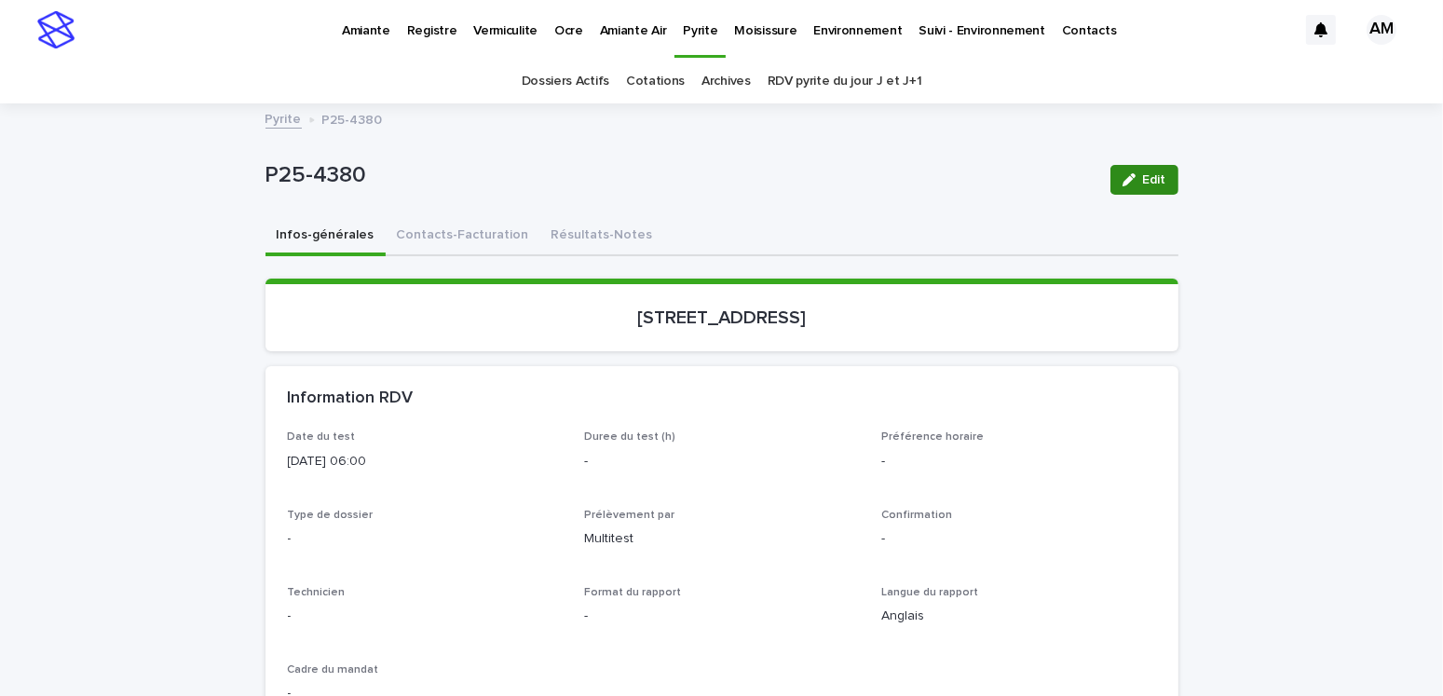
click at [1146, 188] on button "Edit" at bounding box center [1145, 180] width 68 height 30
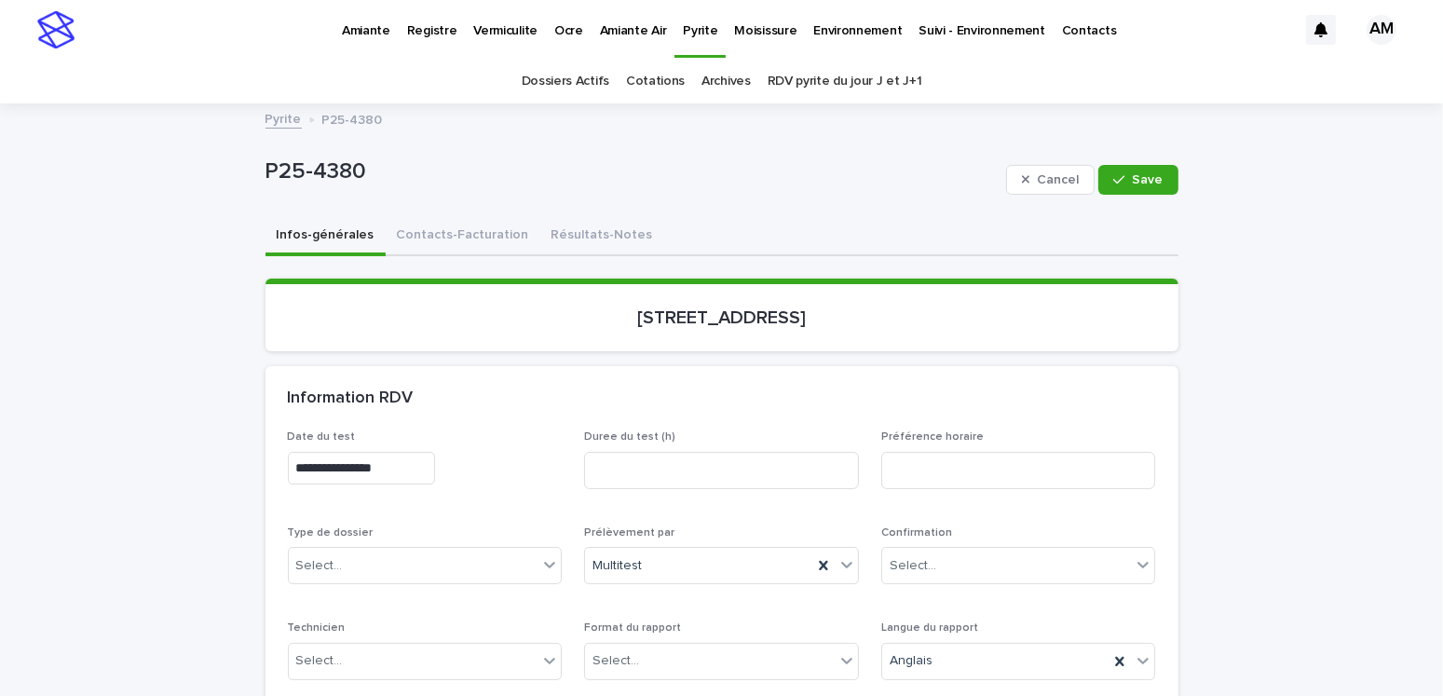
scroll to position [373, 0]
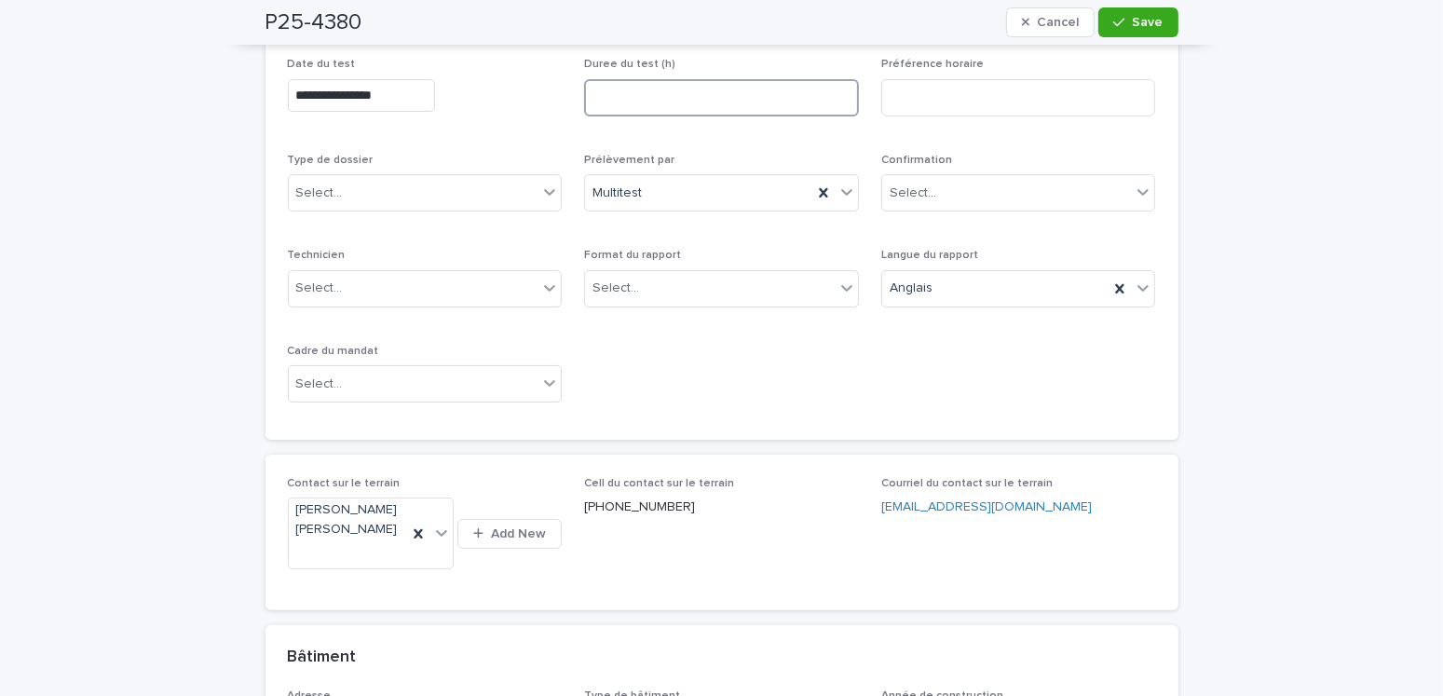
click at [647, 101] on input at bounding box center [721, 97] width 275 height 37
type input "***"
click at [650, 299] on div "Select..." at bounding box center [710, 288] width 250 height 31
click at [640, 317] on div "Électronique" at bounding box center [715, 322] width 273 height 33
click at [323, 378] on div "Select..." at bounding box center [319, 385] width 47 height 20
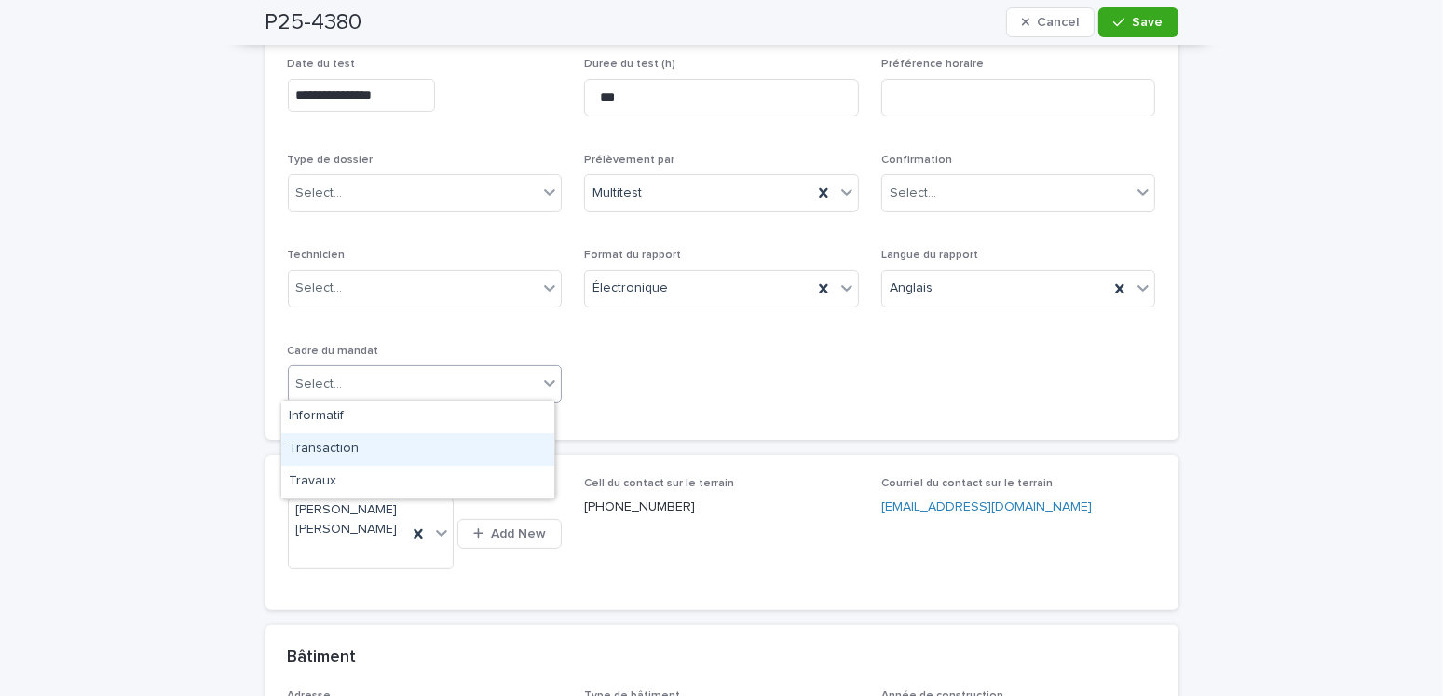
click at [316, 446] on div "Transaction" at bounding box center [417, 449] width 273 height 33
click at [352, 197] on div "Select..." at bounding box center [414, 193] width 250 height 31
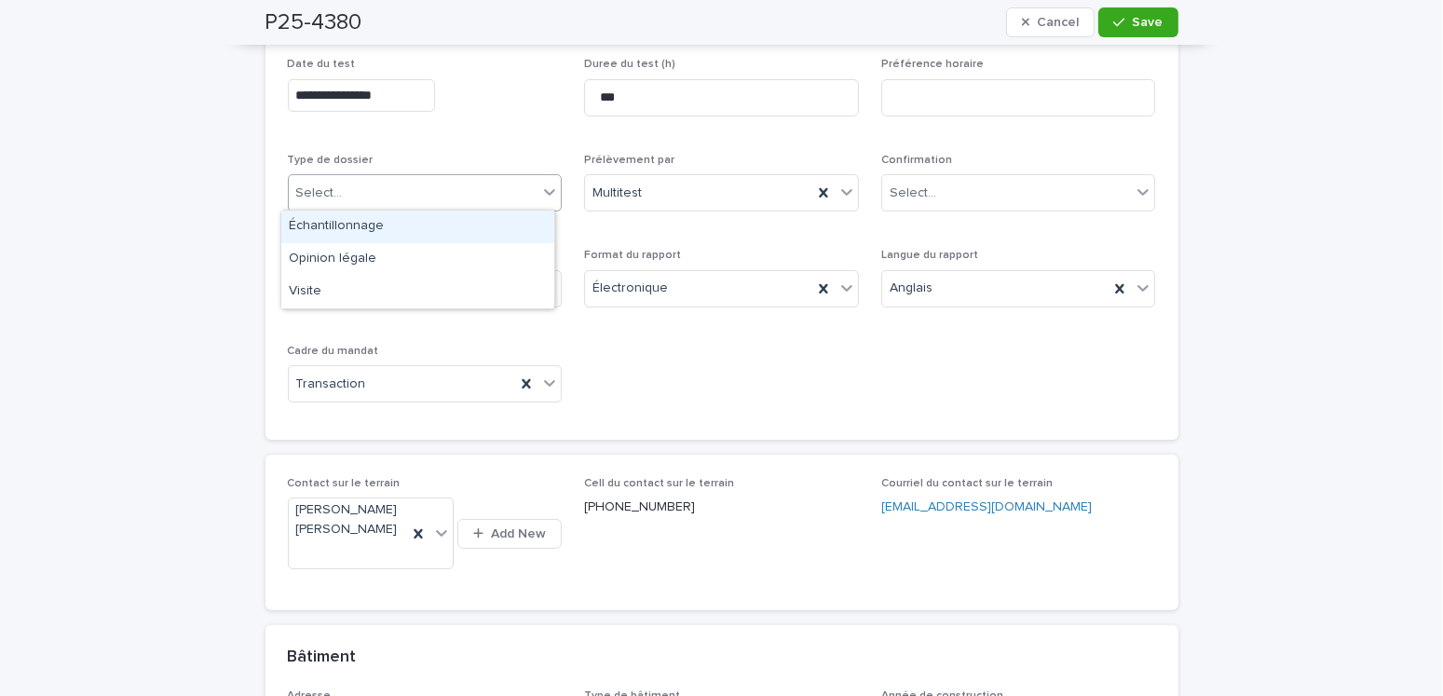
click at [335, 222] on div "Échantillonnage" at bounding box center [417, 227] width 273 height 33
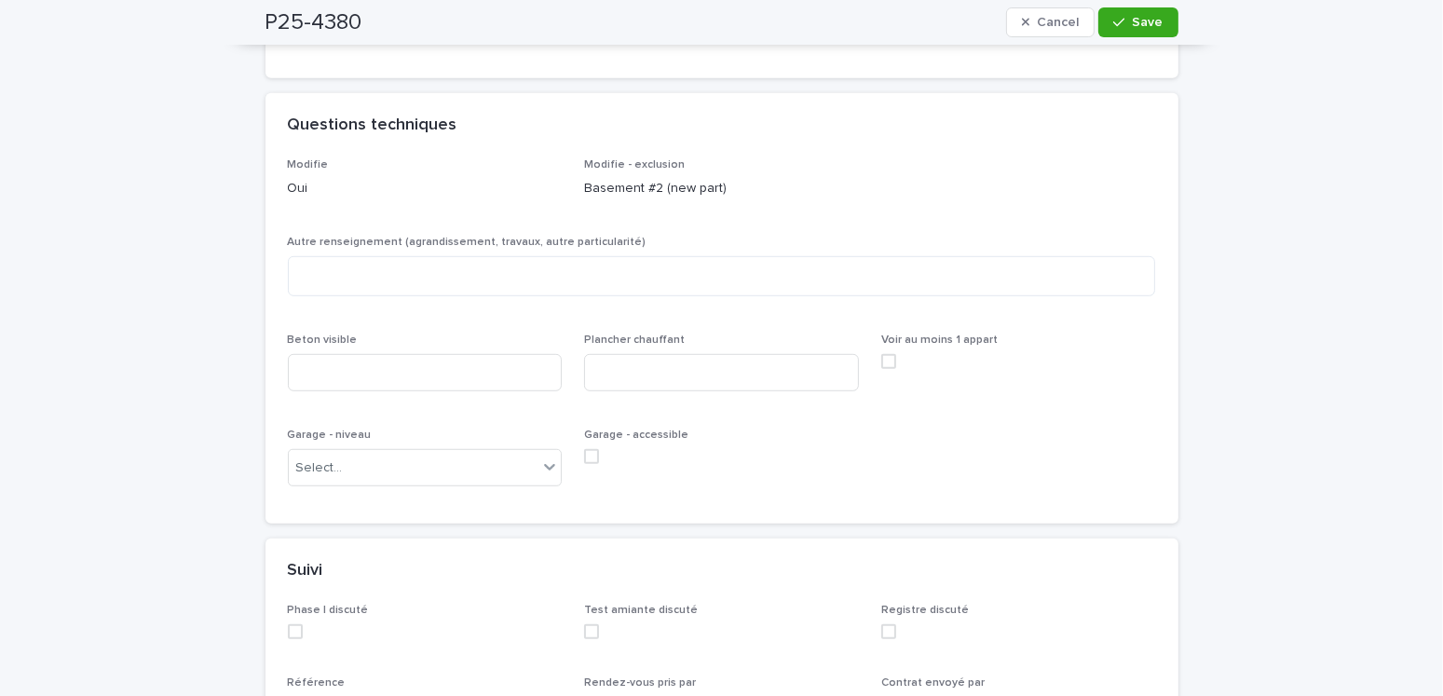
scroll to position [1491, 0]
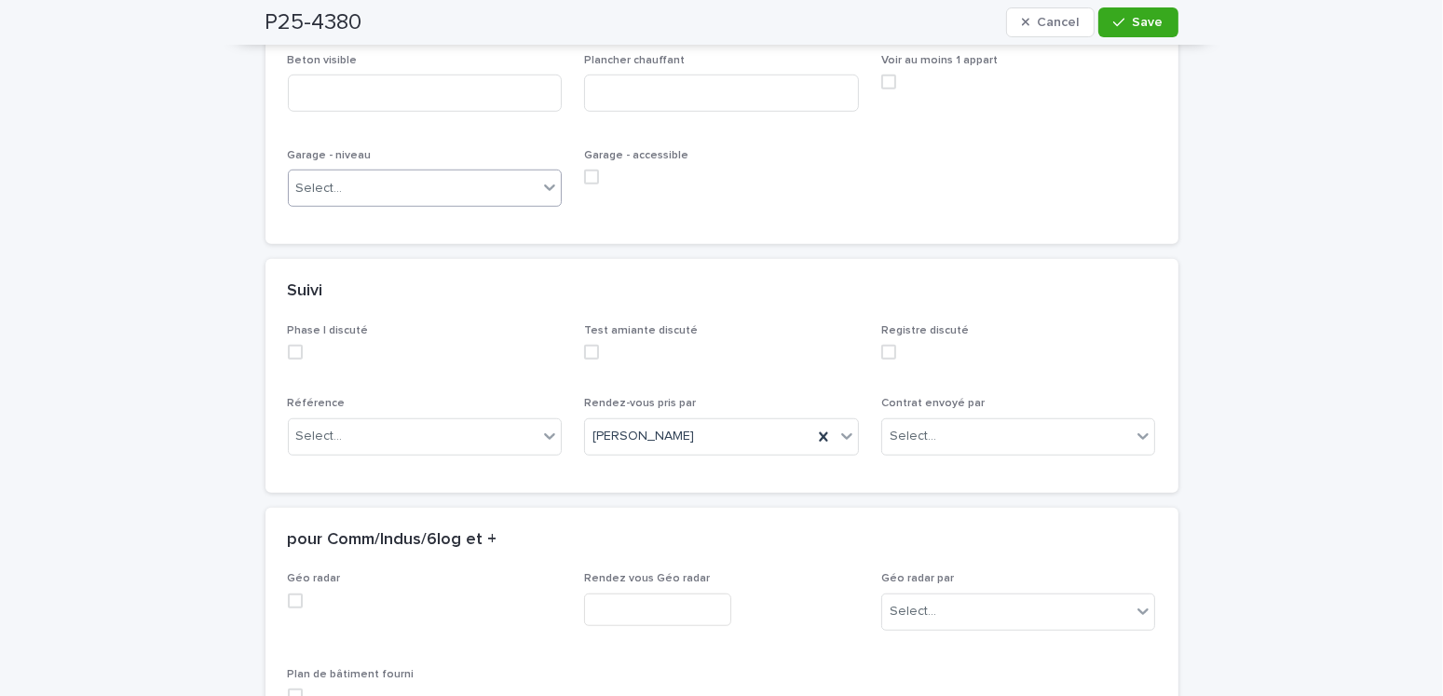
click at [344, 173] on div "Select..." at bounding box center [414, 188] width 250 height 31
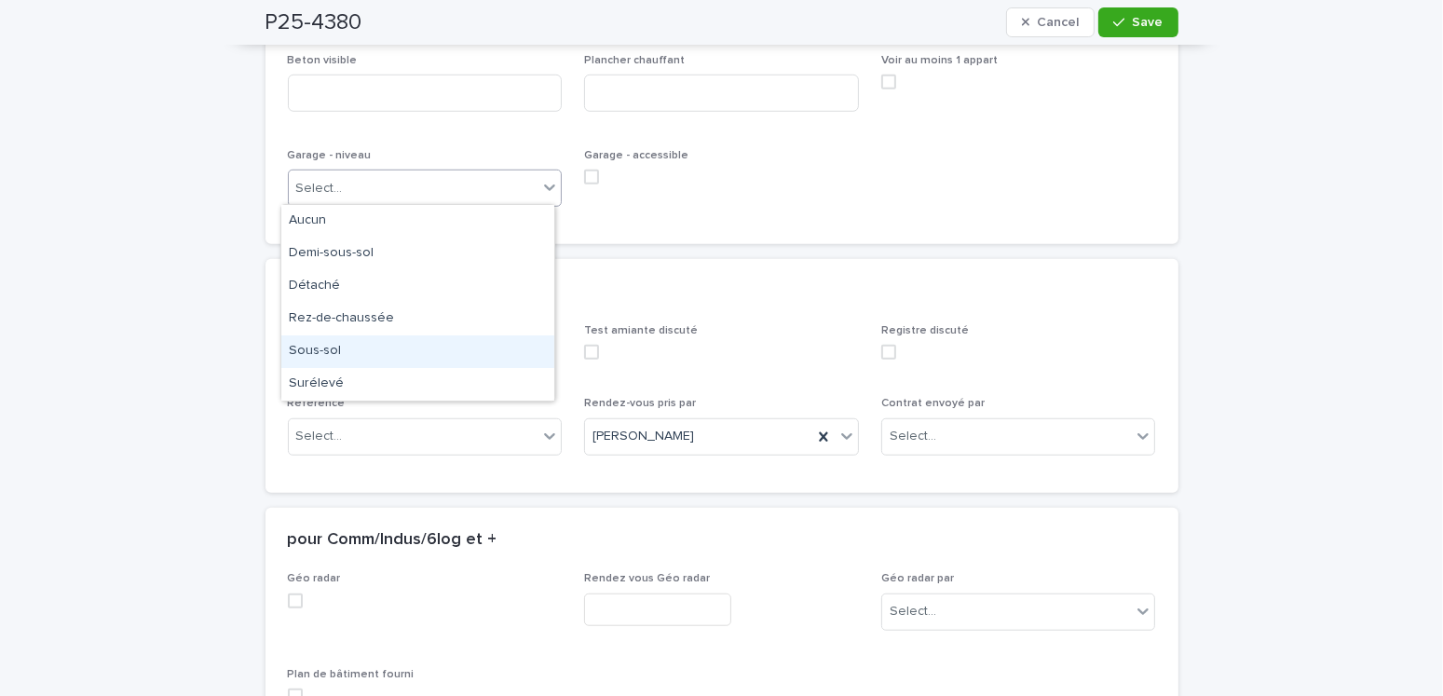
click at [316, 355] on div "Sous-sol" at bounding box center [417, 351] width 273 height 33
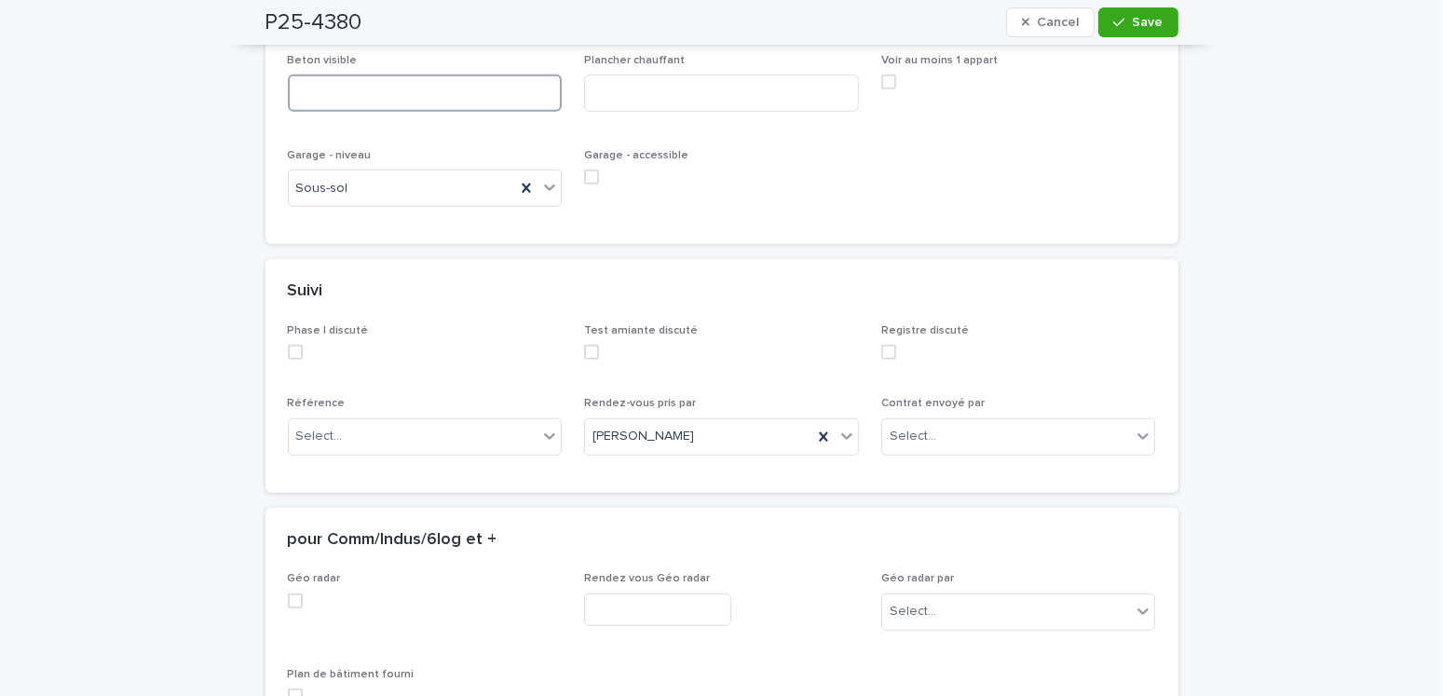
click at [357, 98] on input at bounding box center [425, 93] width 275 height 37
type input "***"
click at [587, 173] on span at bounding box center [591, 177] width 15 height 15
click at [668, 97] on input at bounding box center [721, 93] width 275 height 37
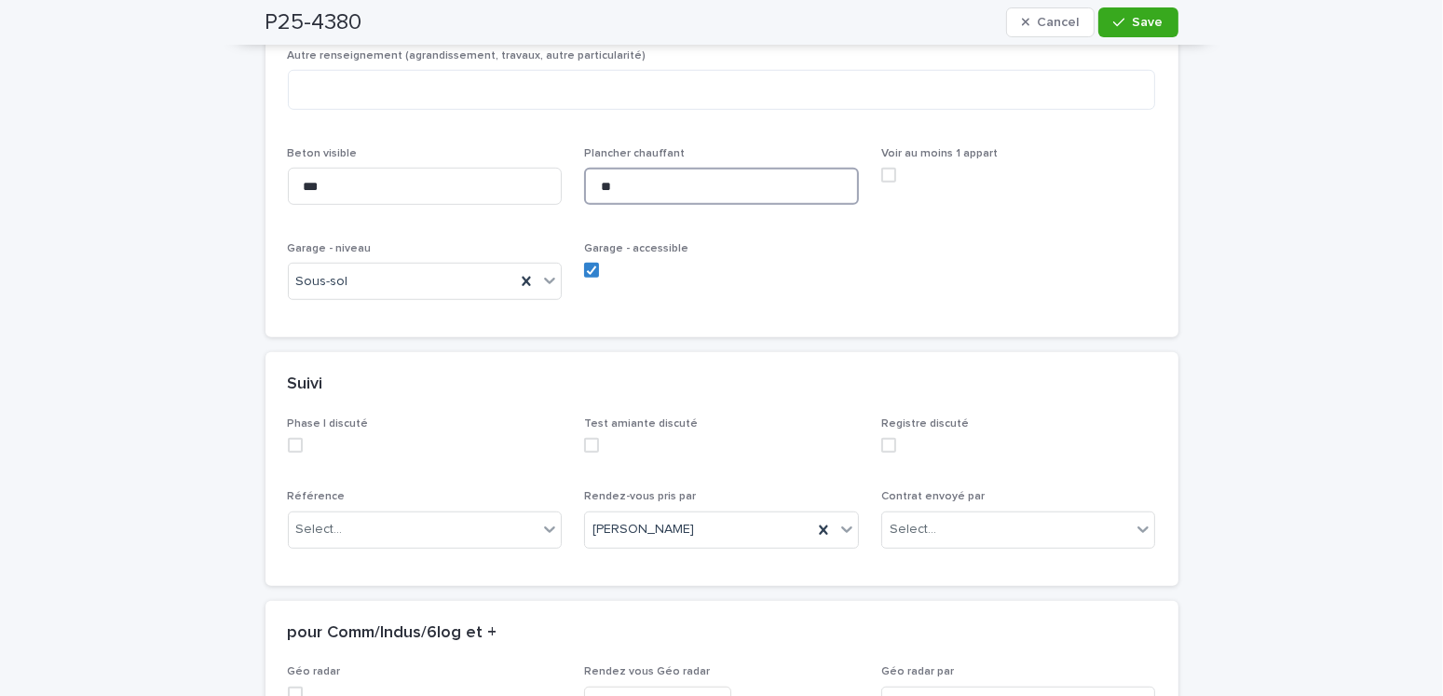
scroll to position [1211, 0]
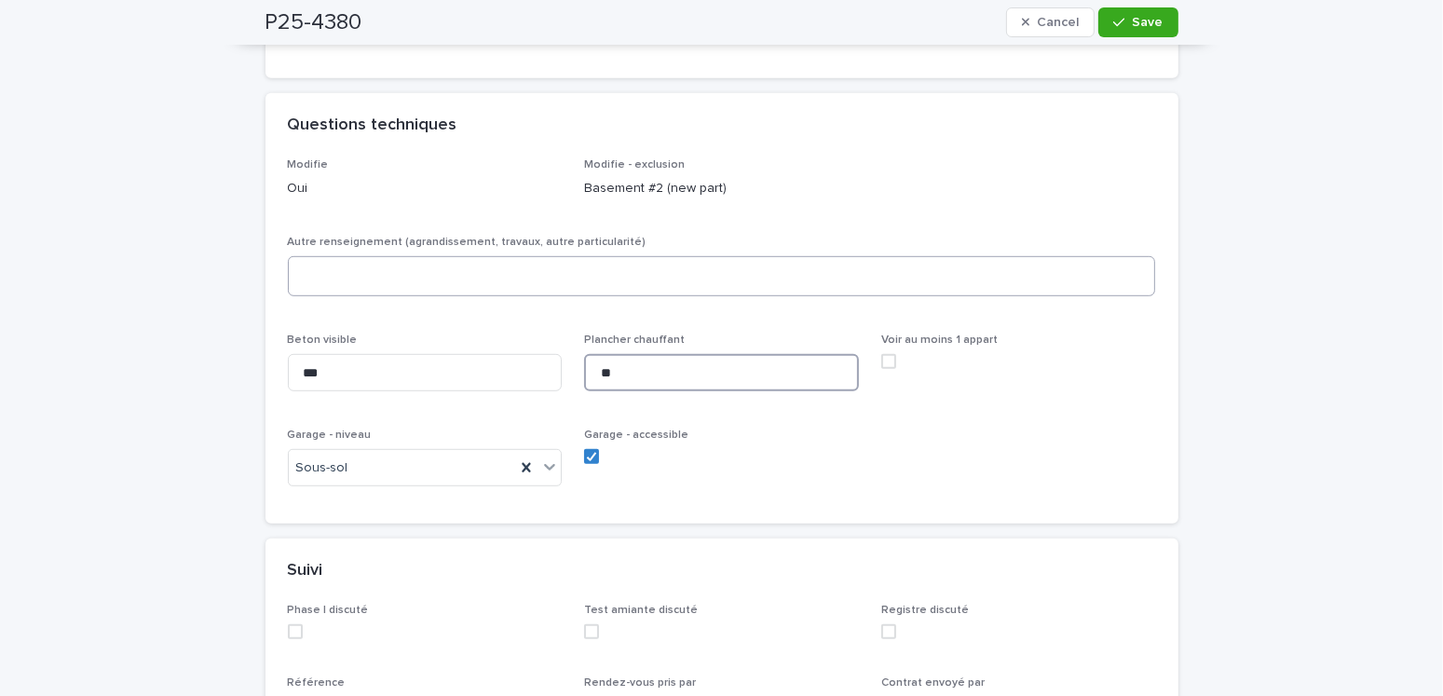
type input "**"
click at [382, 273] on textarea at bounding box center [722, 276] width 868 height 40
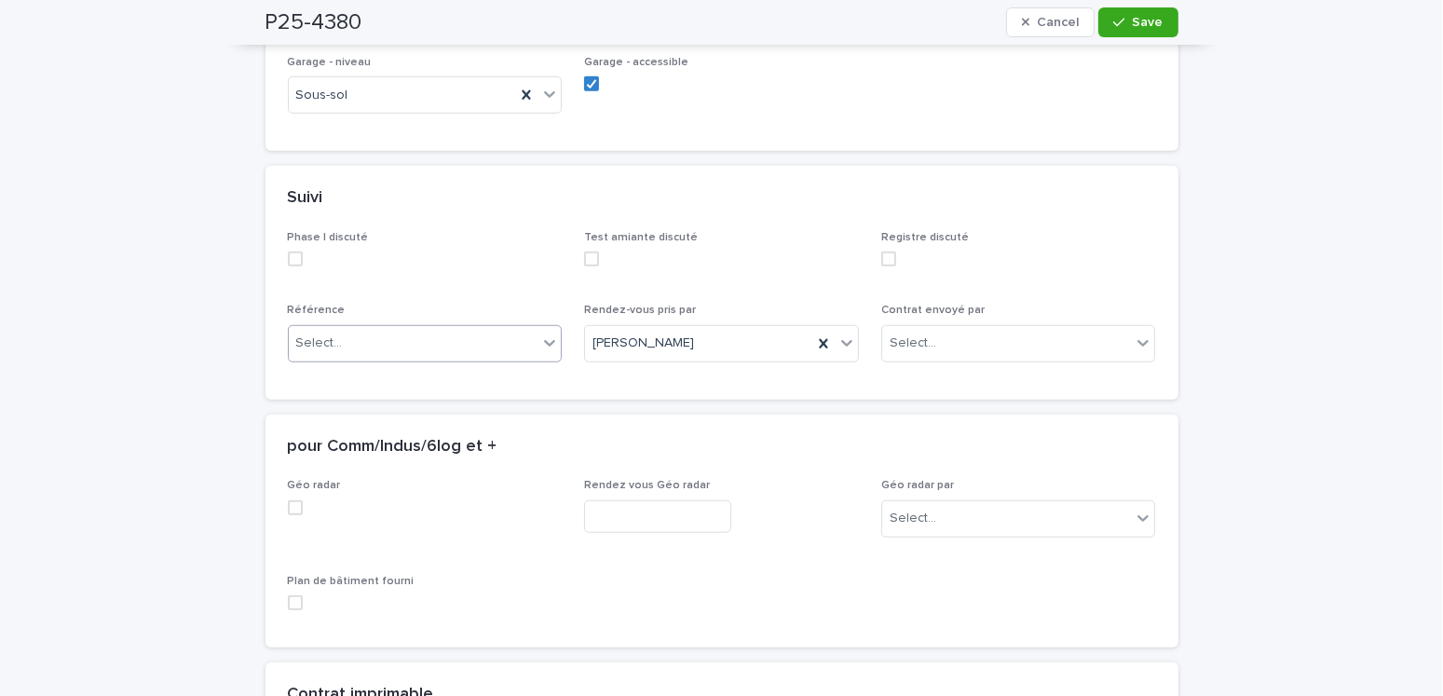
type textarea "*********"
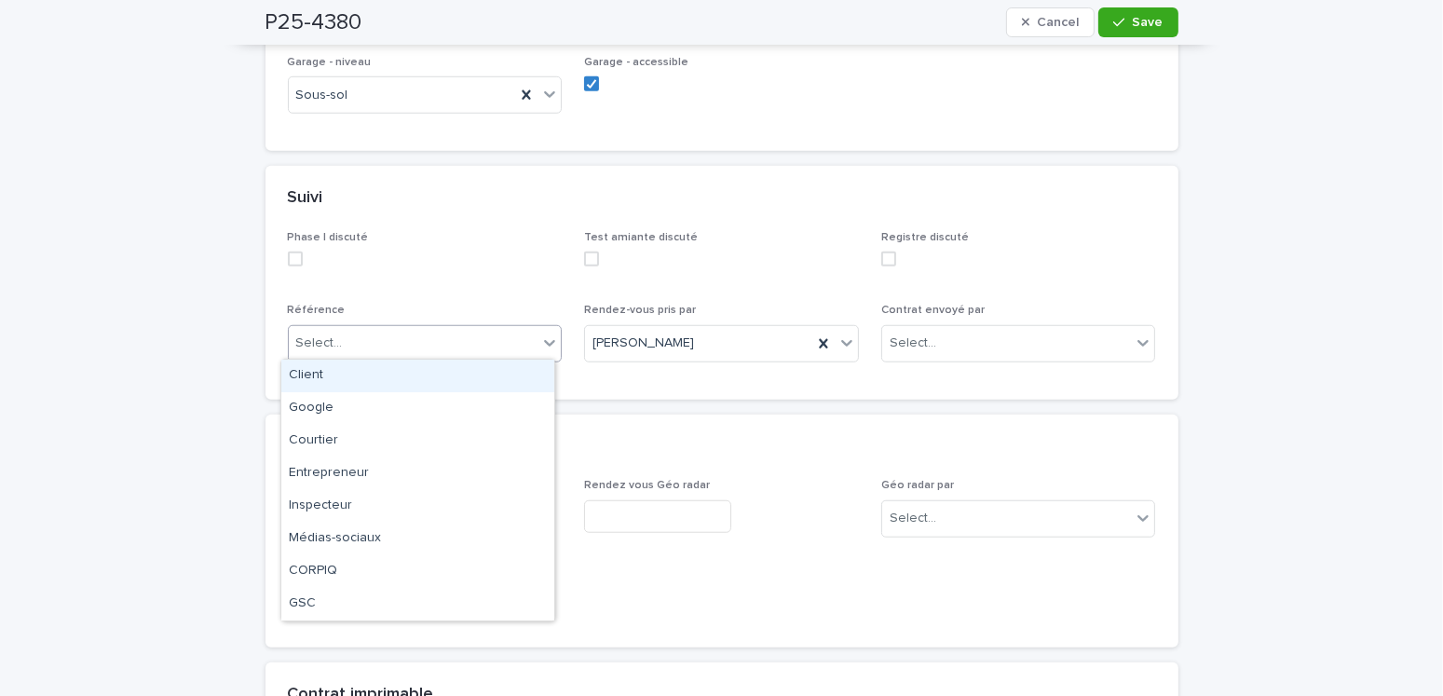
click at [376, 342] on div "Select..." at bounding box center [414, 343] width 250 height 31
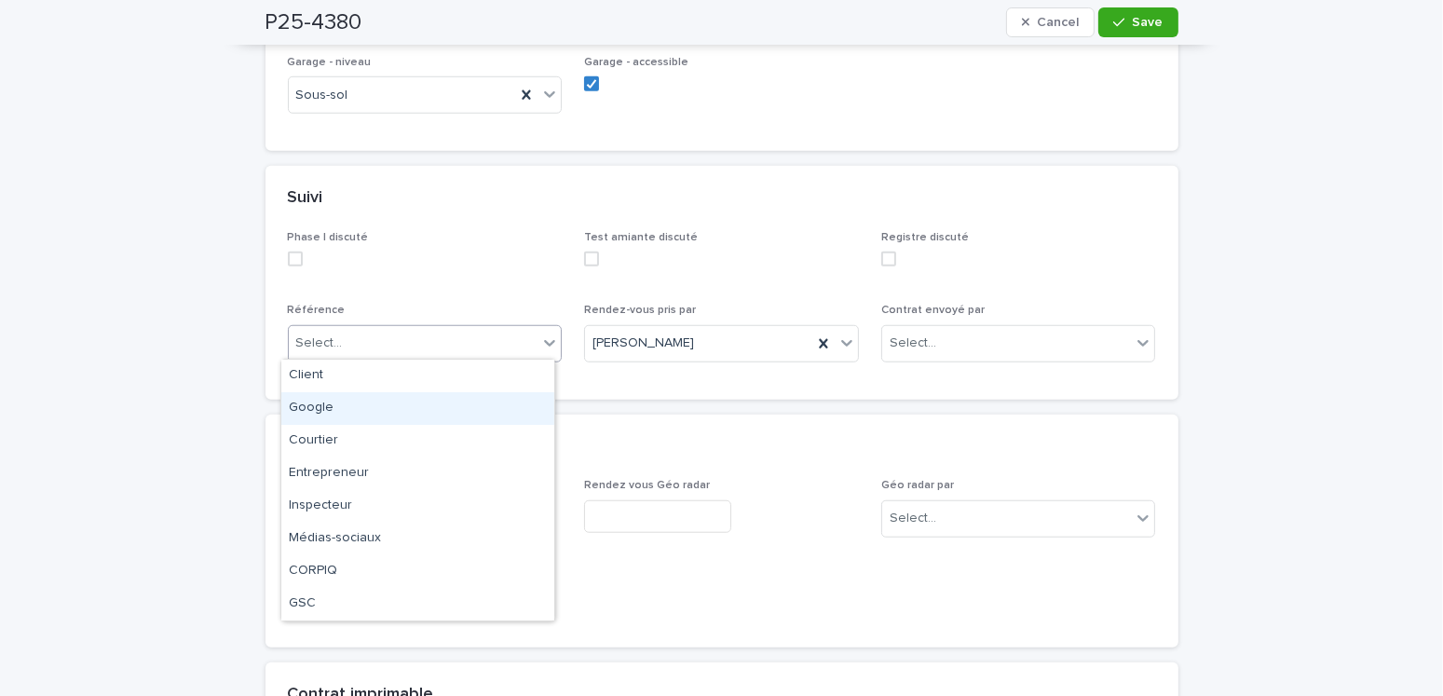
click at [306, 403] on div "Google" at bounding box center [417, 408] width 273 height 33
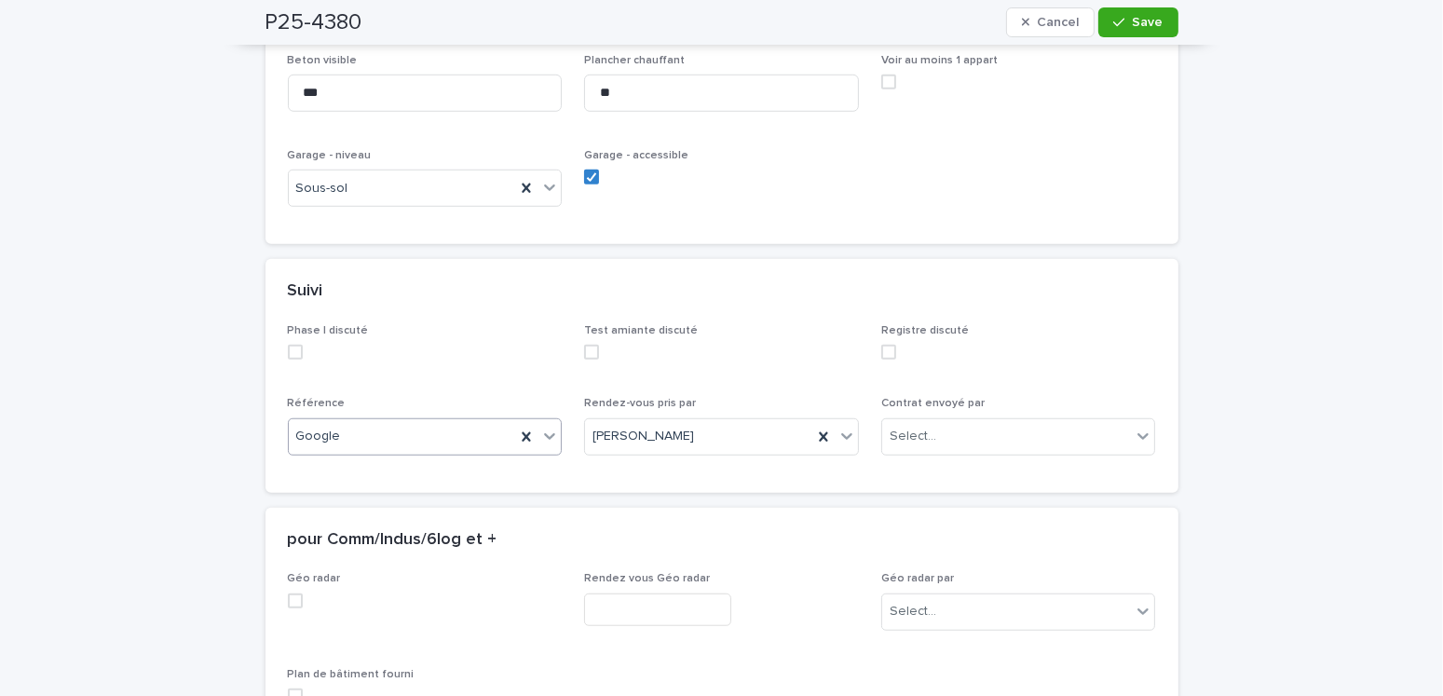
scroll to position [1770, 0]
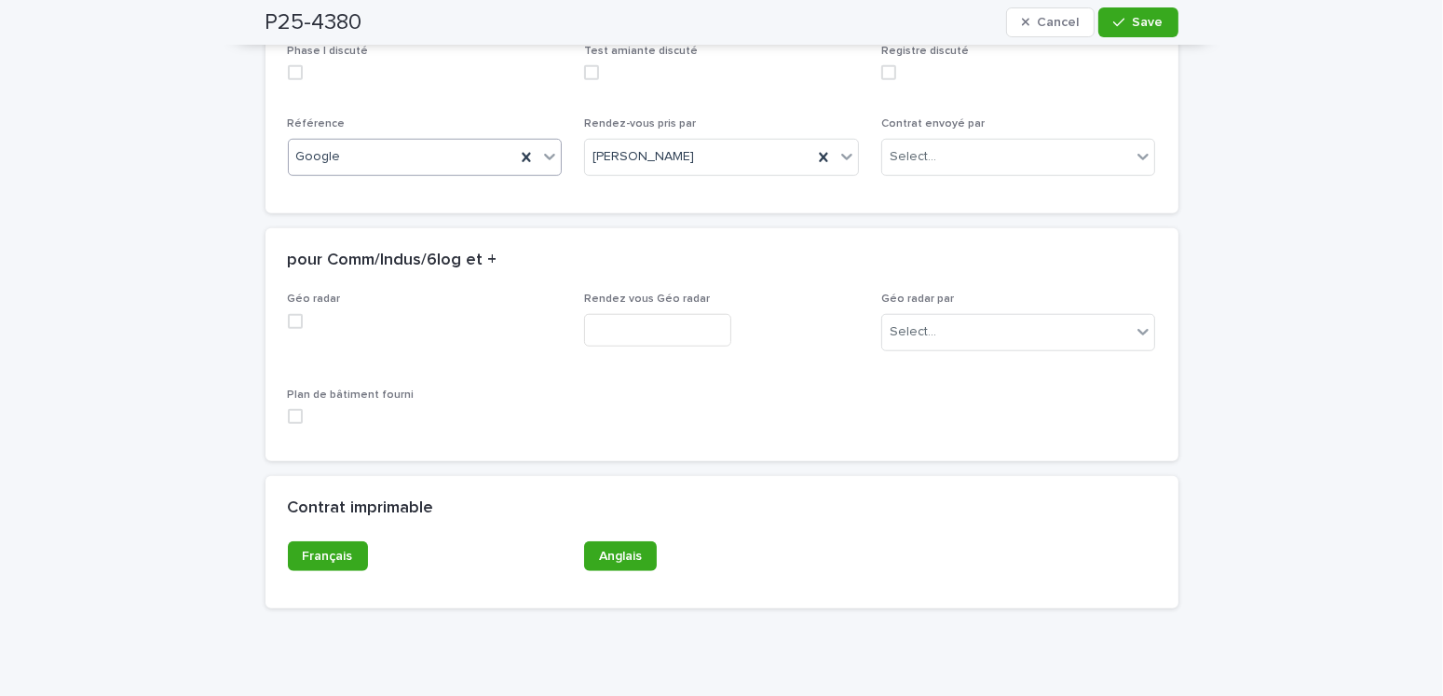
click at [331, 155] on div "Google" at bounding box center [402, 157] width 227 height 31
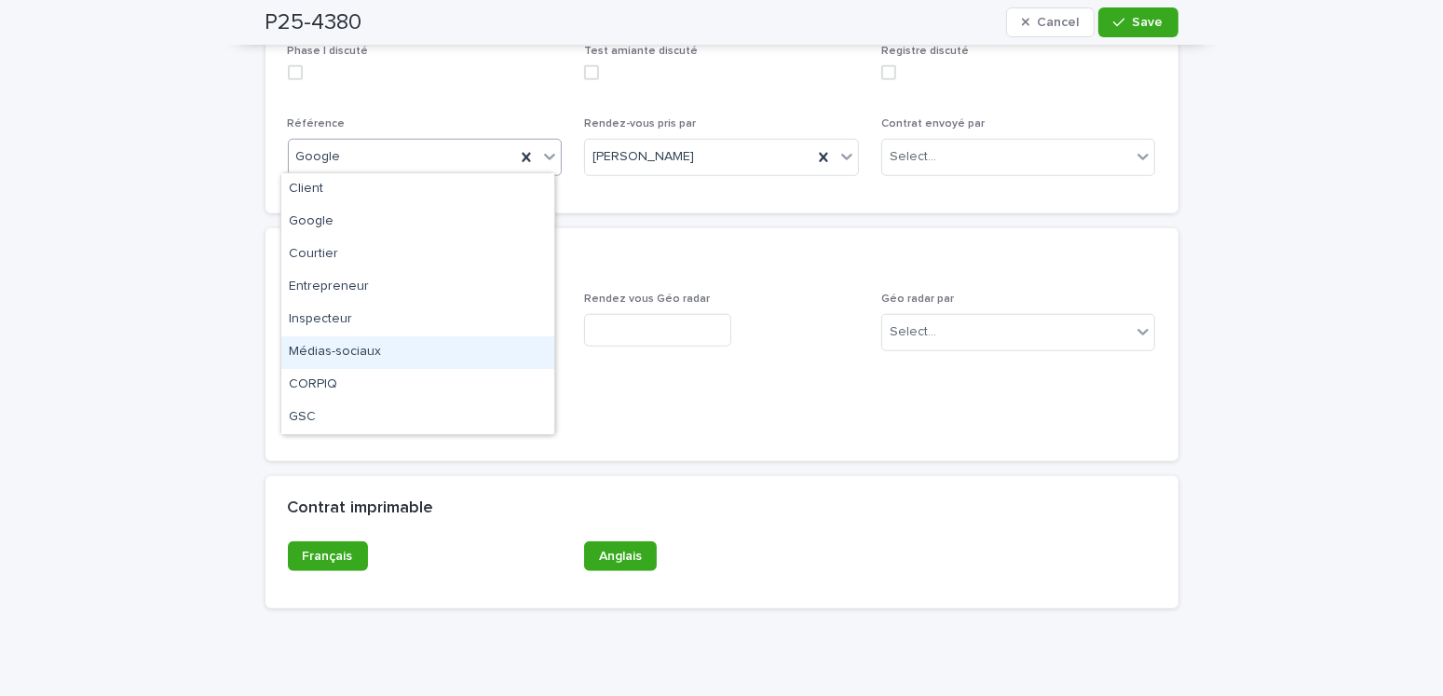
click at [334, 356] on div "Médias-sociaux" at bounding box center [417, 352] width 273 height 33
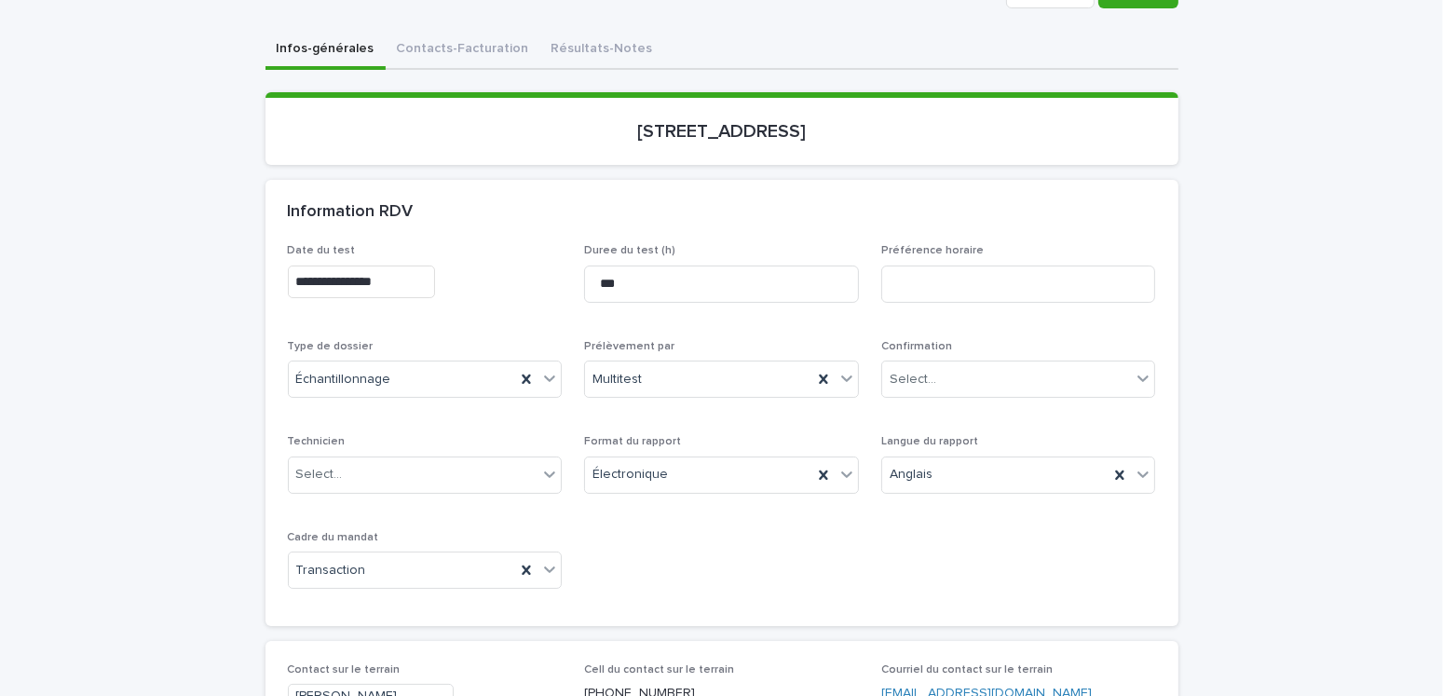
scroll to position [93, 0]
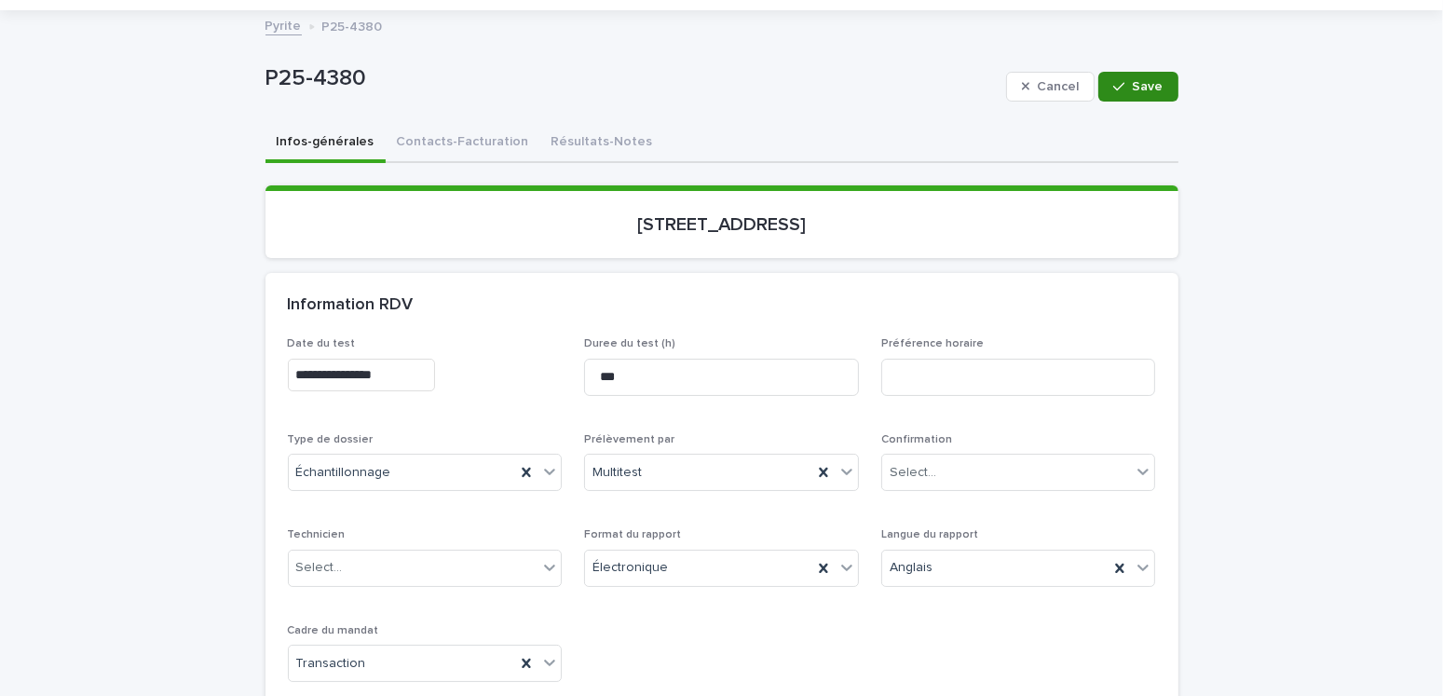
click at [1125, 81] on div "button" at bounding box center [1123, 86] width 19 height 13
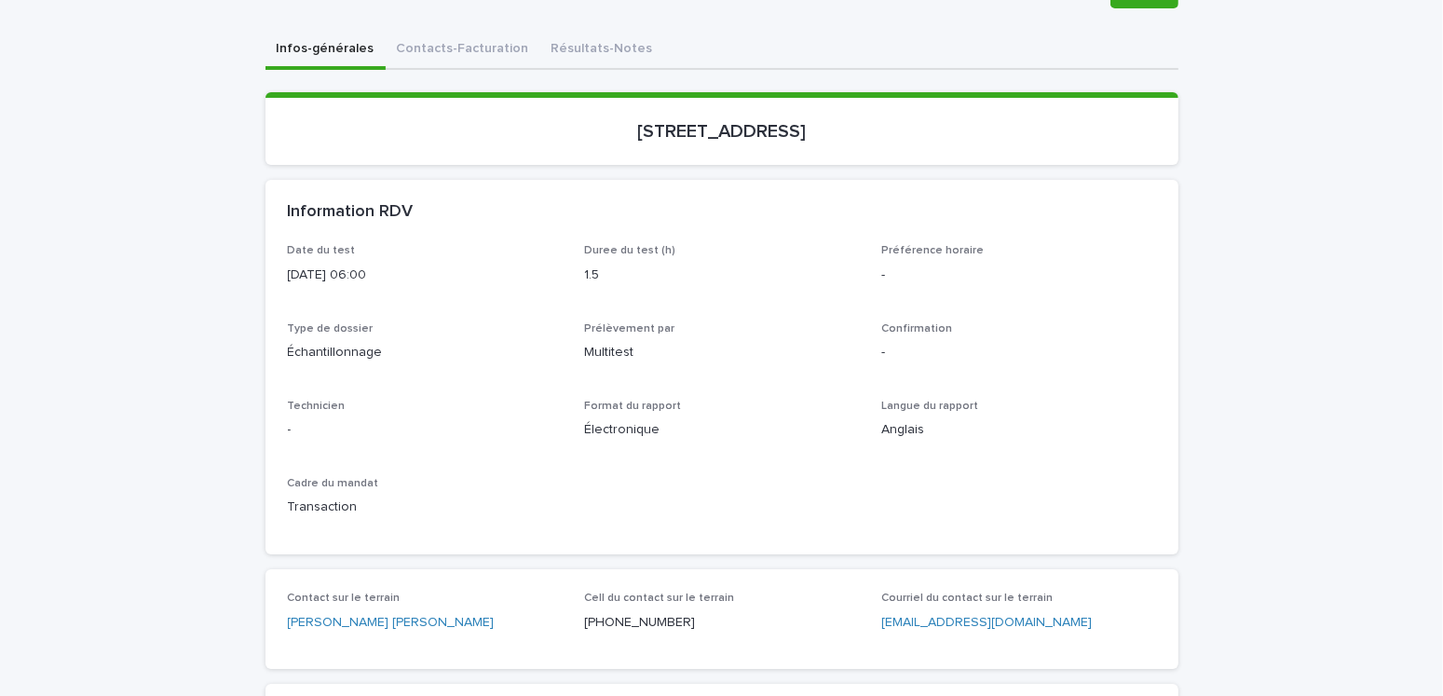
scroll to position [0, 0]
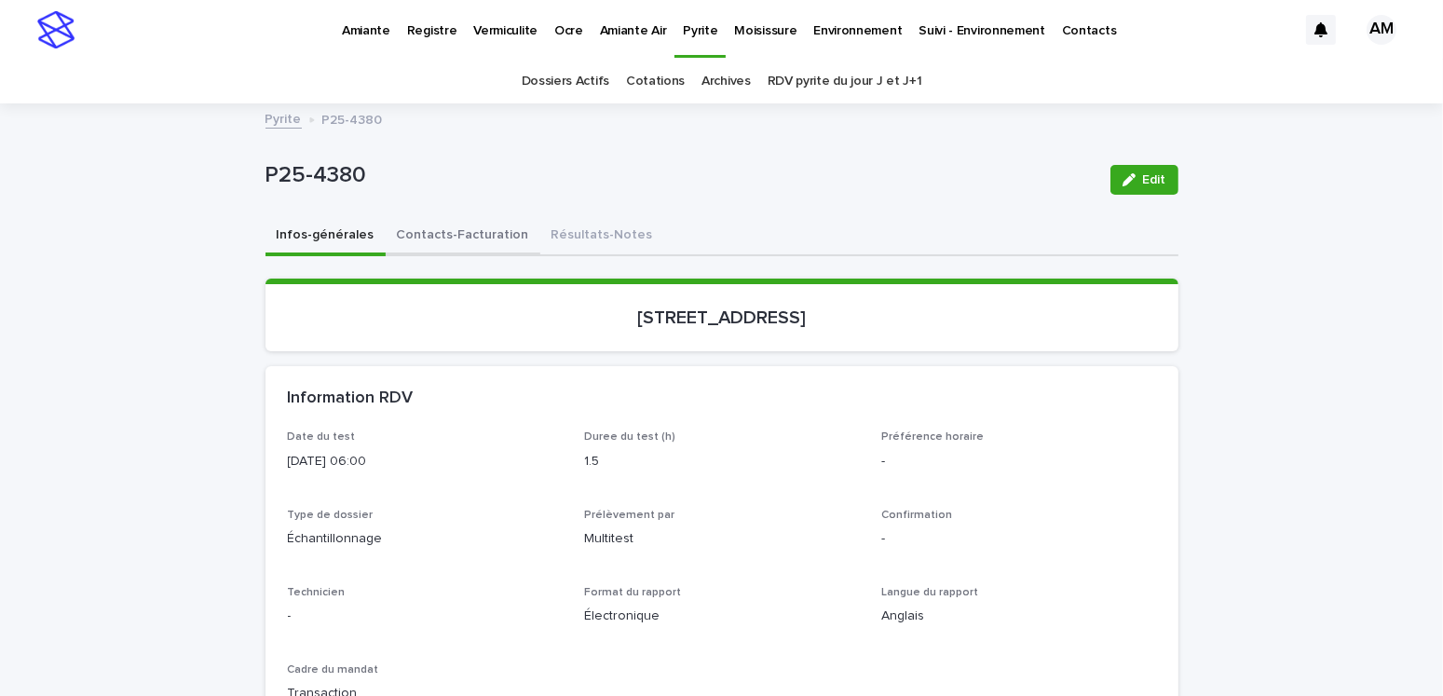
click at [436, 229] on button "Contacts-Facturation" at bounding box center [463, 236] width 155 height 39
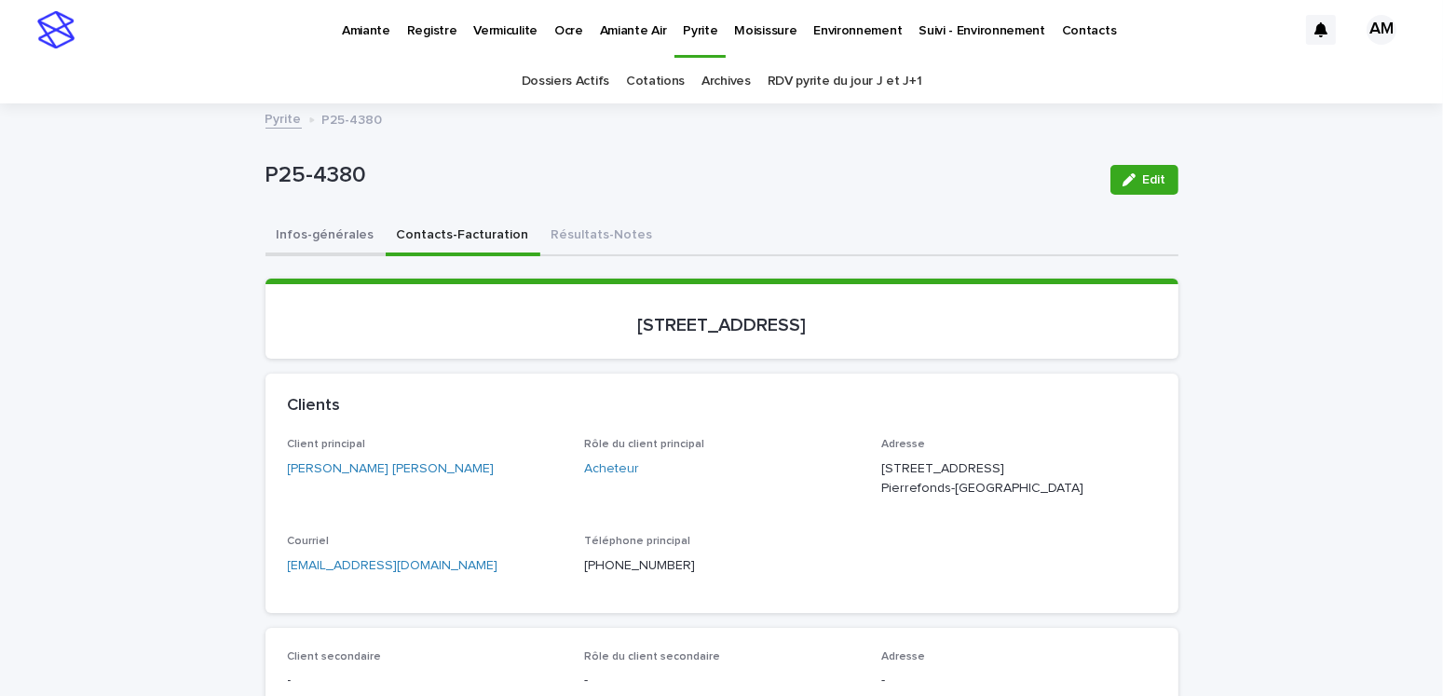
click at [295, 231] on button "Infos-générales" at bounding box center [326, 236] width 120 height 39
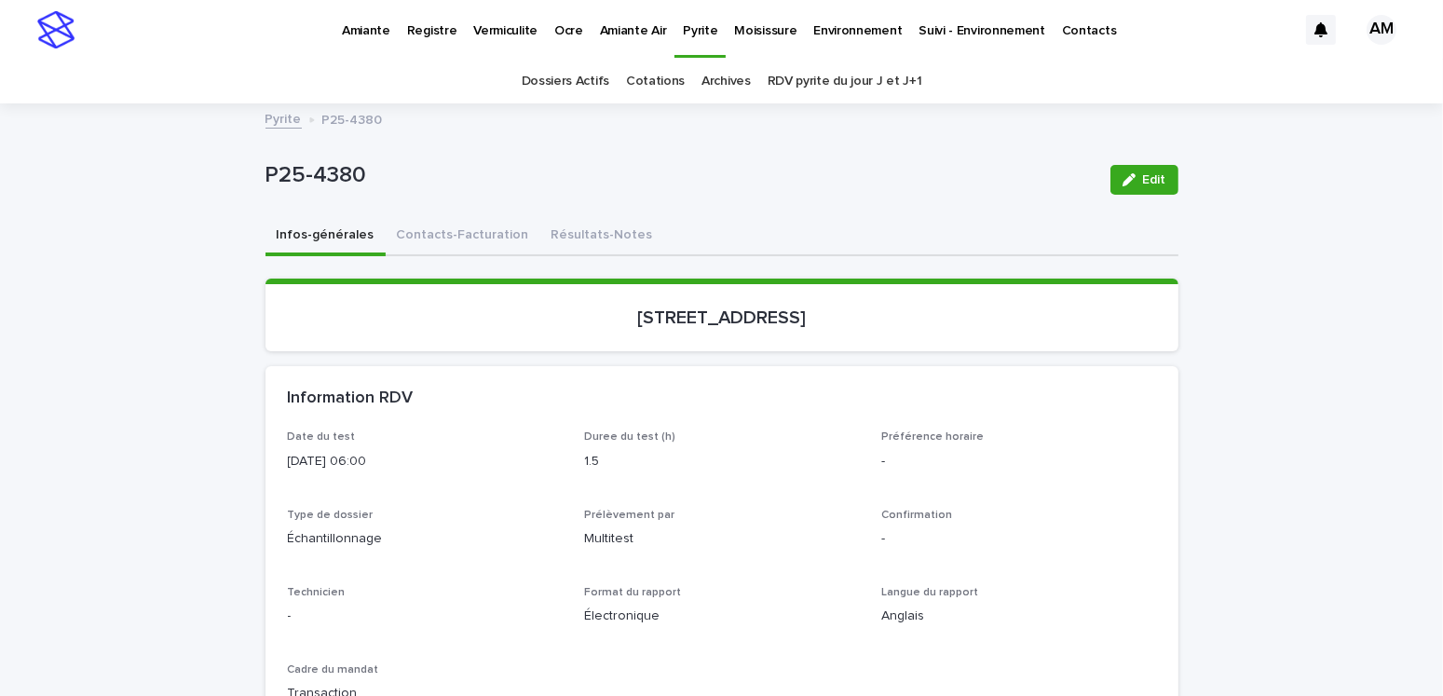
scroll to position [373, 0]
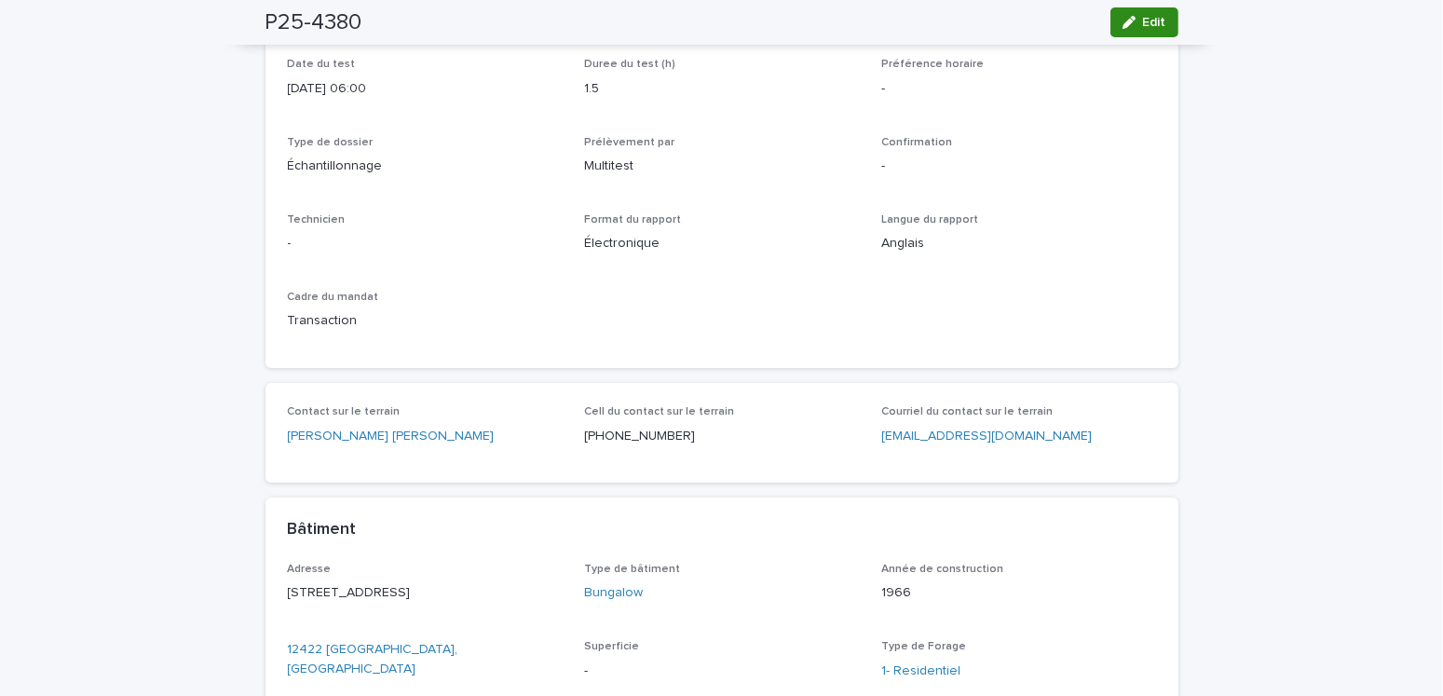
click at [1146, 17] on span "Edit" at bounding box center [1154, 22] width 23 height 13
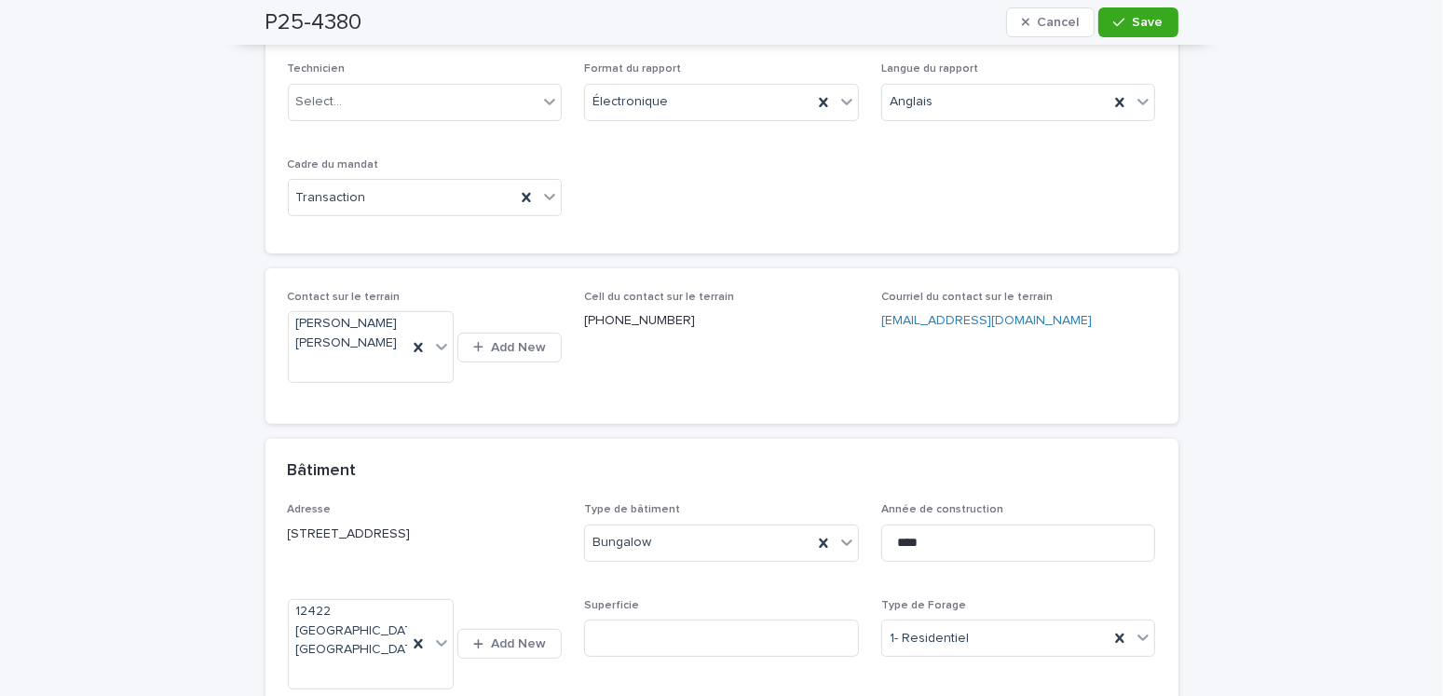
scroll to position [186, 0]
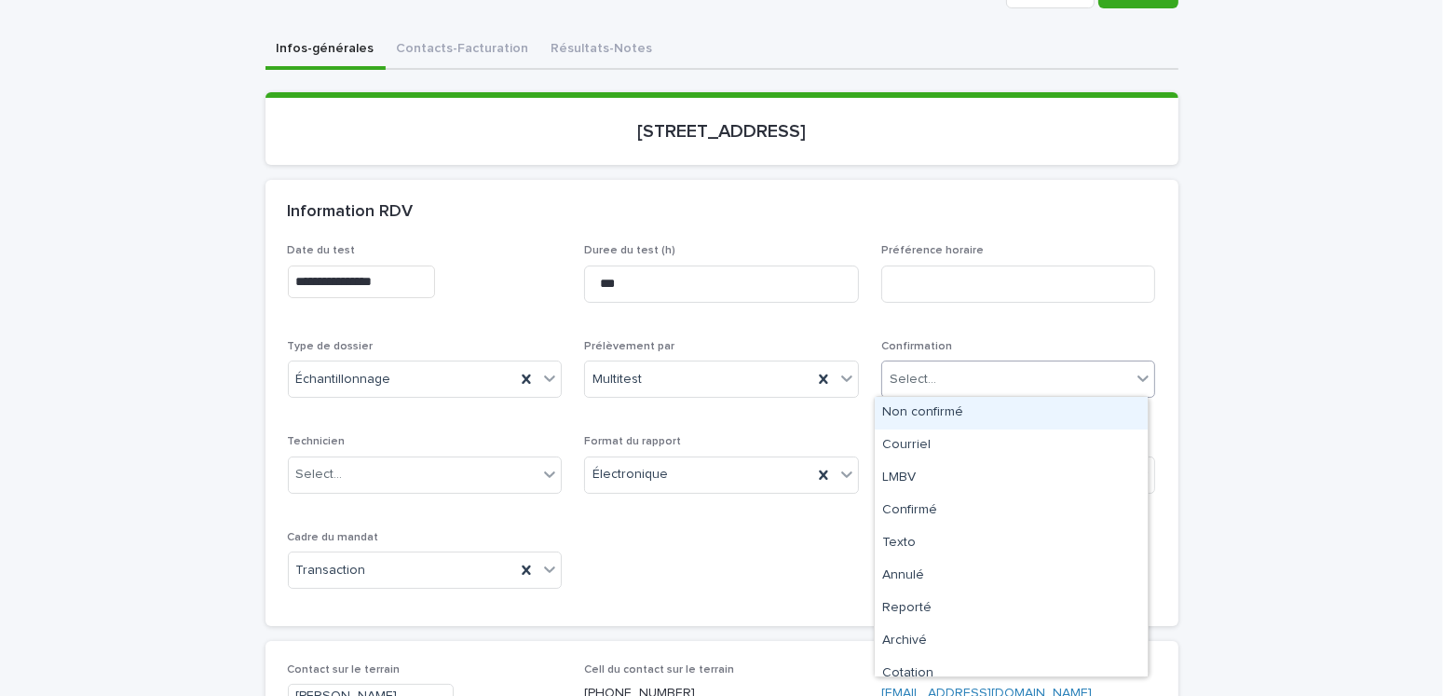
click at [977, 380] on div "Select..." at bounding box center [1007, 379] width 250 height 31
click at [930, 408] on div "Non confirmé" at bounding box center [1011, 413] width 273 height 33
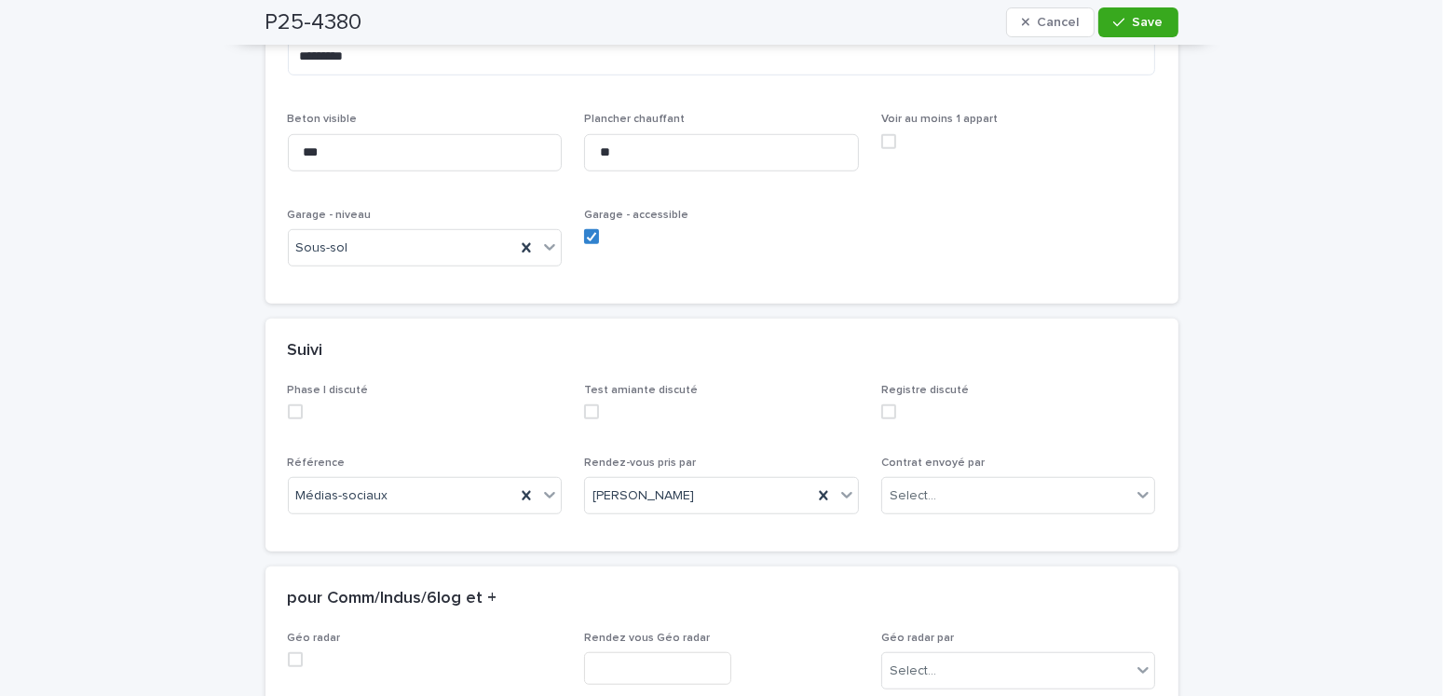
scroll to position [1118, 0]
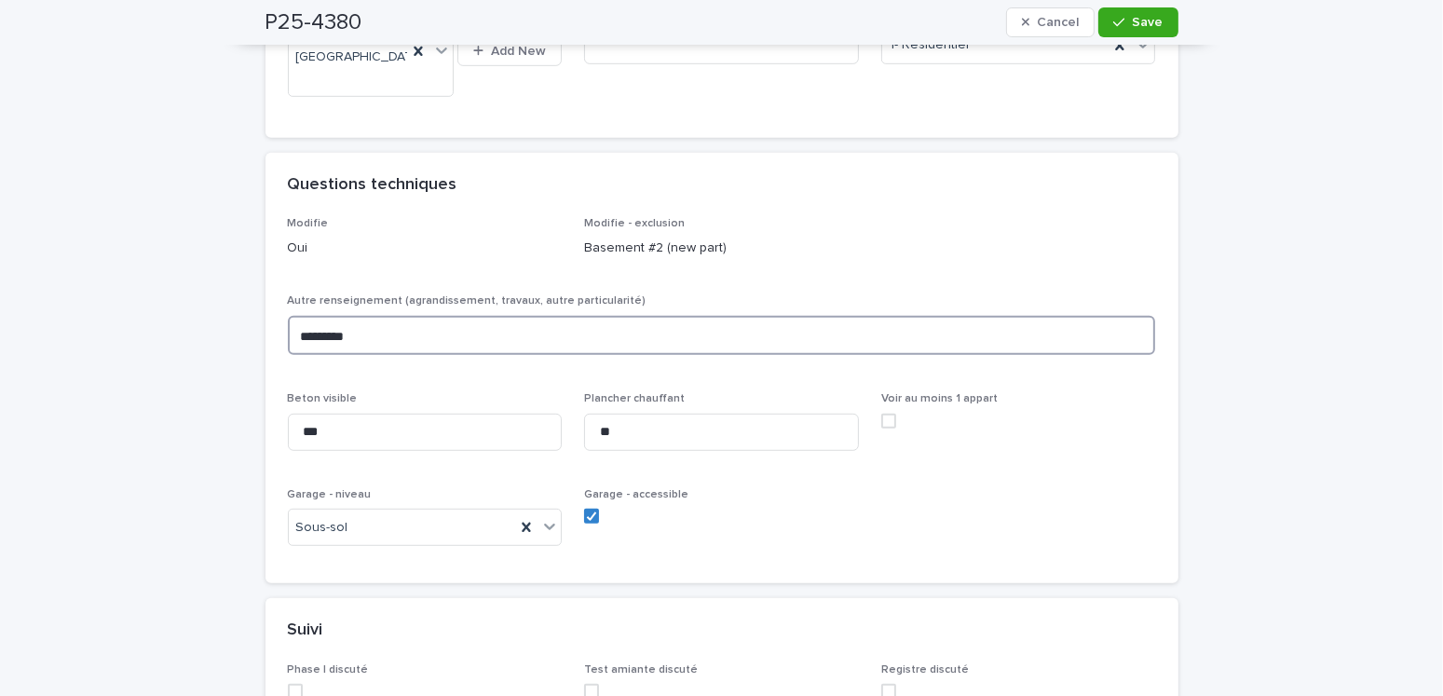
click at [403, 334] on textarea "*********" at bounding box center [722, 336] width 868 height 40
type textarea "**********"
click at [350, 334] on textarea "**********" at bounding box center [722, 336] width 868 height 40
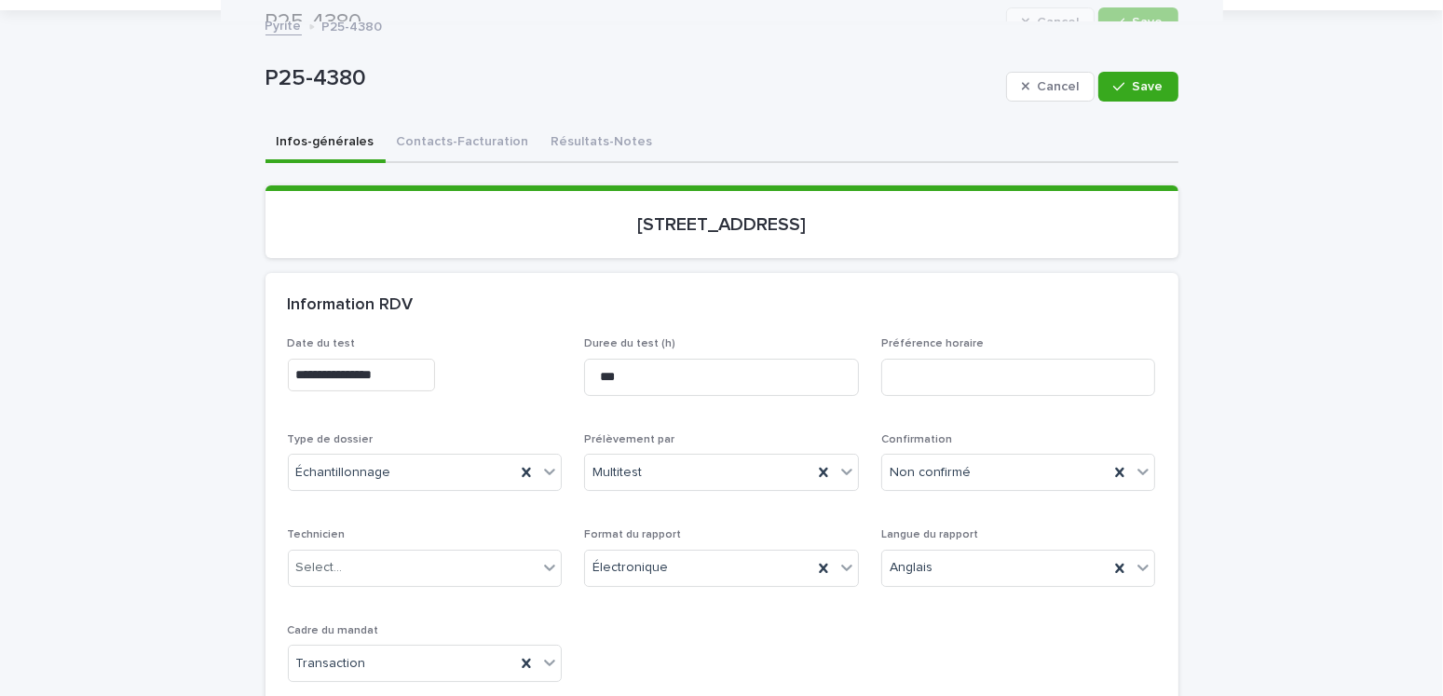
scroll to position [0, 0]
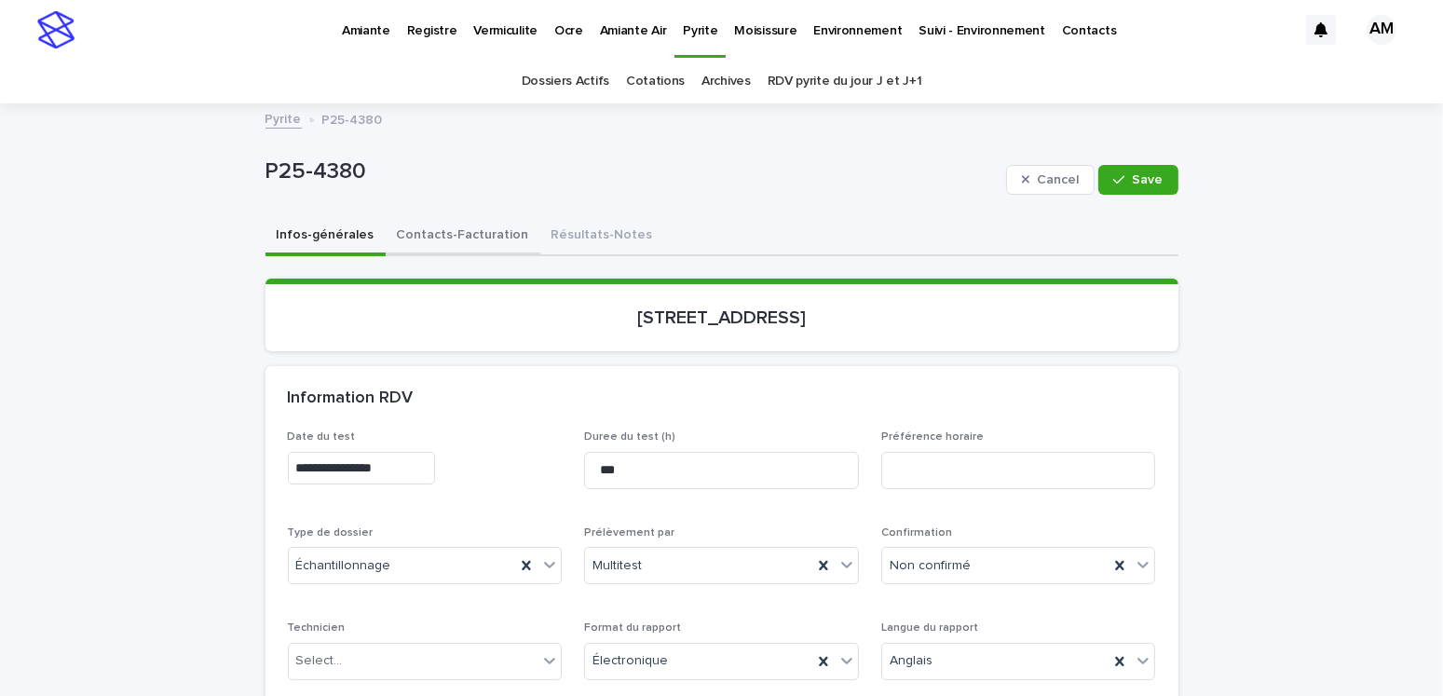
click at [454, 229] on button "Contacts-Facturation" at bounding box center [463, 236] width 155 height 39
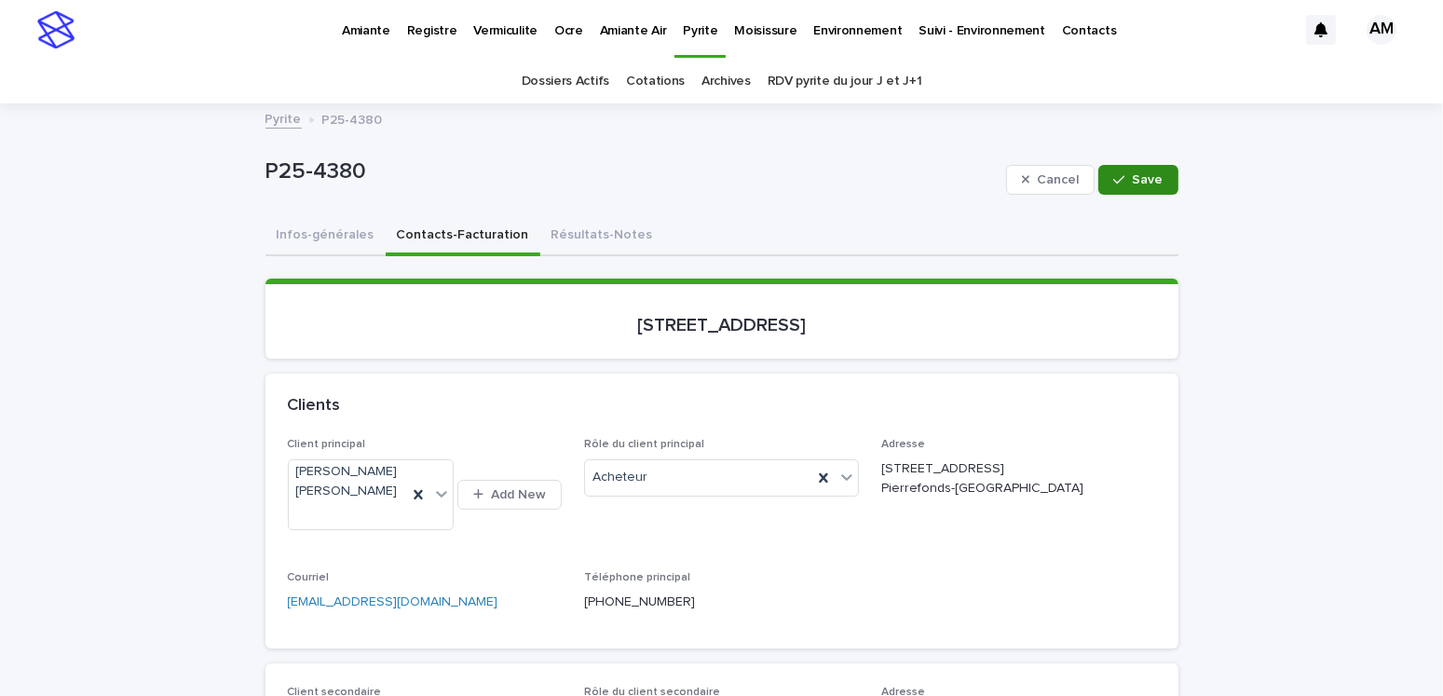
click at [1161, 165] on button "Save" at bounding box center [1138, 180] width 79 height 30
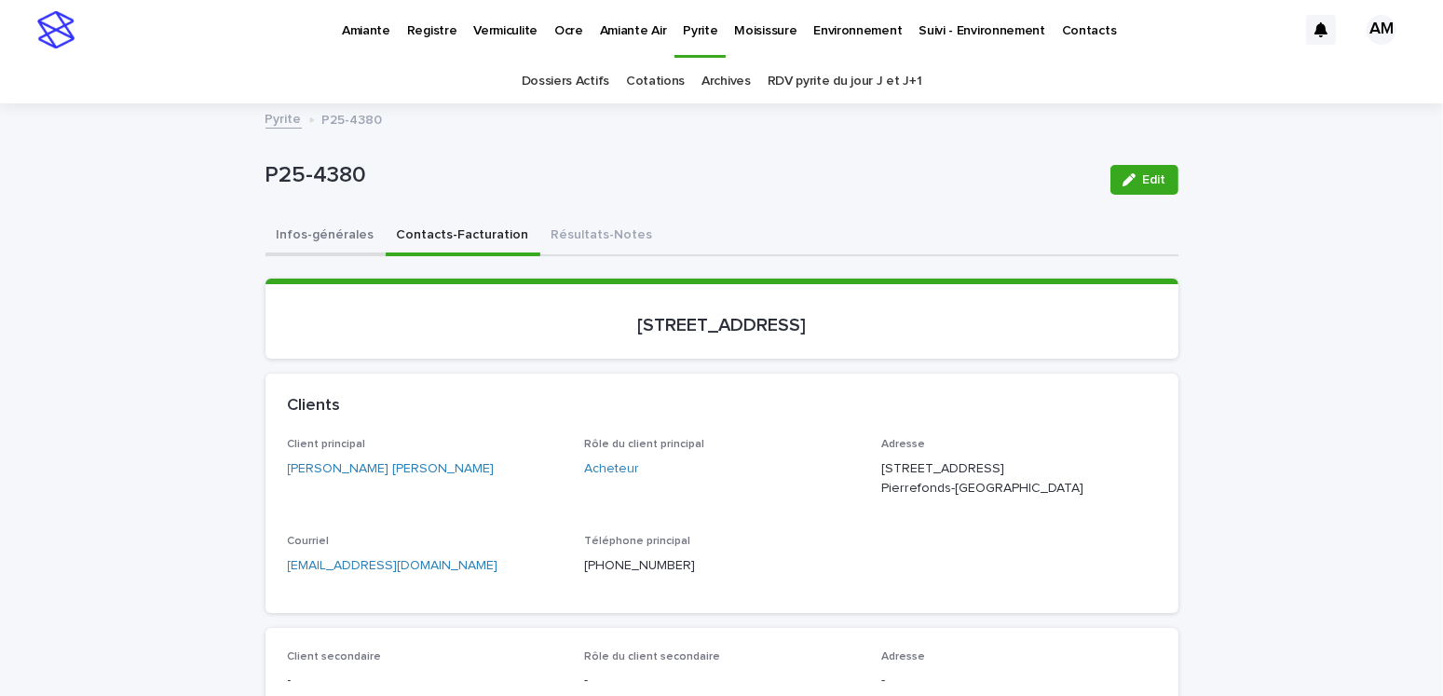
click at [313, 222] on button "Infos-générales" at bounding box center [326, 236] width 120 height 39
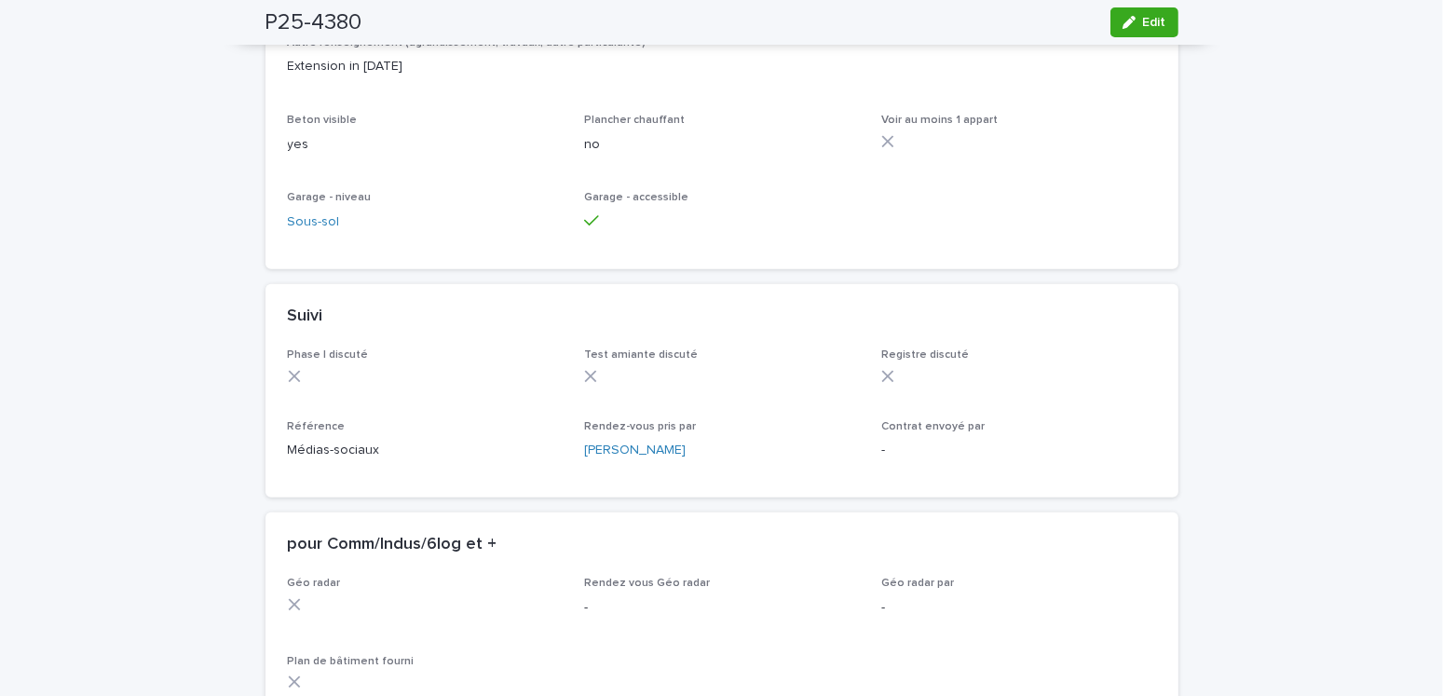
scroll to position [1118, 0]
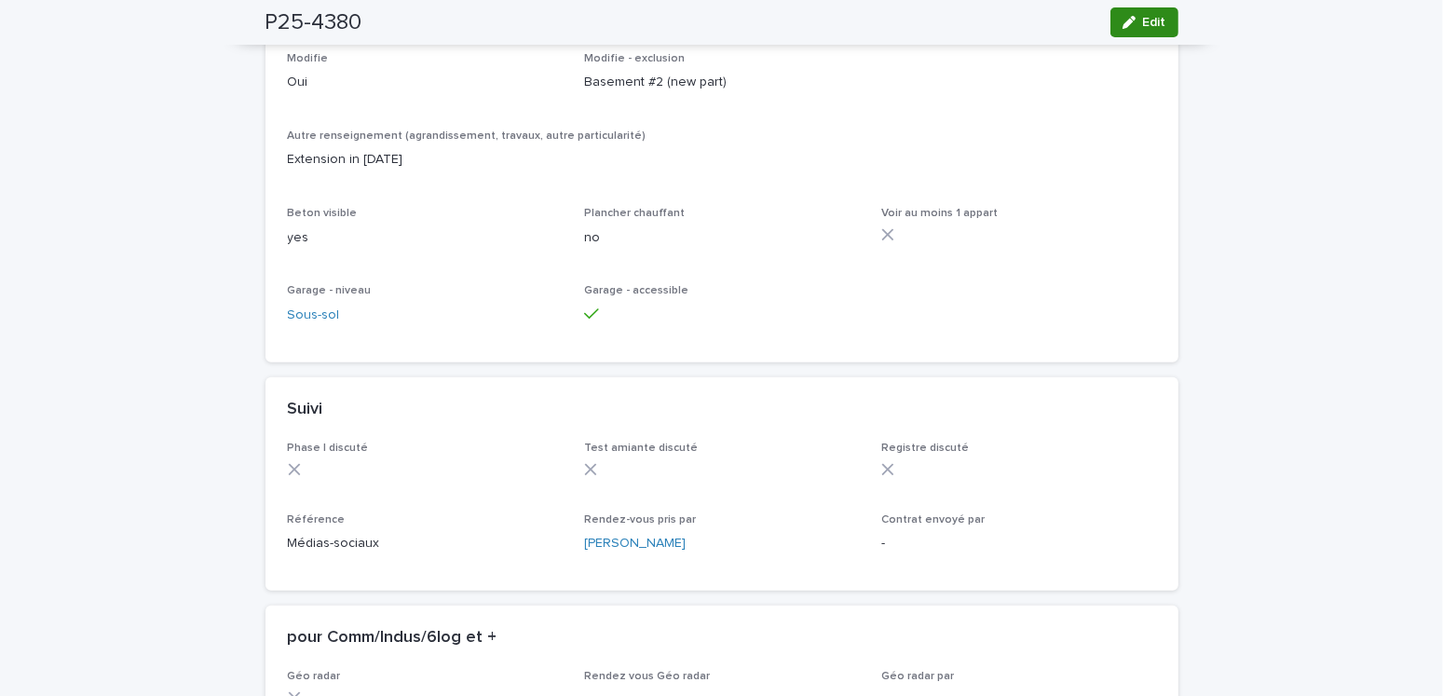
click at [1123, 16] on icon "button" at bounding box center [1129, 22] width 13 height 13
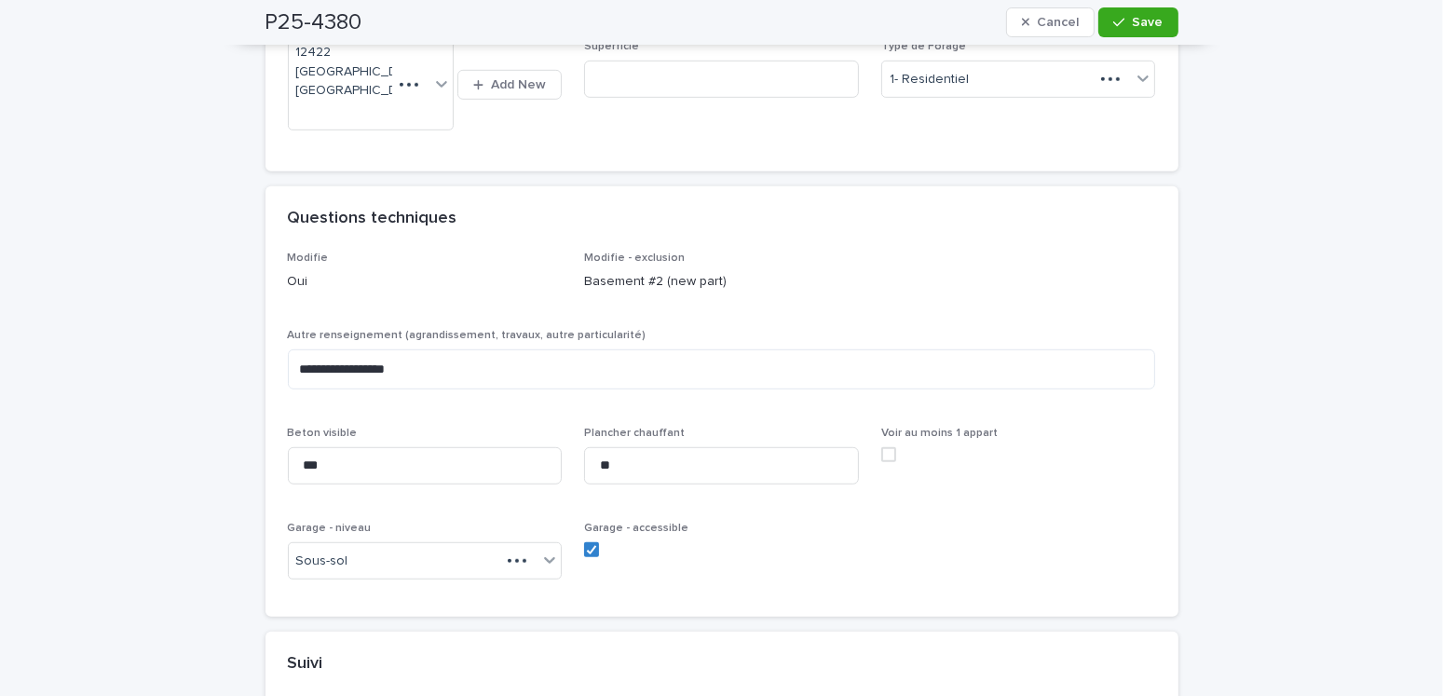
scroll to position [1245, 0]
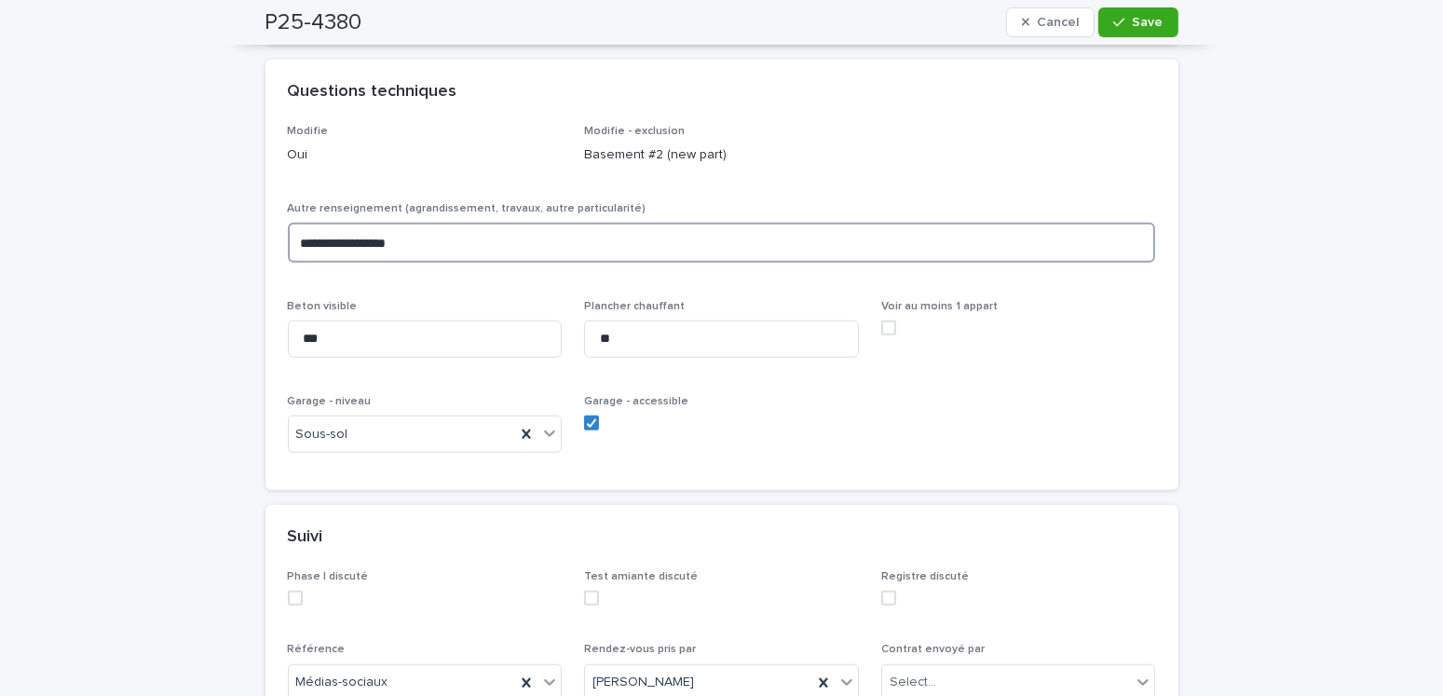
click at [420, 238] on textarea "**********" at bounding box center [722, 243] width 868 height 40
click at [430, 241] on textarea "**********" at bounding box center [722, 243] width 868 height 40
paste textarea "**********"
click at [628, 240] on textarea "**********" at bounding box center [722, 243] width 868 height 40
type textarea "**********"
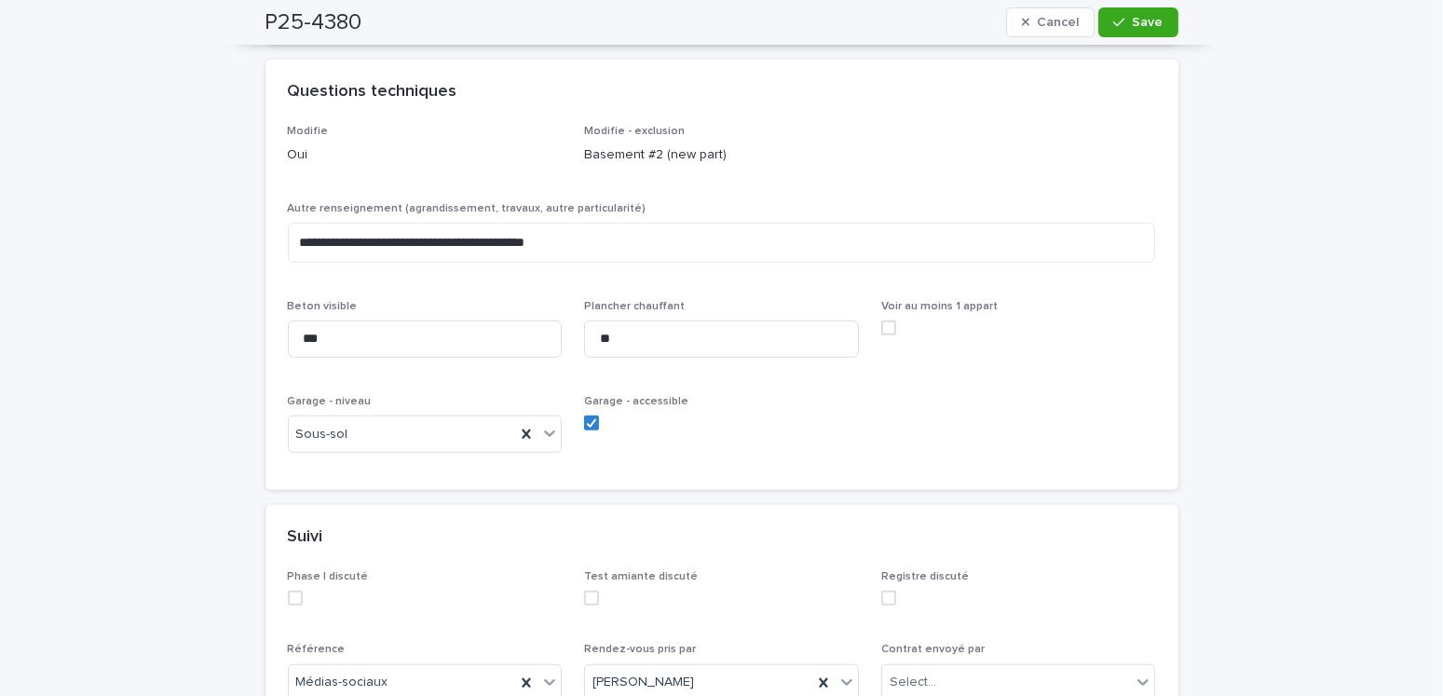
click at [885, 429] on div "**********" at bounding box center [722, 297] width 868 height 344
click at [430, 241] on textarea "**********" at bounding box center [722, 243] width 868 height 40
click at [809, 421] on label at bounding box center [721, 423] width 275 height 15
click at [1149, 16] on span "Save" at bounding box center [1148, 22] width 31 height 13
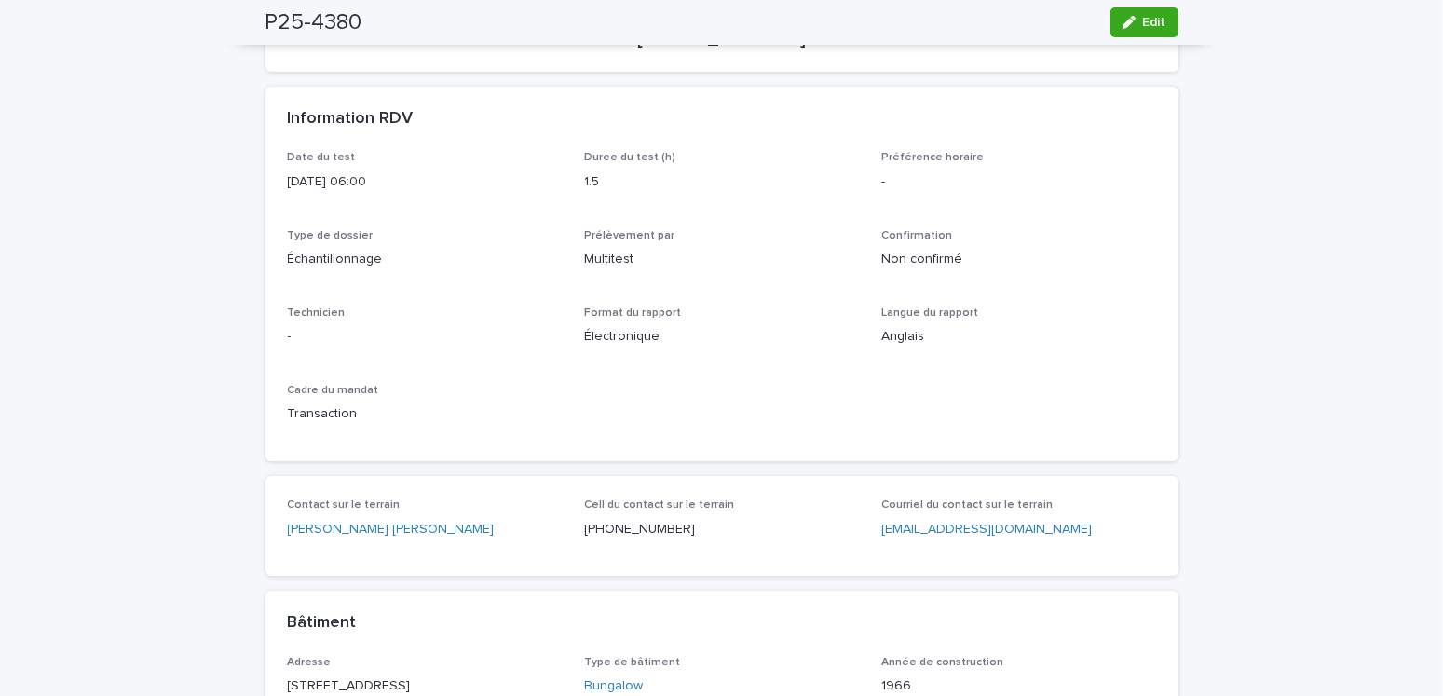
scroll to position [0, 0]
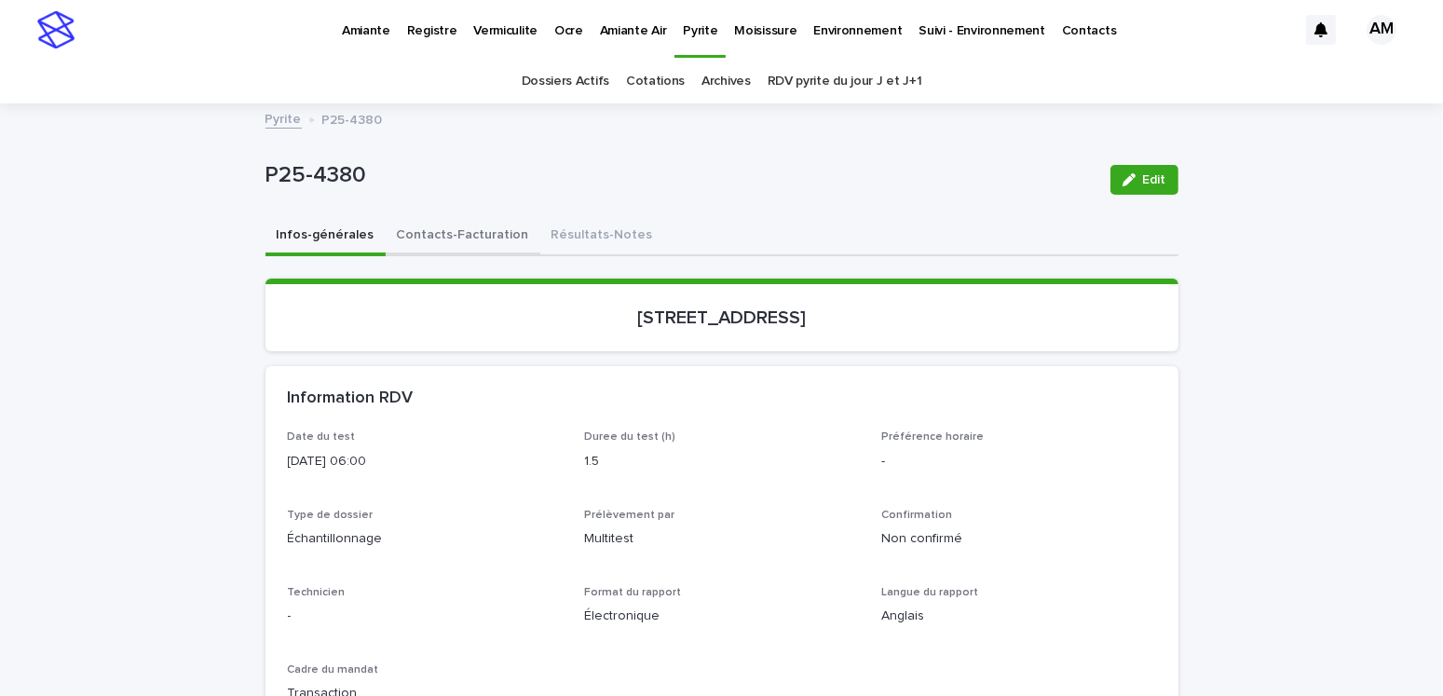
click at [435, 229] on button "Contacts-Facturation" at bounding box center [463, 236] width 155 height 39
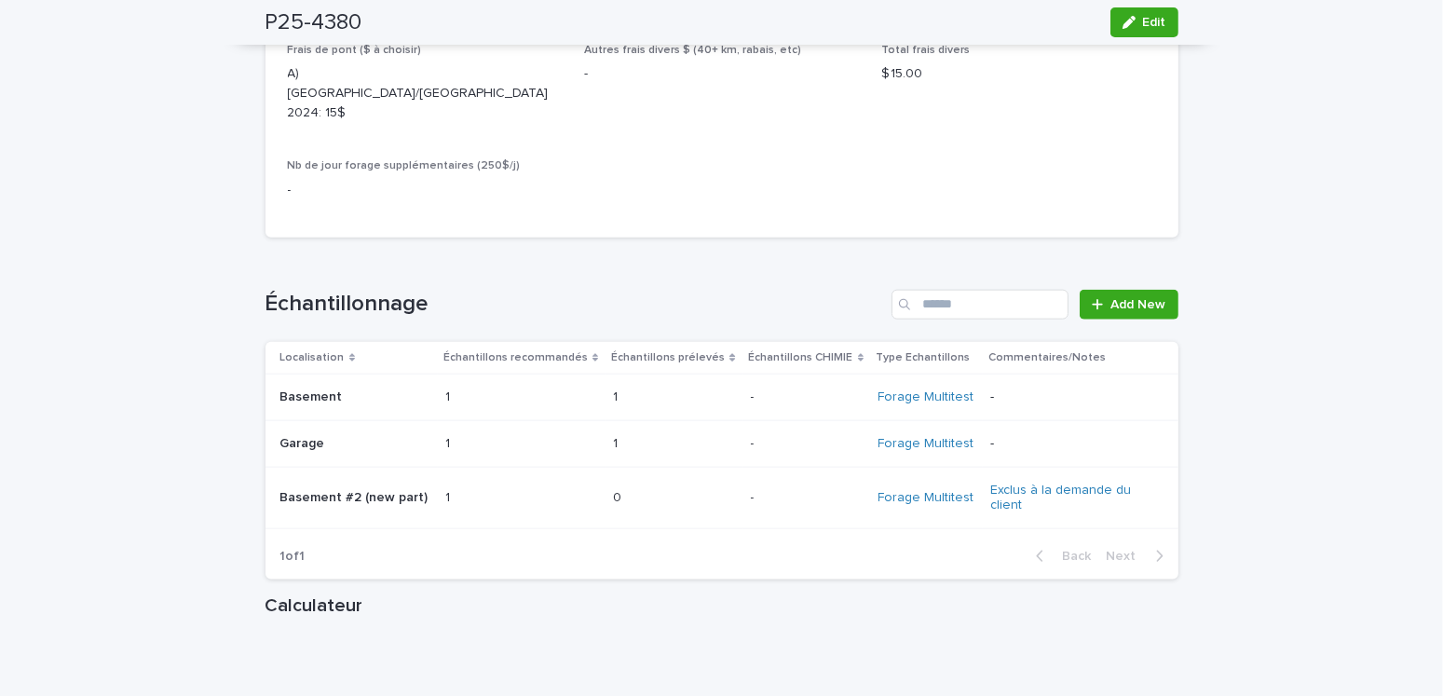
scroll to position [2330, 0]
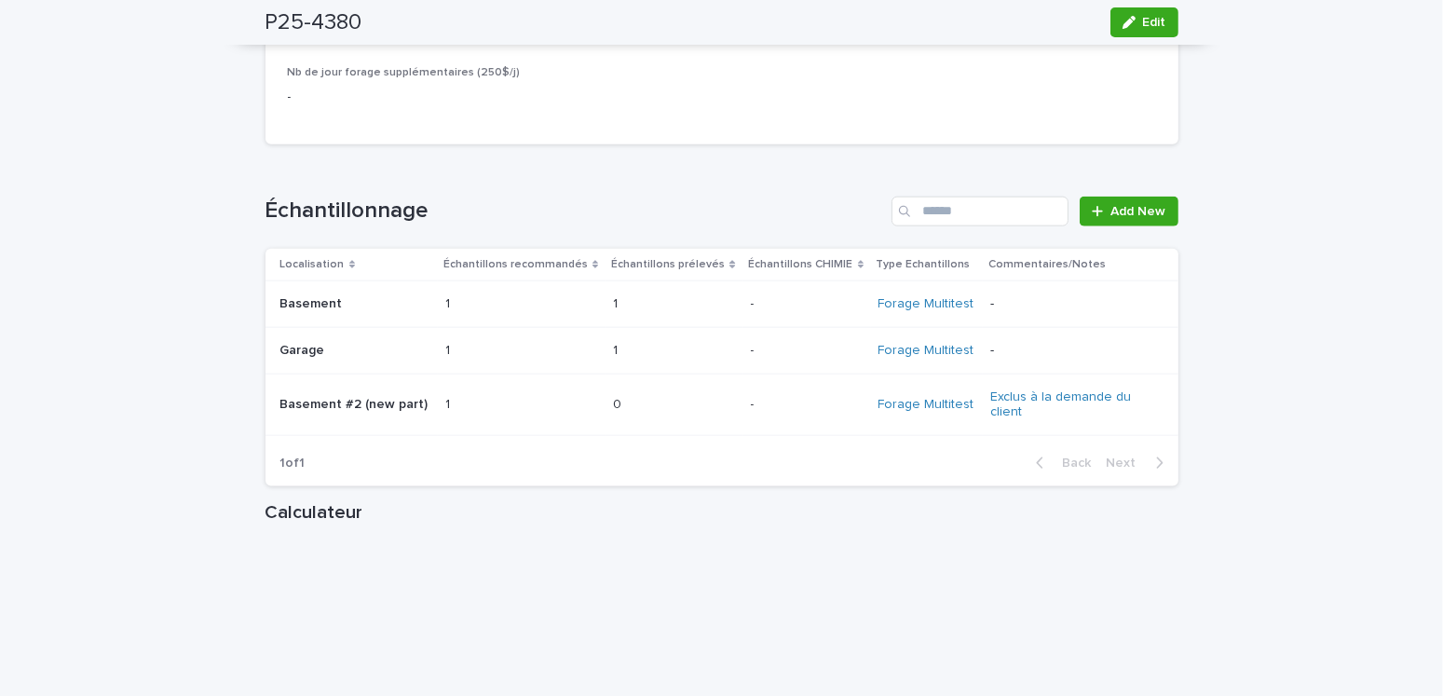
click at [326, 292] on div "Basement Basement" at bounding box center [355, 304] width 150 height 31
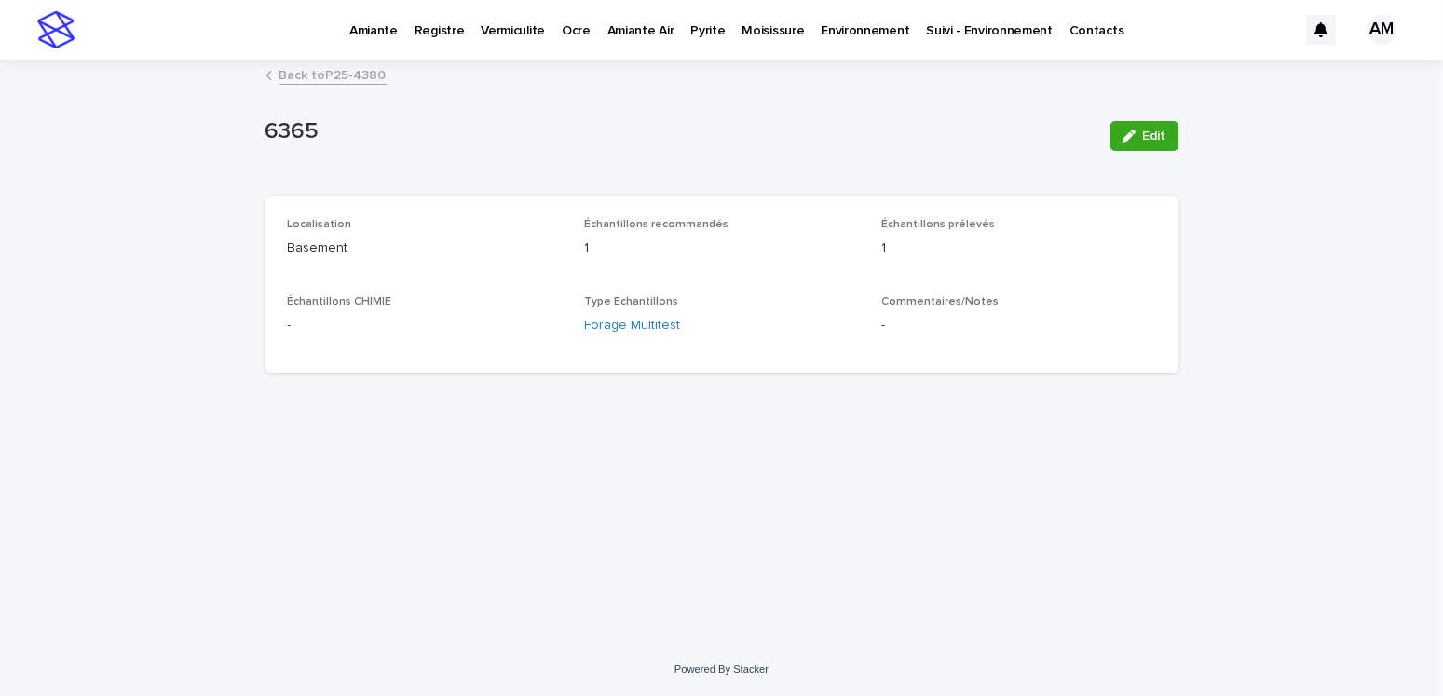
drag, startPoint x: 1122, startPoint y: 132, endPoint x: 1091, endPoint y: 152, distance: 36.4
click at [1122, 132] on button "Edit" at bounding box center [1145, 136] width 68 height 30
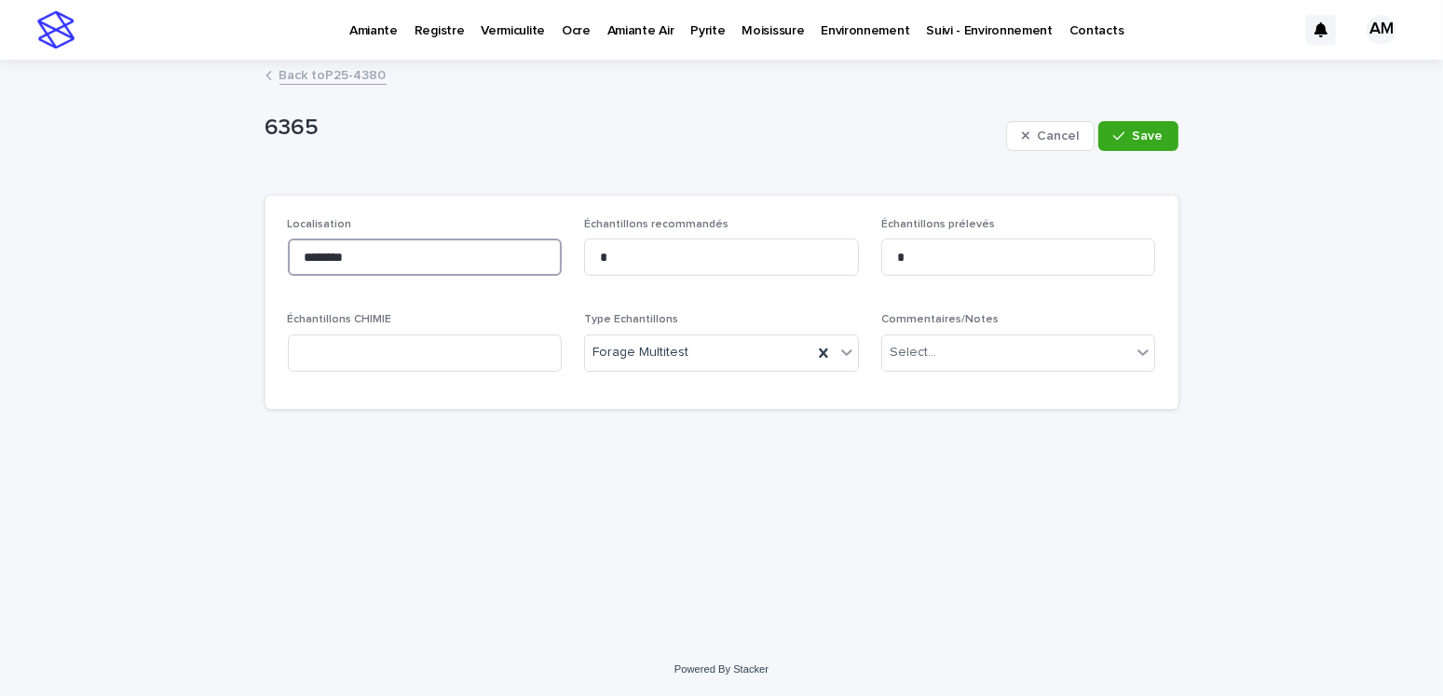
click at [373, 249] on input "********" at bounding box center [425, 257] width 275 height 37
type input "**********"
click at [1146, 134] on span "Save" at bounding box center [1148, 136] width 31 height 13
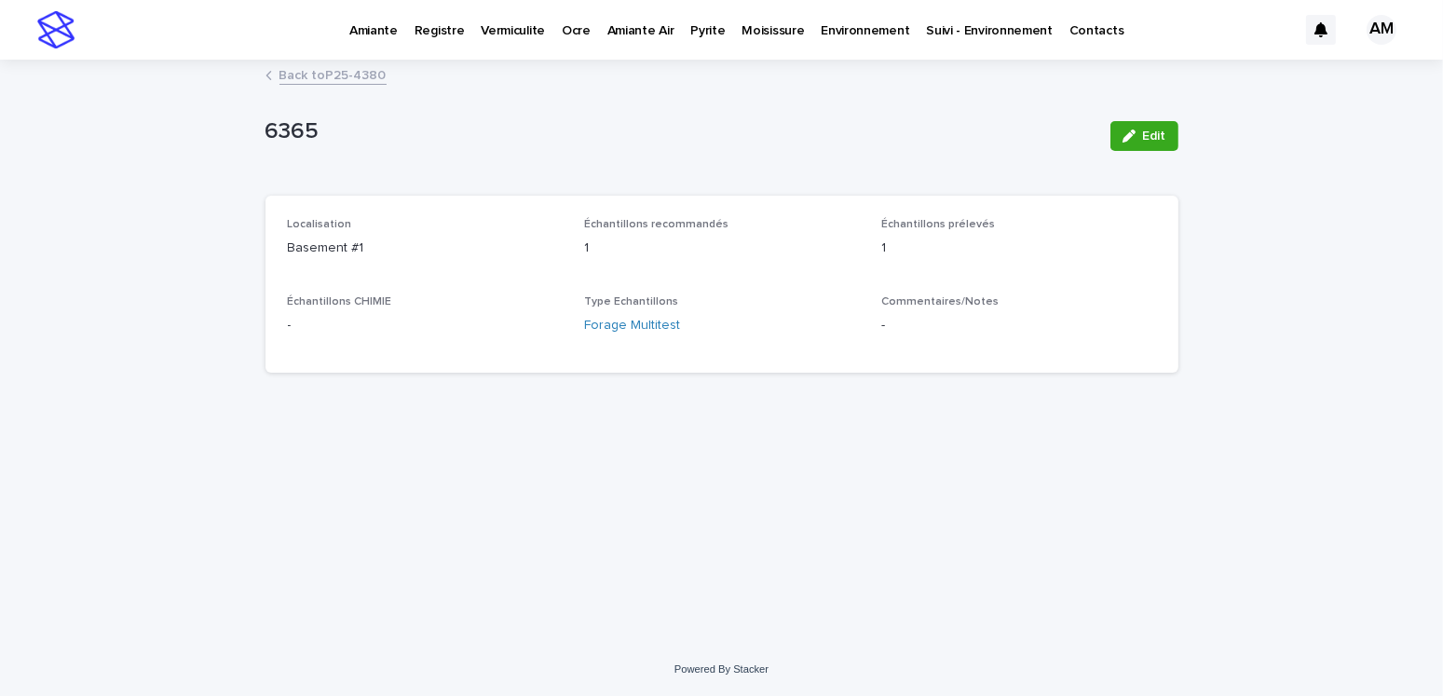
click at [310, 75] on link "Back to P25-4380" at bounding box center [333, 73] width 107 height 21
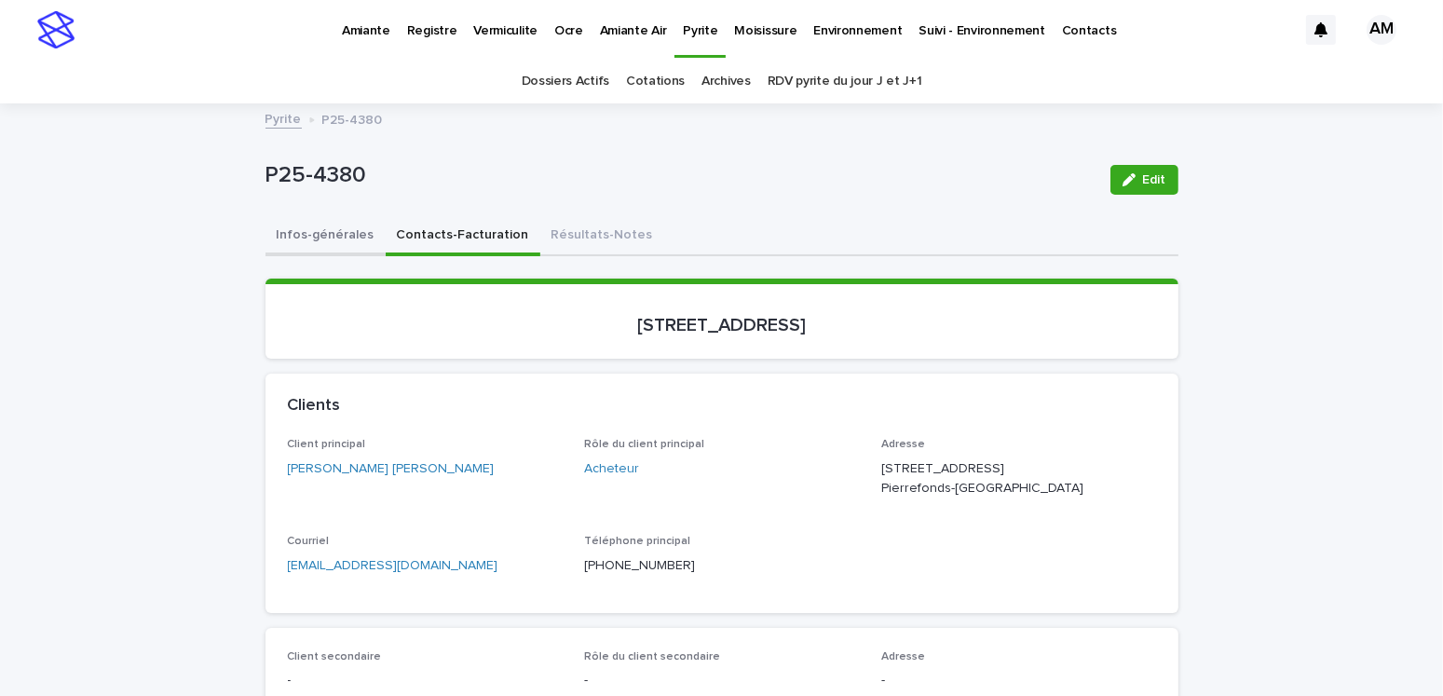
click at [323, 228] on button "Infos-générales" at bounding box center [326, 236] width 120 height 39
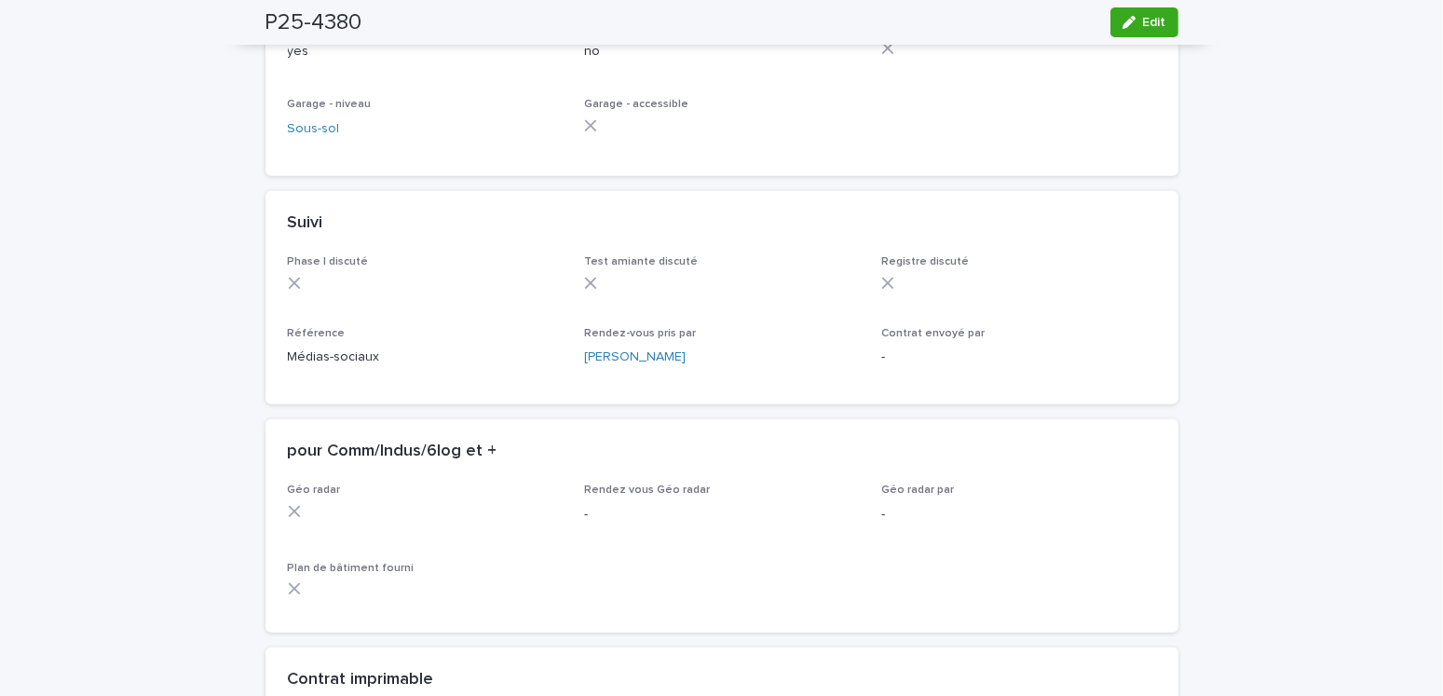
scroll to position [1584, 0]
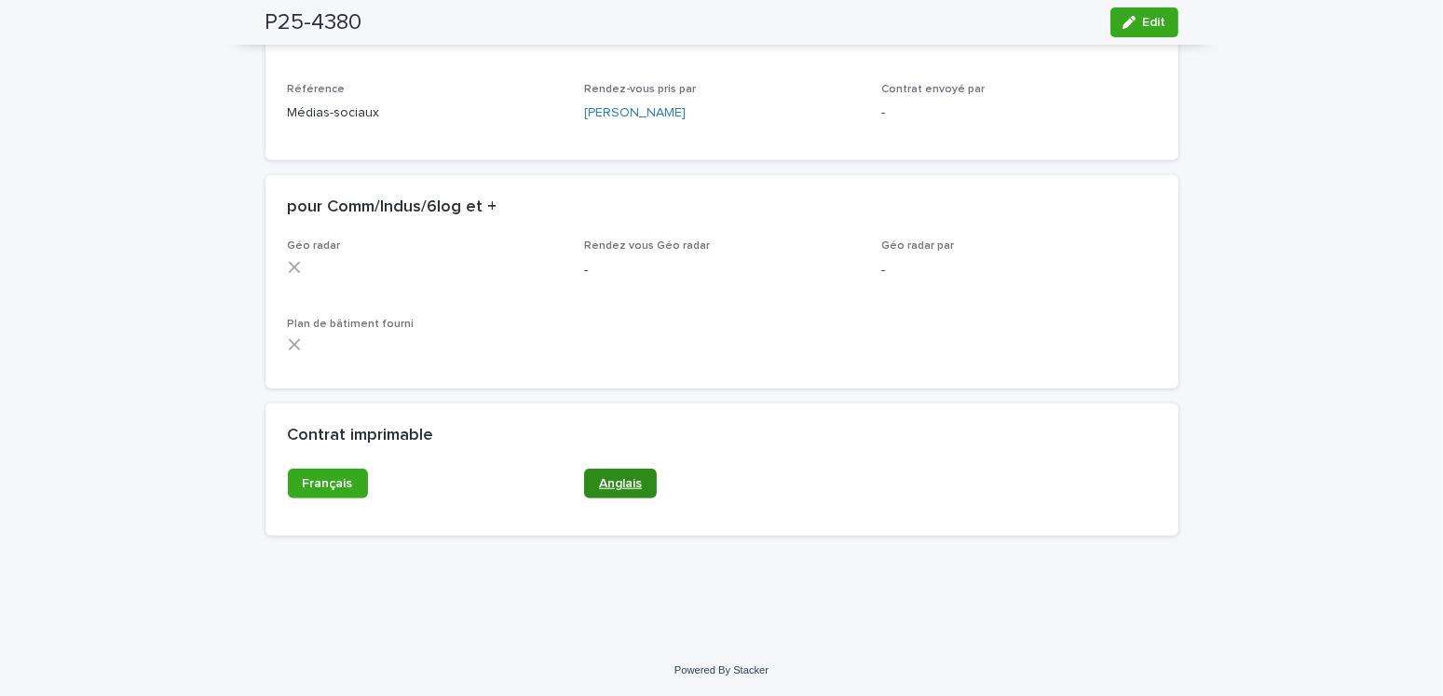
drag, startPoint x: 608, startPoint y: 464, endPoint x: 608, endPoint y: 474, distance: 10.3
click at [608, 464] on div "Contrat imprimable" at bounding box center [722, 435] width 913 height 65
click at [613, 482] on span "Anglais" at bounding box center [620, 483] width 43 height 13
